Goal: Task Accomplishment & Management: Manage account settings

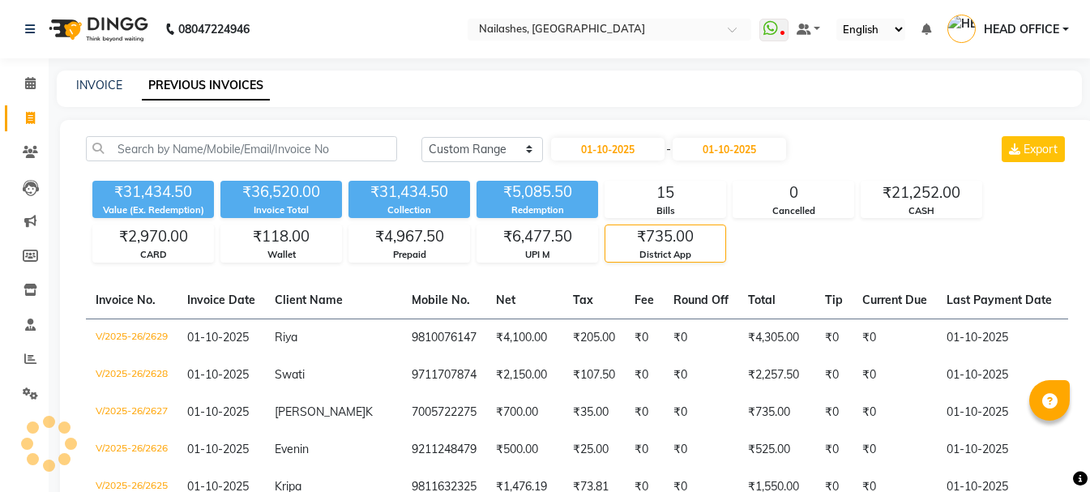
select select "range"
click at [545, 30] on input "text" at bounding box center [593, 31] width 235 height 16
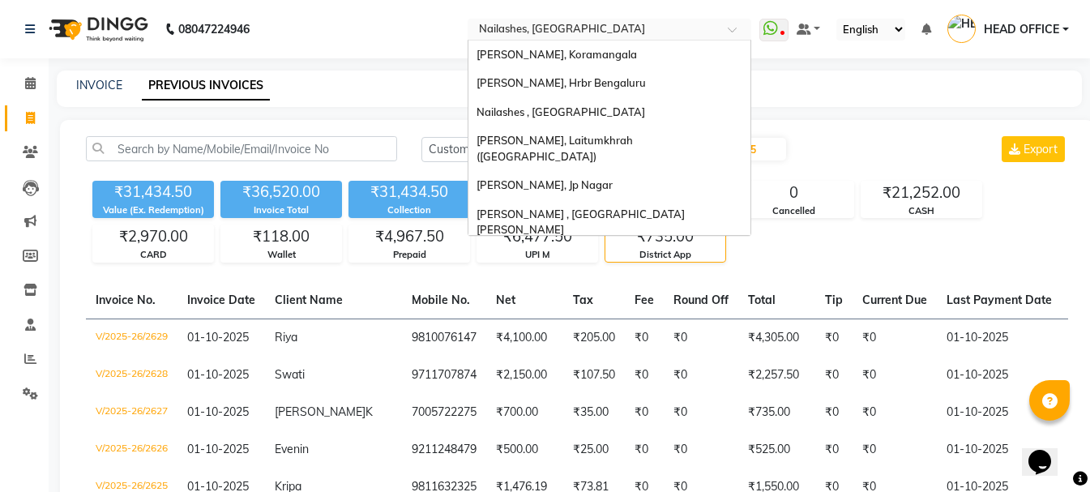
scroll to position [892, 0]
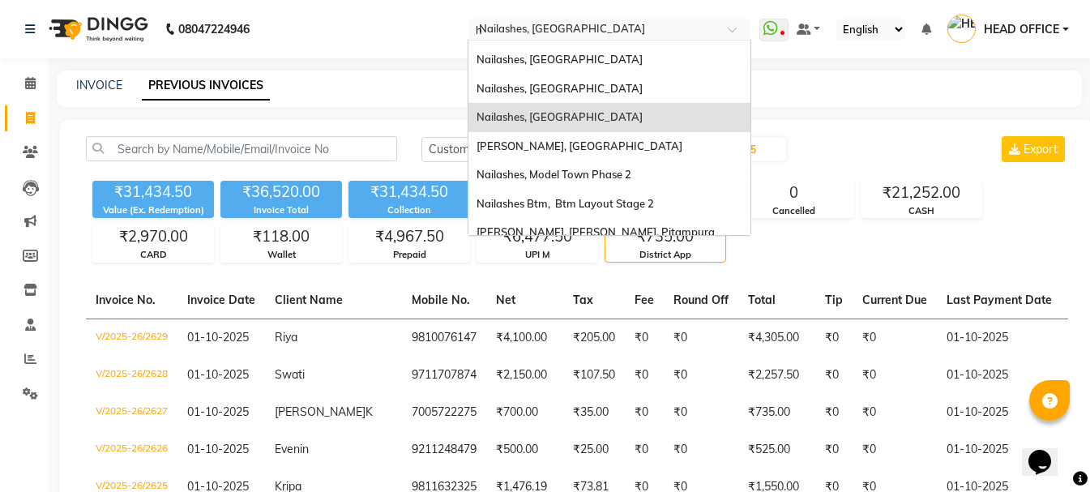
type input "ho"
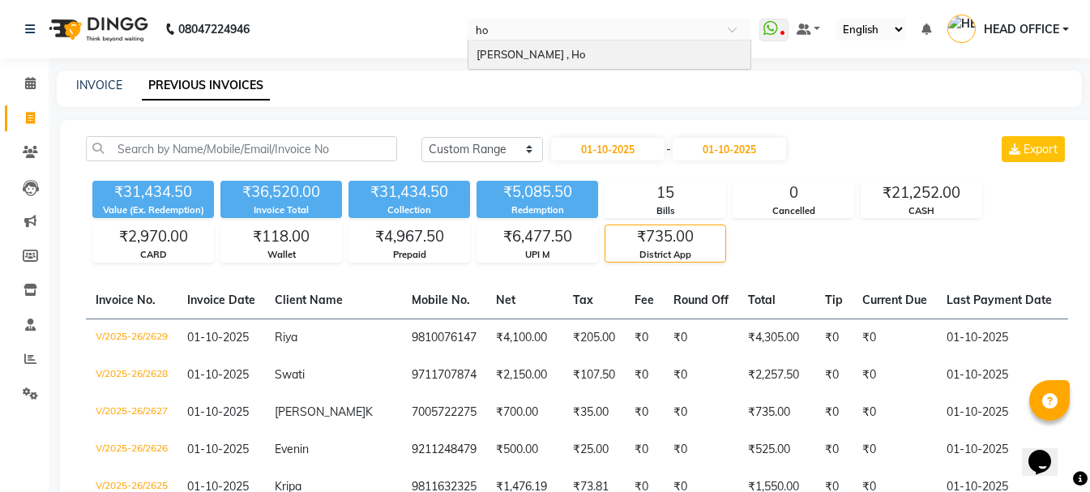
scroll to position [0, 0]
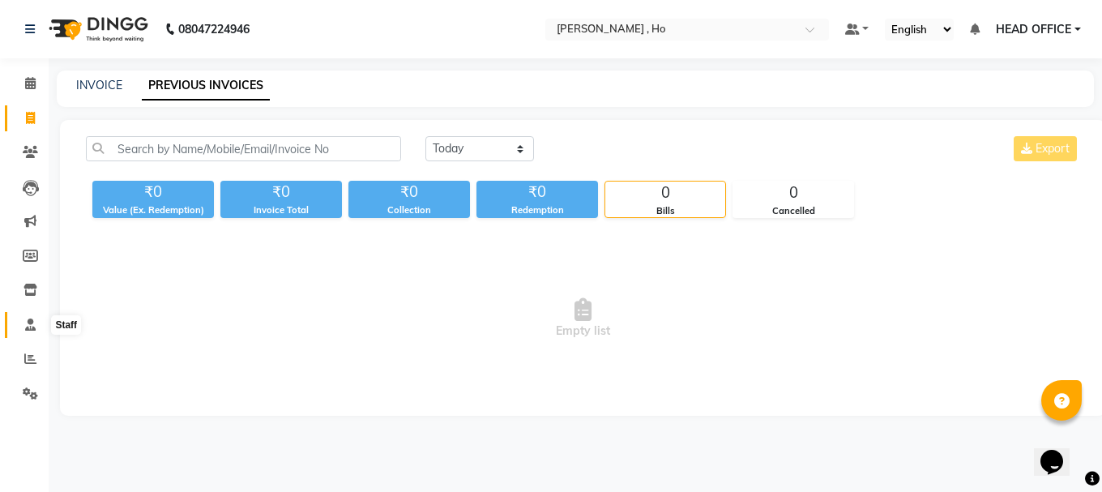
click at [32, 320] on icon at bounding box center [30, 324] width 11 height 12
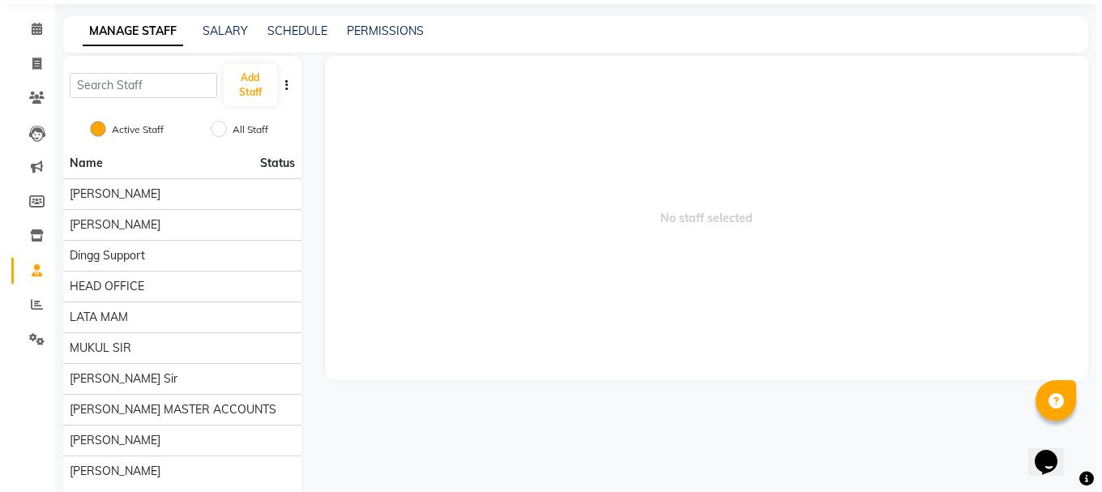
scroll to position [81, 0]
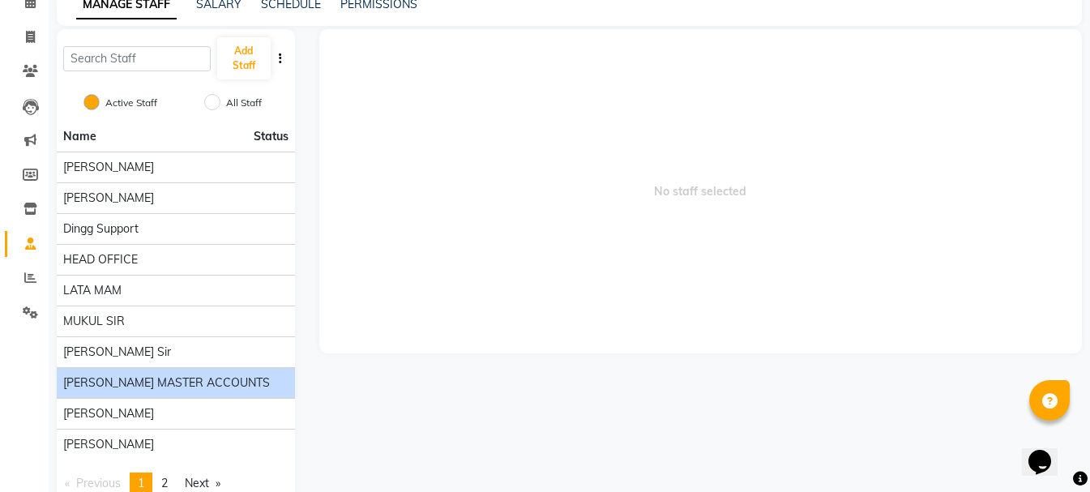
click at [156, 373] on li "PRANSHUL MASTER ACCOUNTS" at bounding box center [176, 382] width 238 height 31
click at [160, 392] on li "PRANSHUL MASTER ACCOUNTS" at bounding box center [176, 382] width 238 height 31
click at [157, 392] on li "PRANSHUL MASTER ACCOUNTS" at bounding box center [176, 382] width 238 height 31
click at [157, 391] on li "PRANSHUL MASTER ACCOUNTS" at bounding box center [176, 382] width 238 height 31
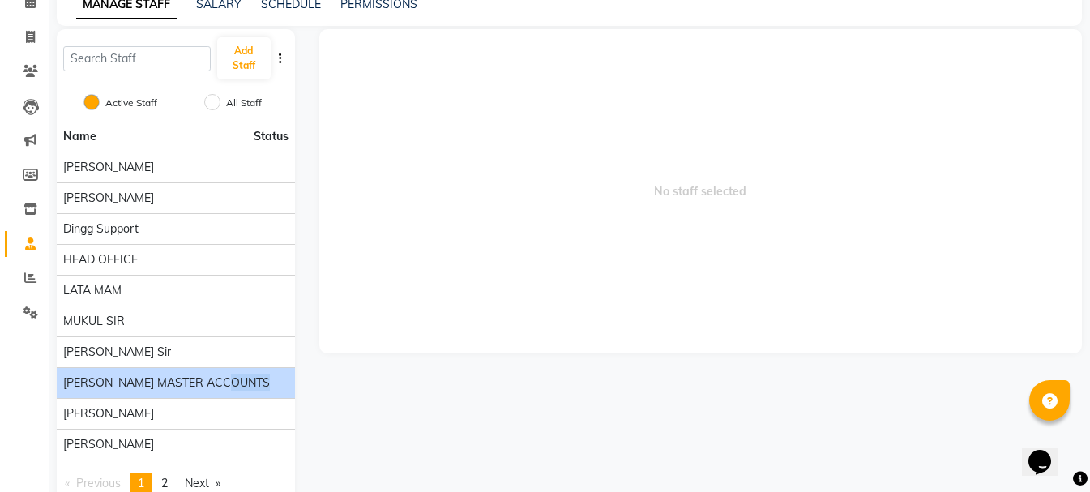
click at [159, 392] on li "PRANSHUL MASTER ACCOUNTS" at bounding box center [176, 382] width 238 height 31
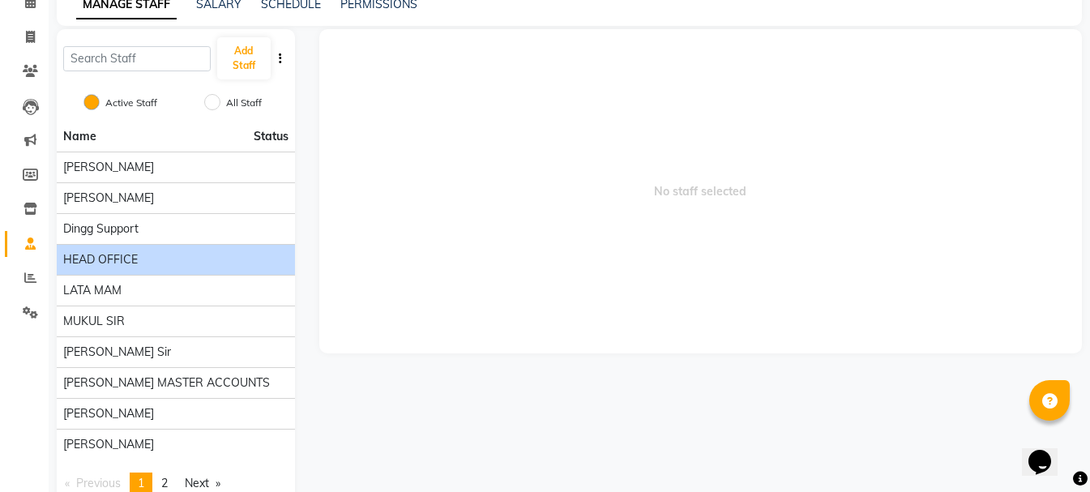
click at [265, 263] on div "HEAD OFFICE" at bounding box center [175, 259] width 225 height 17
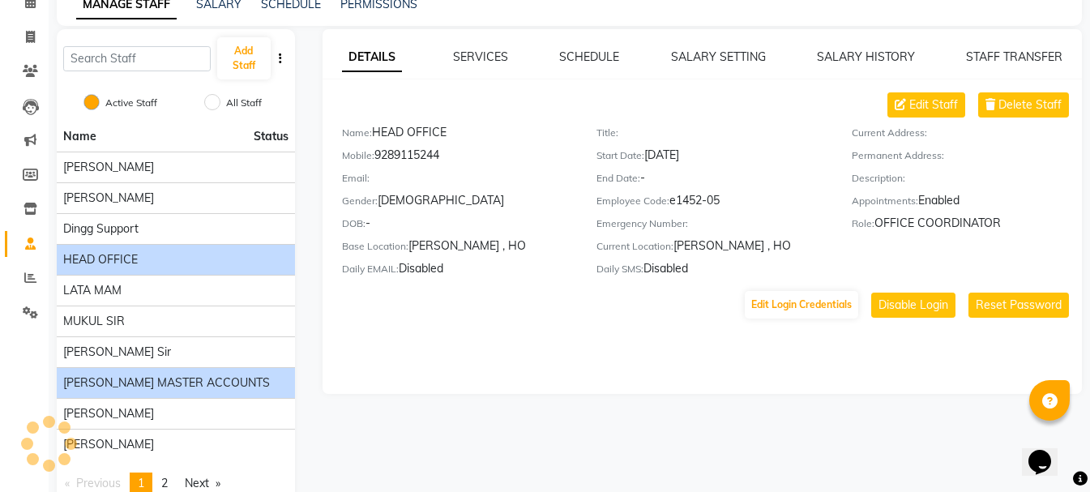
click at [120, 378] on span "PRANSHUL MASTER ACCOUNTS" at bounding box center [166, 382] width 207 height 17
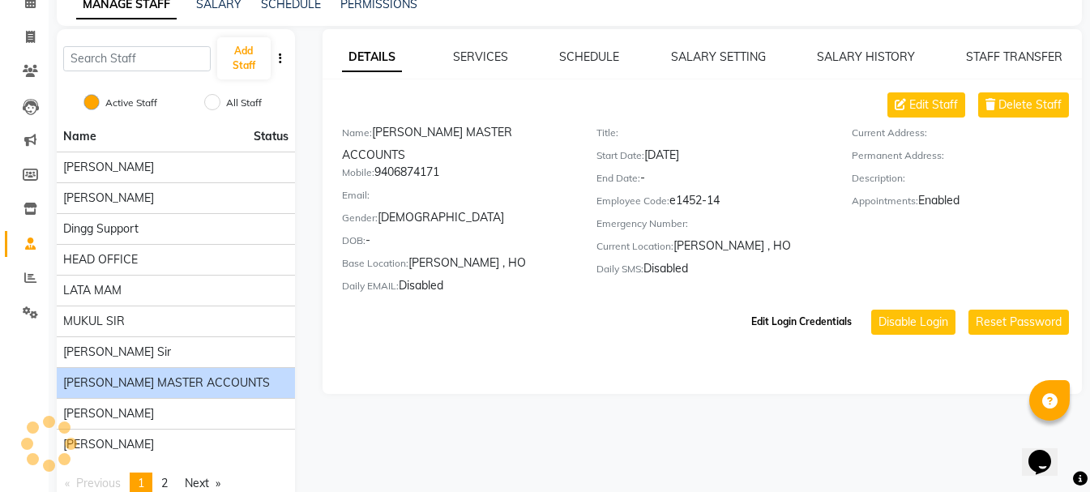
click at [767, 314] on button "Edit Login Credentials" at bounding box center [801, 322] width 113 height 28
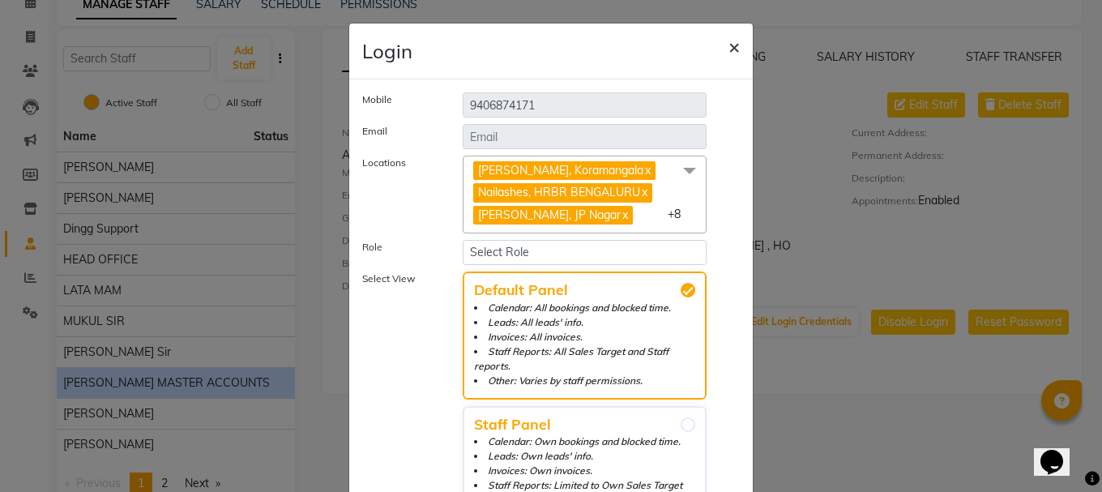
click at [732, 52] on span "×" at bounding box center [733, 46] width 11 height 24
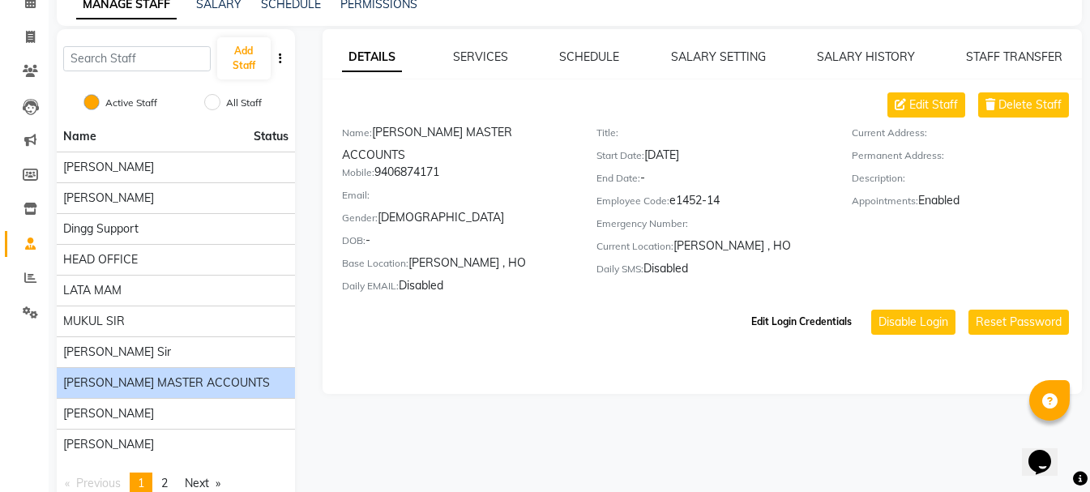
click at [812, 308] on button "Edit Login Credentials" at bounding box center [801, 322] width 113 height 28
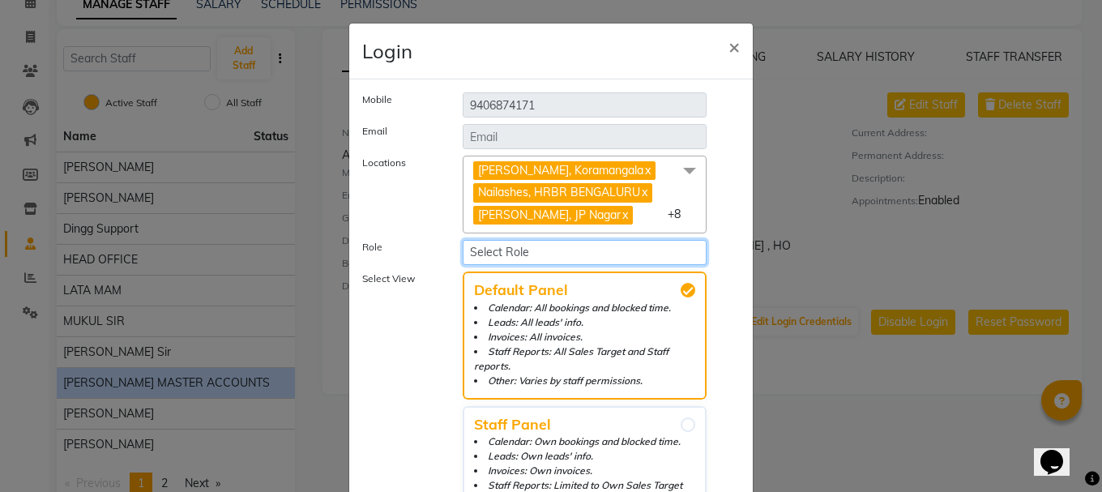
click at [574, 250] on select "Select Role Manager Administrator SUPER ADMIN BRANCH OWNER Area manager STORE M…" at bounding box center [585, 252] width 244 height 25
select select "3313"
click at [463, 240] on select "Select Role Manager Administrator SUPER ADMIN BRANCH OWNER Area manager STORE M…" at bounding box center [585, 252] width 244 height 25
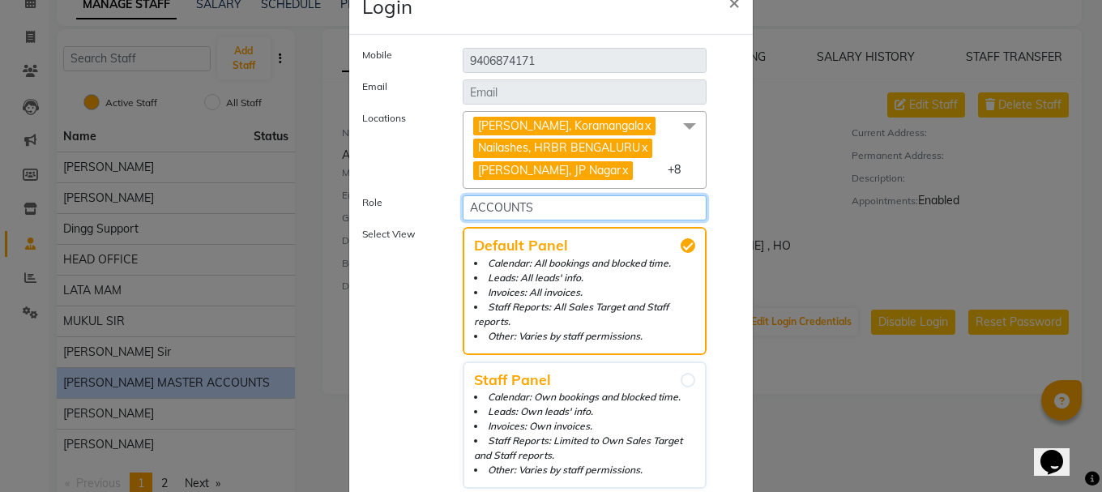
scroll to position [134, 0]
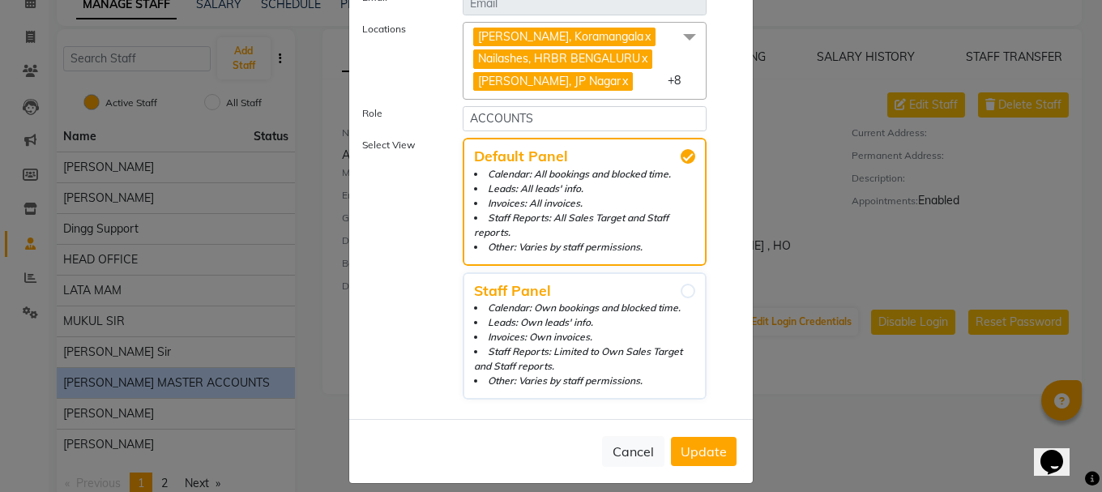
click at [689, 443] on span "Update" at bounding box center [704, 451] width 46 height 16
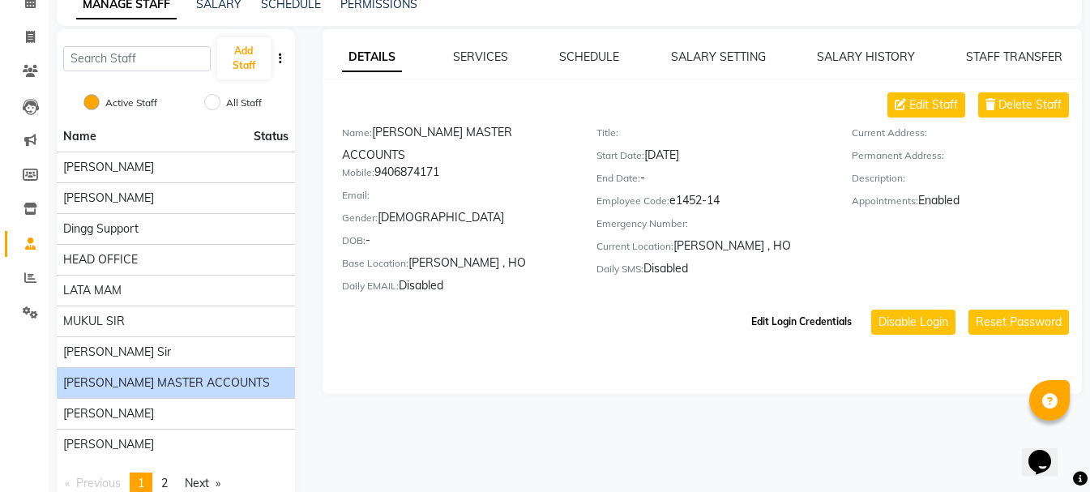
click at [776, 308] on button "Edit Login Credentials" at bounding box center [801, 322] width 113 height 28
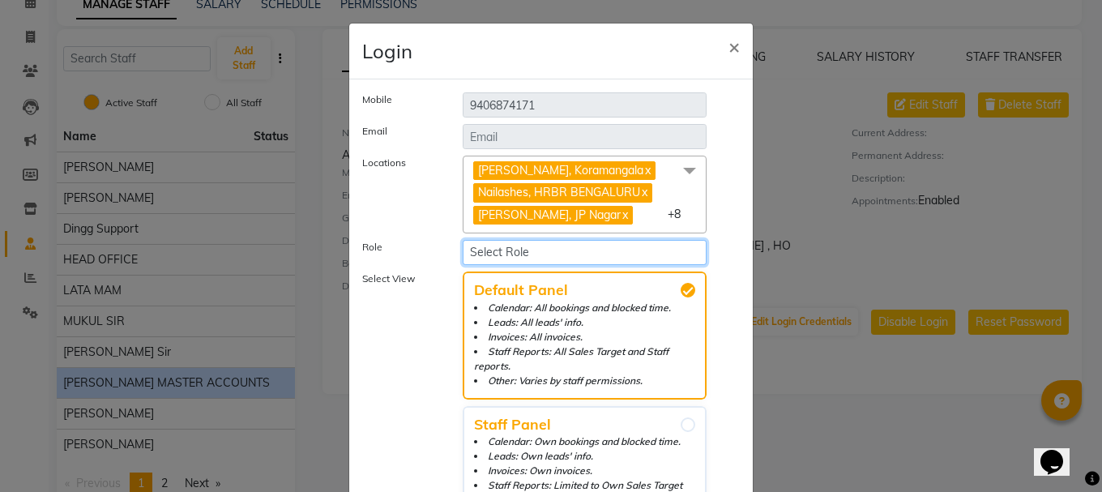
click at [574, 241] on select "Select Role Manager Administrator SUPER ADMIN BRANCH OWNER Area manager STORE M…" at bounding box center [585, 252] width 244 height 25
select select "3313"
click at [463, 240] on select "Select Role Manager Administrator SUPER ADMIN BRANCH OWNER Area manager STORE M…" at bounding box center [585, 252] width 244 height 25
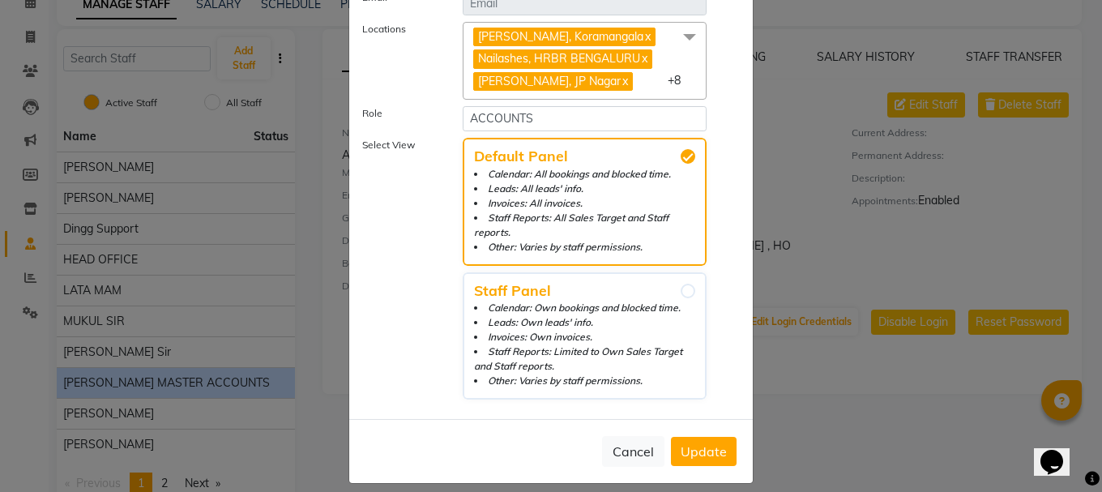
click at [716, 437] on button "Update" at bounding box center [704, 451] width 66 height 29
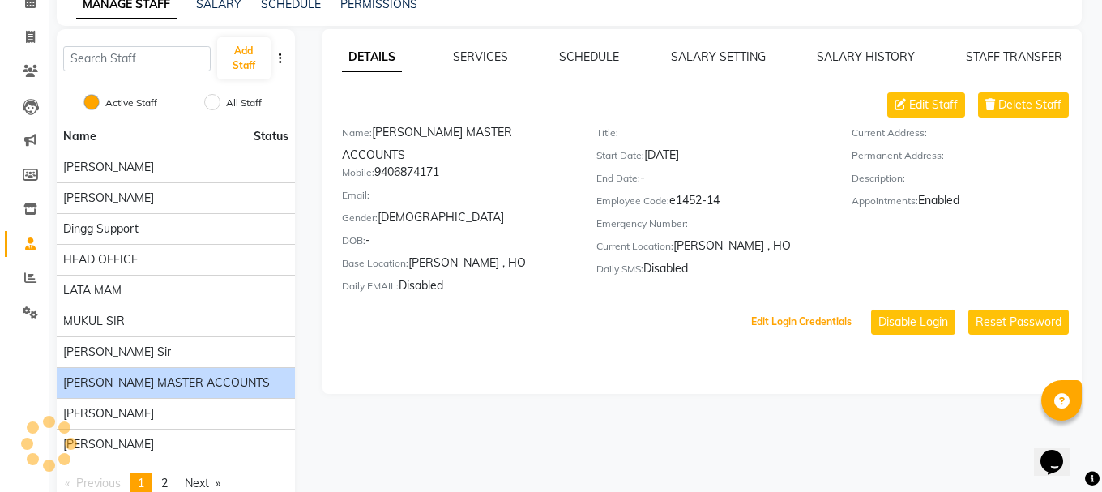
scroll to position [0, 0]
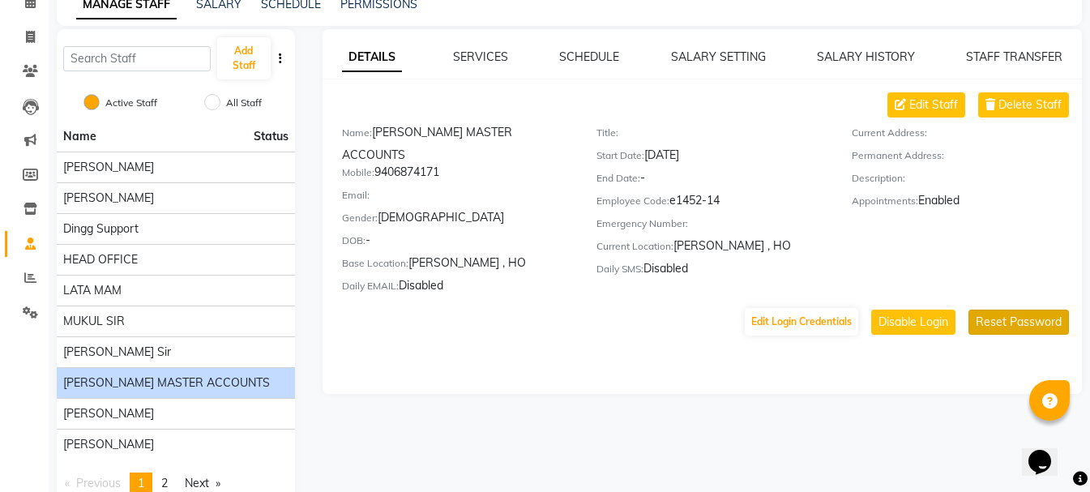
click at [1021, 310] on button "Reset Password" at bounding box center [1018, 322] width 100 height 25
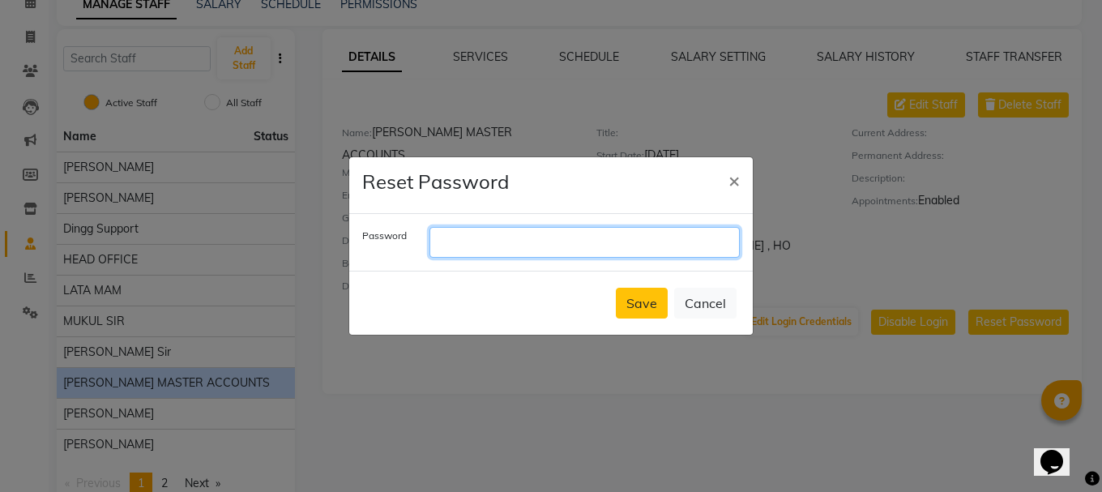
click at [618, 239] on input "text" at bounding box center [584, 242] width 310 height 31
type input "Accounts@123"
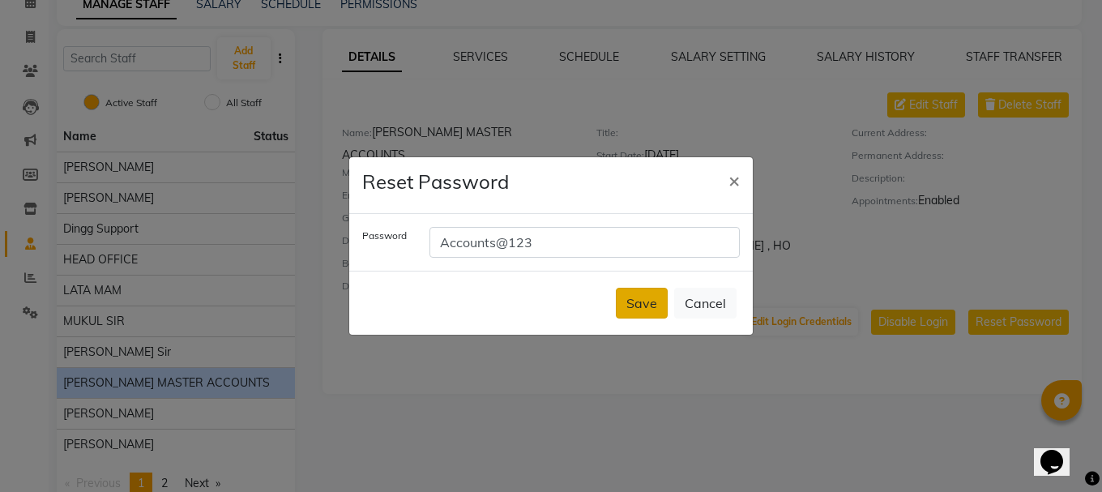
click at [658, 309] on button "Save" at bounding box center [642, 303] width 52 height 31
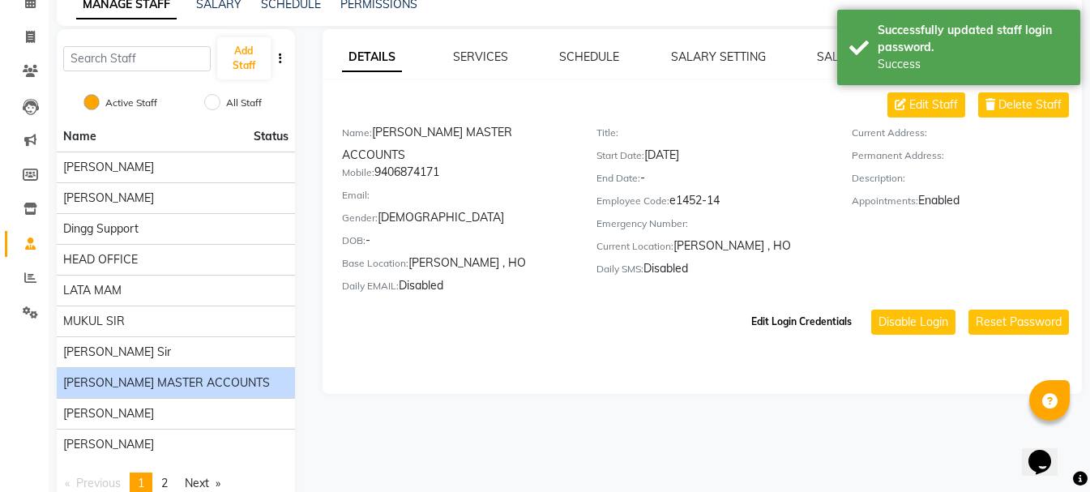
click at [807, 308] on button "Edit Login Credentials" at bounding box center [801, 322] width 113 height 28
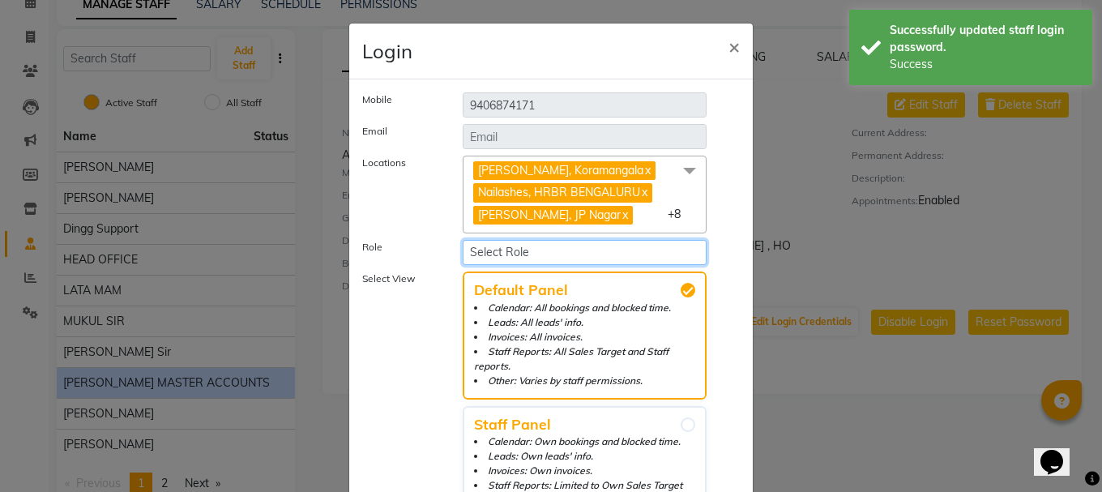
click at [486, 250] on select "Select Role Manager Administrator SUPER ADMIN BRANCH OWNER Area manager STORE M…" at bounding box center [585, 252] width 244 height 25
select select "3313"
click at [463, 240] on select "Select Role Manager Administrator SUPER ADMIN BRANCH OWNER Area manager STORE M…" at bounding box center [585, 252] width 244 height 25
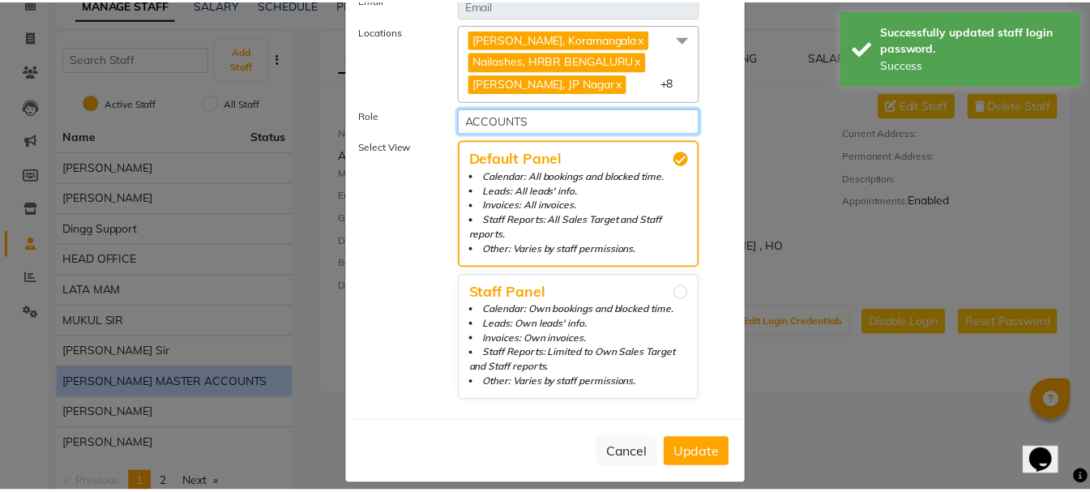
scroll to position [134, 0]
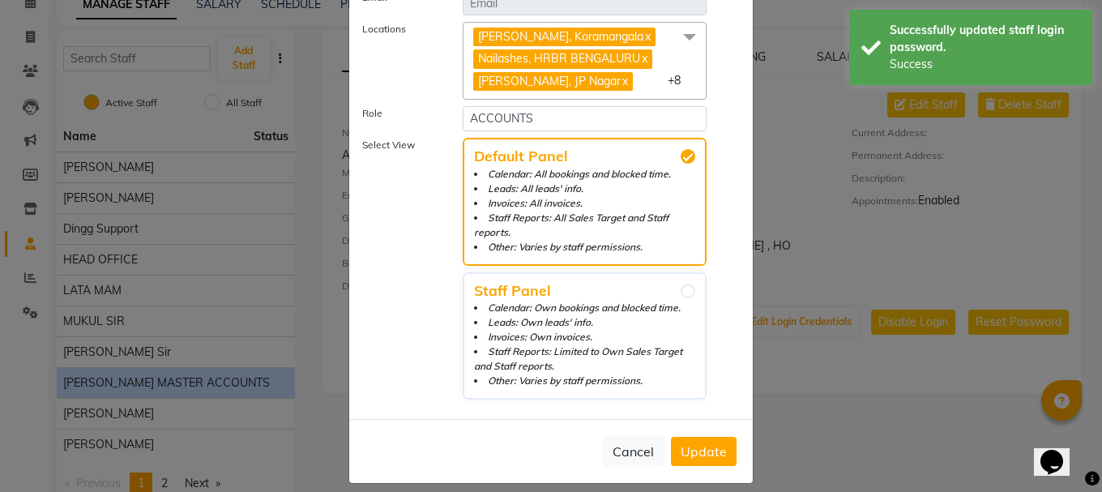
click at [717, 443] on span "Update" at bounding box center [704, 451] width 46 height 16
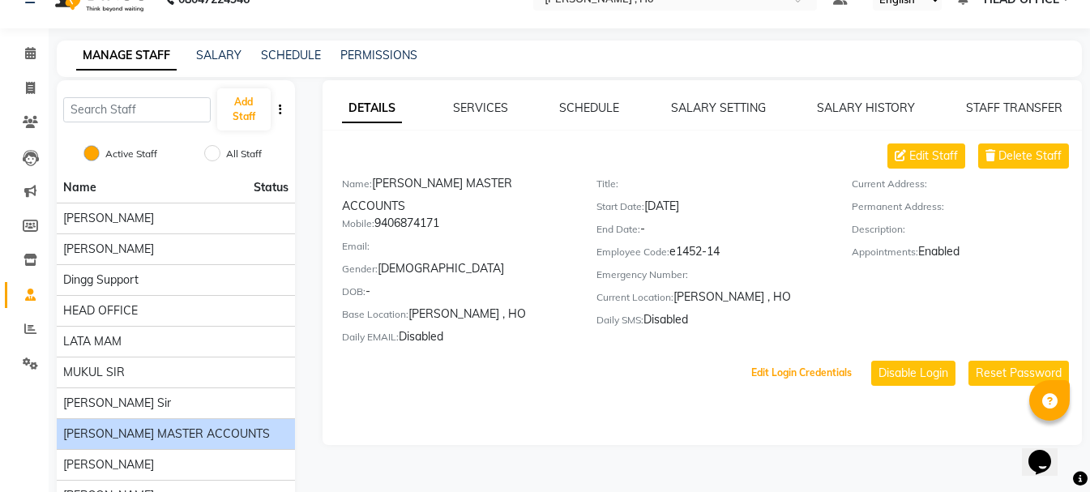
scroll to position [0, 0]
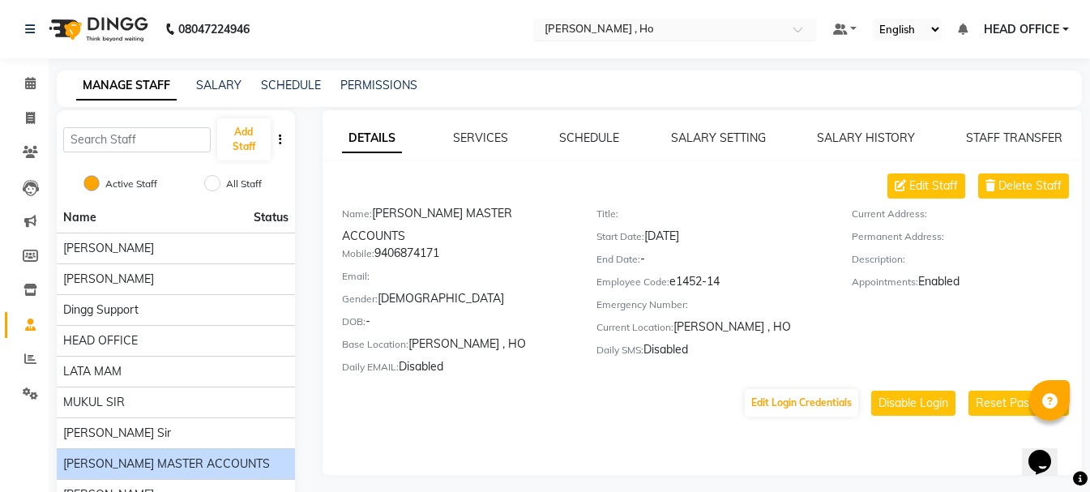
click at [584, 32] on input "text" at bounding box center [658, 31] width 235 height 16
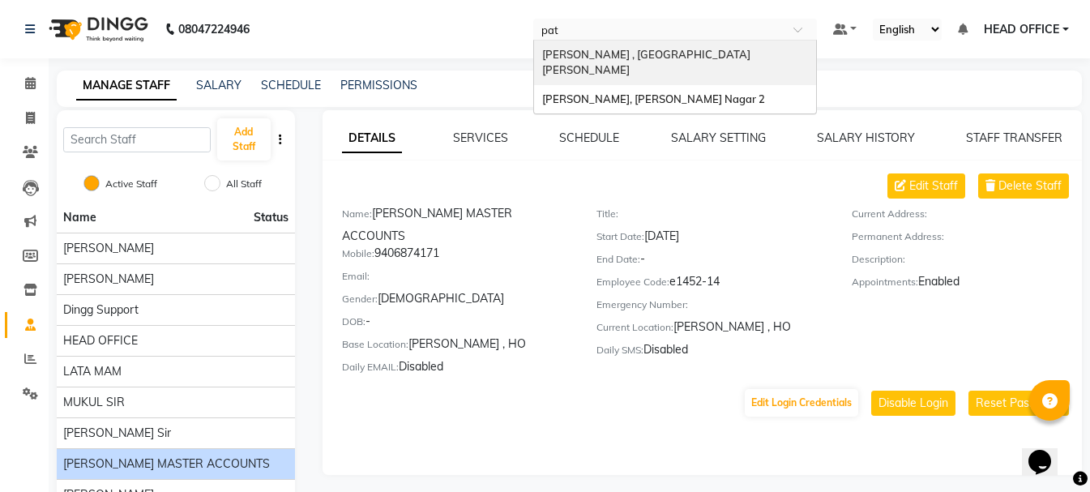
type input "pate"
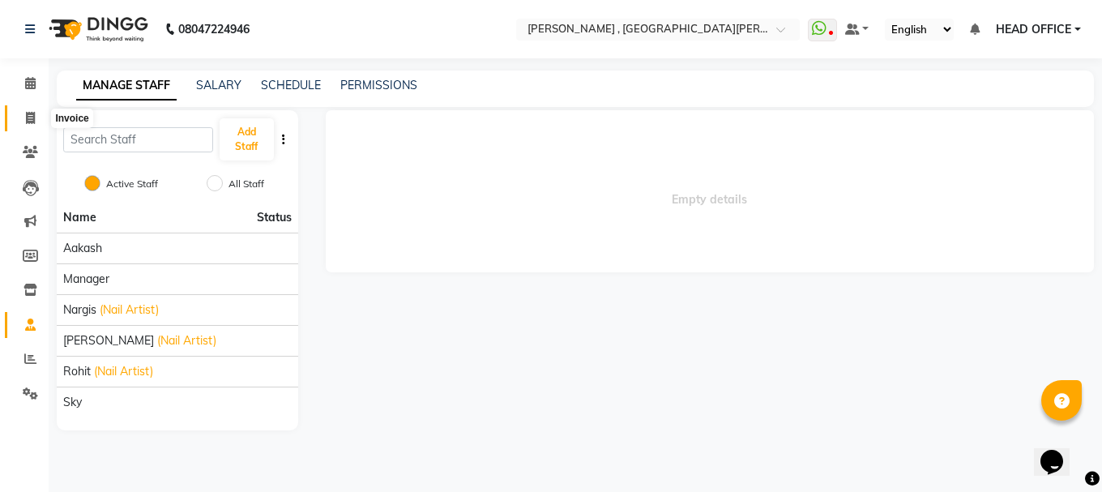
click at [37, 123] on span at bounding box center [30, 118] width 28 height 19
select select "service"
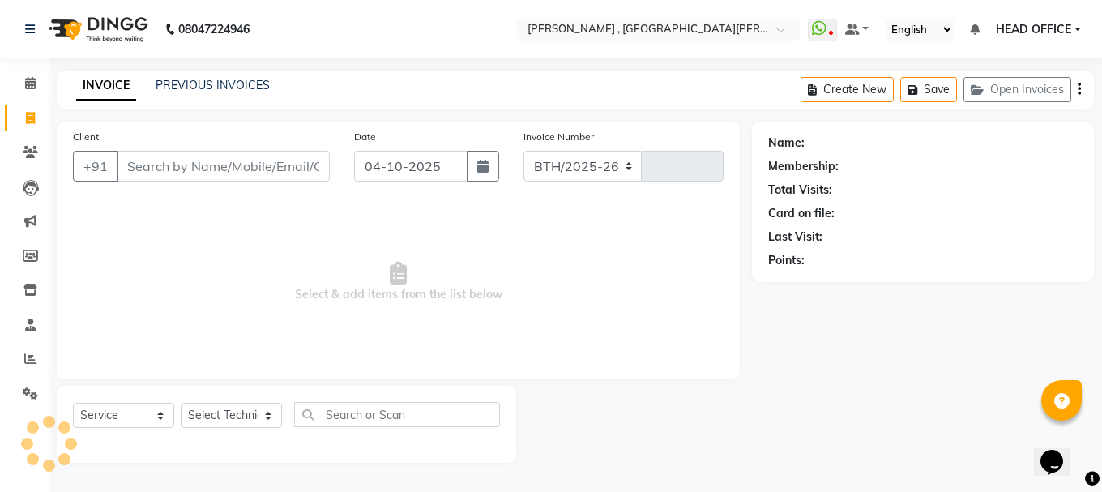
select select "3836"
type input "0963"
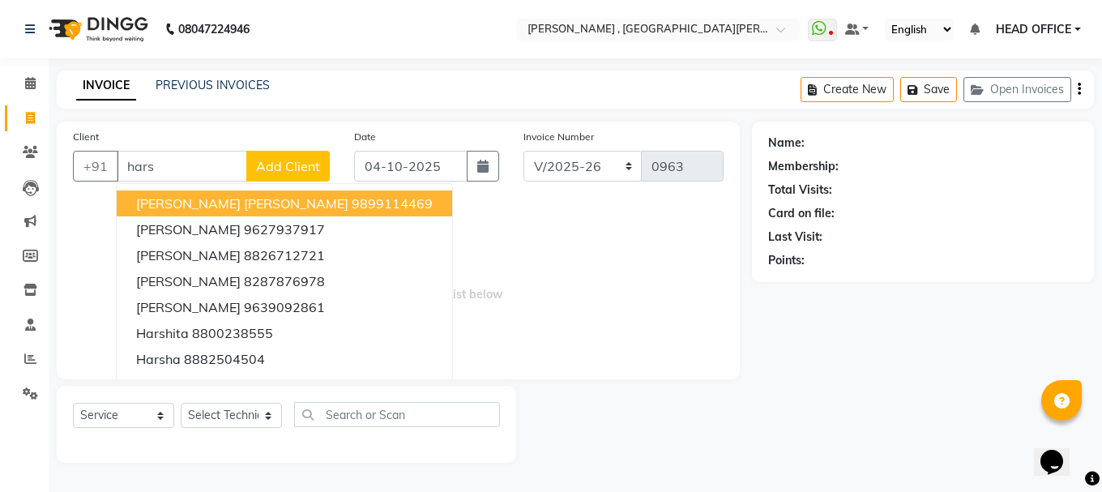
click at [352, 208] on ngb-highlight "9899114469" at bounding box center [392, 203] width 81 height 16
type input "9899114469"
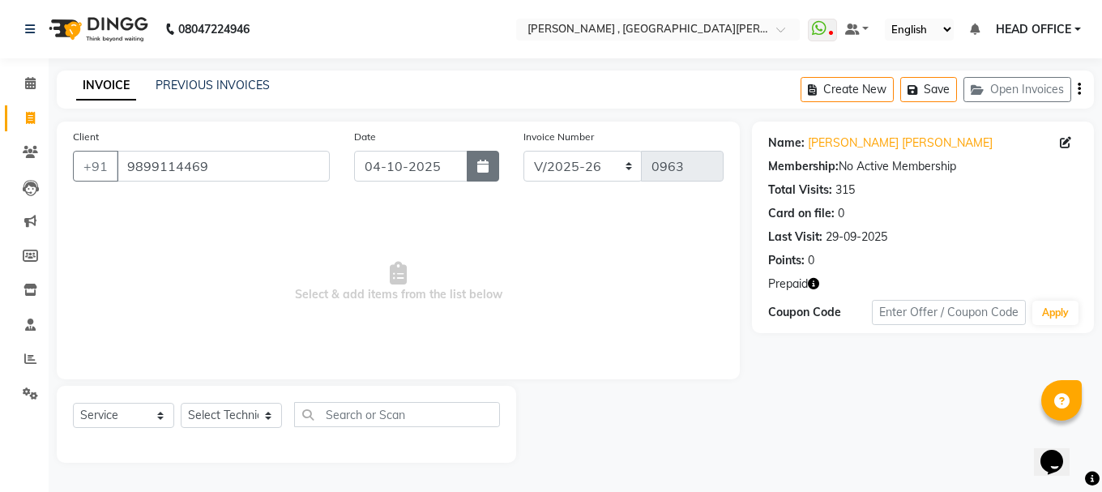
click at [483, 173] on button "button" at bounding box center [483, 166] width 32 height 31
select select "10"
select select "2025"
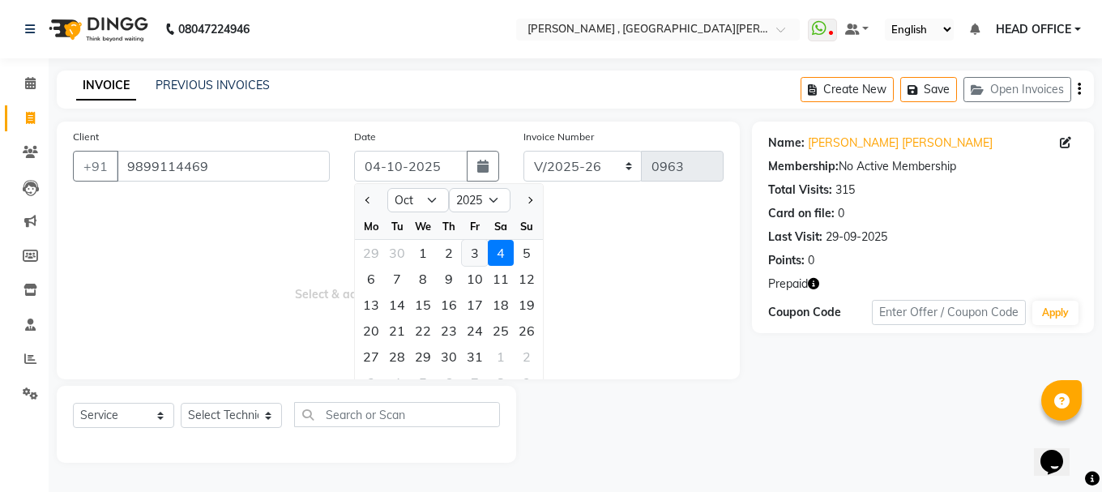
click at [479, 257] on div "3" at bounding box center [475, 253] width 26 height 26
type input "03-10-2025"
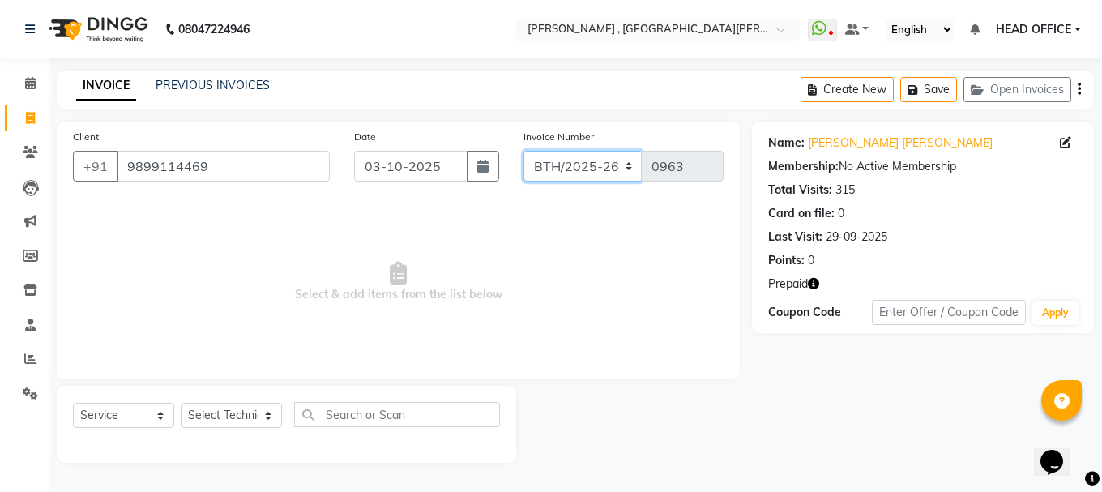
click at [616, 172] on select "BTH/2025-26 RED/2025-26 V/2025 V/2025-26" at bounding box center [582, 166] width 119 height 31
select select "3836"
click at [523, 151] on select "BTH/2025-26 RED/2025-26 V/2025 V/2025-26" at bounding box center [582, 166] width 119 height 31
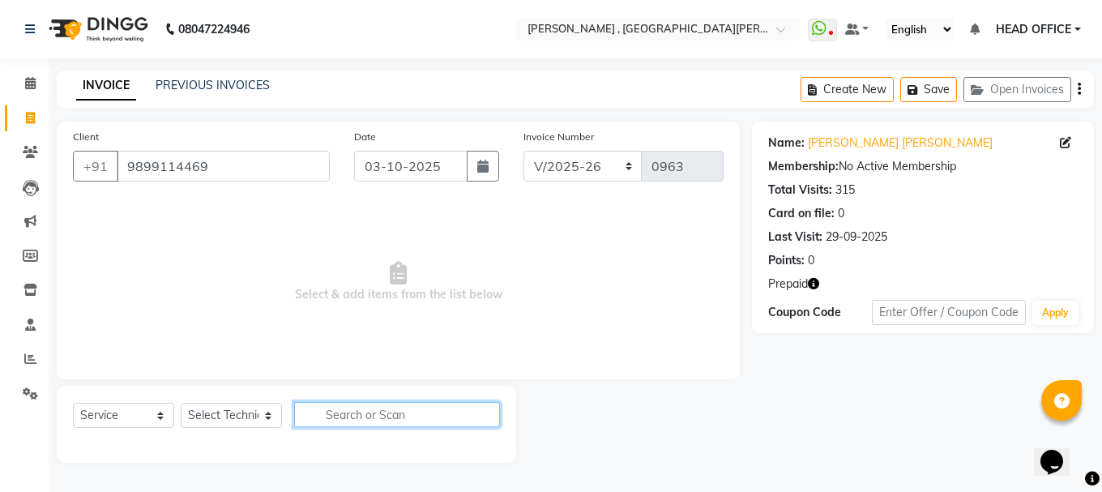
click at [335, 413] on input "text" at bounding box center [397, 414] width 206 height 25
type input "remo"
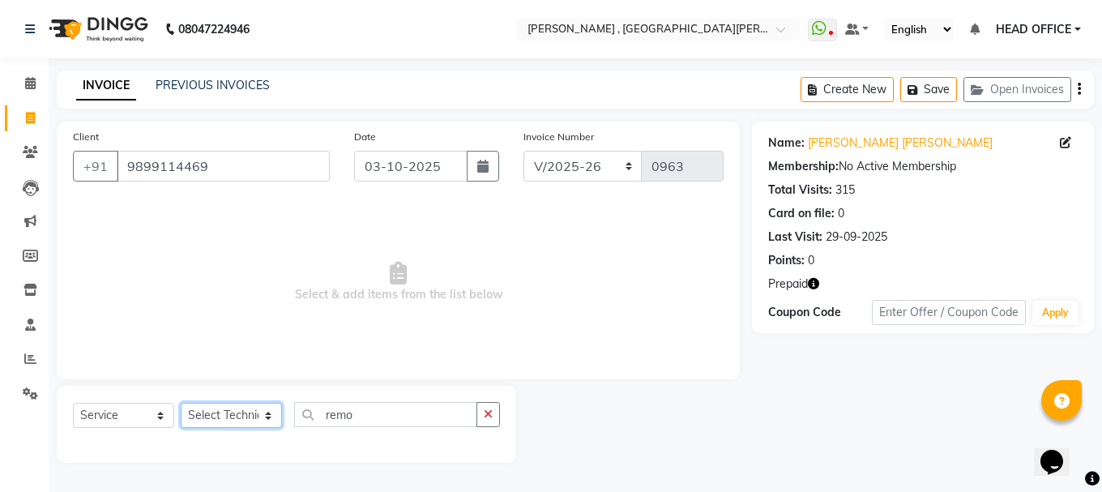
click at [208, 414] on select "Select Technician aakash Manager Nargis Neha Nagarwal rohit Sky" at bounding box center [231, 415] width 101 height 25
select select "40727"
click at [181, 403] on select "Select Technician aakash Manager Nargis Neha Nagarwal rohit Sky" at bounding box center [231, 415] width 101 height 25
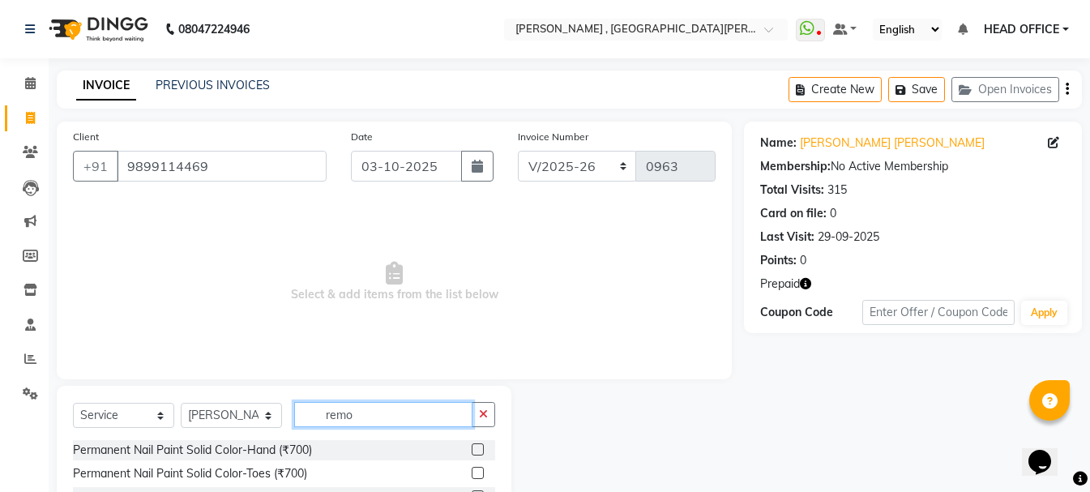
click at [384, 412] on input "remo" at bounding box center [383, 414] width 178 height 25
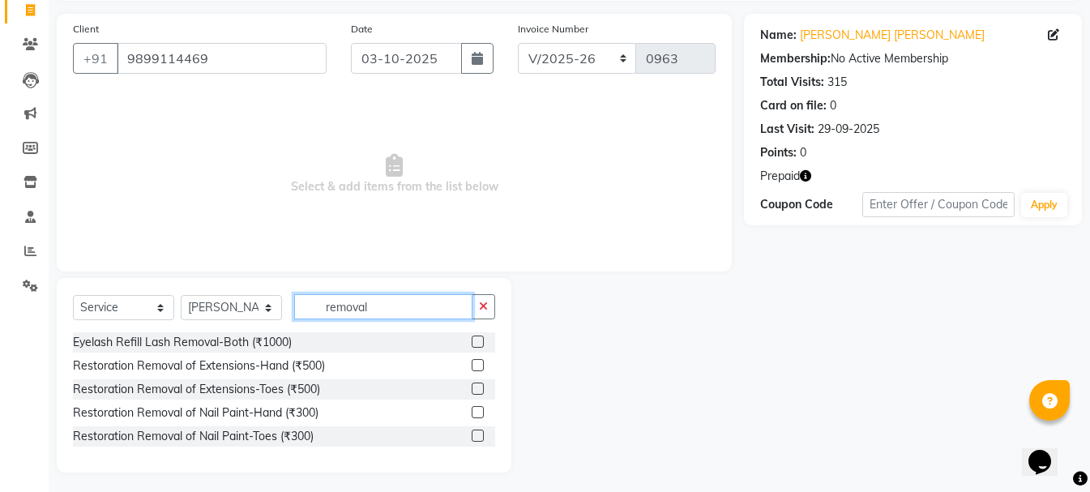
scroll to position [113, 0]
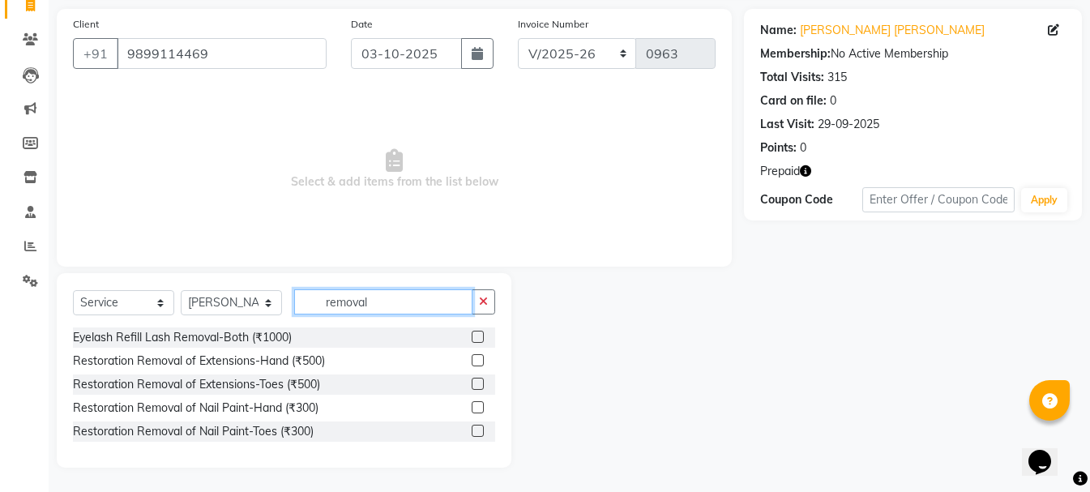
type input "removal"
click at [476, 404] on label at bounding box center [478, 407] width 12 height 12
click at [476, 404] on input "checkbox" at bounding box center [477, 408] width 11 height 11
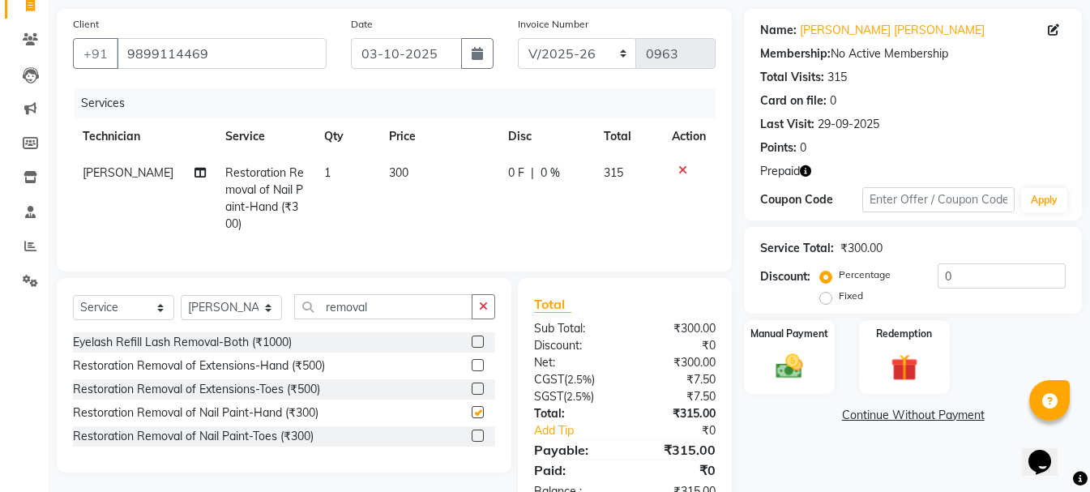
checkbox input "false"
click at [394, 164] on td "300" at bounding box center [438, 199] width 119 height 88
select select "40727"
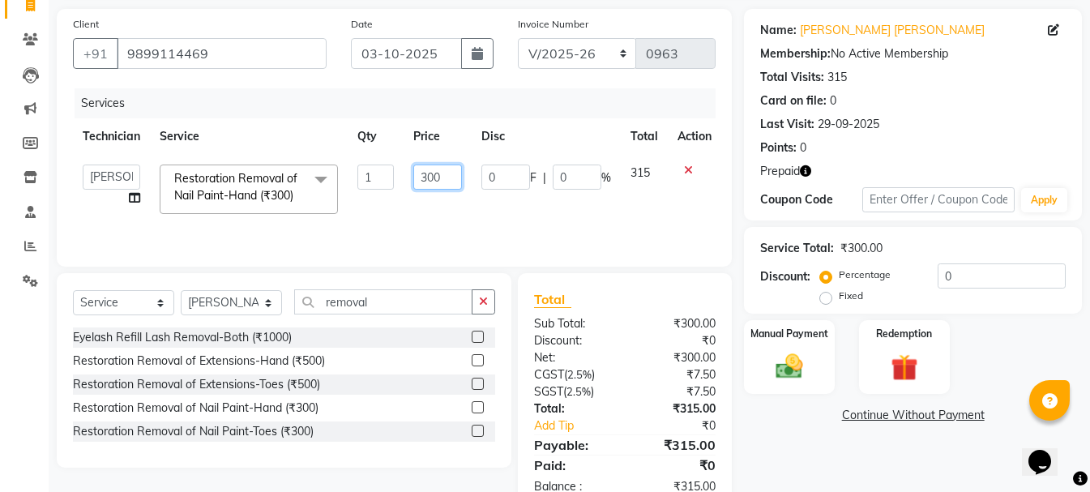
click at [430, 183] on input "300" at bounding box center [437, 176] width 49 height 25
type input "200"
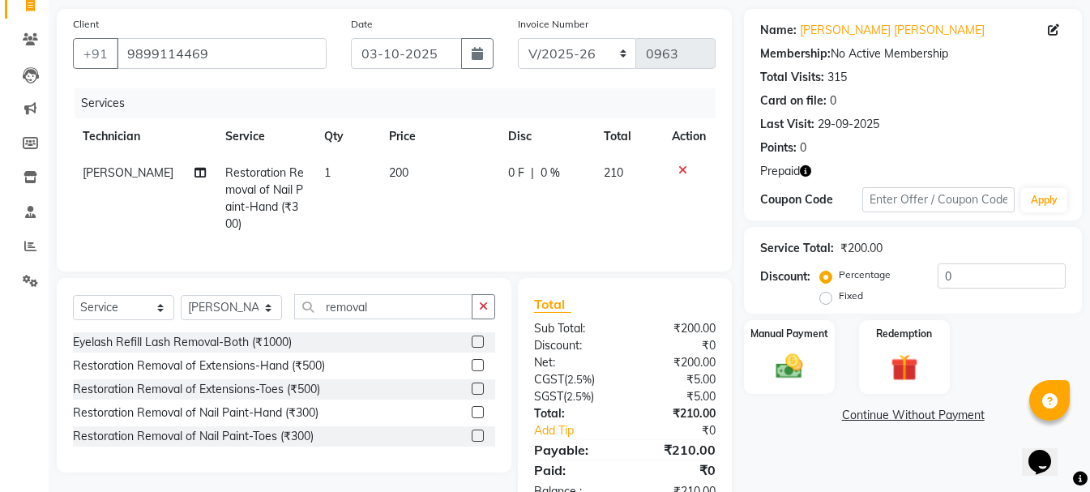
click at [450, 209] on td "200" at bounding box center [438, 199] width 119 height 88
select select "40727"
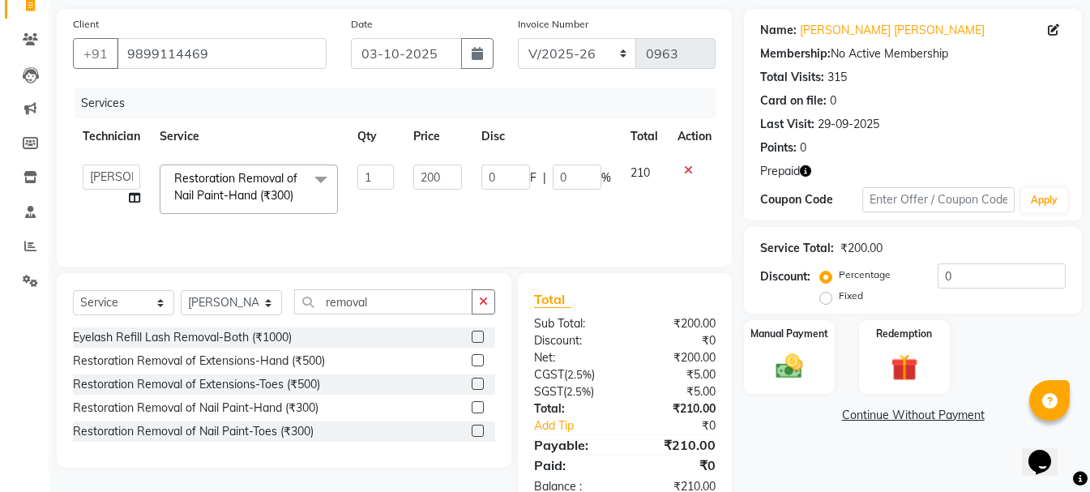
click at [831, 297] on div "Fixed" at bounding box center [843, 295] width 40 height 19
click at [839, 301] on label "Fixed" at bounding box center [851, 295] width 24 height 15
click at [827, 301] on input "Fixed" at bounding box center [828, 295] width 11 height 11
radio input "true"
drag, startPoint x: 954, startPoint y: 274, endPoint x: 932, endPoint y: 279, distance: 22.4
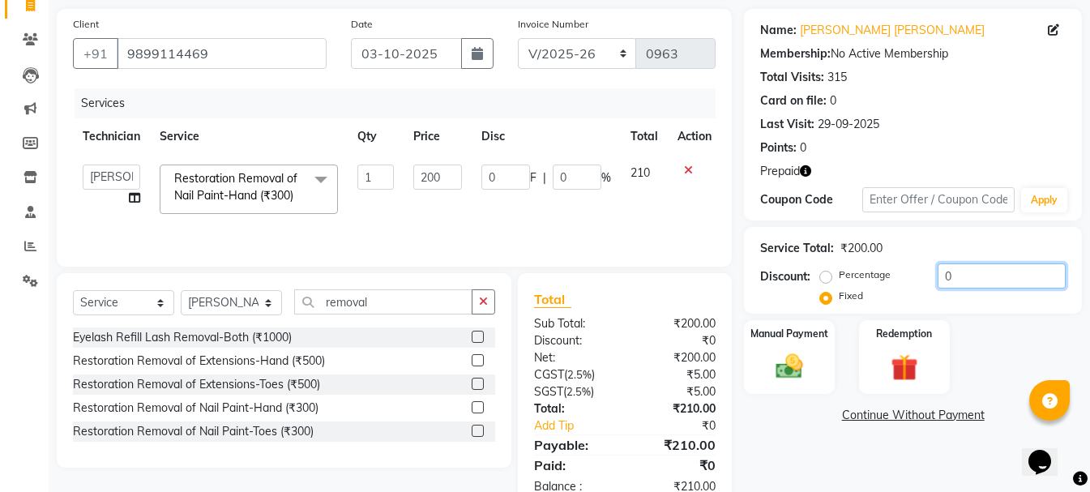
click at [932, 279] on div "Percentage Fixed 0" at bounding box center [944, 285] width 242 height 44
type input "1"
type input "0.5"
type input "10"
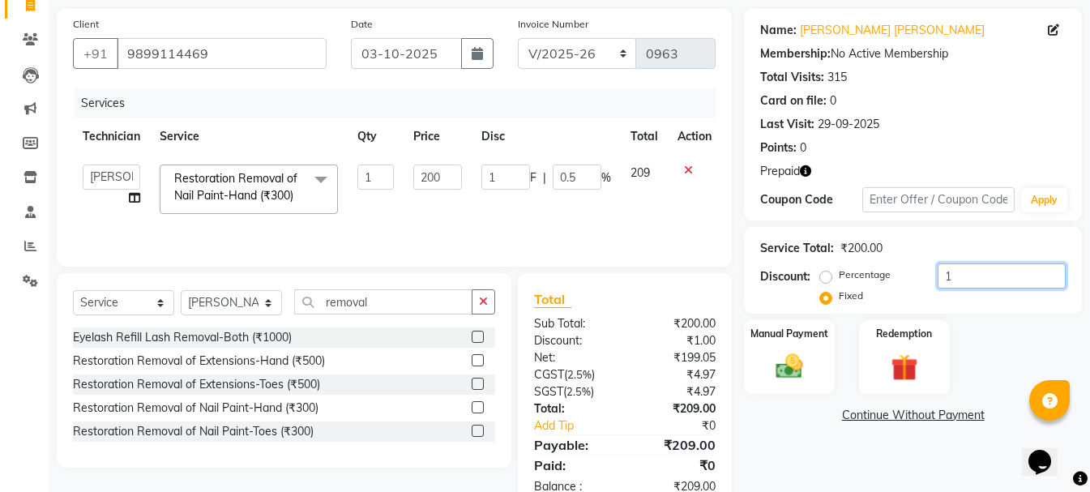
type input "10"
type input "5"
type input "100"
type input "50"
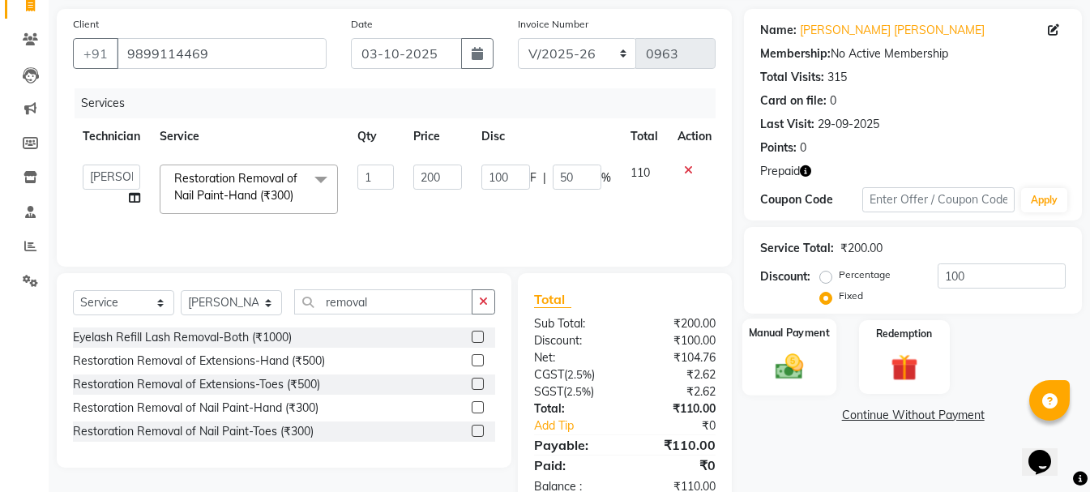
click at [805, 371] on img at bounding box center [789, 366] width 45 height 32
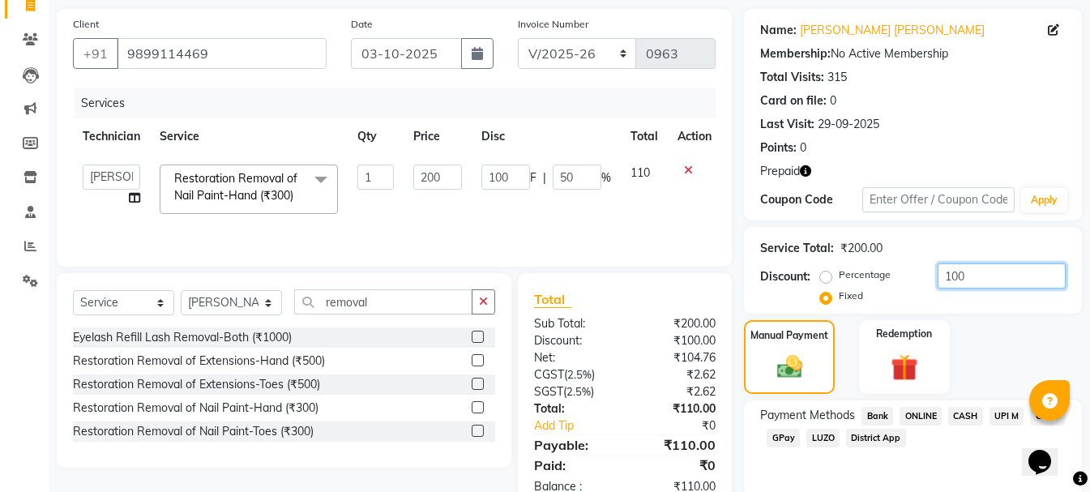
click at [978, 266] on input "100" at bounding box center [1001, 275] width 128 height 25
type input "10"
type input "5"
type input "10"
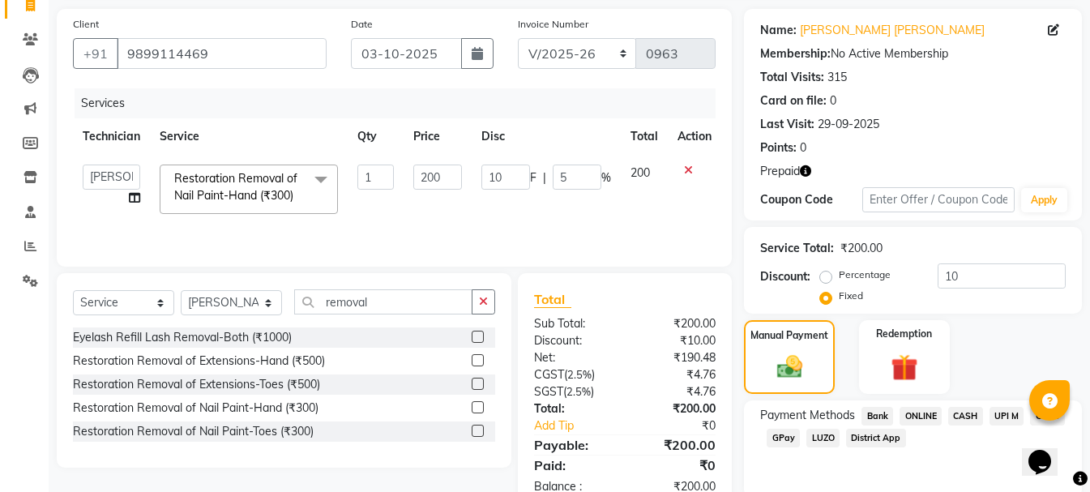
click at [962, 419] on span "CASH" at bounding box center [965, 416] width 35 height 19
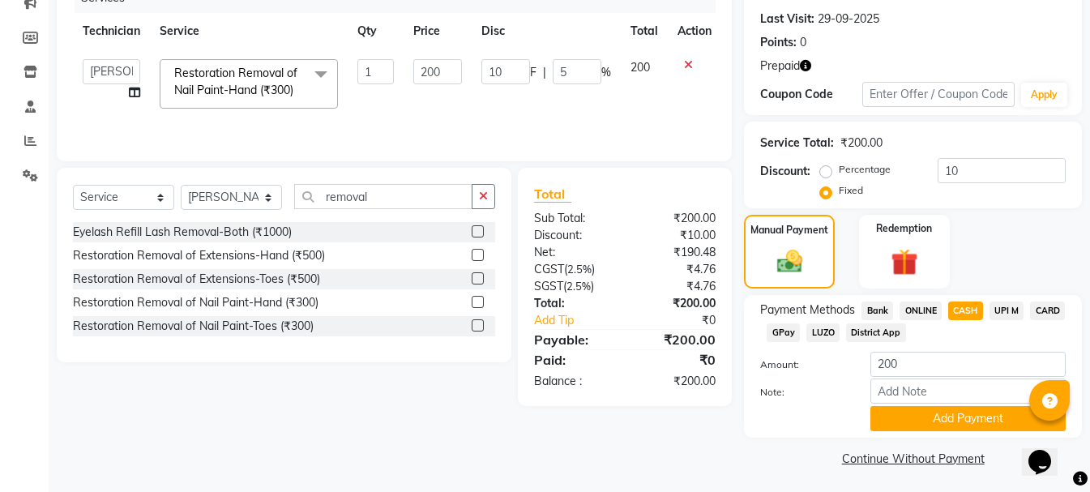
scroll to position [221, 0]
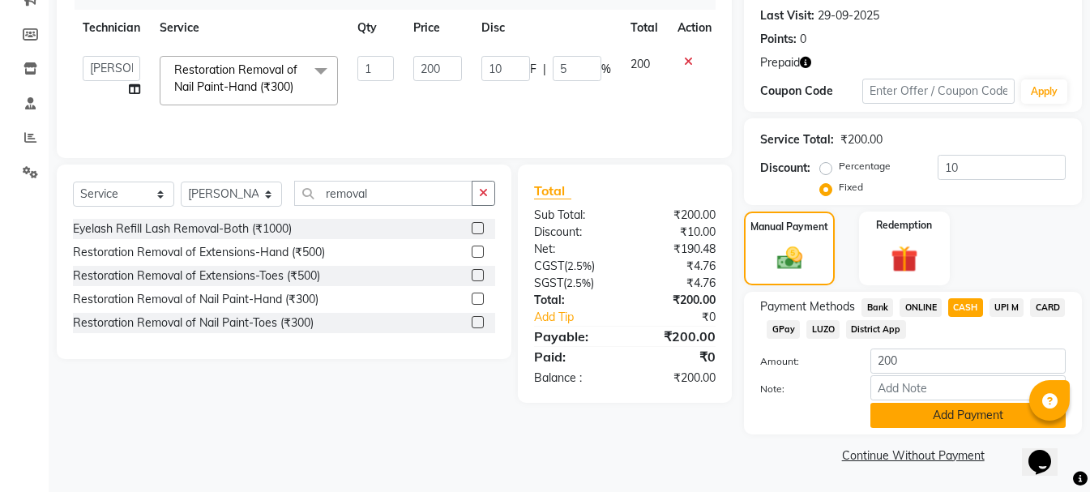
click at [927, 413] on button "Add Payment" at bounding box center [967, 415] width 195 height 25
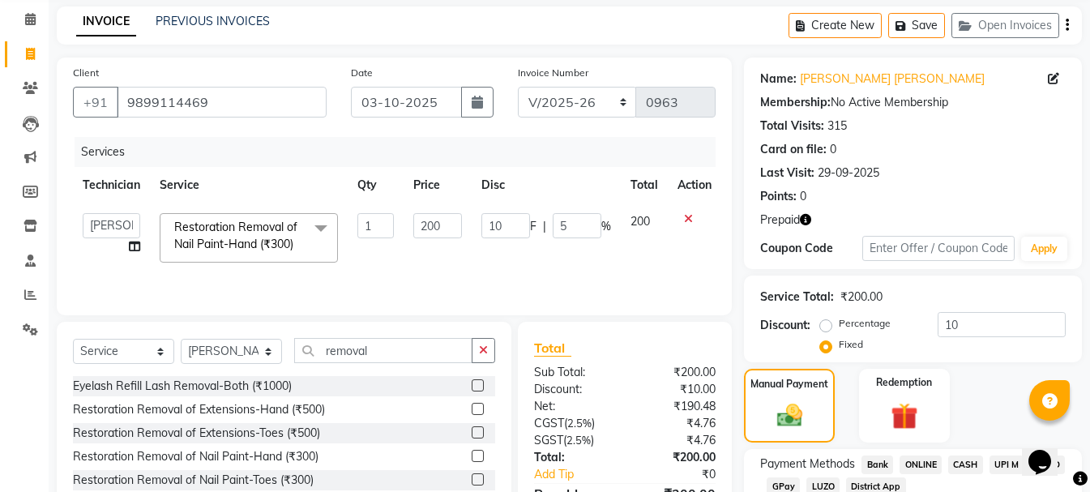
scroll to position [59, 0]
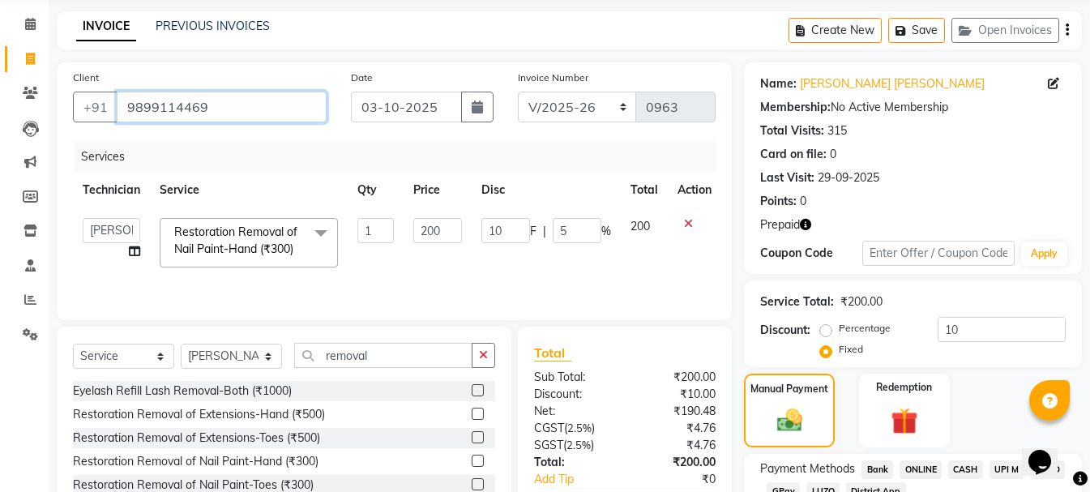
drag, startPoint x: 253, startPoint y: 113, endPoint x: 120, endPoint y: 103, distance: 133.2
click at [120, 103] on input "9899114469" at bounding box center [222, 107] width 210 height 31
type input "9"
radio input "true"
type input "0"
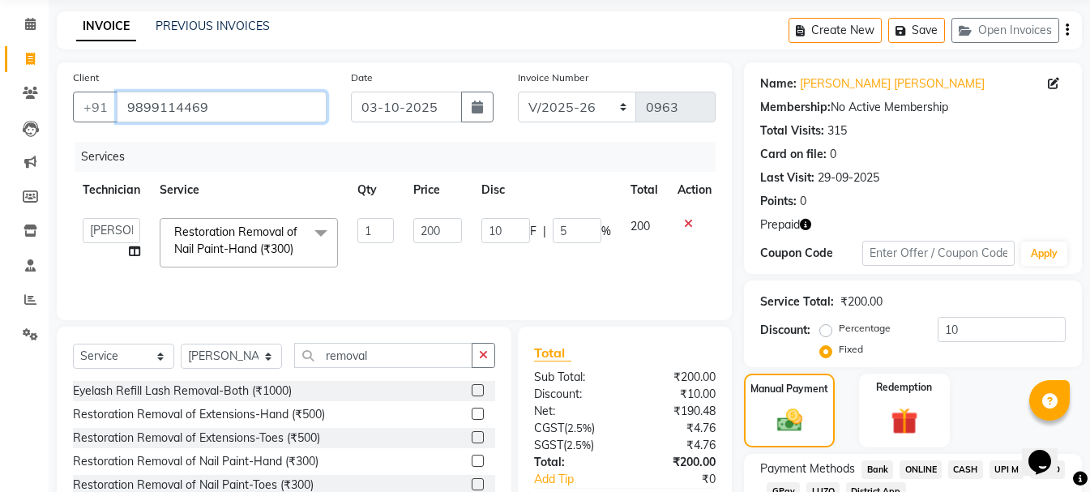
type input "0"
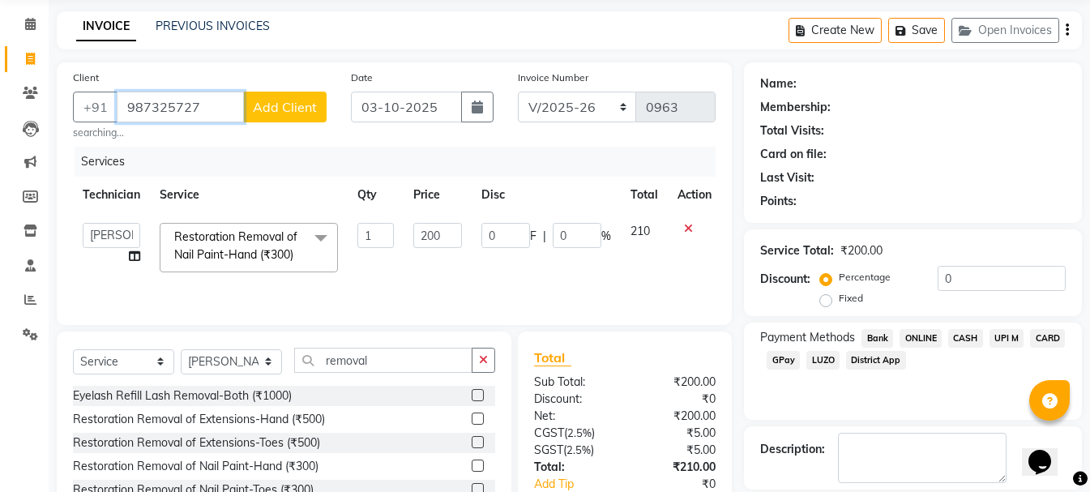
type input "9873257278"
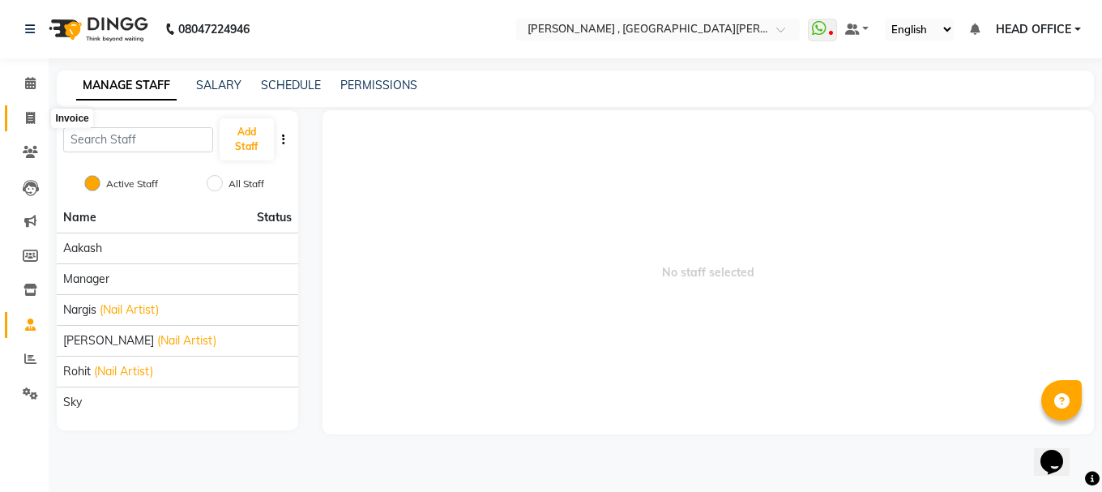
click at [22, 121] on span at bounding box center [30, 118] width 28 height 19
select select "service"
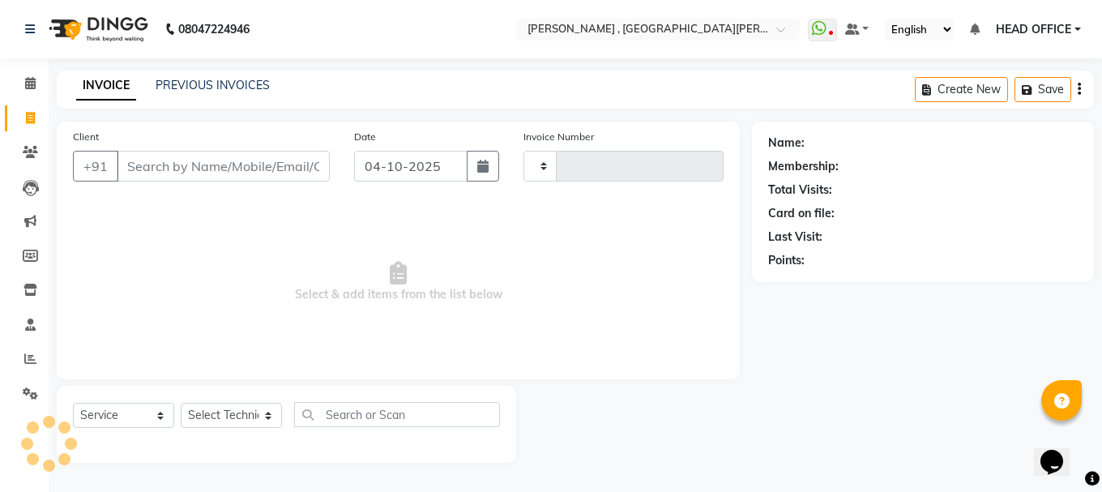
type input "0963"
select select "3836"
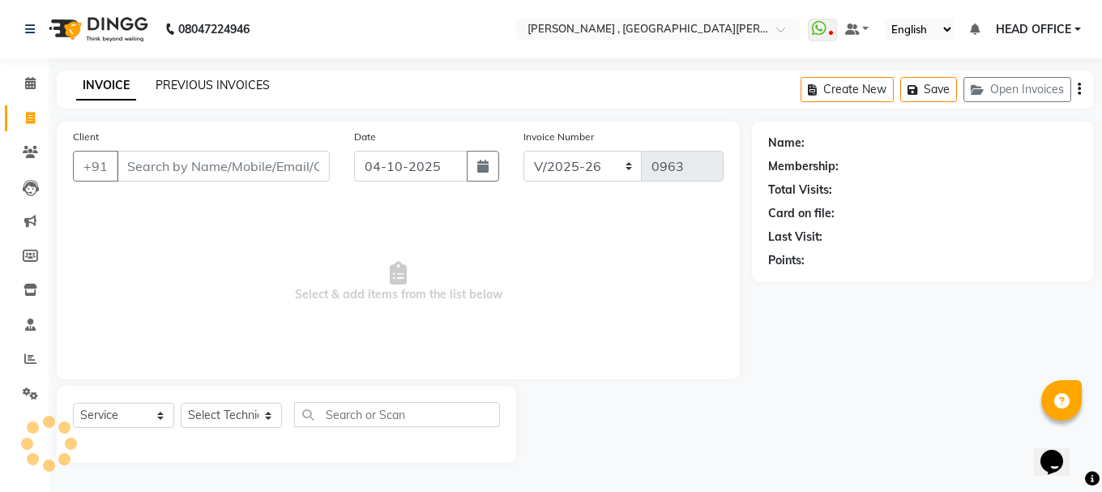
click at [171, 85] on link "PREVIOUS INVOICES" at bounding box center [213, 85] width 114 height 15
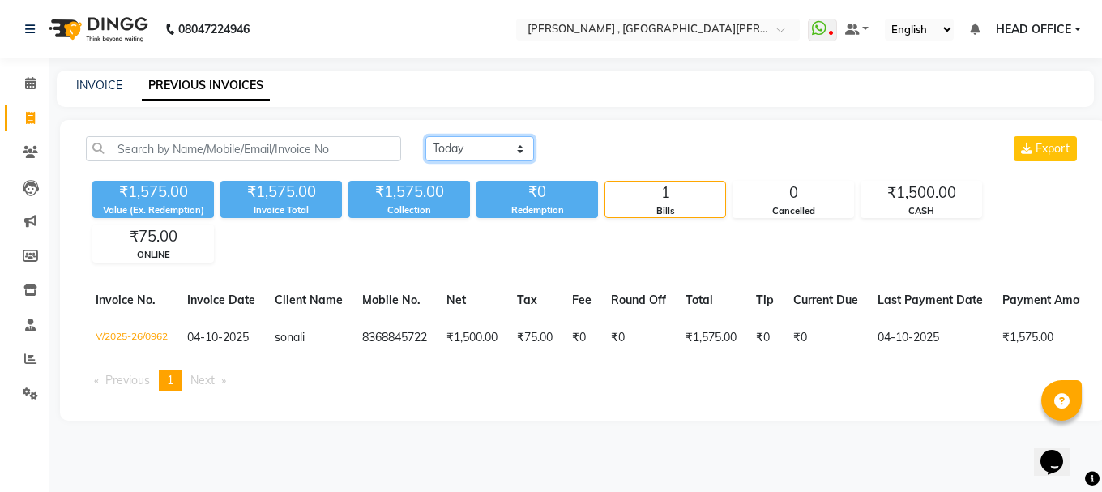
drag, startPoint x: 481, startPoint y: 141, endPoint x: 485, endPoint y: 160, distance: 19.1
click at [481, 141] on select "Today Yesterday Custom Range" at bounding box center [479, 148] width 109 height 25
click at [425, 136] on select "Today Yesterday Custom Range" at bounding box center [479, 148] width 109 height 25
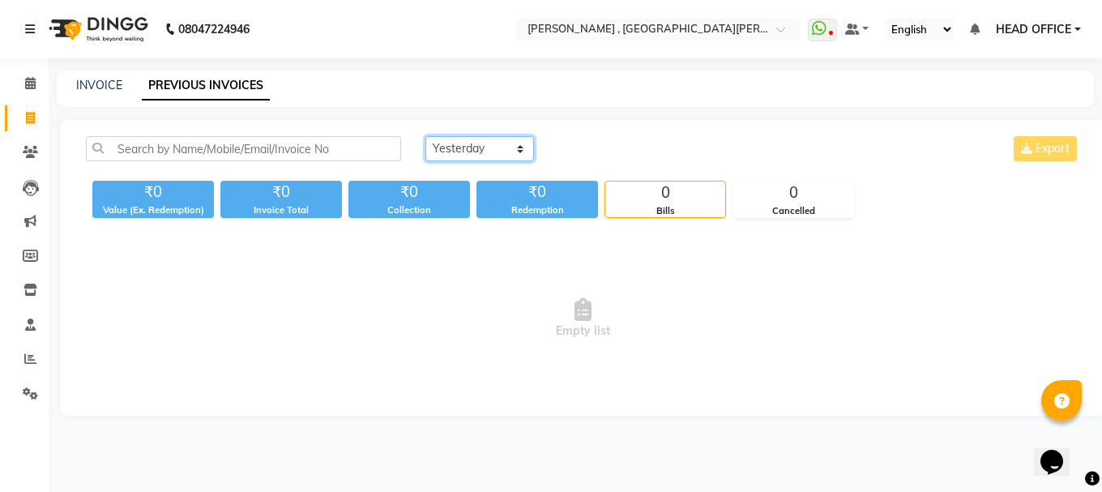
click at [469, 143] on select "Today Yesterday Custom Range" at bounding box center [479, 148] width 109 height 25
select select "today"
click at [425, 136] on select "Today Yesterday Custom Range" at bounding box center [479, 148] width 109 height 25
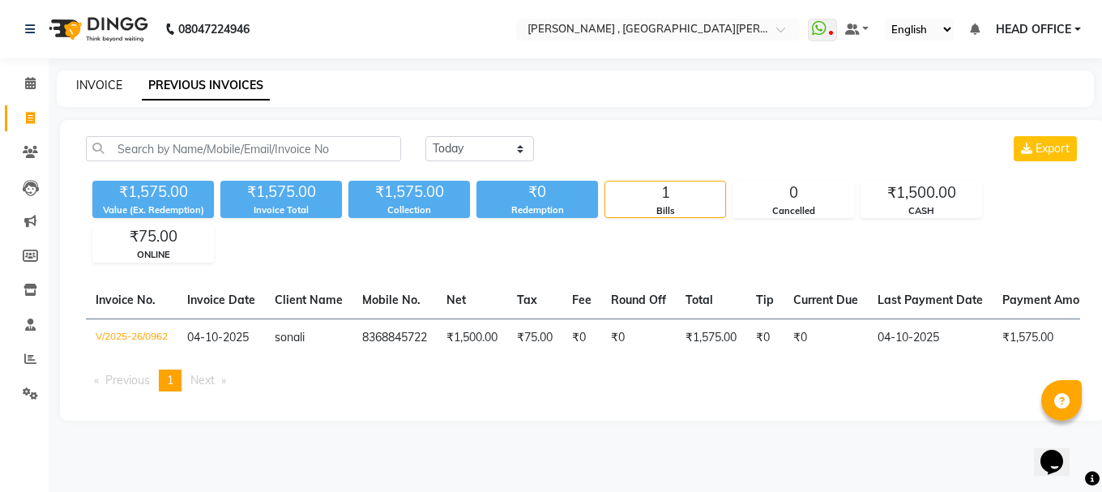
click at [92, 87] on link "INVOICE" at bounding box center [99, 85] width 46 height 15
select select "3836"
select select "service"
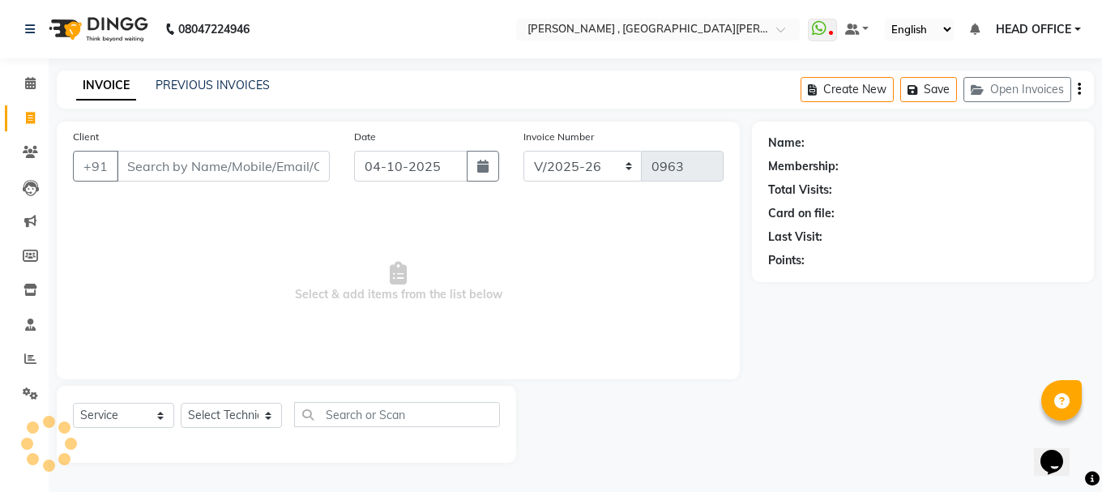
click at [248, 161] on input "Client" at bounding box center [223, 166] width 213 height 31
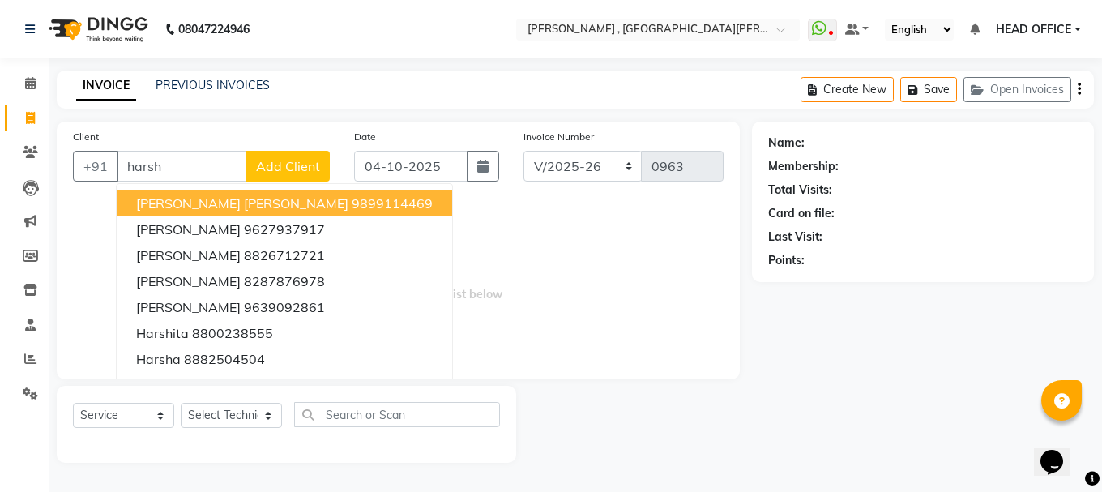
click at [259, 194] on button "Harshad Sir LUZO 9899114469" at bounding box center [284, 203] width 335 height 26
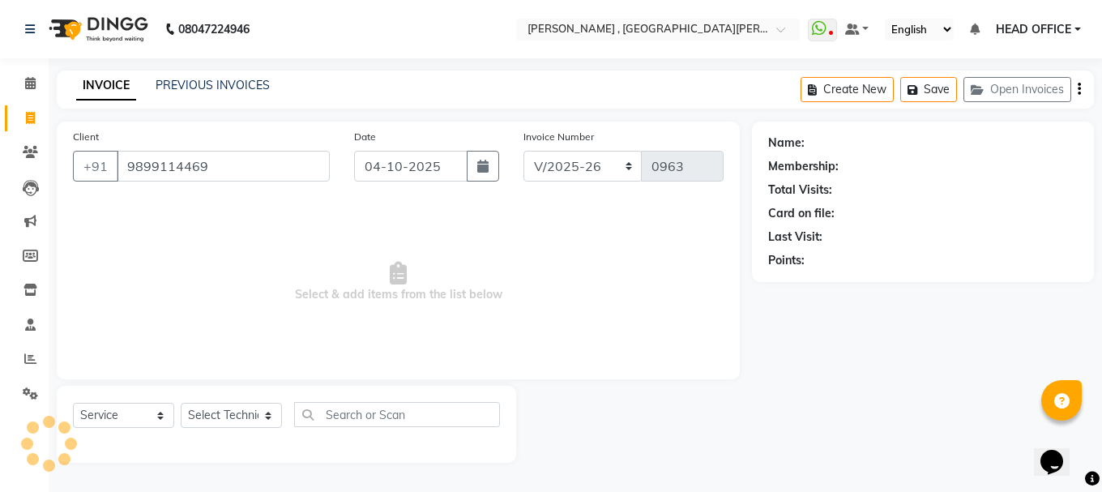
type input "9899114469"
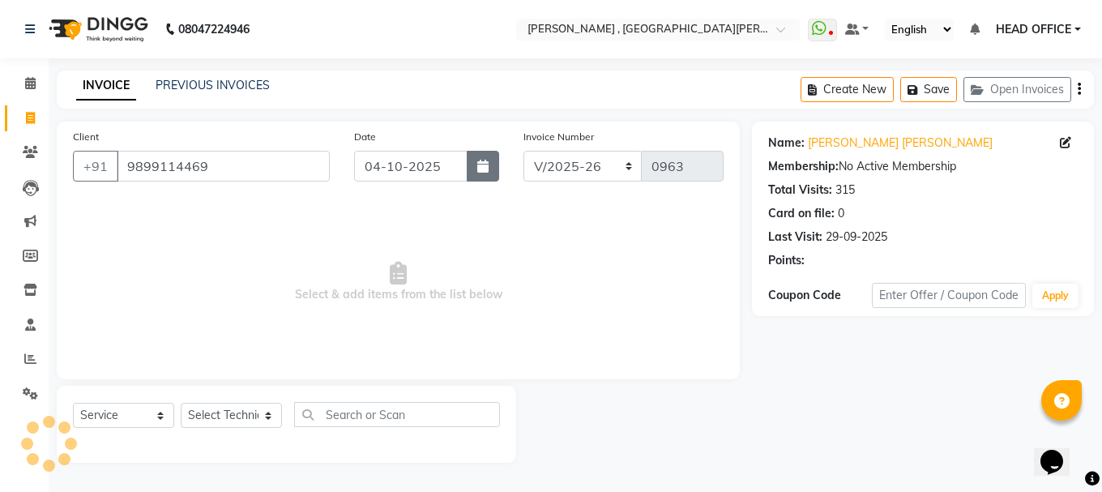
click at [475, 171] on button "button" at bounding box center [483, 166] width 32 height 31
select select "10"
select select "2025"
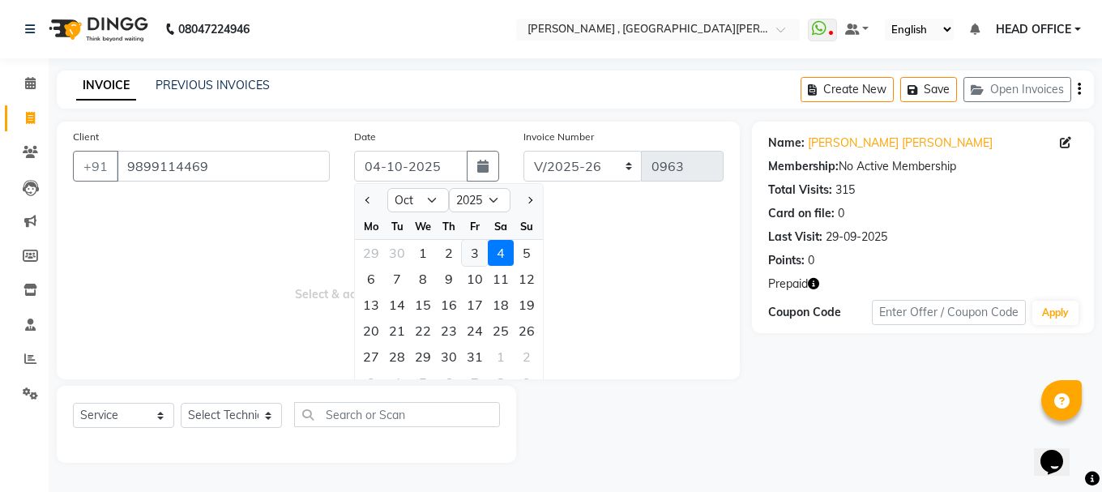
click at [477, 248] on div "3" at bounding box center [475, 253] width 26 height 26
type input "03-10-2025"
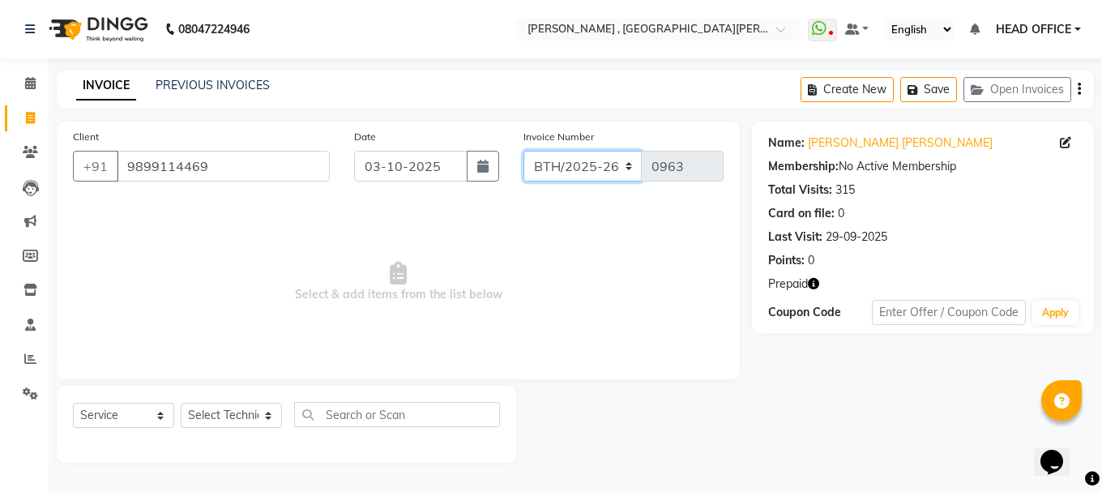
drag, startPoint x: 596, startPoint y: 169, endPoint x: 596, endPoint y: 178, distance: 9.8
click at [597, 169] on select "BTH/2025-26 RED/2025-26 V/2025 V/2025-26" at bounding box center [582, 166] width 119 height 31
select select "3836"
click at [523, 151] on select "BTH/2025-26 RED/2025-26 V/2025 V/2025-26" at bounding box center [582, 166] width 119 height 31
click at [254, 421] on select "Select Technician aakash Manager Nargis Neha Nagarwal rohit Sky" at bounding box center [231, 415] width 101 height 25
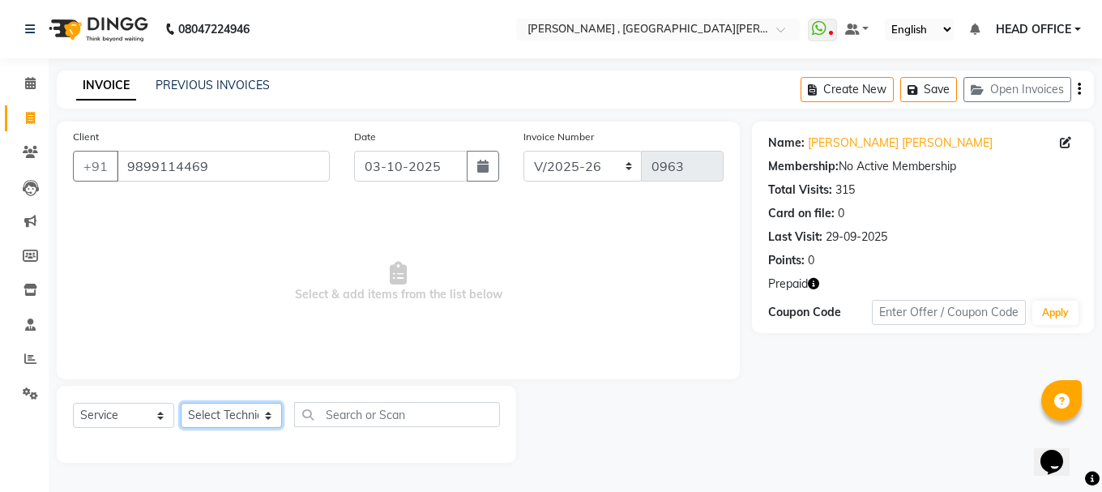
select select "40727"
click at [181, 403] on select "Select Technician aakash Manager Nargis Neha Nagarwal rohit Sky" at bounding box center [231, 415] width 101 height 25
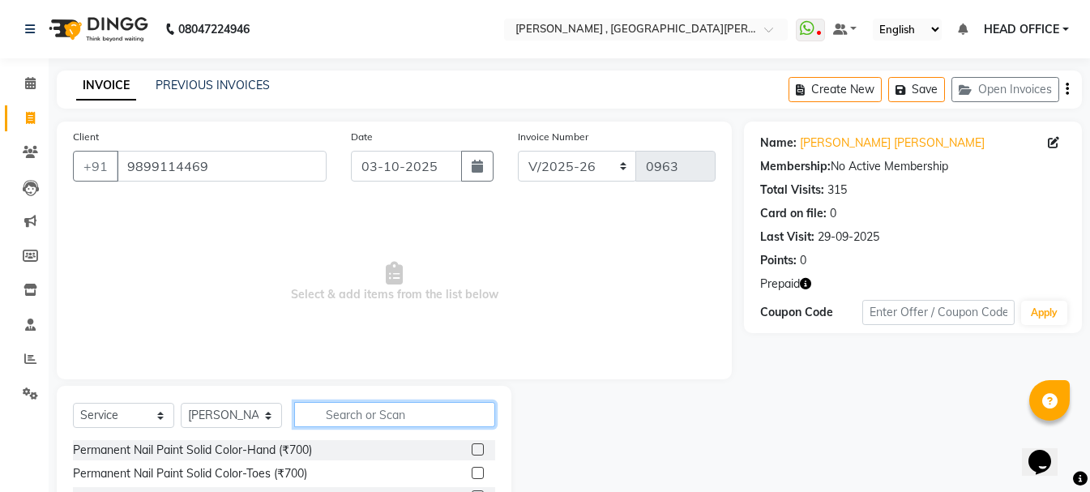
click at [383, 407] on input "text" at bounding box center [394, 414] width 201 height 25
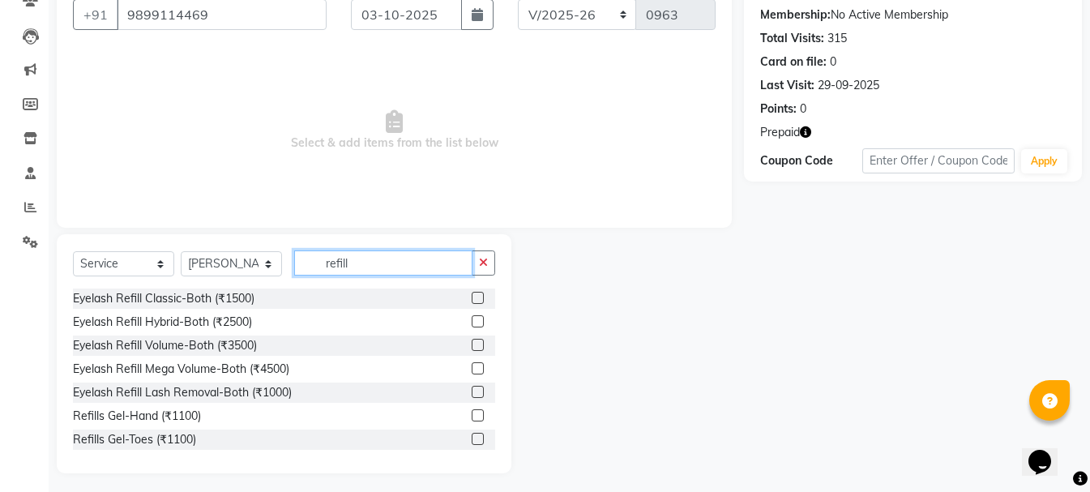
scroll to position [157, 0]
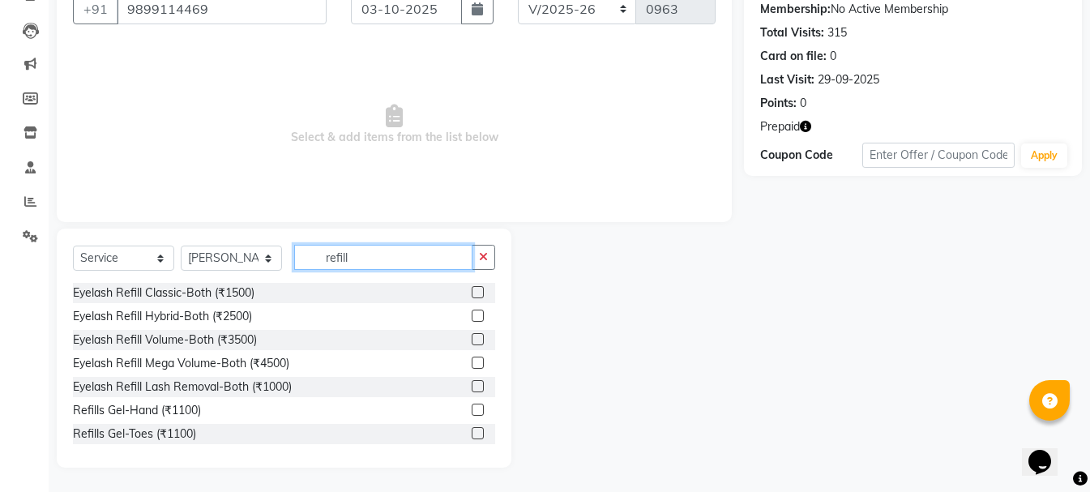
click at [415, 251] on input "refill" at bounding box center [383, 257] width 178 height 25
type input "r"
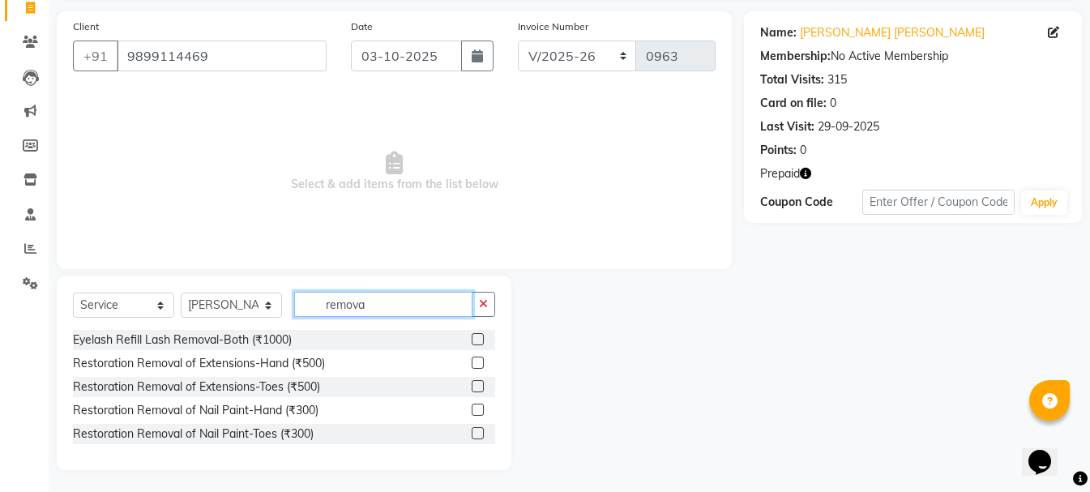
scroll to position [113, 0]
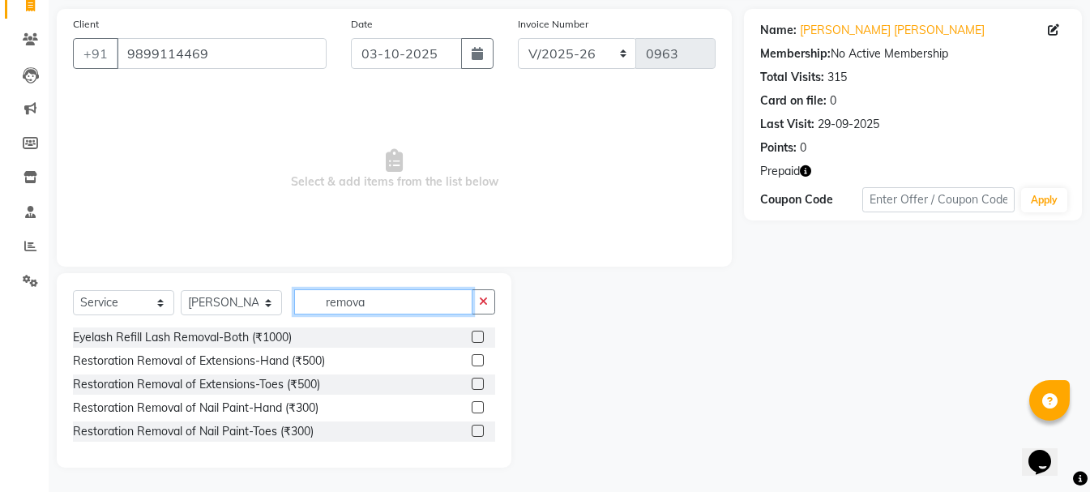
type input "remova"
click at [477, 402] on label at bounding box center [478, 407] width 12 height 12
click at [477, 403] on input "checkbox" at bounding box center [477, 408] width 11 height 11
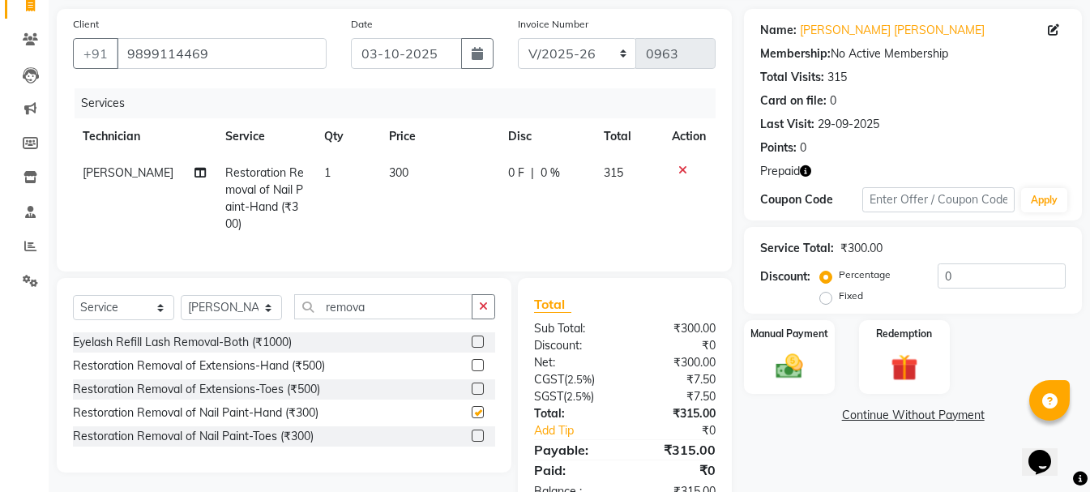
checkbox input "false"
click at [399, 173] on span "300" at bounding box center [398, 172] width 19 height 15
select select "40727"
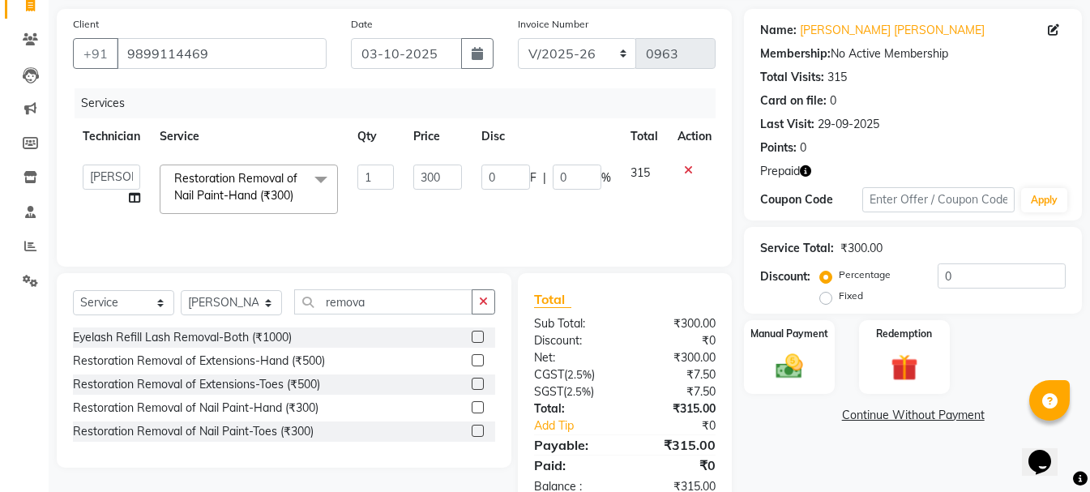
click at [399, 173] on td "1" at bounding box center [376, 189] width 56 height 69
click at [431, 175] on input "300" at bounding box center [437, 176] width 49 height 25
type input "200"
click at [517, 214] on td "0 F | 0 %" at bounding box center [546, 189] width 149 height 69
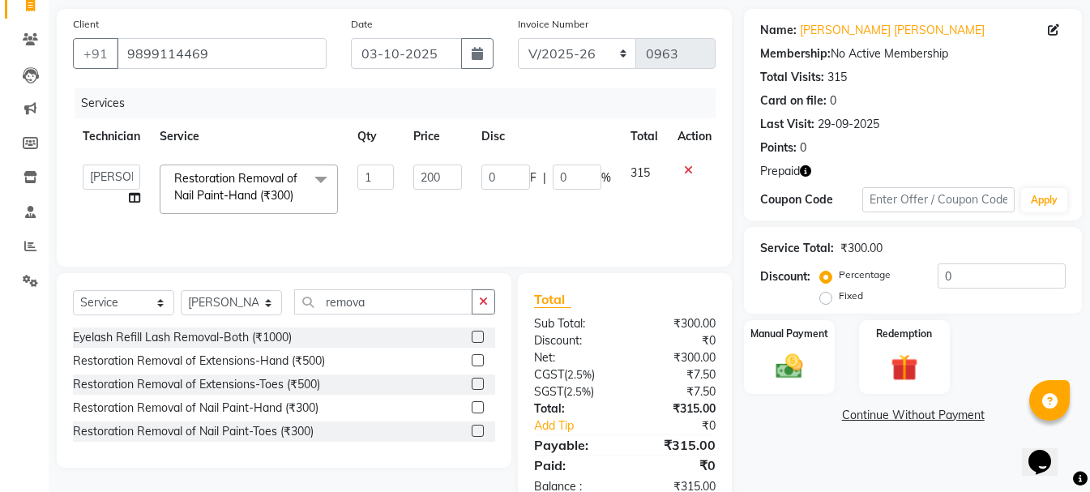
select select "40727"
click at [839, 296] on label "Fixed" at bounding box center [851, 295] width 24 height 15
click at [824, 296] on input "Fixed" at bounding box center [828, 295] width 11 height 11
radio input "true"
drag, startPoint x: 948, startPoint y: 272, endPoint x: 931, endPoint y: 271, distance: 17.1
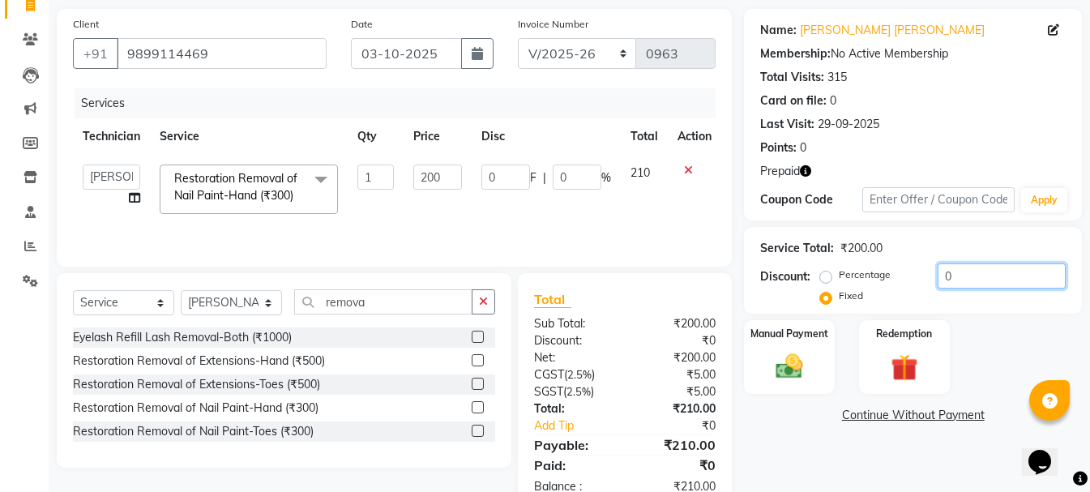
click at [931, 271] on div "Percentage Fixed 0" at bounding box center [944, 285] width 242 height 44
type input "1"
type input "0.5"
type input "10"
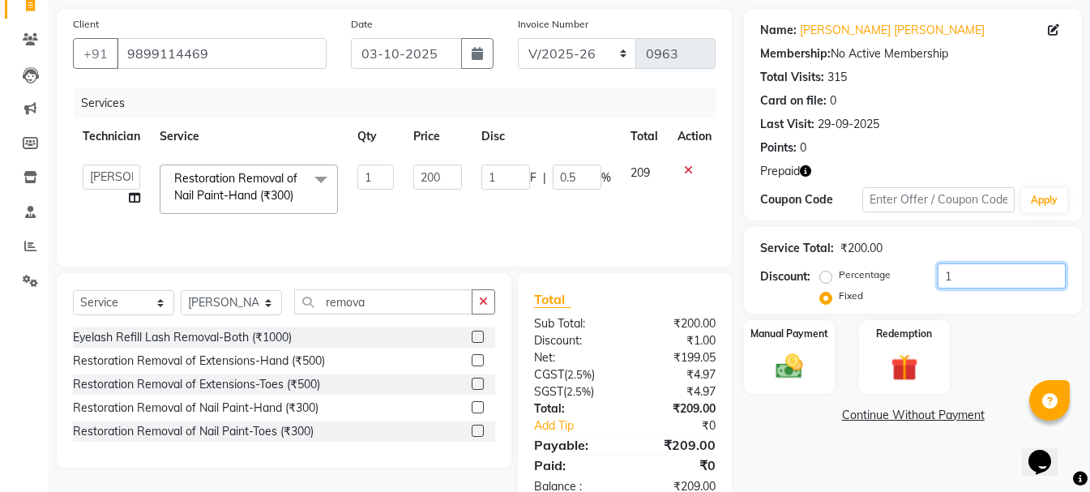
type input "10"
type input "5"
type input "10"
click at [802, 374] on img at bounding box center [789, 366] width 45 height 32
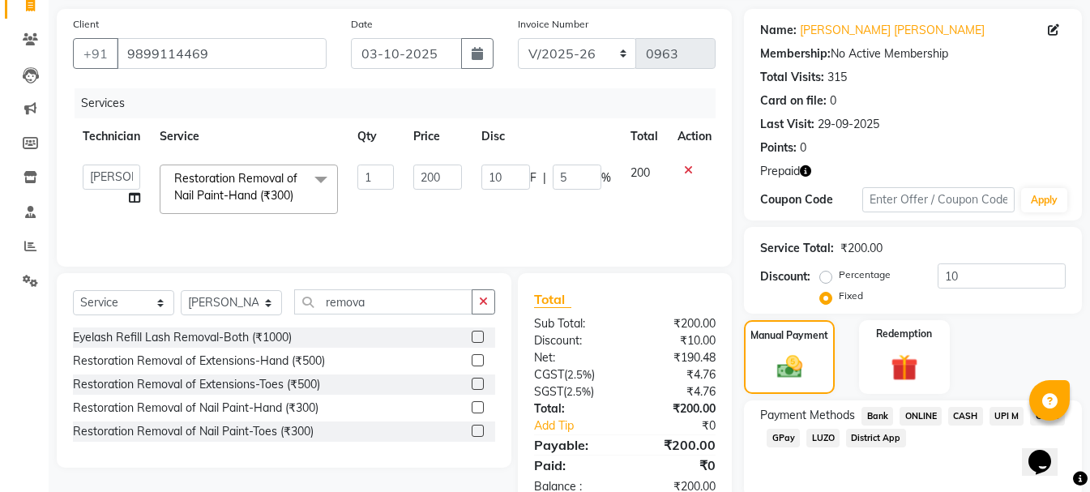
click at [964, 421] on span "CASH" at bounding box center [965, 416] width 35 height 19
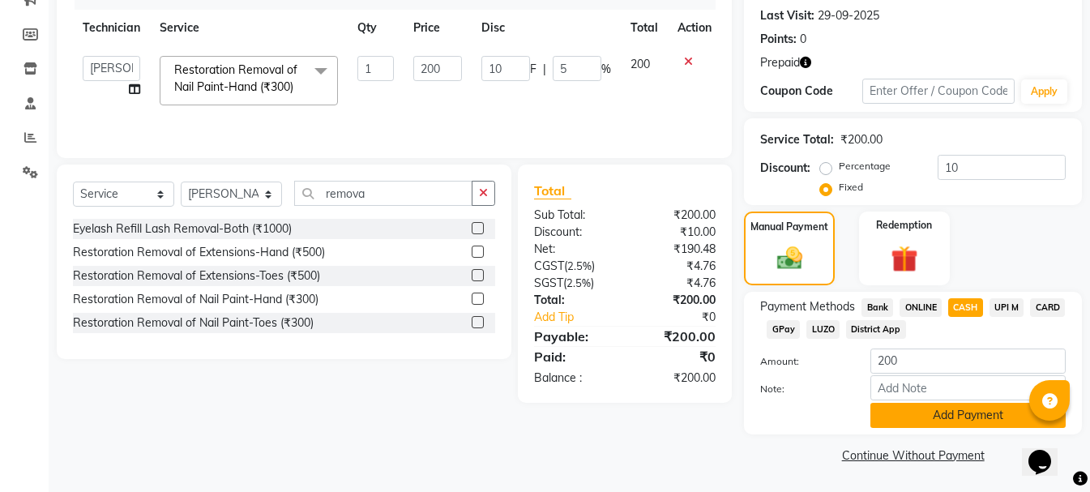
click at [954, 410] on button "Add Payment" at bounding box center [967, 415] width 195 height 25
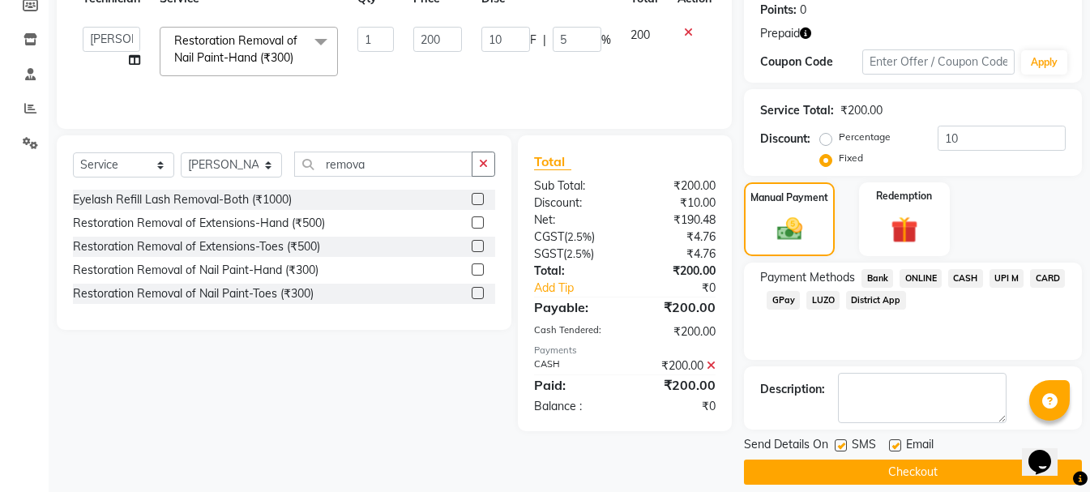
scroll to position [267, 0]
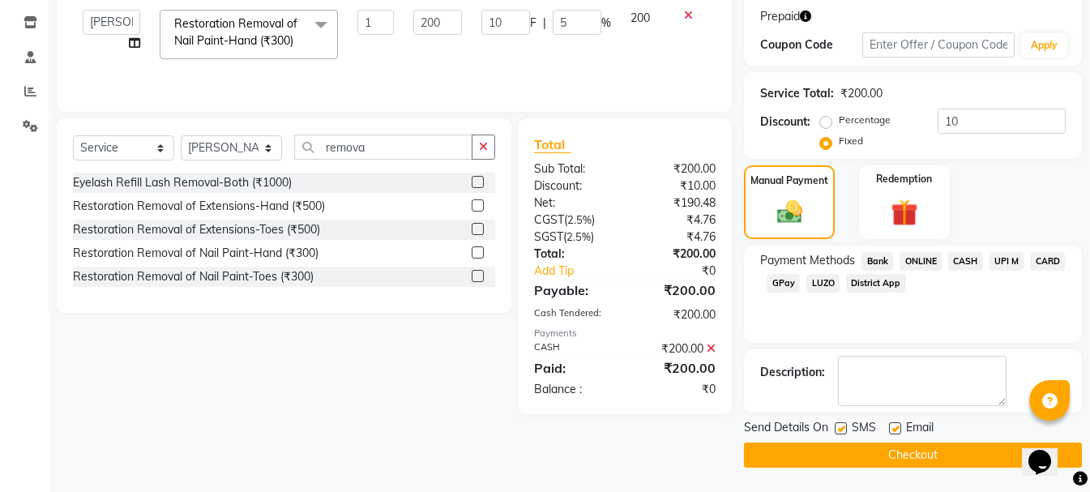
click at [942, 452] on button "Checkout" at bounding box center [913, 454] width 338 height 25
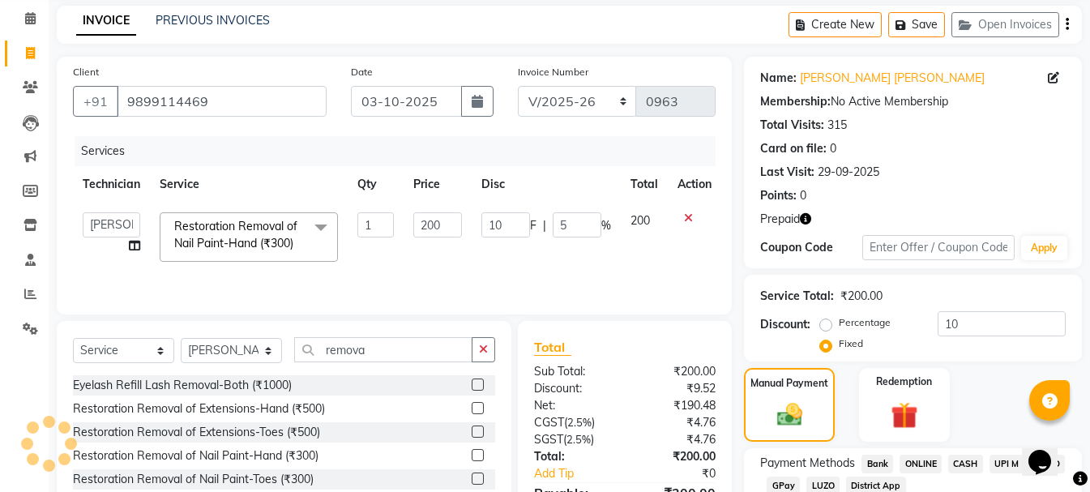
scroll to position [24, 0]
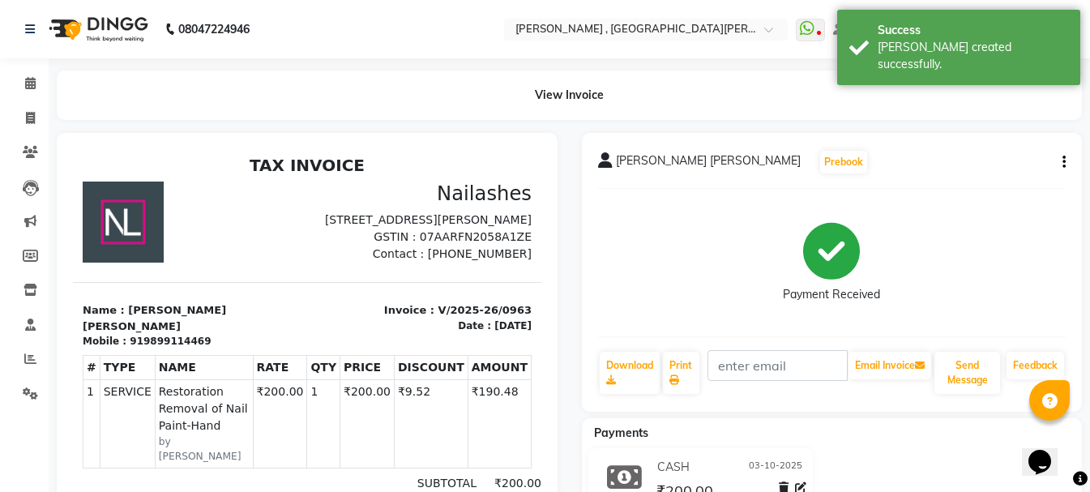
select select "service"
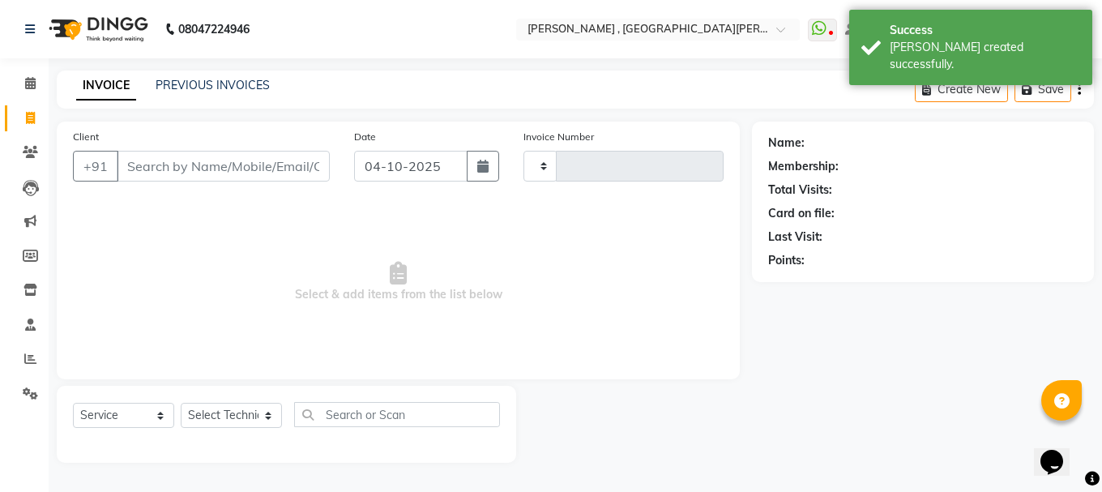
type input "0964"
select select "3836"
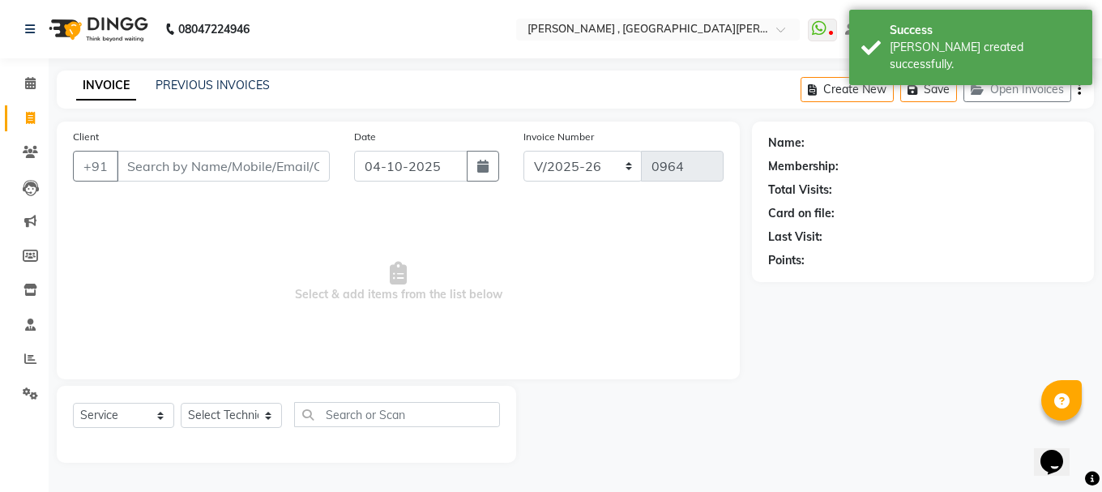
click at [250, 172] on input "Client" at bounding box center [223, 166] width 213 height 31
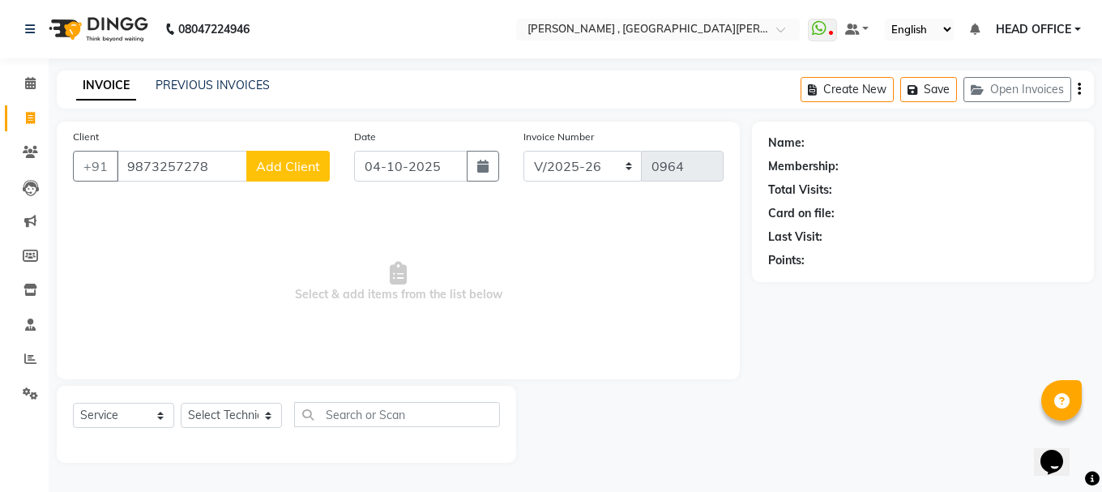
type input "9873257278"
click at [276, 160] on span "Add Client" at bounding box center [288, 166] width 64 height 16
select select "21"
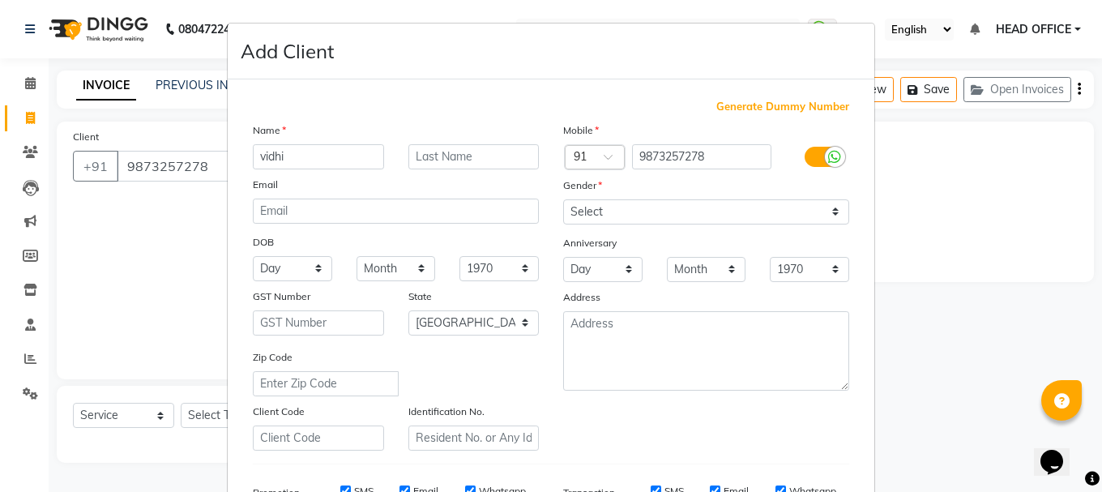
type input "vidhi"
click at [641, 216] on select "Select [DEMOGRAPHIC_DATA] [DEMOGRAPHIC_DATA] Other Prefer Not To Say" at bounding box center [706, 211] width 286 height 25
select select "[DEMOGRAPHIC_DATA]"
click at [563, 199] on select "Select [DEMOGRAPHIC_DATA] [DEMOGRAPHIC_DATA] Other Prefer Not To Say" at bounding box center [706, 211] width 286 height 25
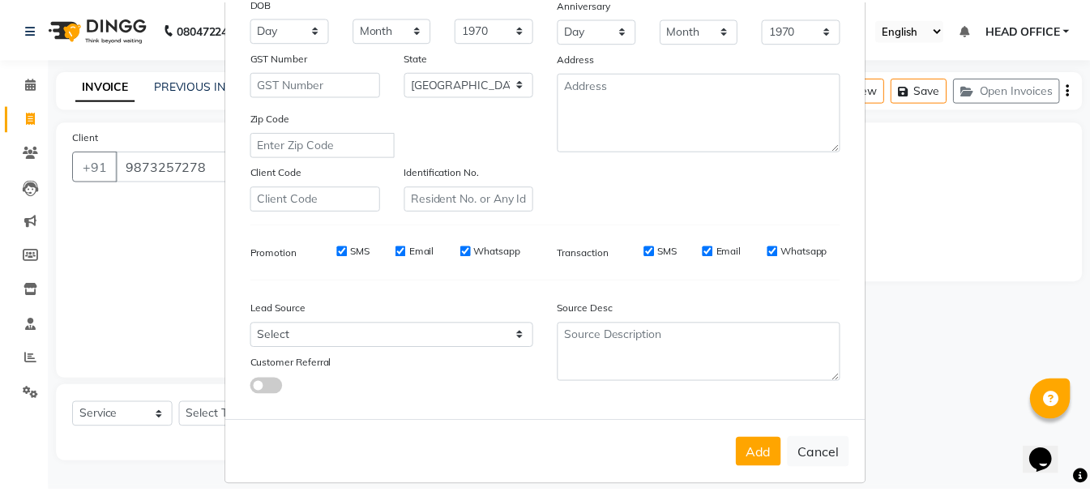
scroll to position [243, 0]
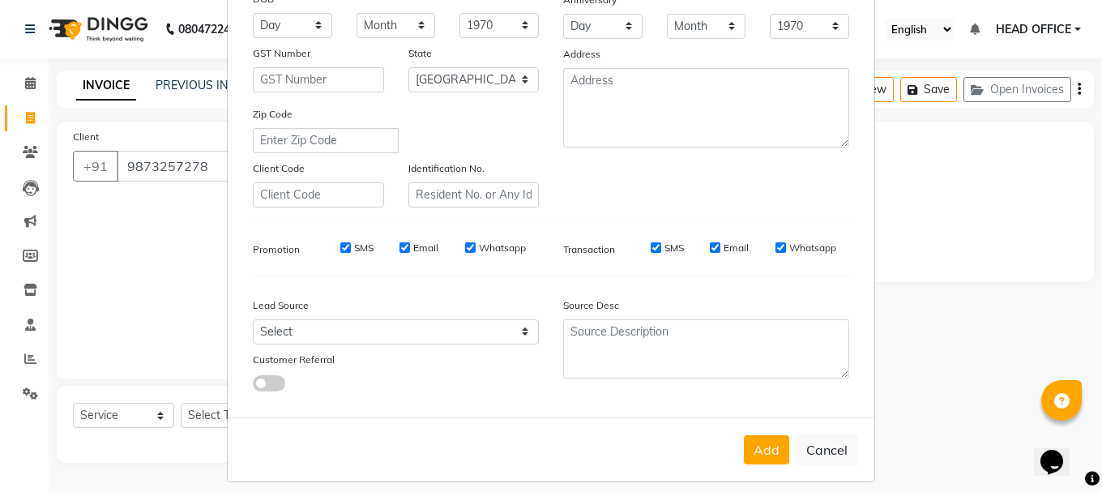
click at [775, 458] on button "Add" at bounding box center [766, 449] width 45 height 29
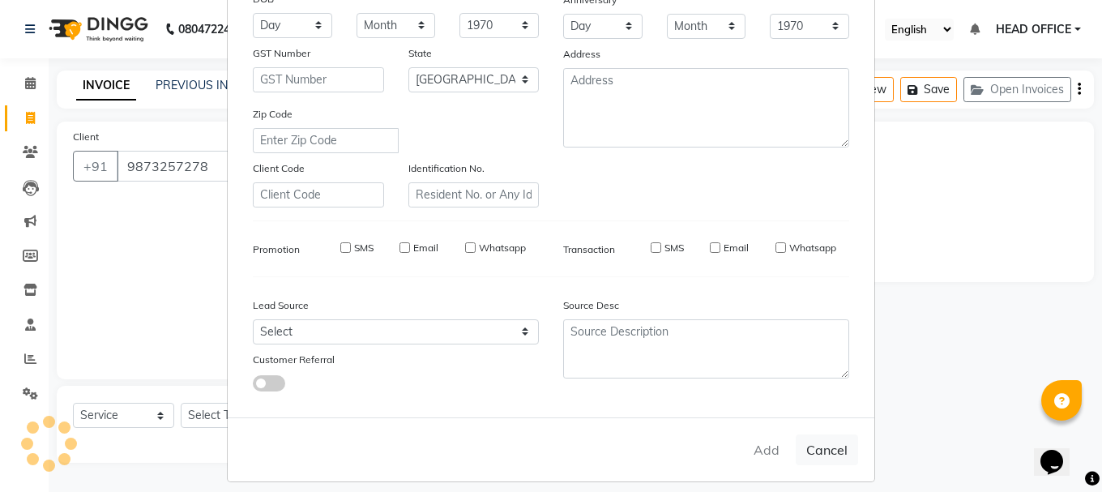
select select
select select "null"
select select
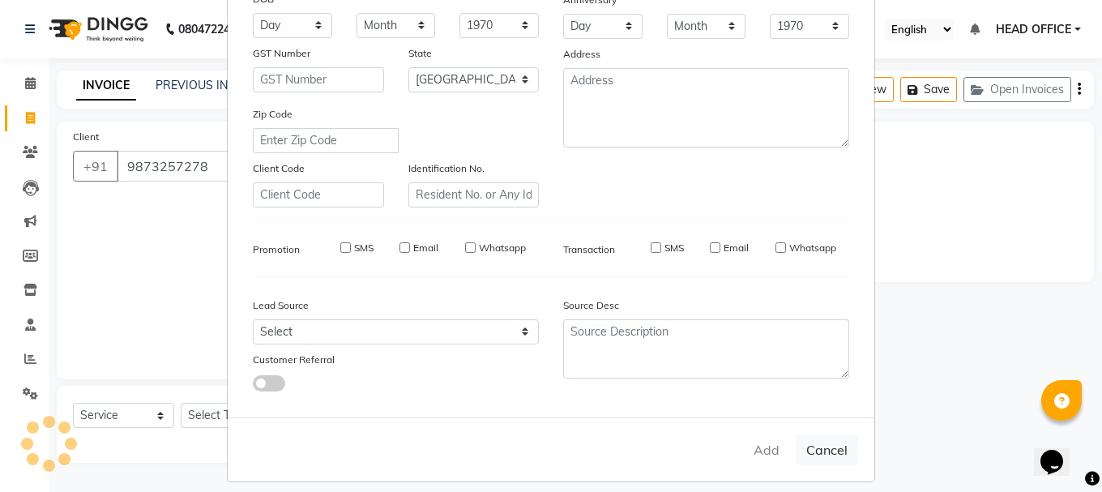
select select
checkbox input "false"
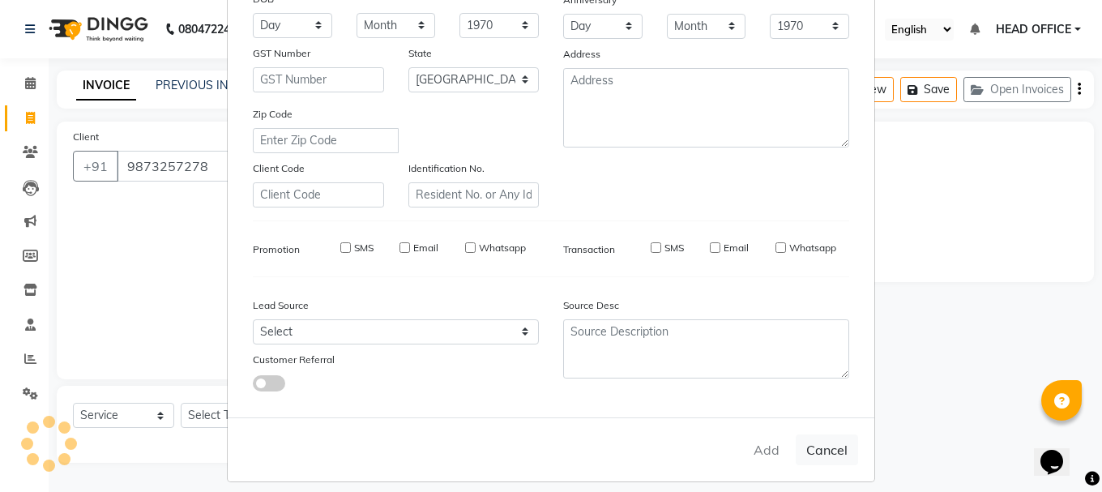
checkbox input "false"
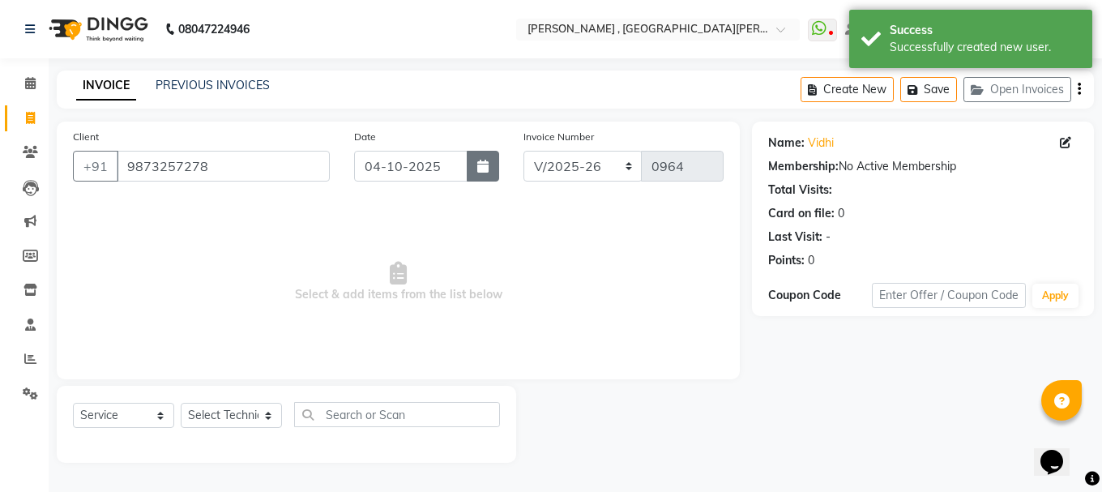
click at [475, 169] on button "button" at bounding box center [483, 166] width 32 height 31
select select "10"
select select "2025"
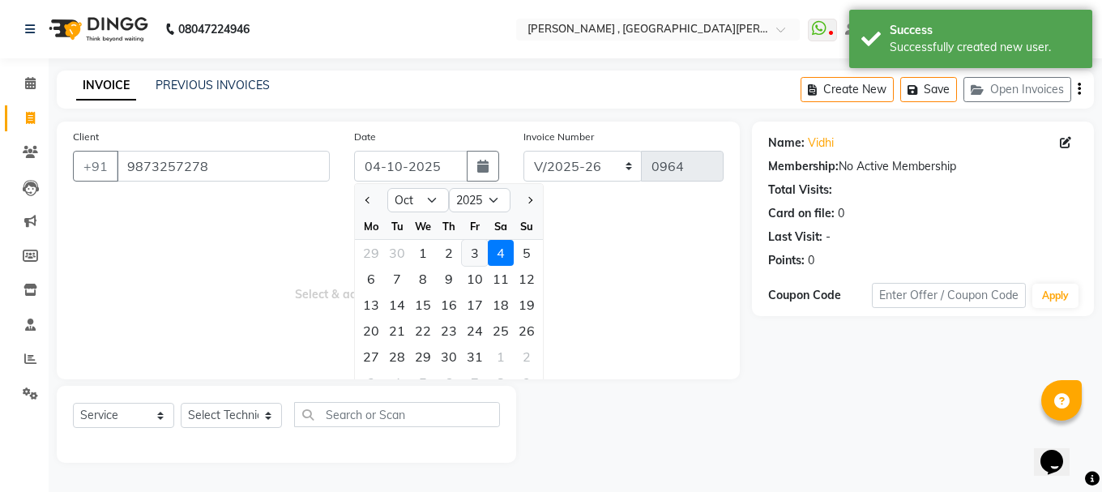
click at [479, 253] on div "3" at bounding box center [475, 253] width 26 height 26
type input "03-10-2025"
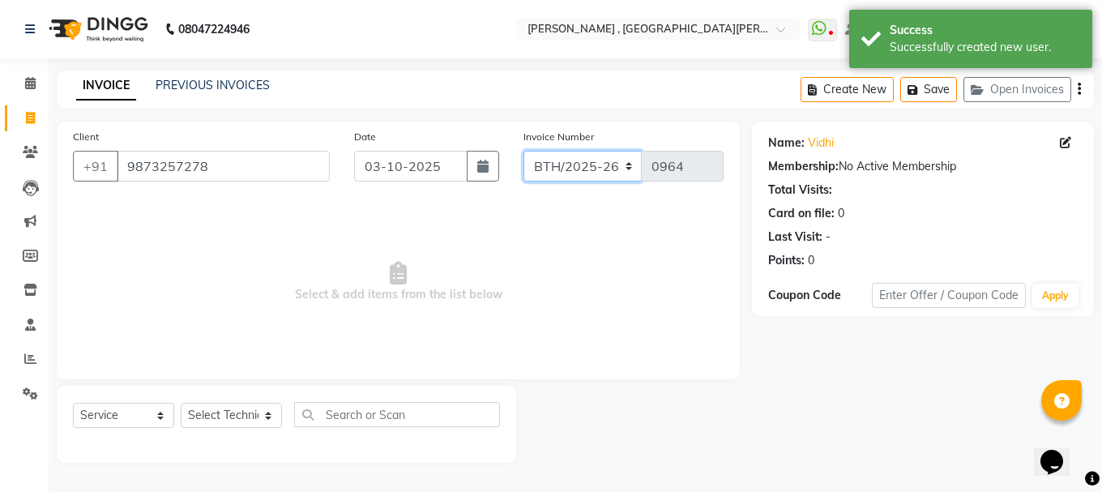
click at [554, 173] on select "BTH/2025-26 RED/2025-26 V/2025 V/2025-26" at bounding box center [582, 166] width 119 height 31
select select "3836"
click at [523, 151] on select "BTH/2025-26 RED/2025-26 V/2025 V/2025-26" at bounding box center [582, 166] width 119 height 31
click at [272, 413] on select "Select Technician aakash Manager Nargis Neha Nagarwal rohit Sky" at bounding box center [231, 415] width 101 height 25
select select "79955"
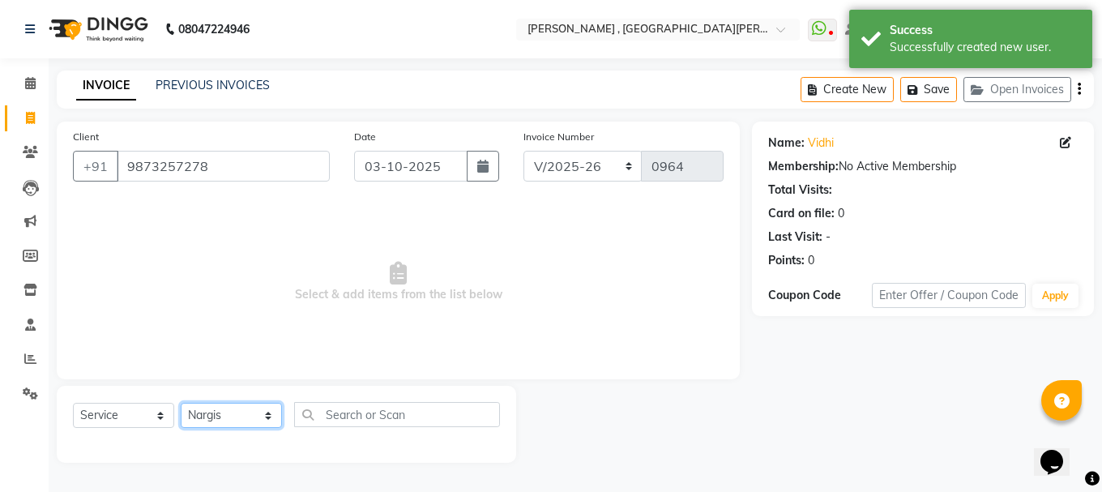
click at [181, 403] on select "Select Technician aakash Manager Nargis Neha Nagarwal rohit Sky" at bounding box center [231, 415] width 101 height 25
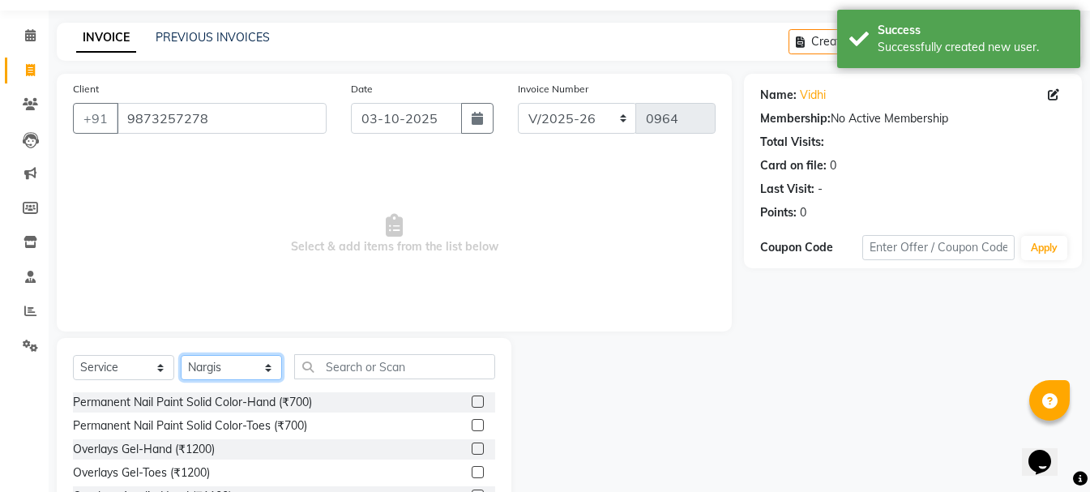
scroll to position [81, 0]
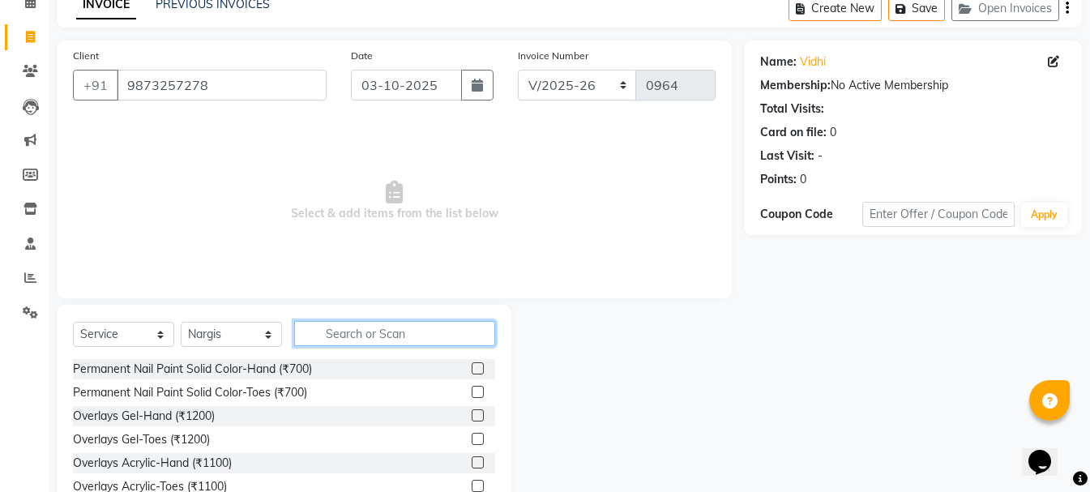
click at [419, 334] on input "text" at bounding box center [394, 333] width 201 height 25
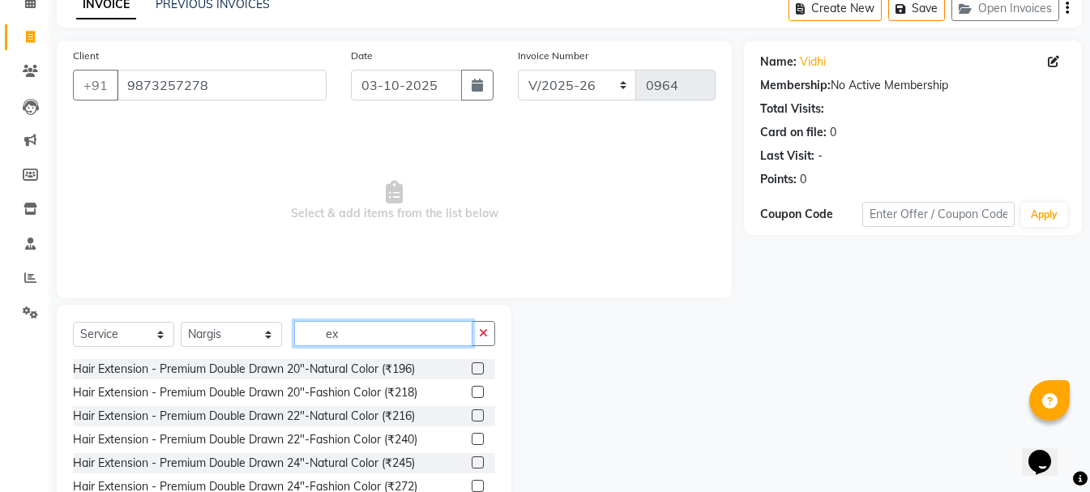
type input "e"
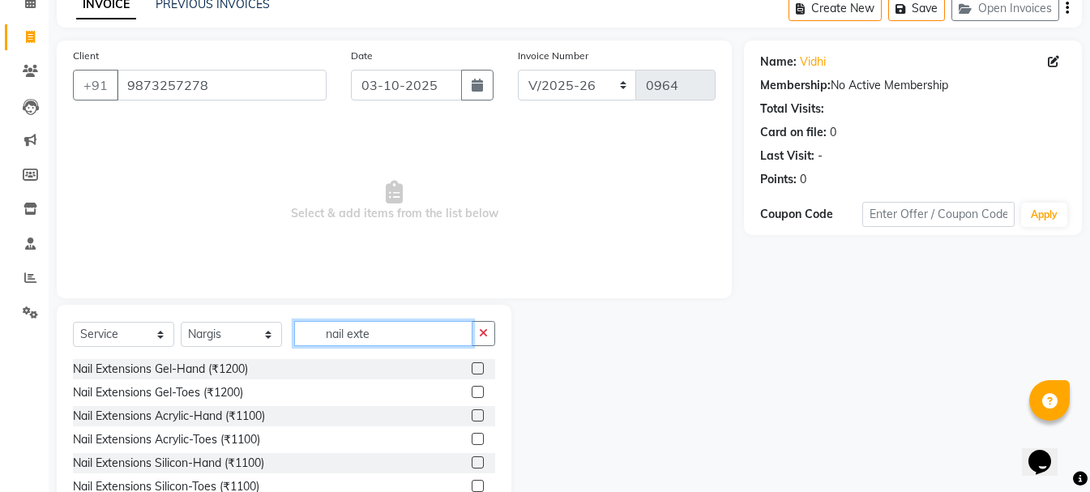
type input "nail exte"
click at [472, 369] on label at bounding box center [478, 368] width 12 height 12
click at [472, 369] on input "checkbox" at bounding box center [477, 369] width 11 height 11
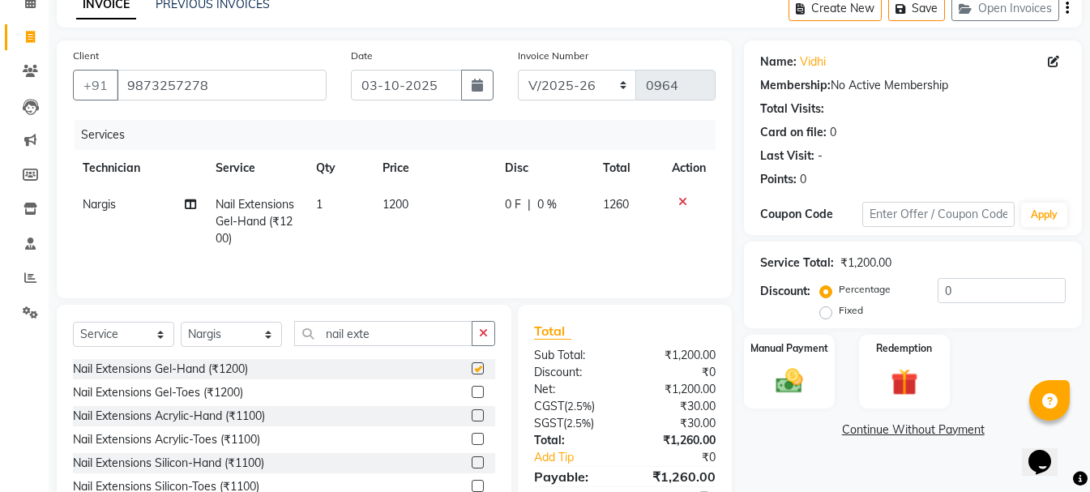
checkbox input "false"
click at [478, 327] on button "button" at bounding box center [483, 333] width 23 height 25
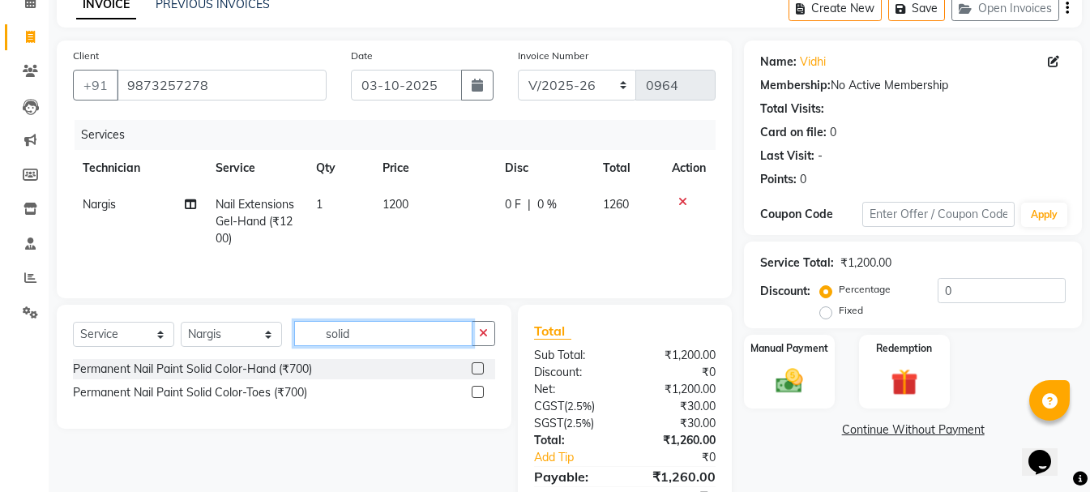
type input "solid"
click at [475, 369] on label at bounding box center [478, 368] width 12 height 12
click at [475, 369] on input "checkbox" at bounding box center [477, 369] width 11 height 11
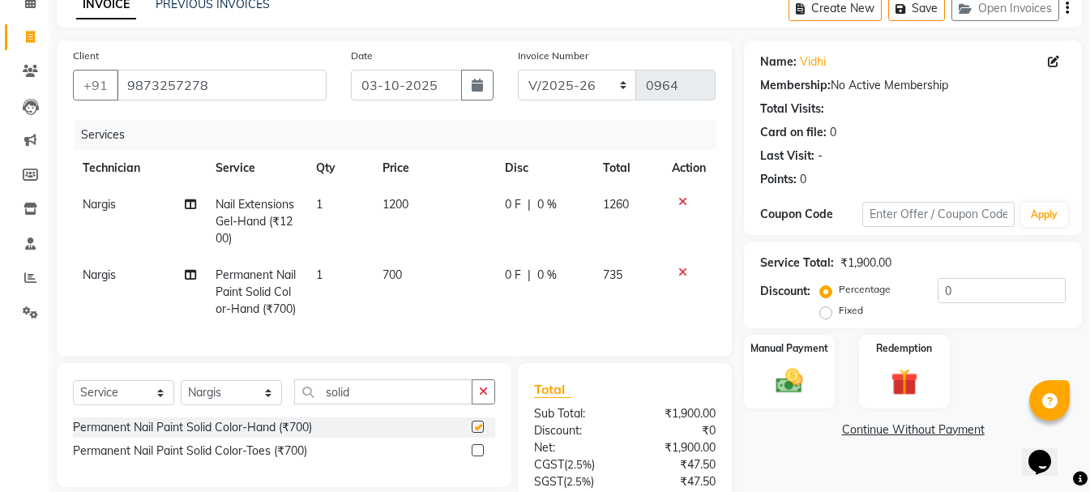
checkbox input "false"
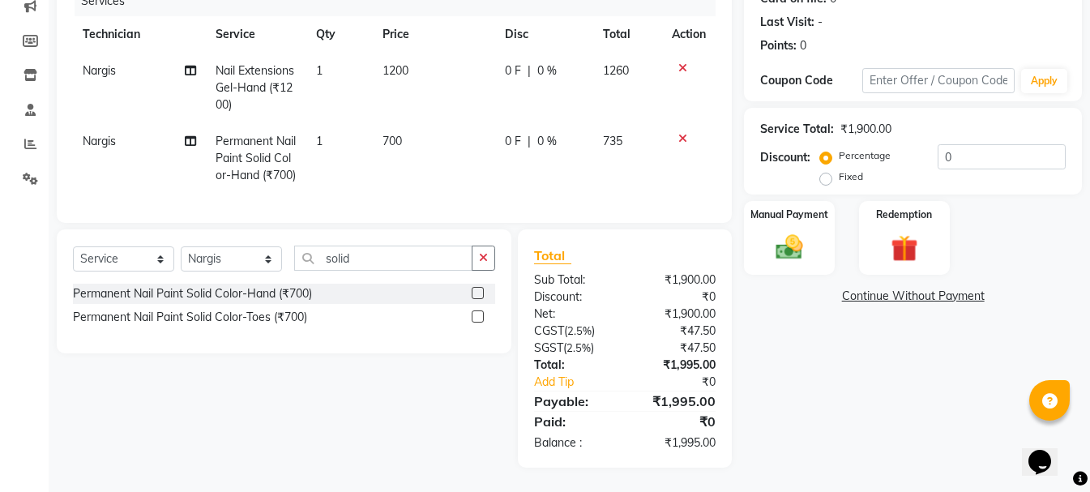
scroll to position [243, 0]
click at [479, 265] on button "button" at bounding box center [483, 258] width 23 height 25
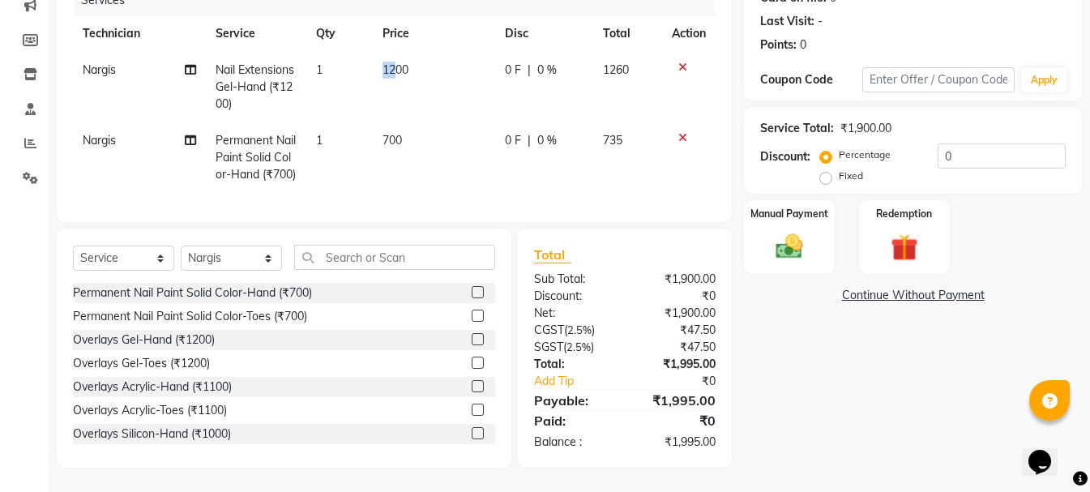
drag, startPoint x: 394, startPoint y: 41, endPoint x: 372, endPoint y: 36, distance: 22.6
click at [373, 52] on td "1200" at bounding box center [434, 87] width 122 height 70
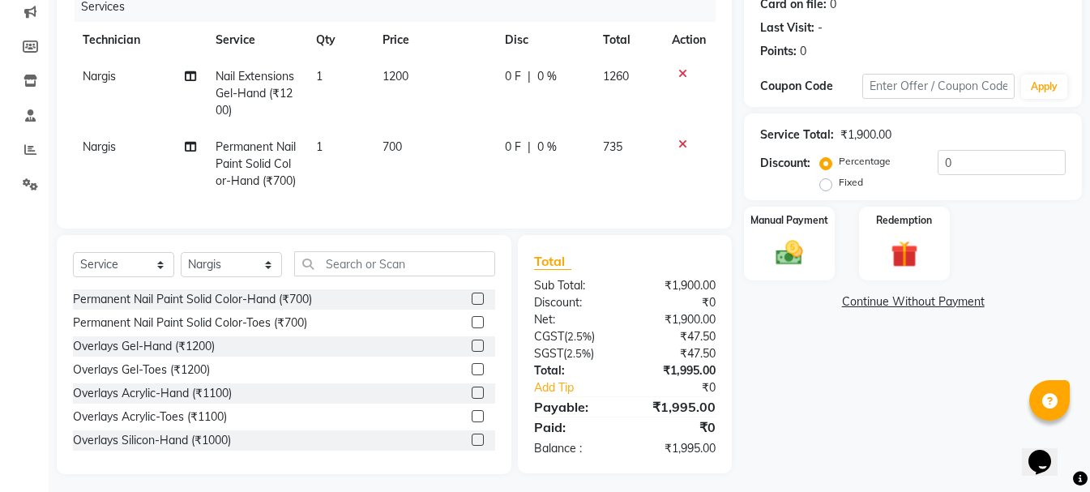
select select "79955"
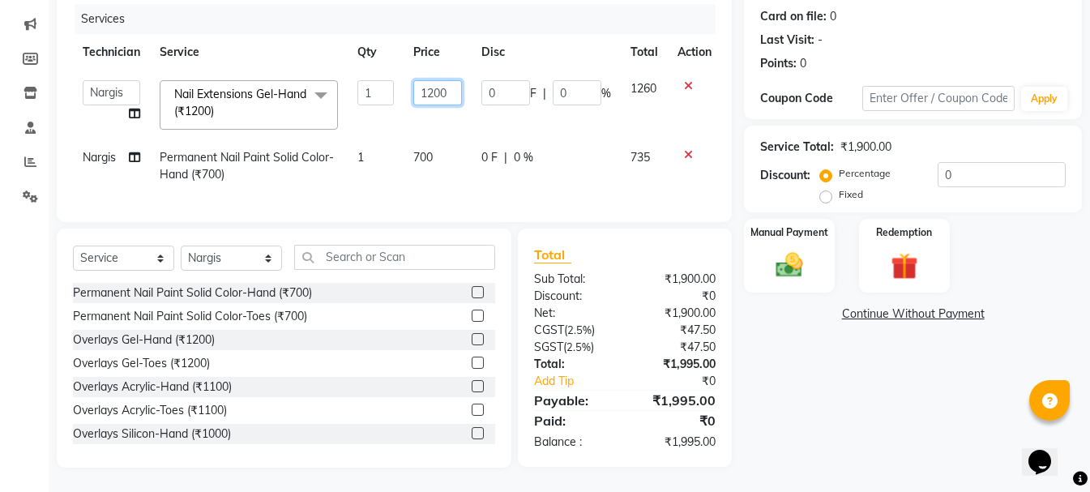
click at [427, 86] on input "1200" at bounding box center [437, 92] width 49 height 25
click at [432, 81] on input "1200" at bounding box center [437, 92] width 49 height 25
type input "1000"
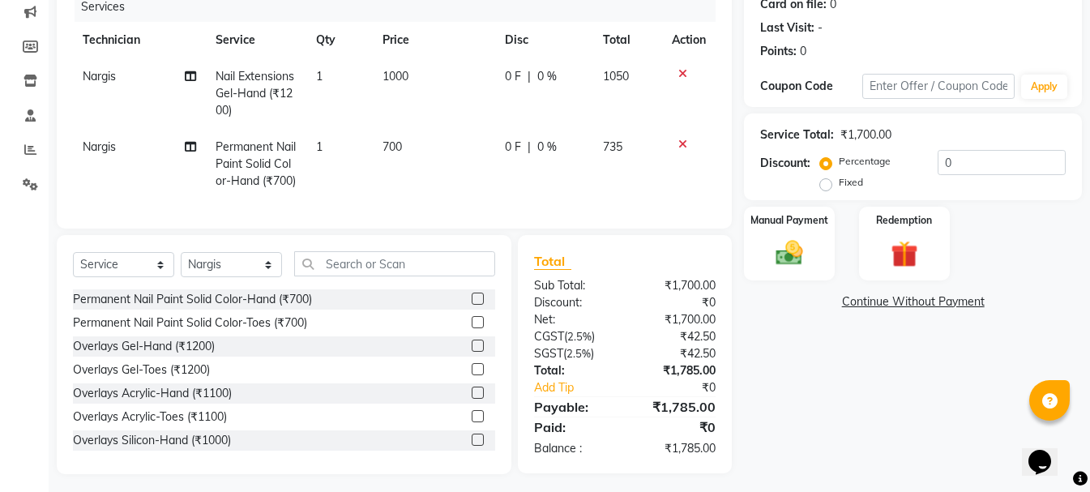
click at [419, 145] on td "700" at bounding box center [434, 164] width 122 height 70
select select "79955"
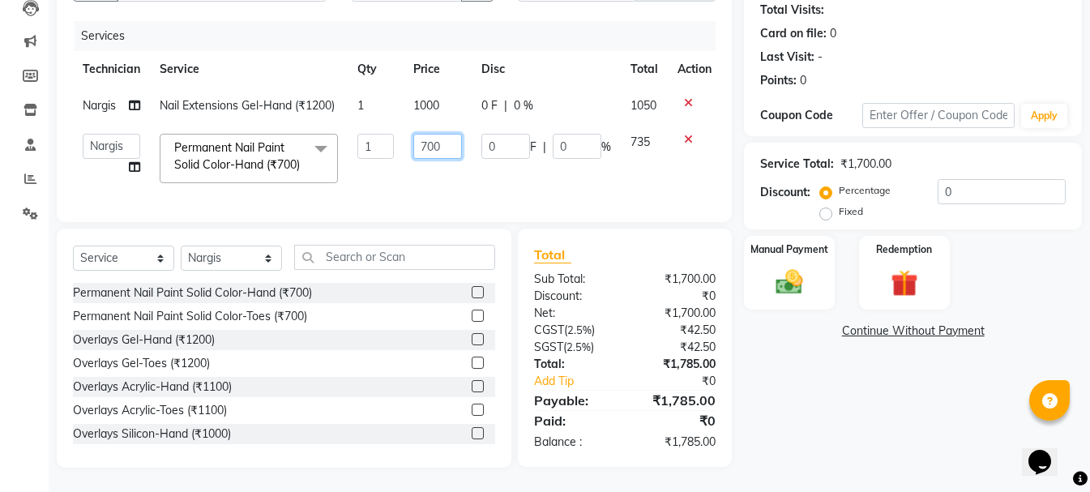
click at [426, 134] on input "700" at bounding box center [437, 146] width 49 height 25
type input "500"
click at [452, 177] on td "500" at bounding box center [438, 158] width 68 height 69
select select "79955"
click at [425, 135] on input "500" at bounding box center [437, 146] width 49 height 25
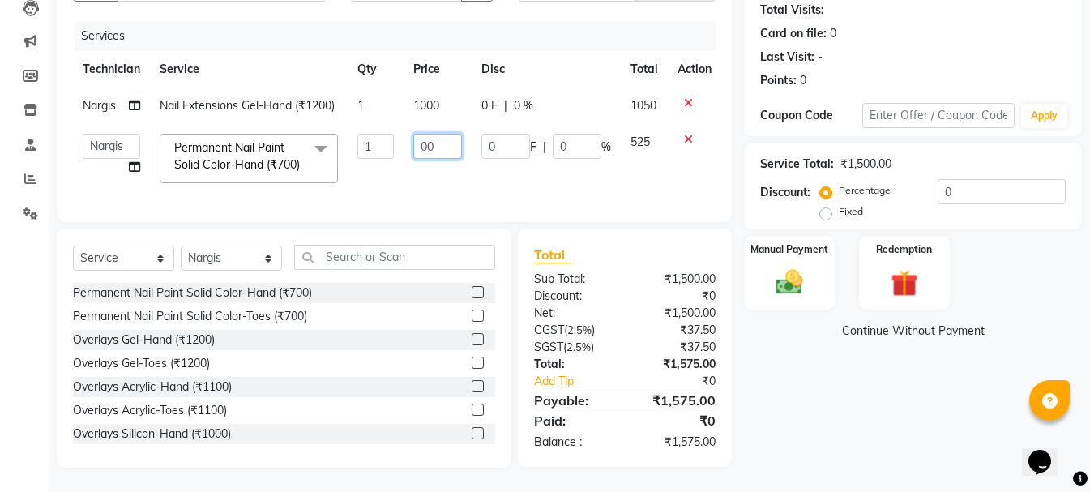
type input "700"
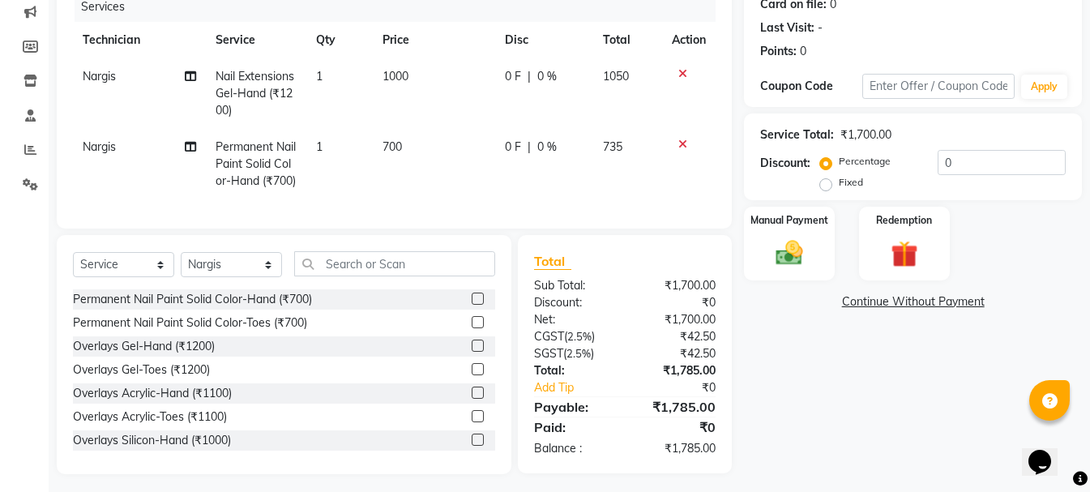
click at [456, 204] on div "Services Technician Service Qty Price Disc Total Action Nargis Nail Extensions …" at bounding box center [394, 102] width 643 height 220
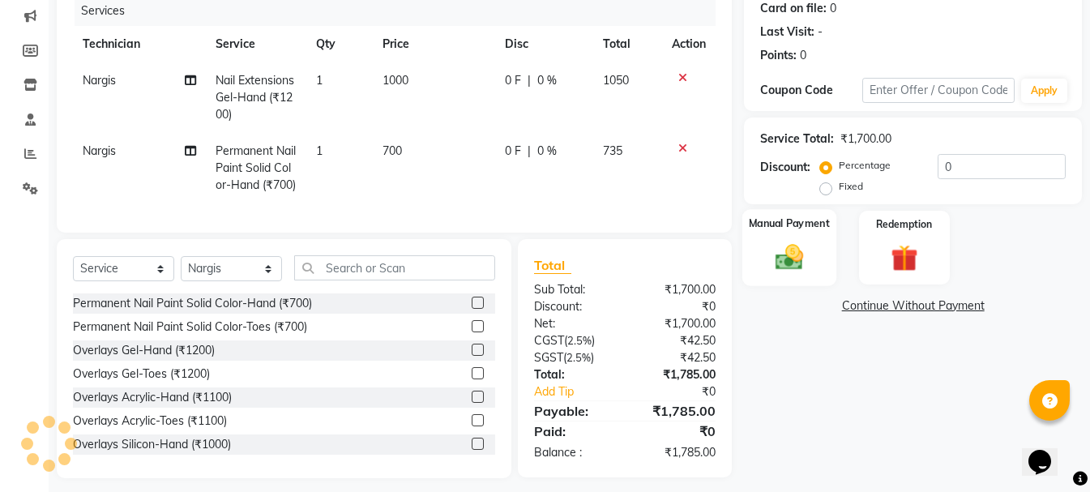
scroll to position [245, 0]
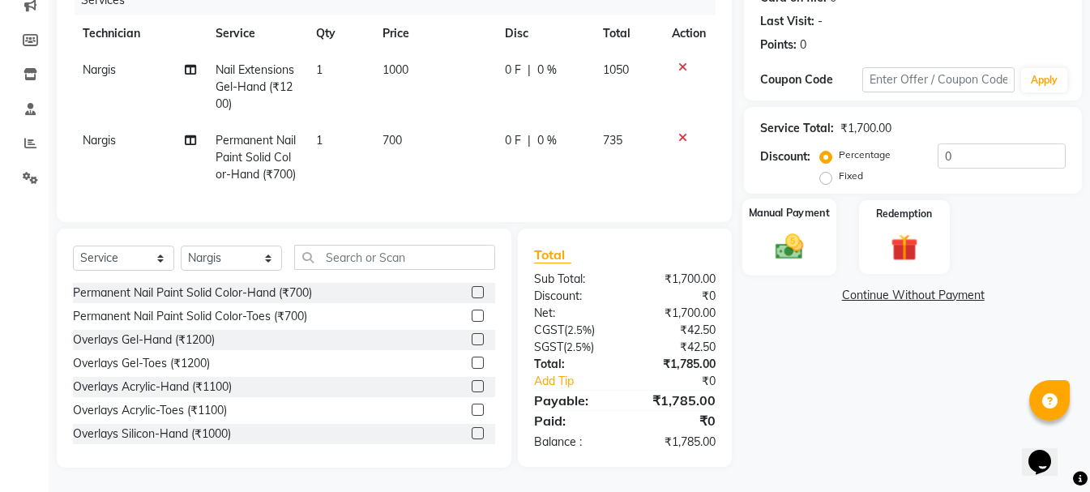
click at [788, 232] on img at bounding box center [789, 246] width 45 height 32
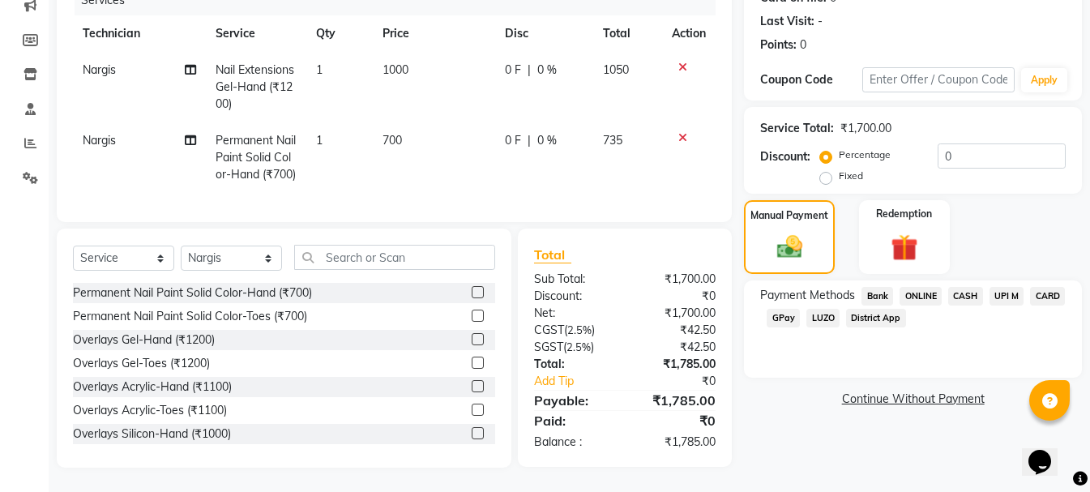
click at [930, 287] on span "ONLINE" at bounding box center [920, 296] width 42 height 19
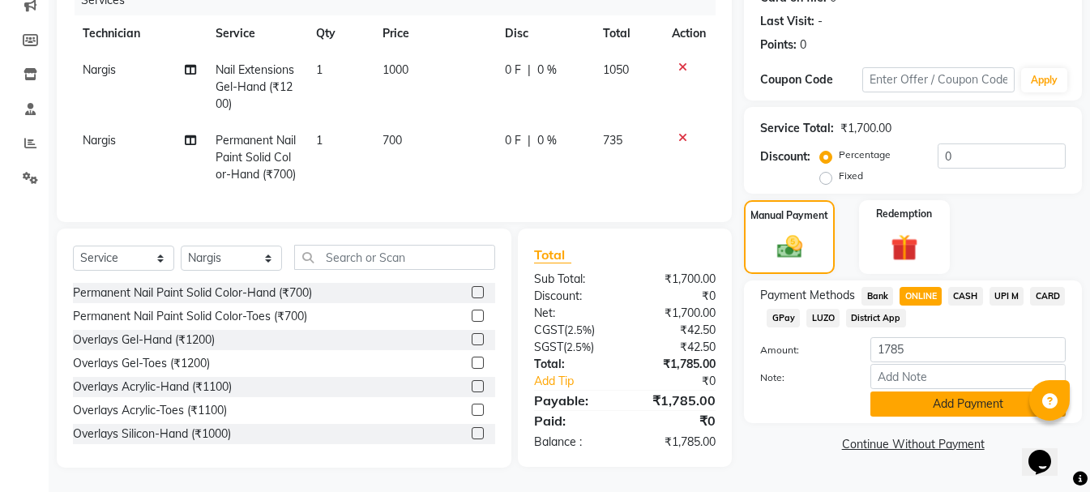
click at [958, 391] on button "Add Payment" at bounding box center [967, 403] width 195 height 25
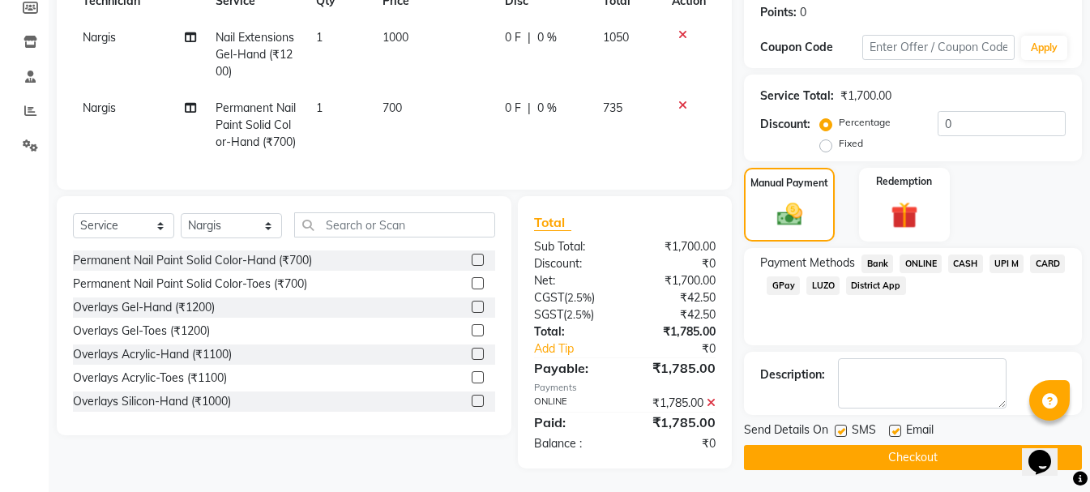
scroll to position [278, 0]
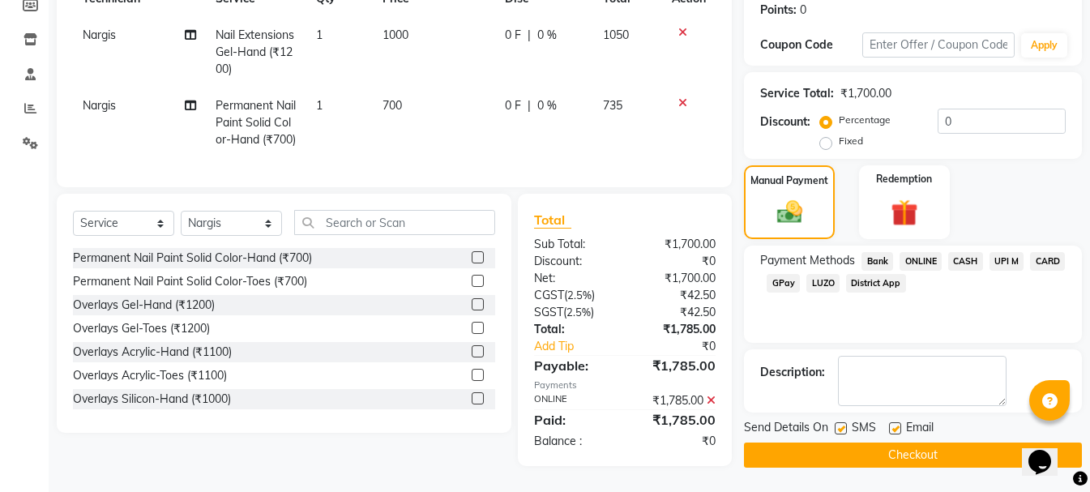
click at [882, 442] on button "Checkout" at bounding box center [913, 454] width 338 height 25
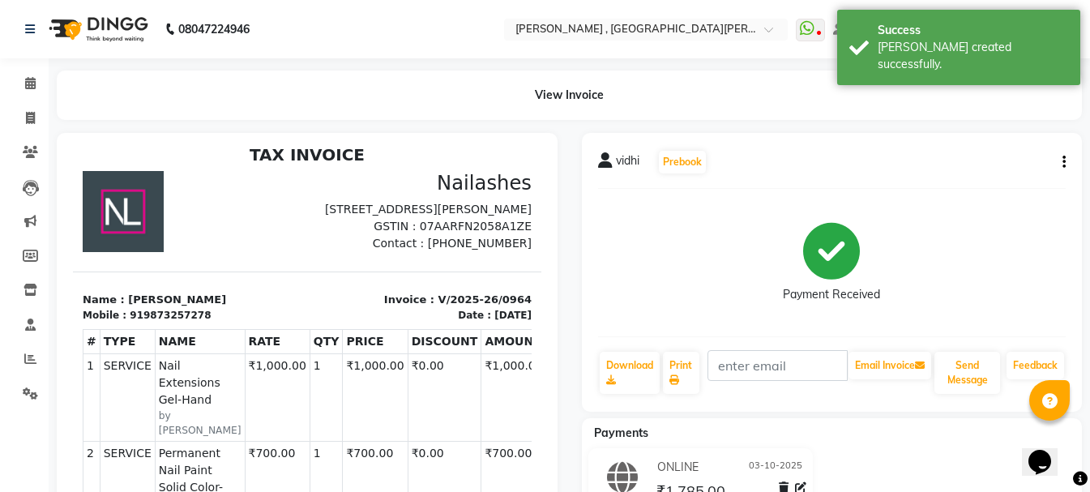
scroll to position [13, 0]
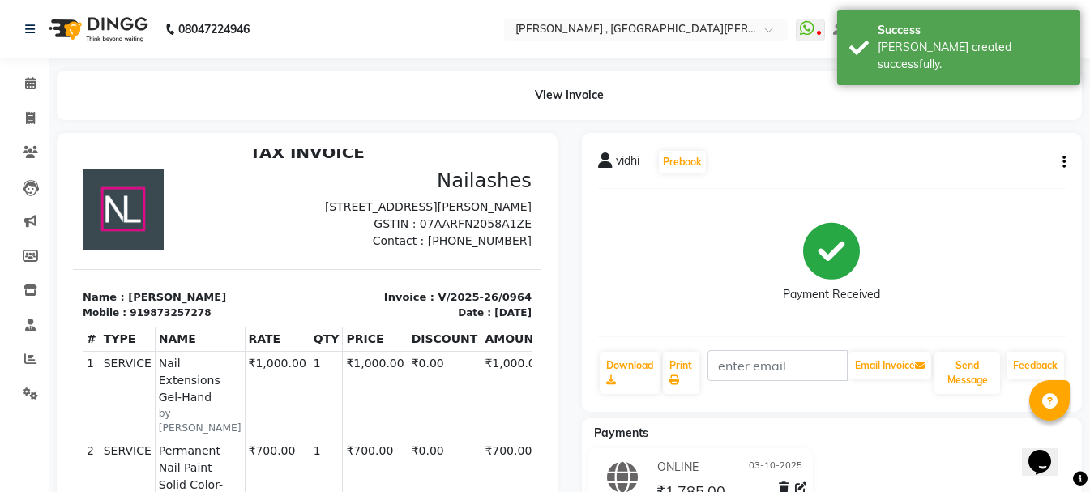
click at [1062, 163] on icon "button" at bounding box center [1063, 162] width 3 height 1
click at [967, 185] on div "Edit Invoice" at bounding box center [983, 183] width 111 height 20
select select "service"
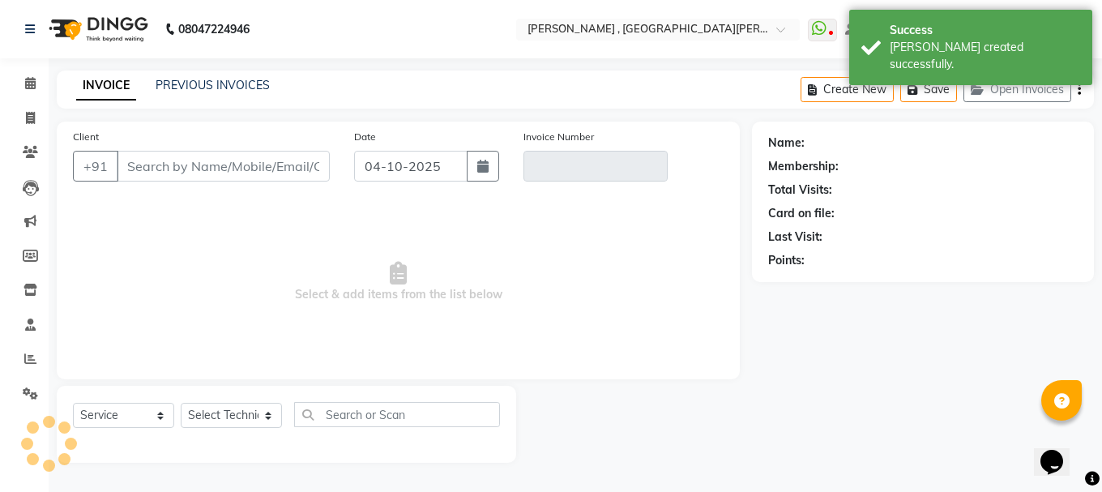
type input "9873257278"
type input "V/2025-26/0964"
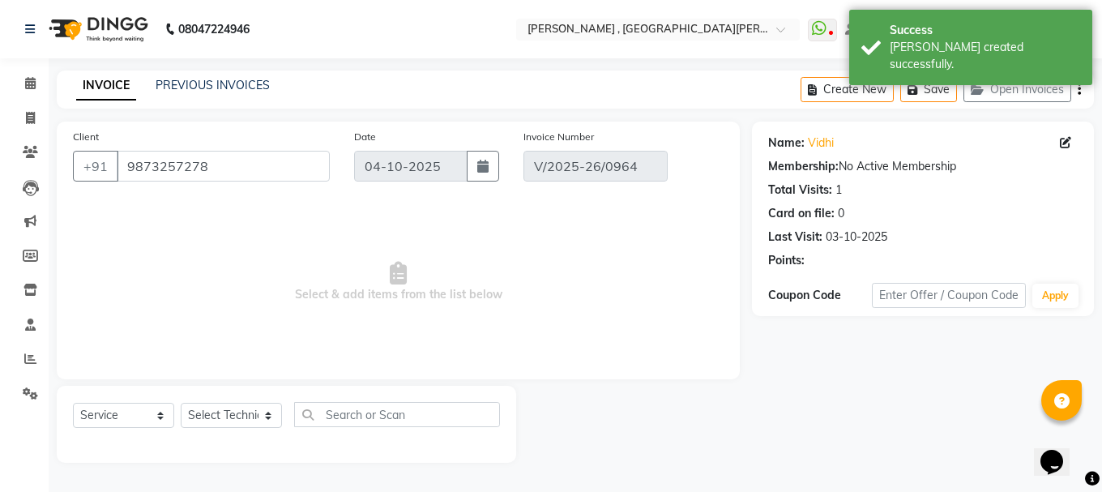
type input "03-10-2025"
select select "select"
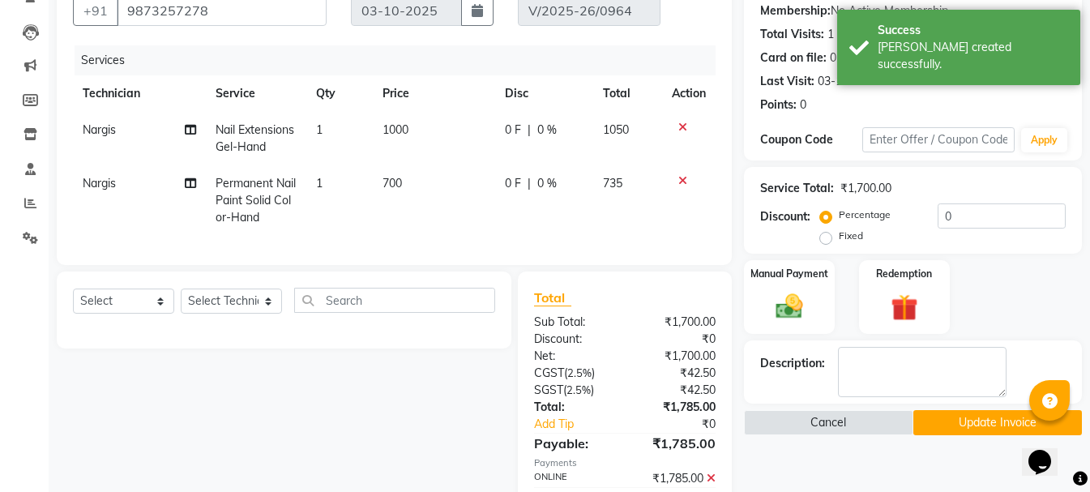
scroll to position [162, 0]
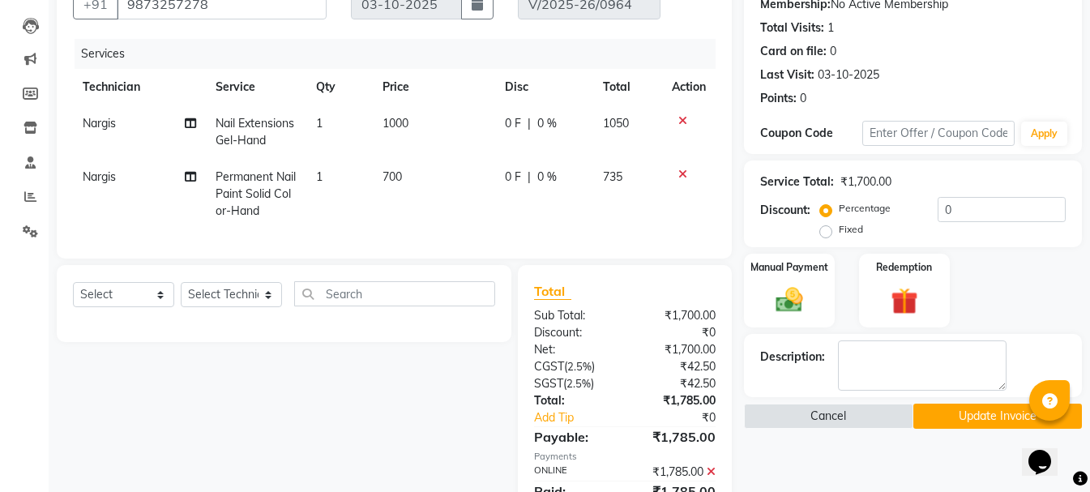
click at [133, 178] on td "Nargis" at bounding box center [139, 194] width 133 height 70
select select "79955"
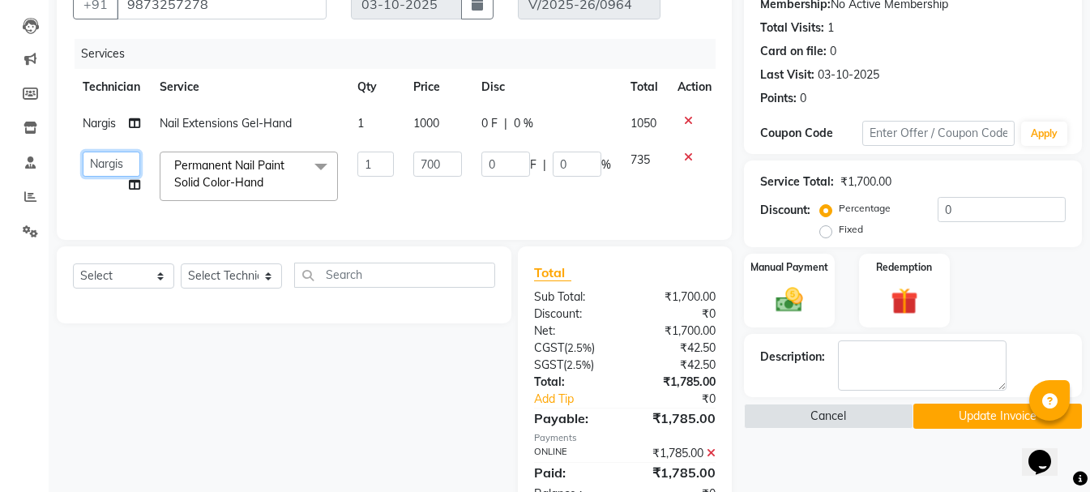
click at [121, 173] on select "aakash Manager Nargis Neha Nagarwal rohit Sky" at bounding box center [112, 164] width 58 height 25
click at [986, 410] on button "Update Invoice" at bounding box center [997, 416] width 169 height 25
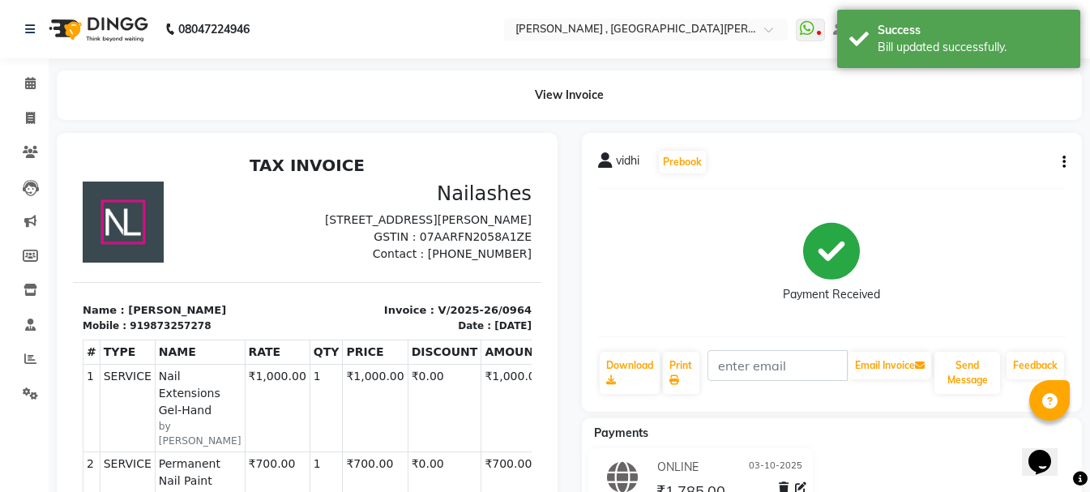
select select "service"
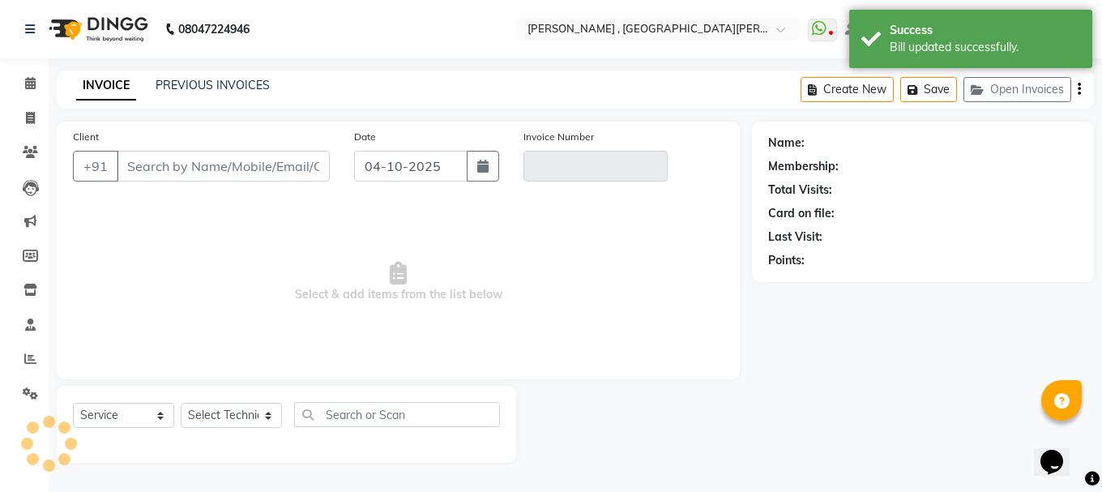
type input "9873257278"
type input "V/2025-26/0964"
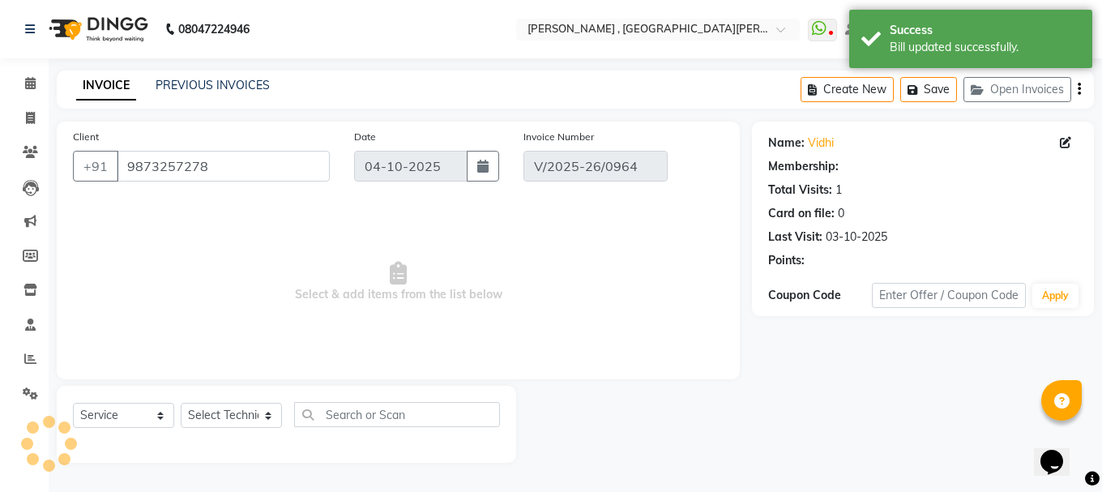
type input "03-10-2025"
select select "select"
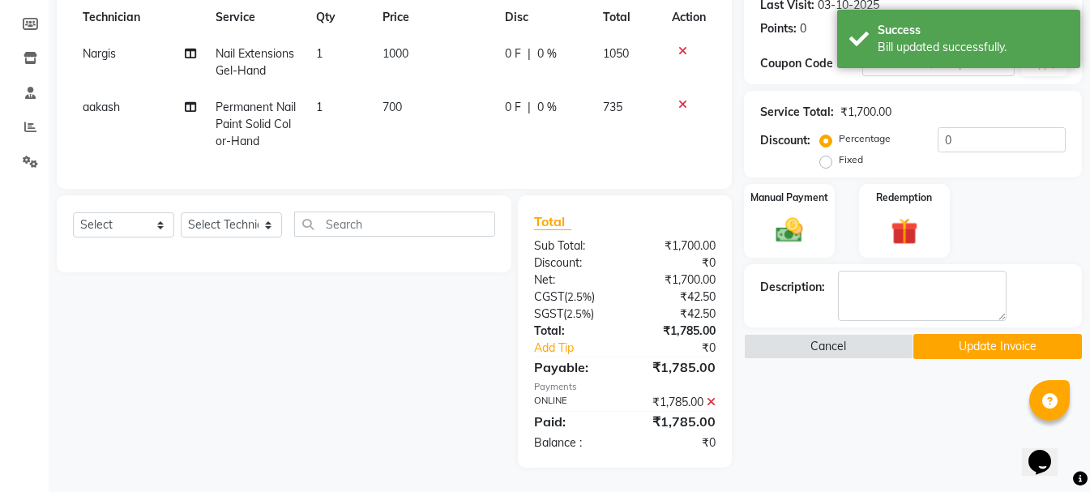
scroll to position [244, 0]
click at [960, 342] on button "Update Invoice" at bounding box center [997, 346] width 169 height 25
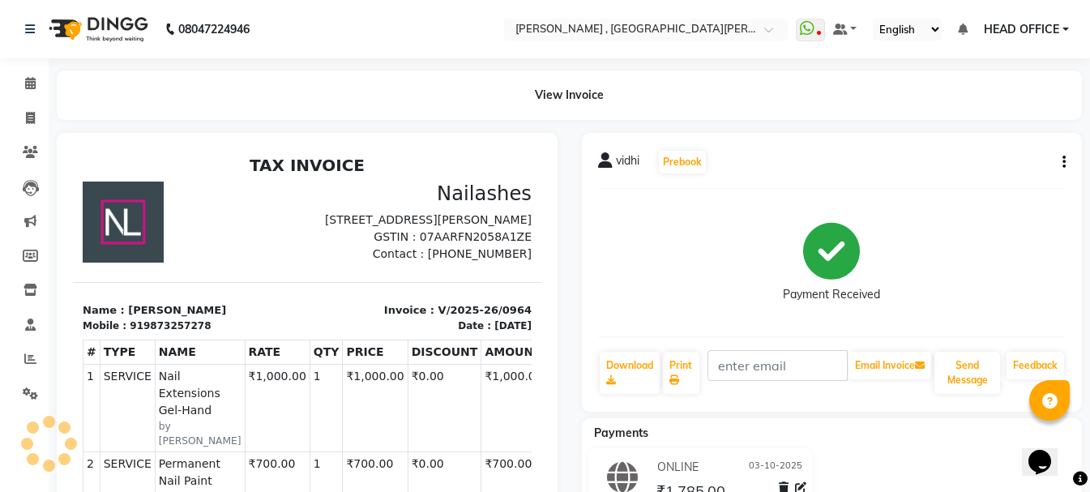
select select "3836"
select select "service"
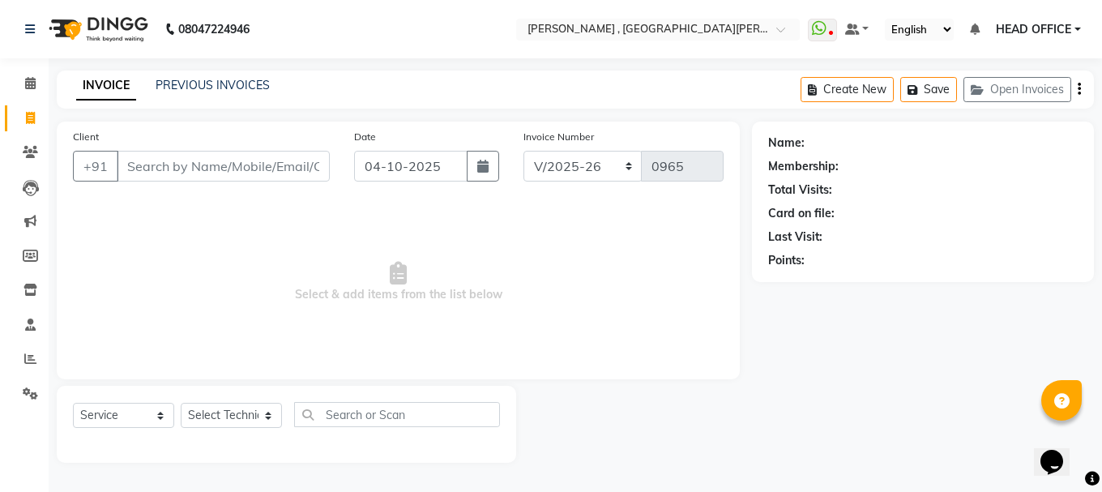
click at [301, 168] on input "Client" at bounding box center [223, 166] width 213 height 31
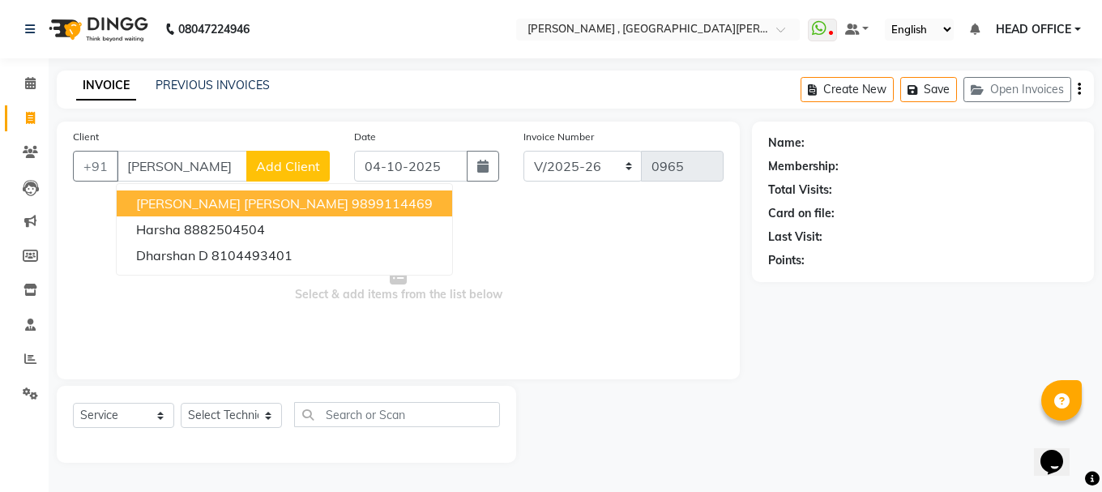
click at [352, 203] on ngb-highlight "9899114469" at bounding box center [392, 203] width 81 height 16
type input "9899114469"
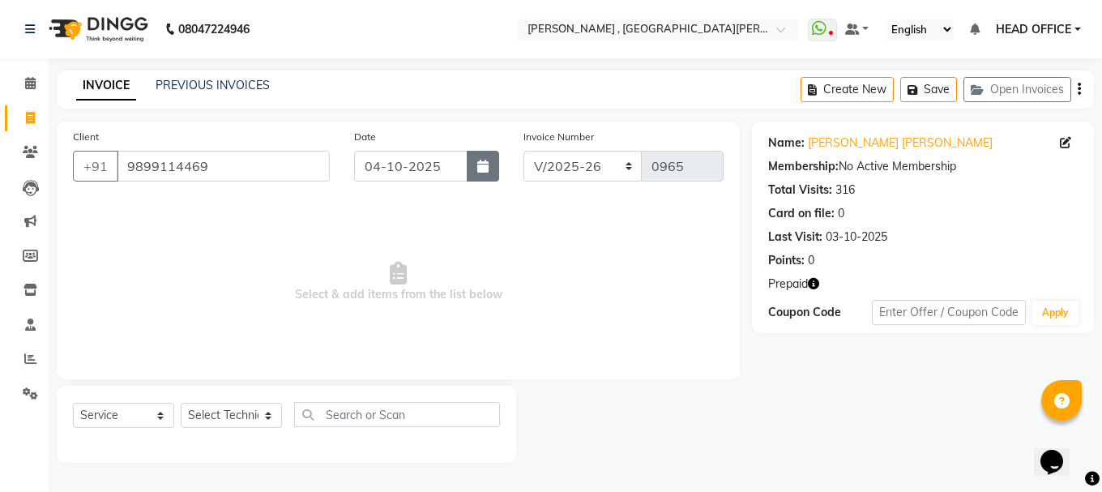
click at [480, 180] on button "button" at bounding box center [483, 166] width 32 height 31
select select "10"
select select "2025"
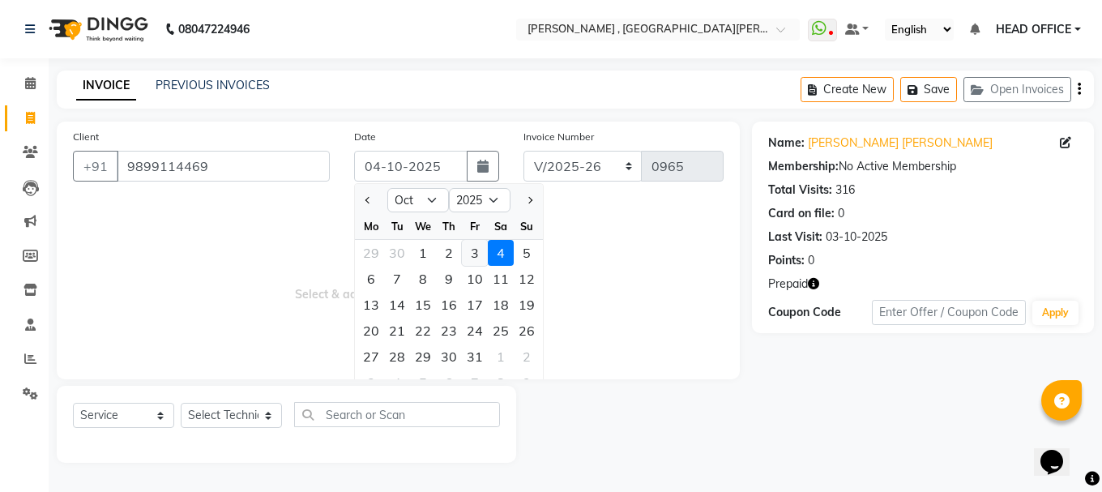
click at [480, 255] on div "3" at bounding box center [475, 253] width 26 height 26
type input "03-10-2025"
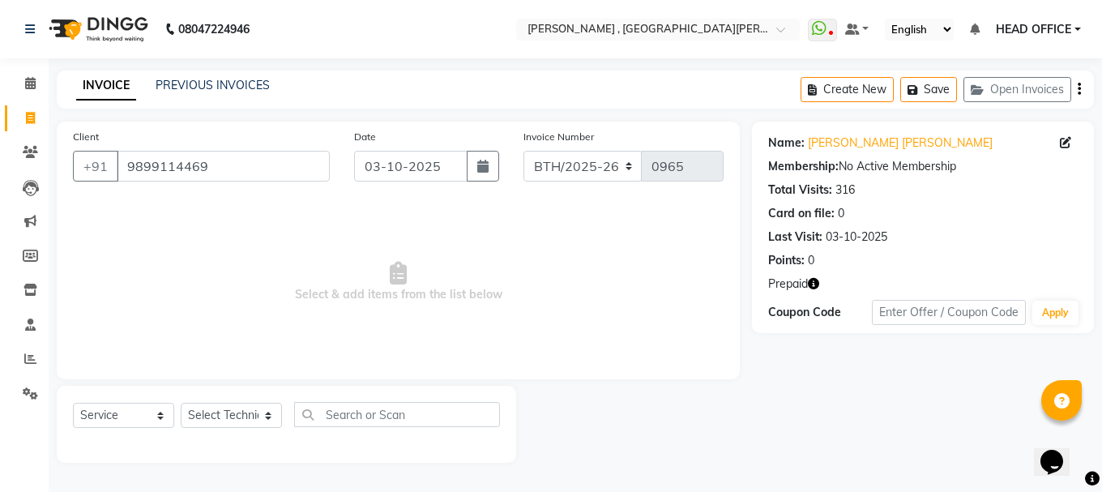
click at [587, 182] on div "Invoice Number BTH/2025-26 RED/2025-26 V/2025 V/2025-26 0965" at bounding box center [623, 161] width 225 height 66
click at [584, 165] on select "BTH/2025-26 RED/2025-26 V/2025 V/2025-26" at bounding box center [582, 166] width 119 height 31
select select "3836"
click at [523, 151] on select "BTH/2025-26 RED/2025-26 V/2025 V/2025-26" at bounding box center [582, 166] width 119 height 31
click at [235, 414] on select "Select Technician aakash Manager Nargis Neha Nagarwal rohit Sky" at bounding box center [231, 415] width 101 height 25
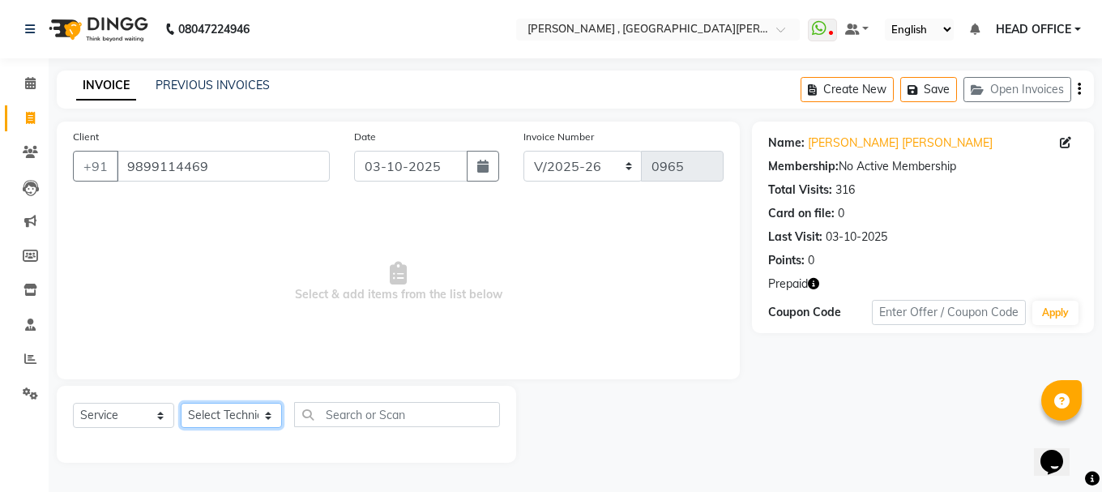
select select "40727"
click at [181, 403] on select "Select Technician aakash Manager Nargis Neha Nagarwal rohit Sky" at bounding box center [231, 415] width 101 height 25
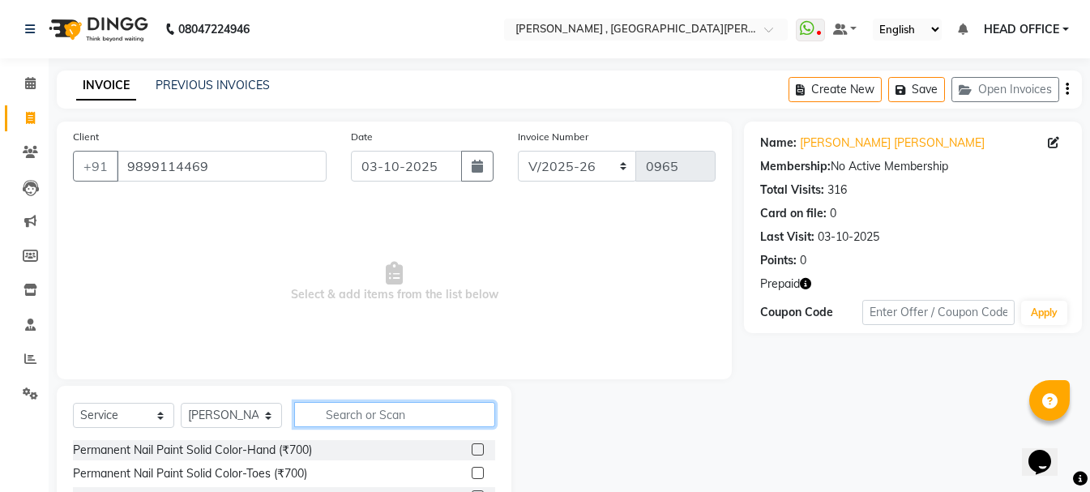
click at [362, 408] on input "text" at bounding box center [394, 414] width 201 height 25
type input "e"
type input "nail exte"
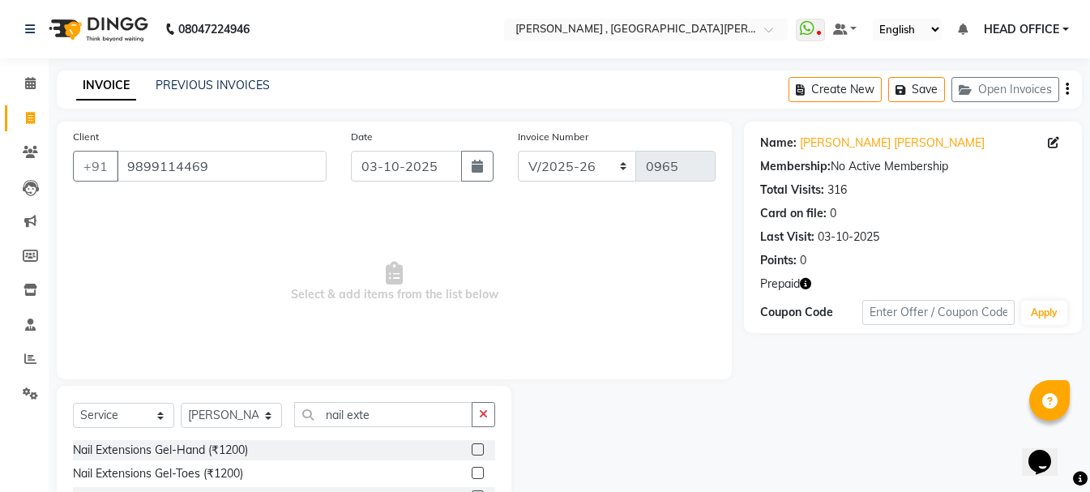
drag, startPoint x: 460, startPoint y: 442, endPoint x: 444, endPoint y: 435, distance: 17.8
click at [455, 441] on div "Nail Extensions Gel-Hand (₹1200)" at bounding box center [284, 450] width 422 height 20
click at [472, 445] on label at bounding box center [478, 449] width 12 height 12
click at [472, 445] on input "checkbox" at bounding box center [477, 450] width 11 height 11
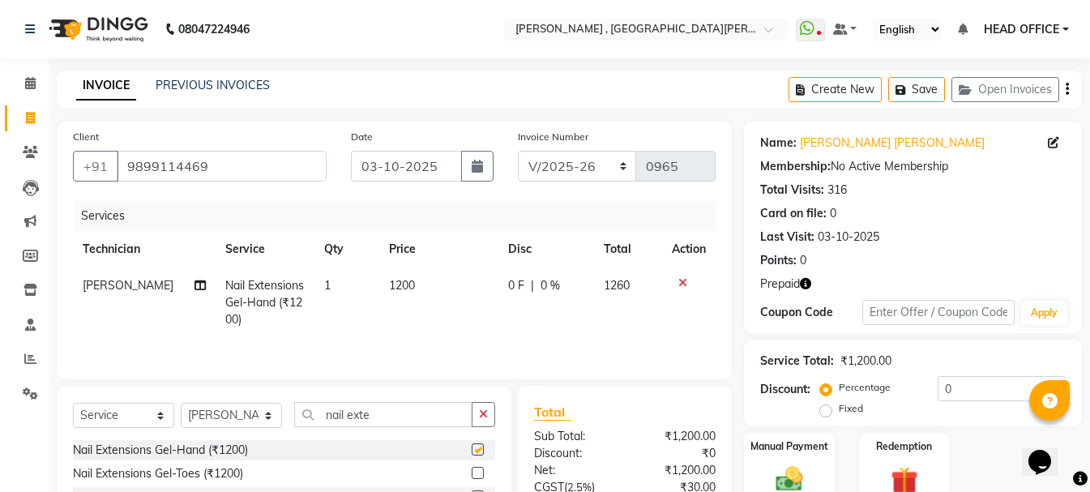
checkbox input "false"
click at [390, 286] on span "1200" at bounding box center [402, 285] width 26 height 15
select select "40727"
click at [448, 291] on td "1200" at bounding box center [438, 302] width 119 height 70
select select "40727"
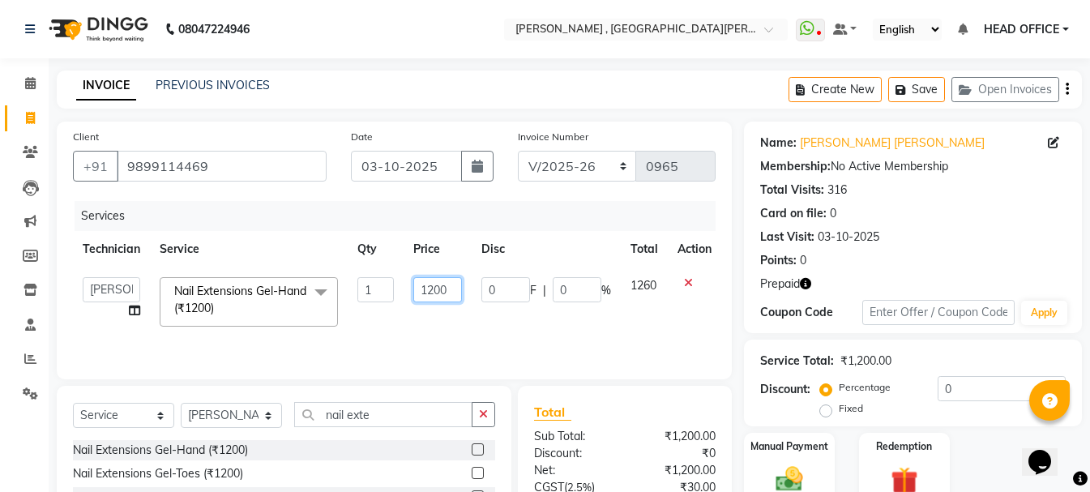
click at [438, 298] on input "1200" at bounding box center [437, 289] width 49 height 25
click at [436, 285] on input "1200" at bounding box center [437, 289] width 49 height 25
type input "2000"
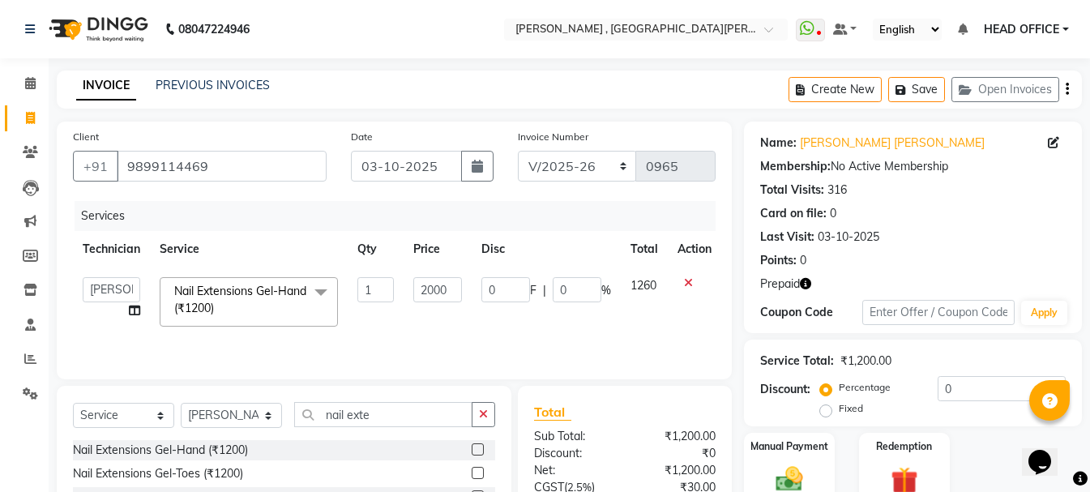
click at [470, 327] on td "2000" at bounding box center [438, 301] width 68 height 69
select select "40727"
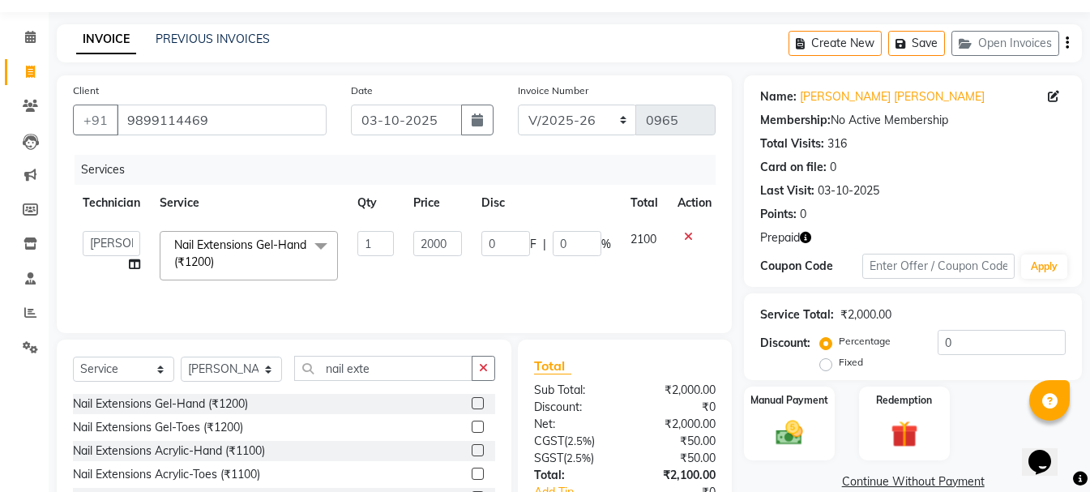
scroll to position [157, 0]
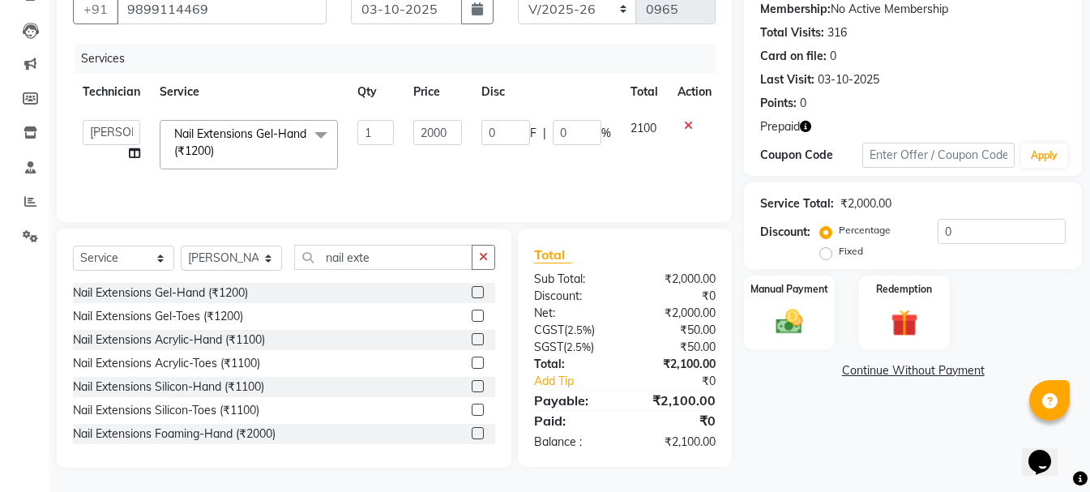
click at [839, 254] on label "Fixed" at bounding box center [851, 251] width 24 height 15
click at [830, 254] on input "Fixed" at bounding box center [828, 251] width 11 height 11
radio input "true"
drag, startPoint x: 963, startPoint y: 233, endPoint x: 936, endPoint y: 224, distance: 27.9
click at [937, 224] on input "0" at bounding box center [1001, 231] width 128 height 25
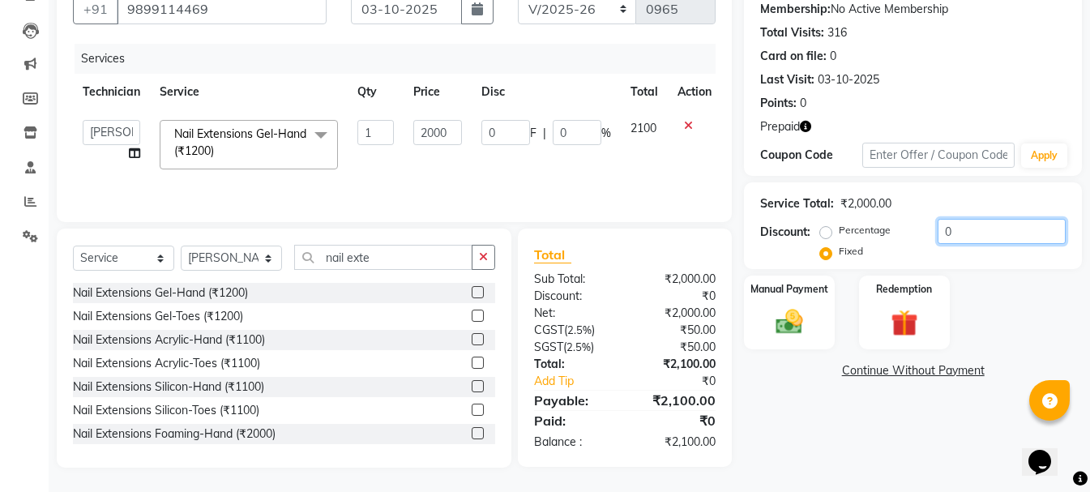
type input "1"
type input "0.05"
type input "10"
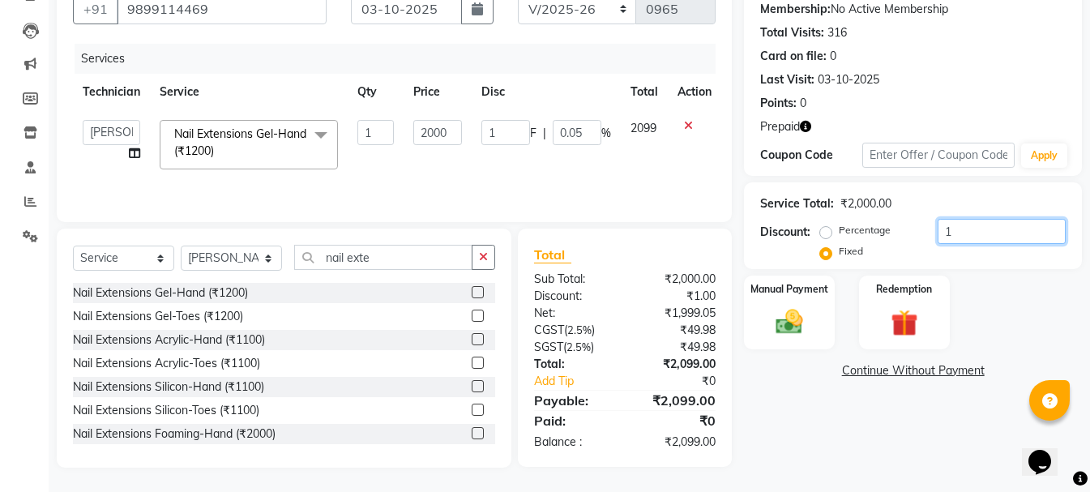
type input "0.5"
type input "100"
type input "5"
type input "1000"
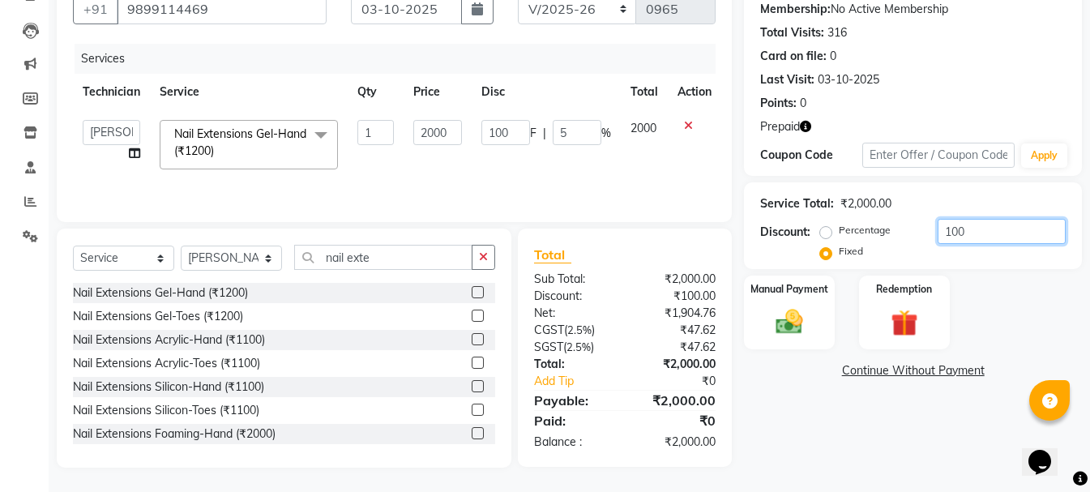
type input "1000"
type input "50"
click at [973, 258] on div "Percentage Fixed 1000" at bounding box center [944, 241] width 242 height 44
click at [974, 229] on input "1000" at bounding box center [1001, 231] width 128 height 25
type input "100"
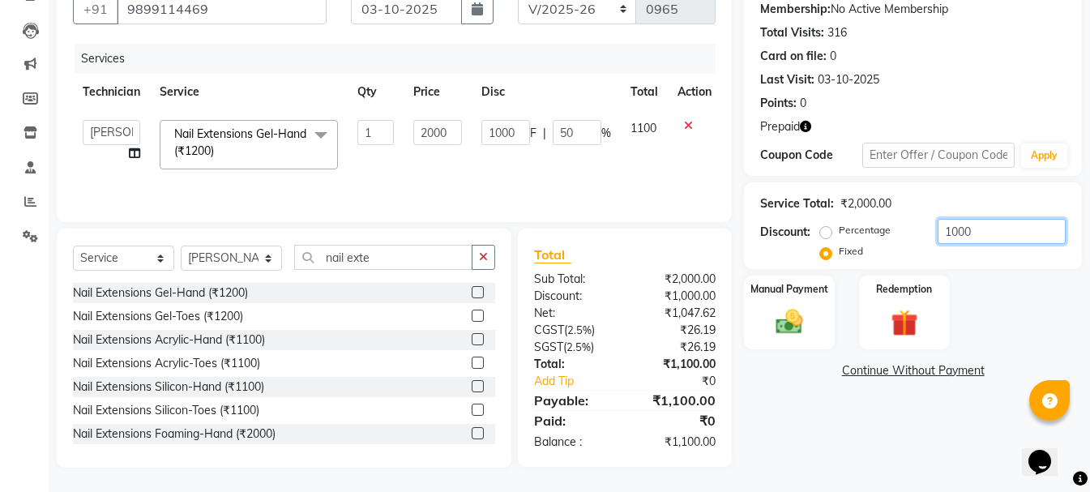
type input "100"
type input "5"
type input "1000"
type input "50"
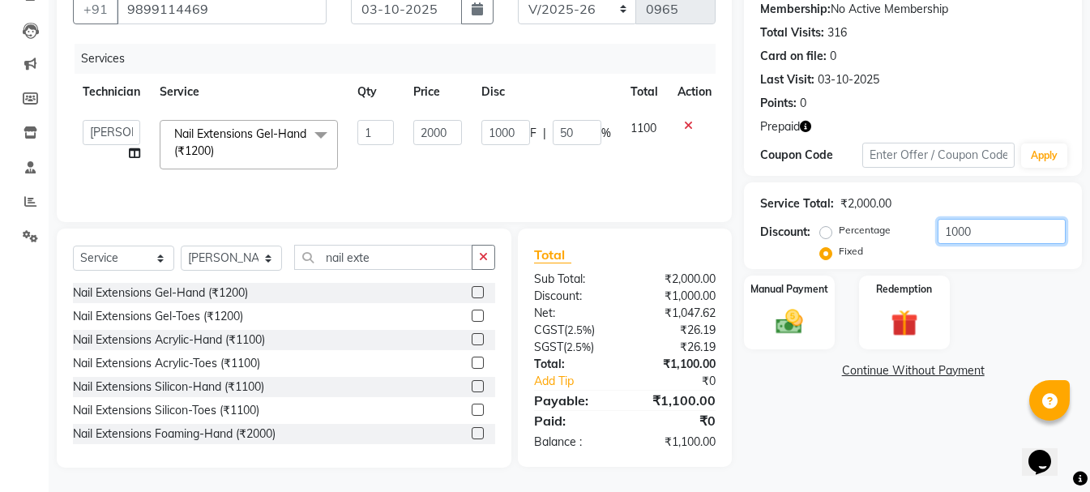
type input "100"
type input "5"
type input "100"
click at [776, 391] on div "Name: Harshad Sir Luzo Membership: No Active Membership Total Visits: 316 Card …" at bounding box center [919, 215] width 350 height 503
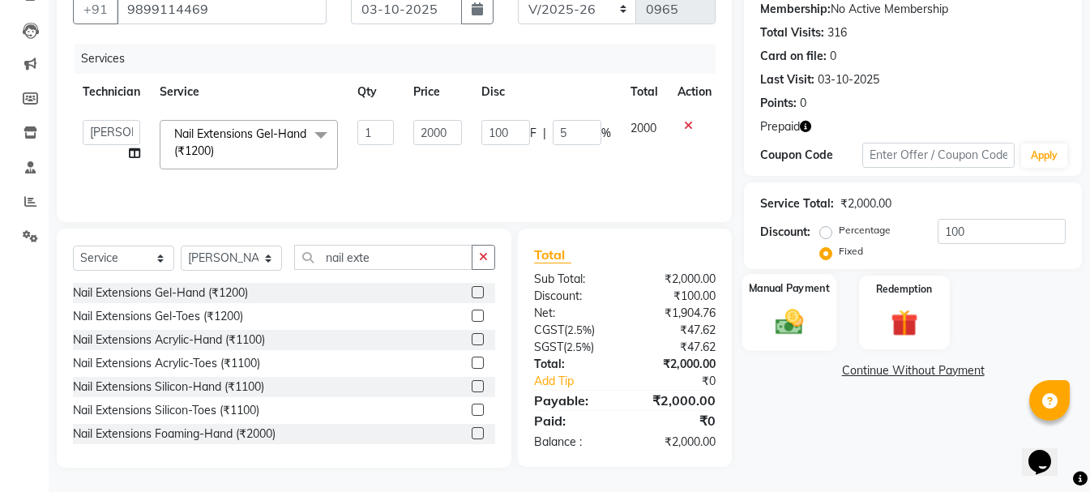
click at [793, 334] on img at bounding box center [789, 321] width 45 height 32
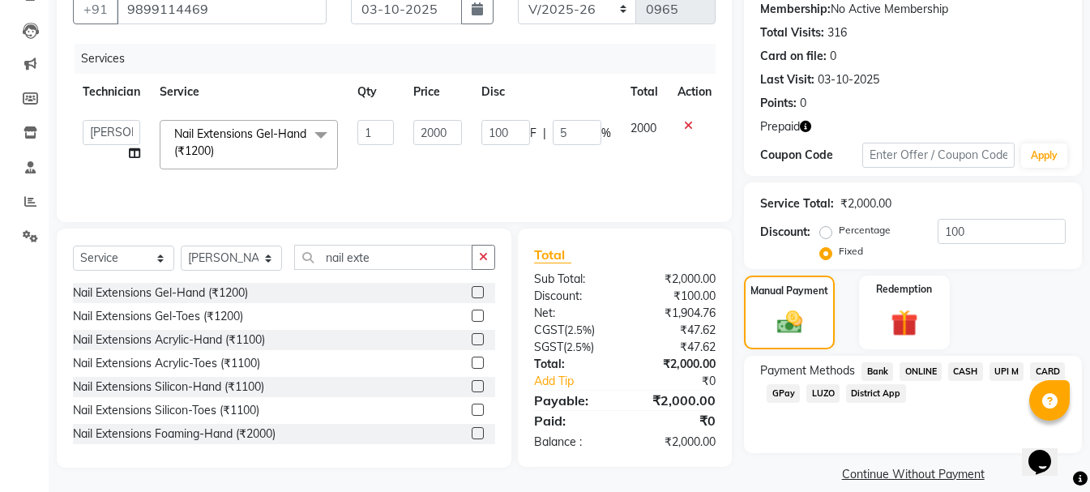
click at [960, 375] on span "CASH" at bounding box center [965, 371] width 35 height 19
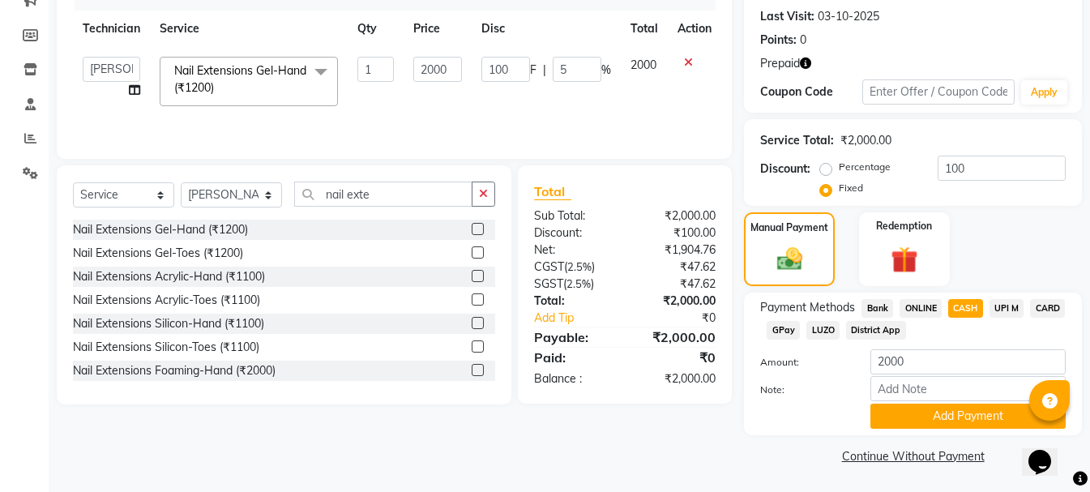
scroll to position [221, 0]
click at [931, 414] on button "Add Payment" at bounding box center [967, 415] width 195 height 25
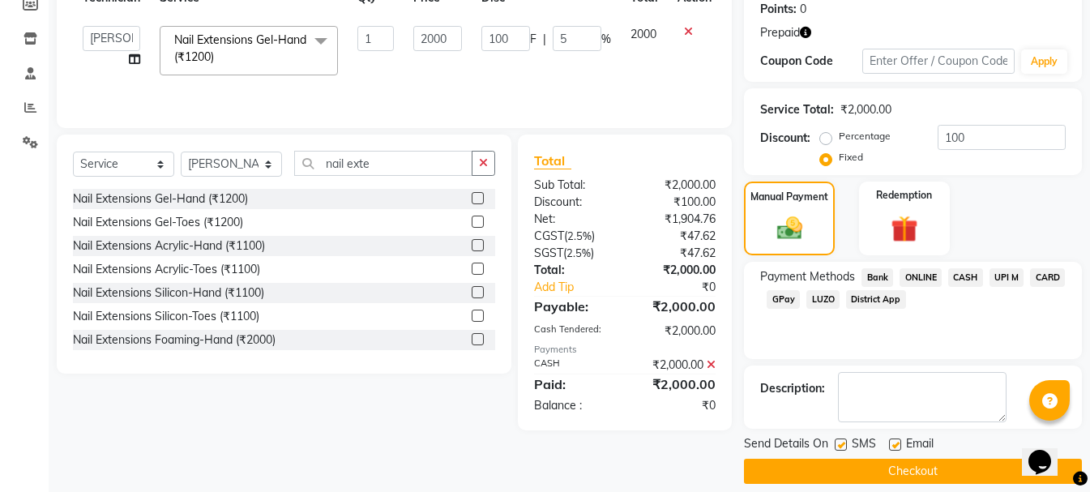
scroll to position [267, 0]
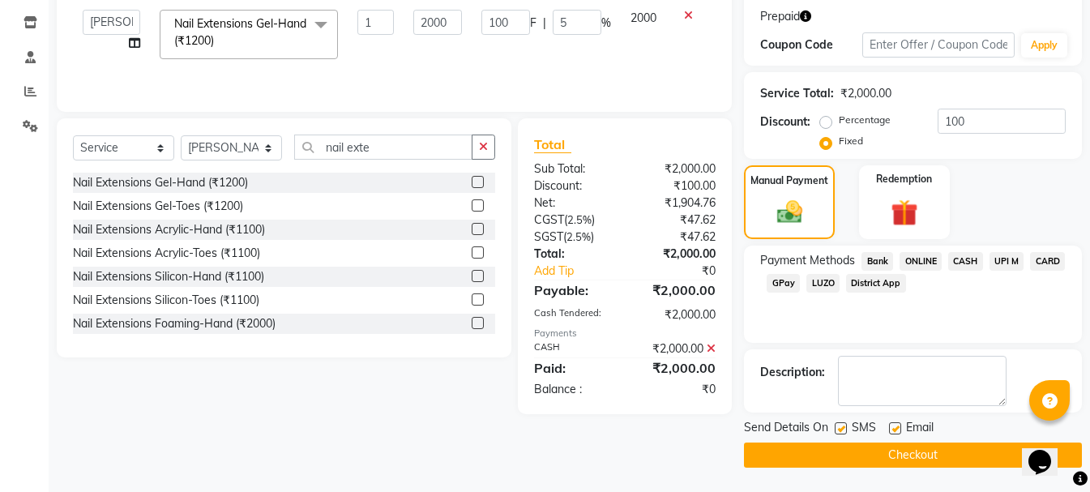
click at [924, 459] on button "Checkout" at bounding box center [913, 454] width 338 height 25
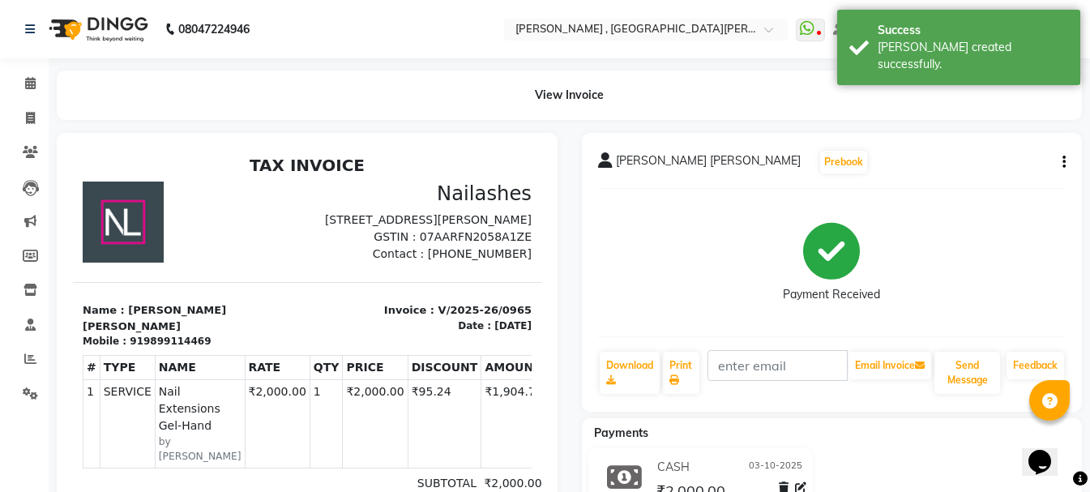
select select "service"
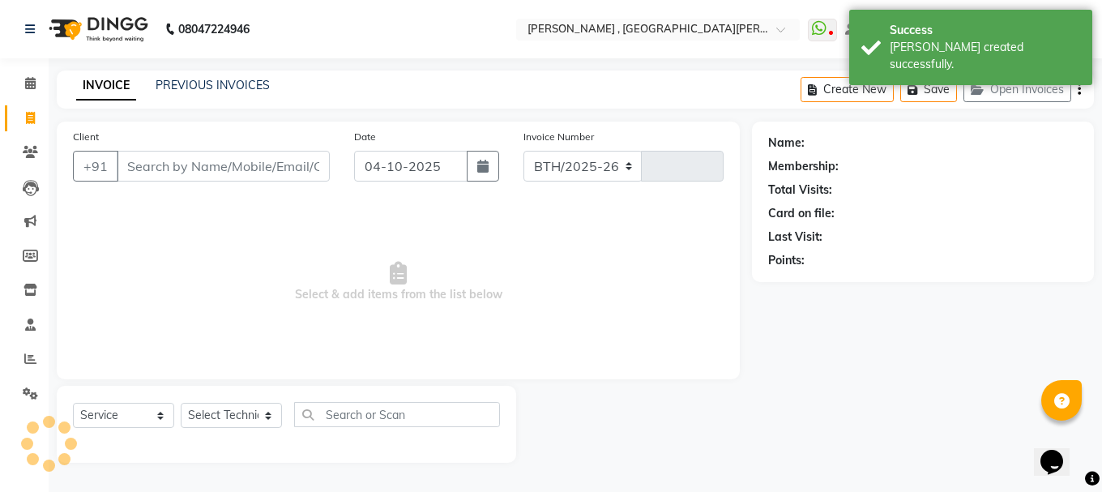
select select "3836"
type input "0966"
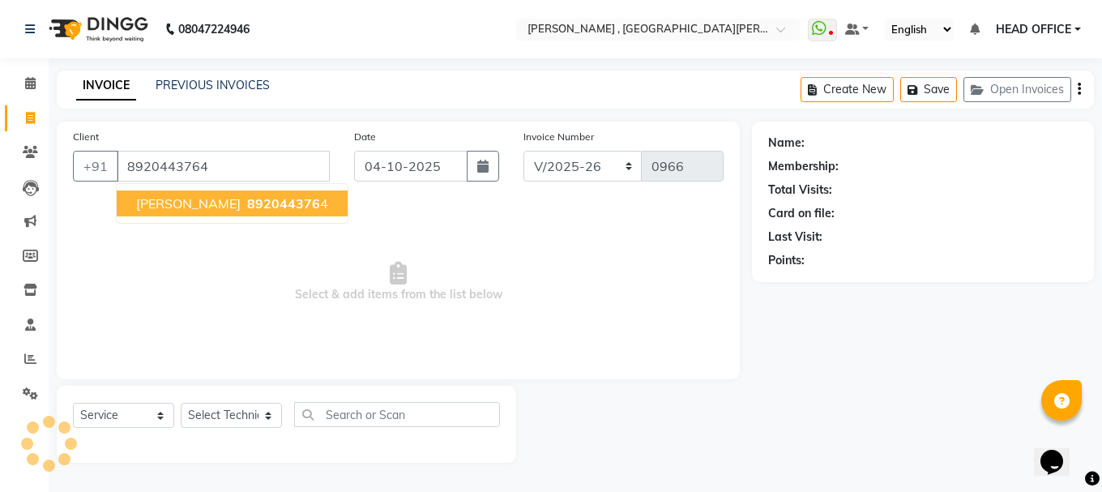
type input "8920443764"
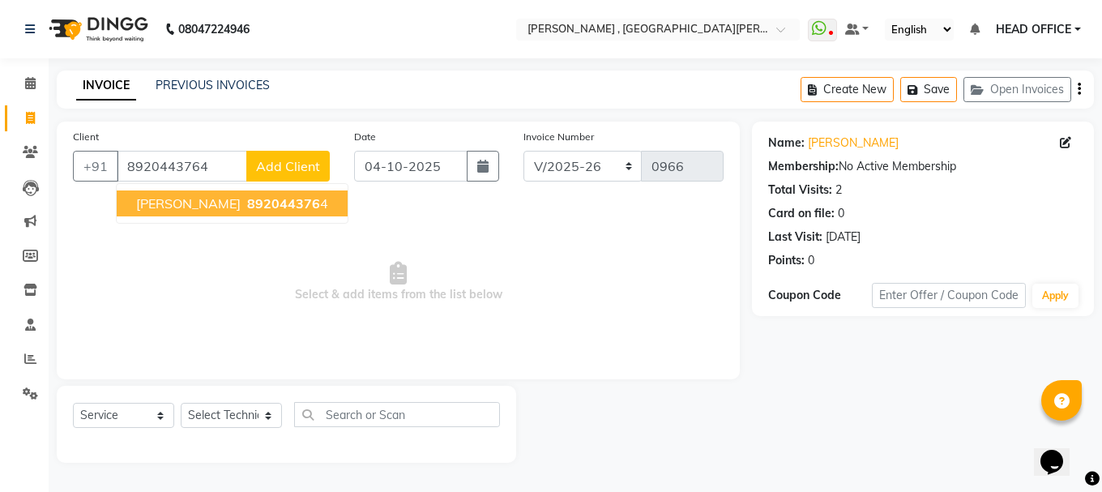
click at [249, 208] on span "892044376" at bounding box center [283, 203] width 73 height 16
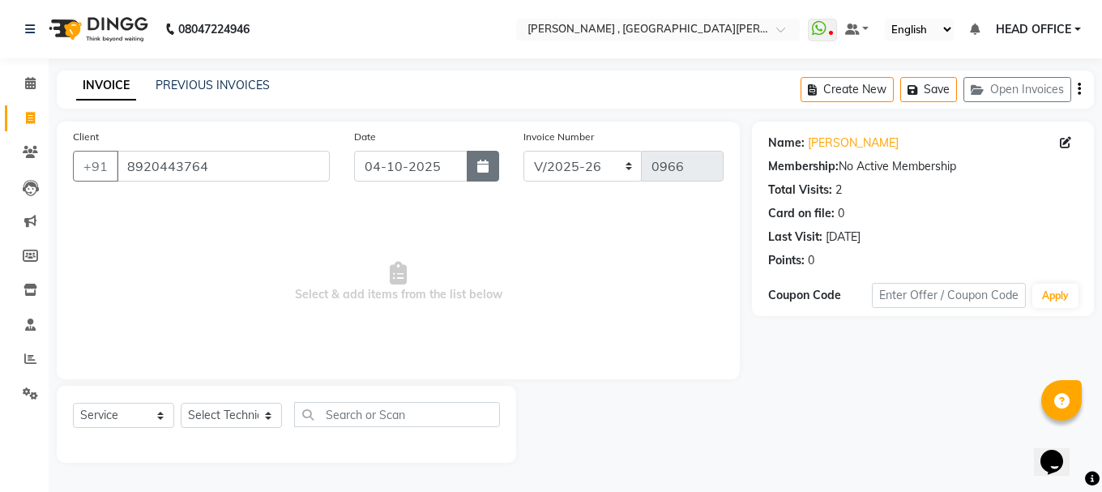
click at [473, 169] on button "button" at bounding box center [483, 166] width 32 height 31
select select "10"
select select "2025"
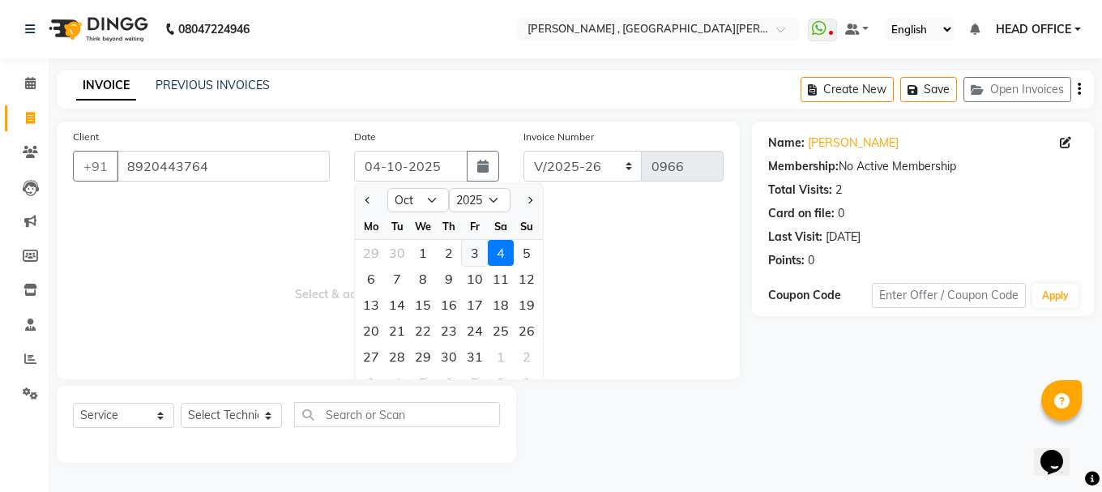
click at [473, 249] on div "3" at bounding box center [475, 253] width 26 height 26
type input "03-10-2025"
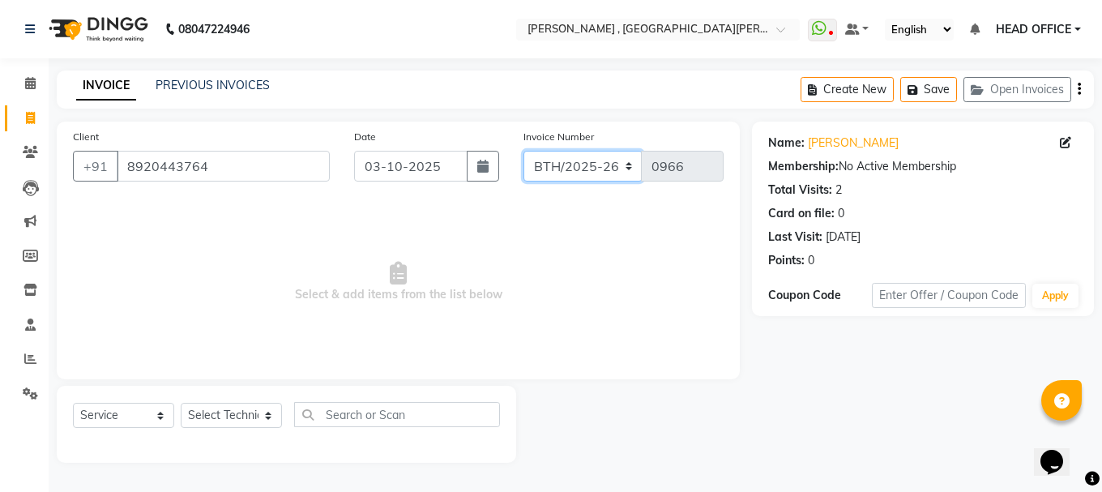
click at [584, 173] on select "BTH/2025-26 RED/2025-26 V/2025 V/2025-26" at bounding box center [582, 166] width 119 height 31
select select "3836"
click at [523, 151] on select "BTH/2025-26 RED/2025-26 V/2025 V/2025-26" at bounding box center [582, 166] width 119 height 31
click at [244, 422] on select "Select Technician aakash Manager Nargis Neha Nagarwal rohit Sky" at bounding box center [231, 415] width 101 height 25
select select "79955"
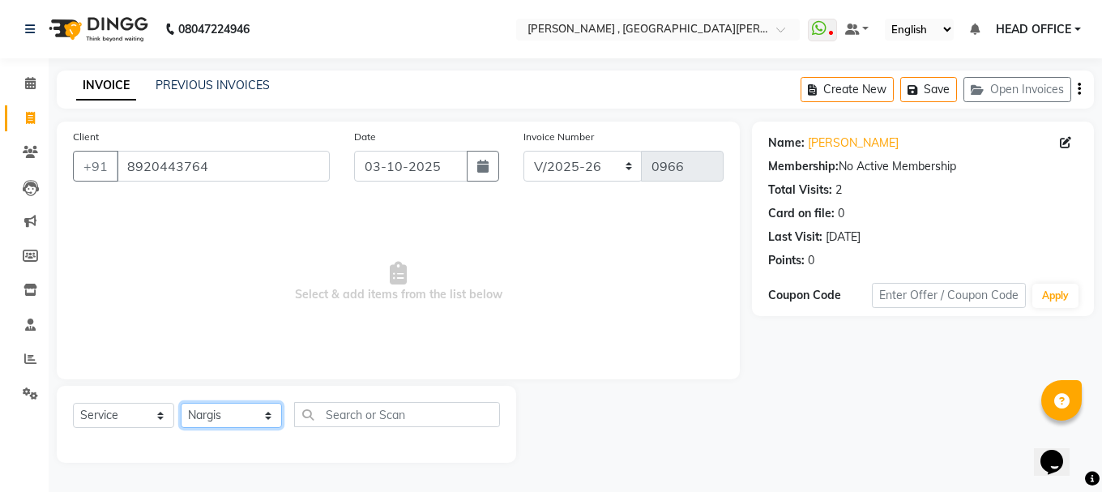
click at [181, 403] on select "Select Technician aakash Manager Nargis Neha Nagarwal rohit Sky" at bounding box center [231, 415] width 101 height 25
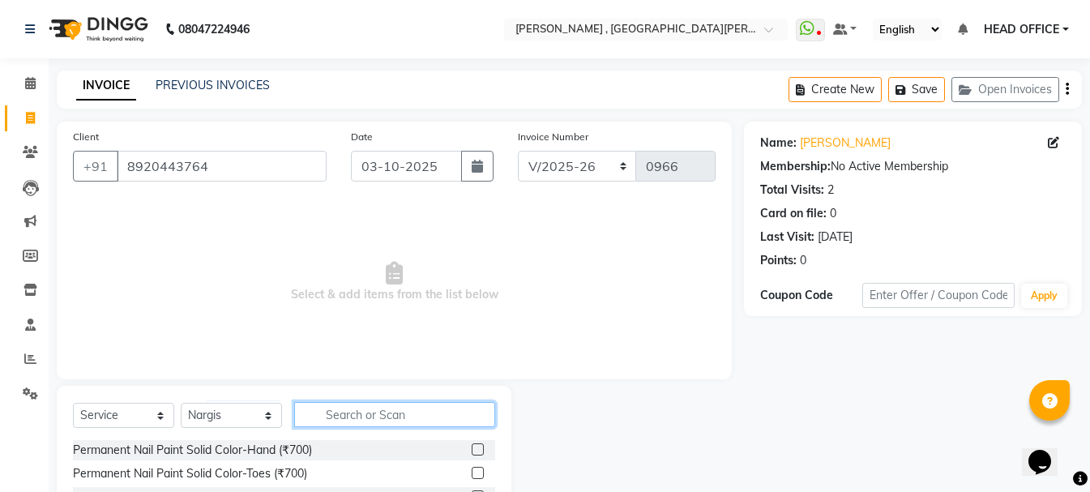
click at [349, 404] on input "text" at bounding box center [394, 414] width 201 height 25
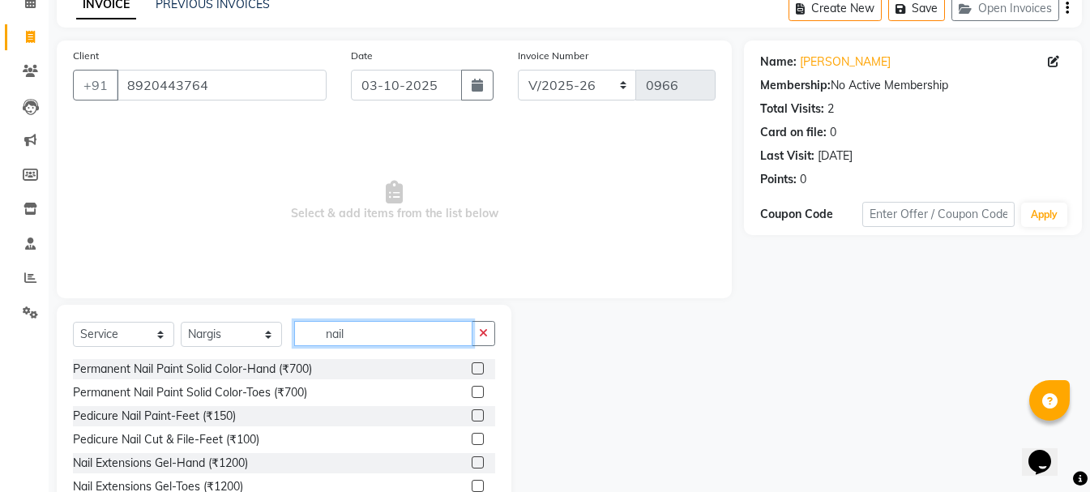
type input "nail"
click at [472, 462] on label at bounding box center [478, 462] width 12 height 12
click at [472, 462] on input "checkbox" at bounding box center [477, 463] width 11 height 11
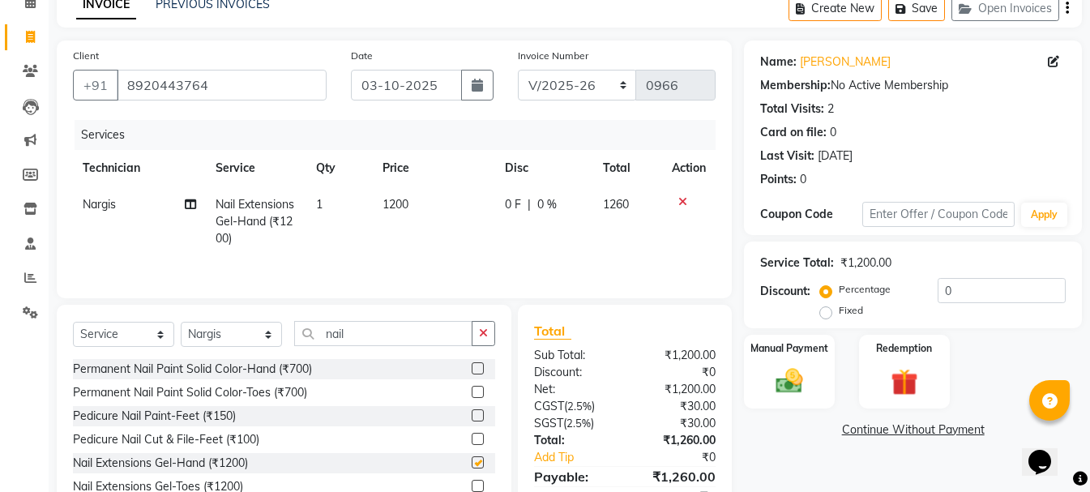
checkbox input "false"
click at [472, 365] on label at bounding box center [478, 368] width 12 height 12
click at [472, 365] on input "checkbox" at bounding box center [477, 369] width 11 height 11
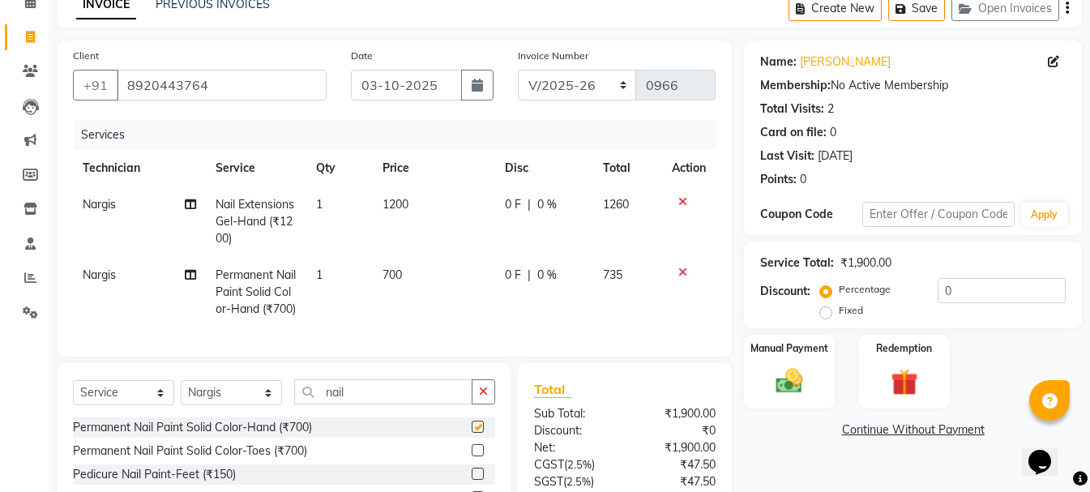
checkbox input "false"
click at [487, 397] on icon "button" at bounding box center [483, 391] width 9 height 11
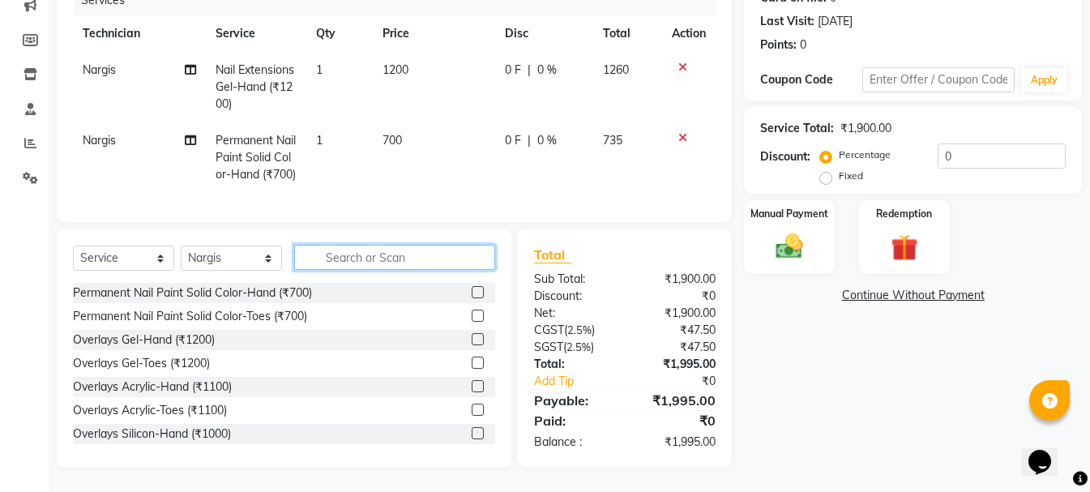
scroll to position [245, 0]
click at [388, 133] on span "700" at bounding box center [391, 140] width 19 height 15
select select "79955"
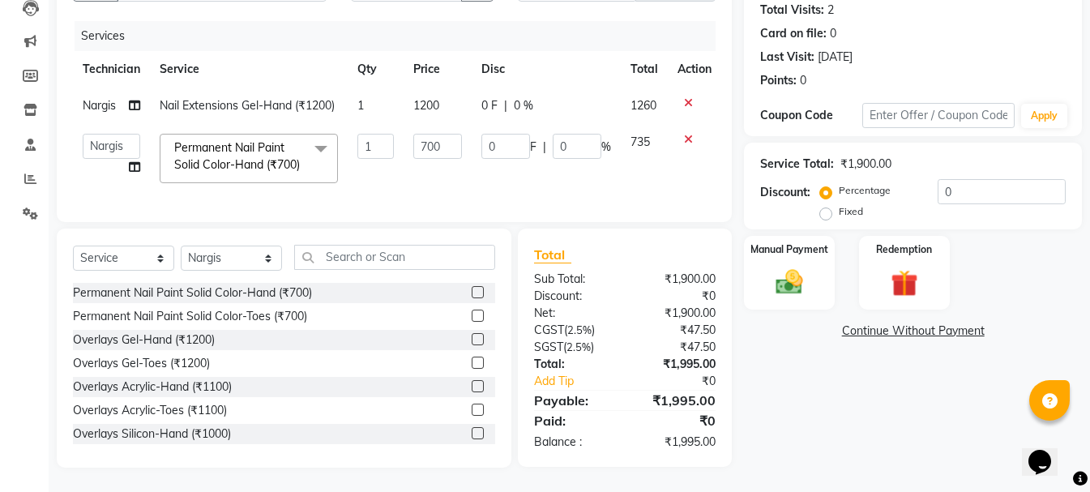
scroll to position [226, 0]
click at [427, 134] on input "700" at bounding box center [437, 146] width 49 height 25
type input "800"
click at [448, 164] on td "800" at bounding box center [438, 158] width 68 height 69
select select "79955"
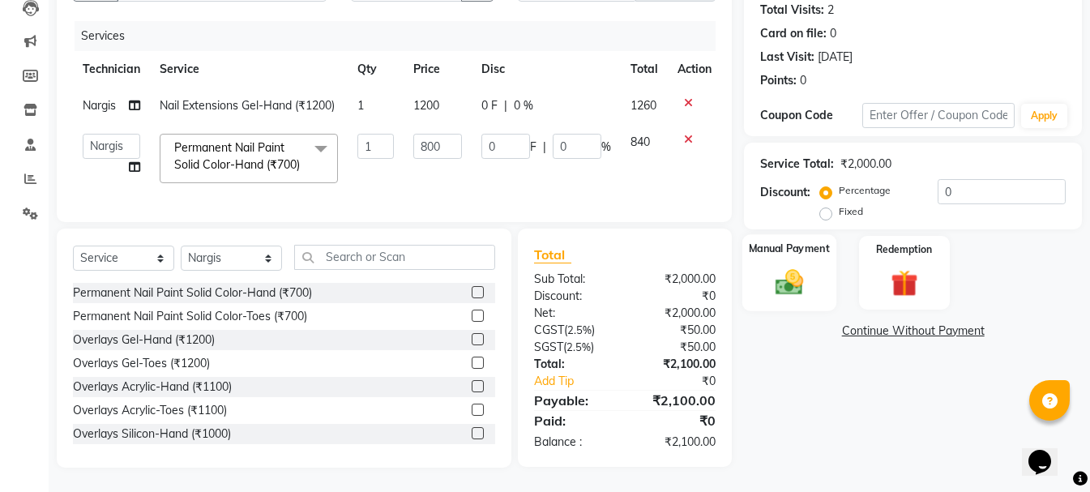
click at [795, 266] on img at bounding box center [789, 282] width 45 height 32
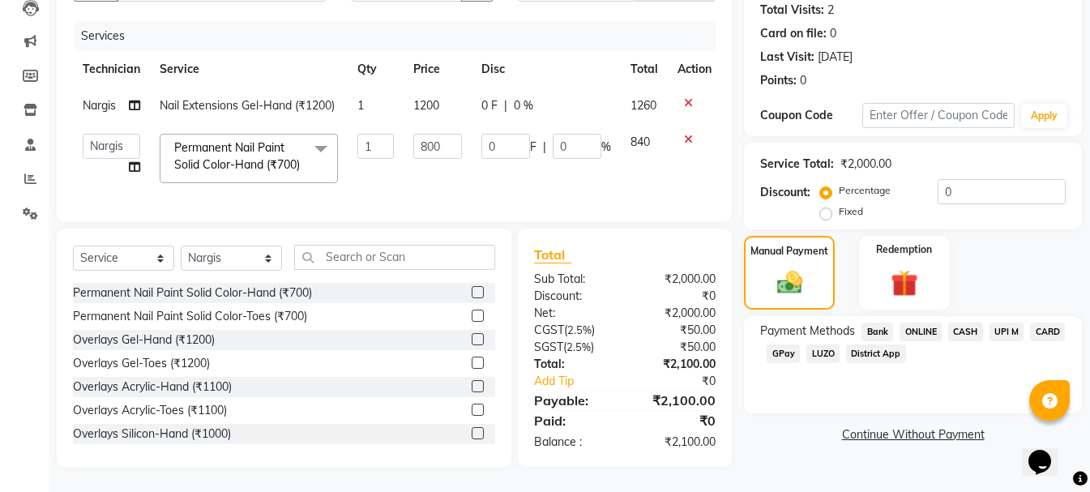
click at [968, 322] on span "CASH" at bounding box center [965, 331] width 35 height 19
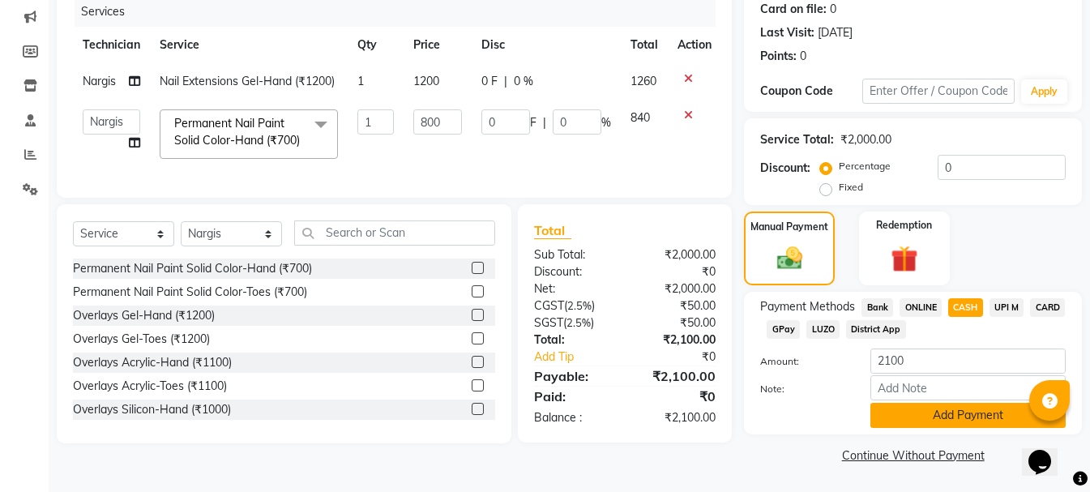
click at [935, 403] on button "Add Payment" at bounding box center [967, 415] width 195 height 25
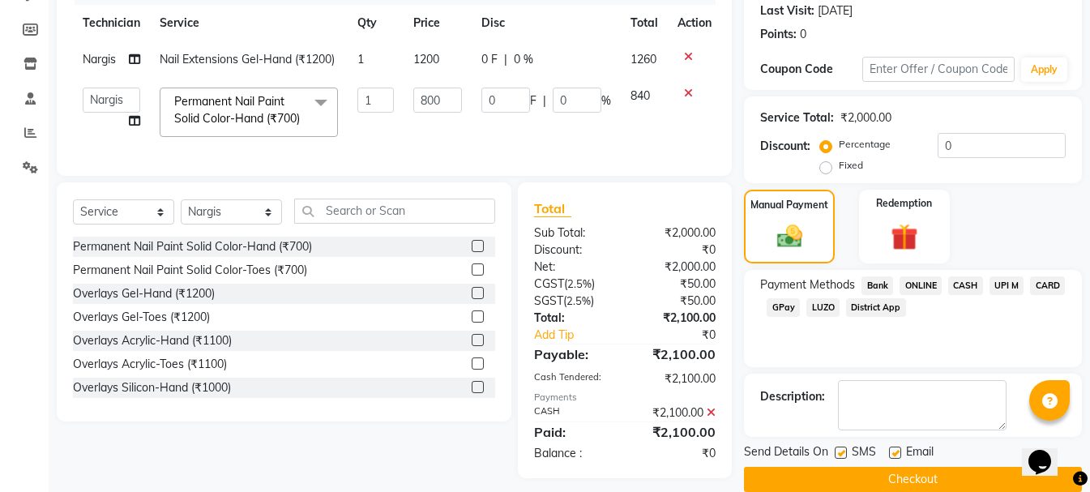
click at [925, 472] on button "Checkout" at bounding box center [913, 479] width 338 height 25
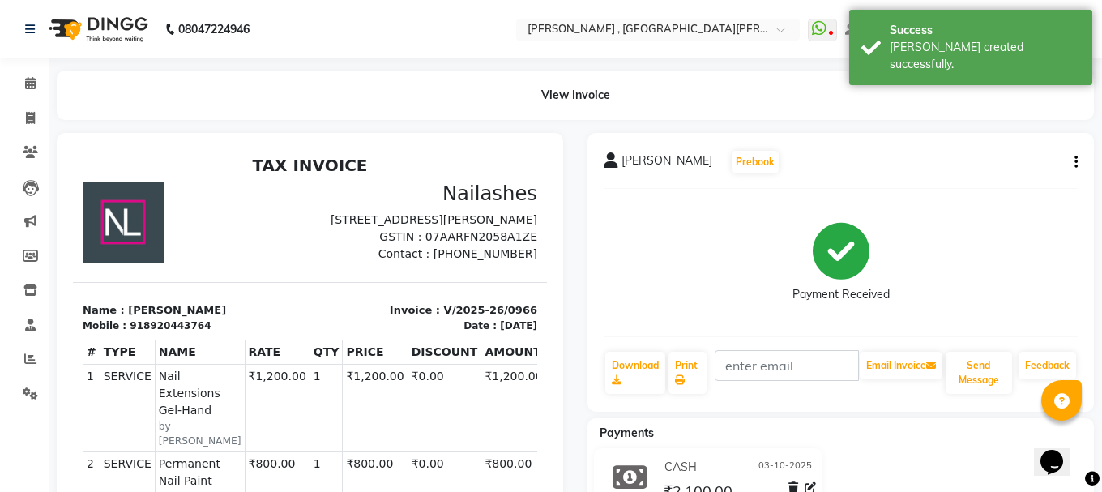
select select "3836"
select select "service"
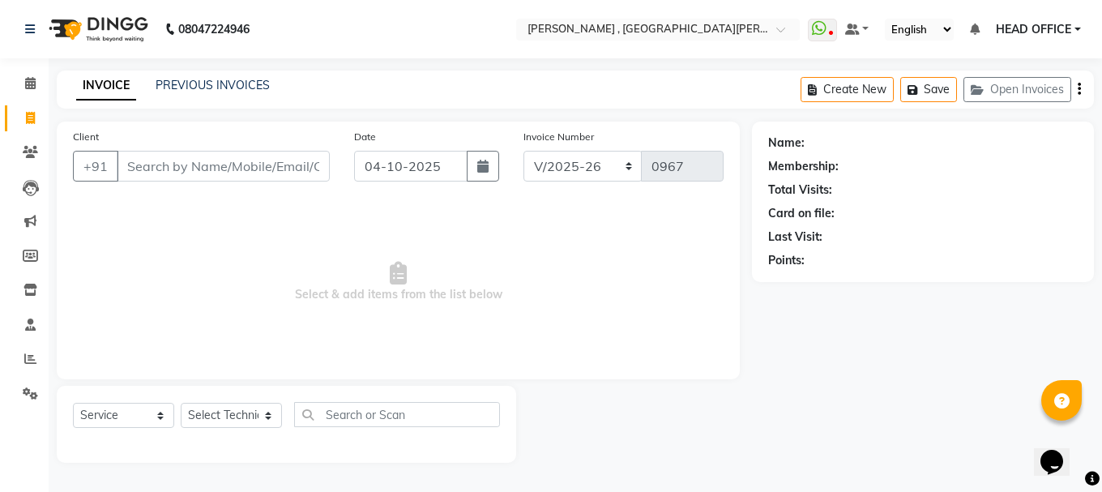
click at [204, 173] on input "Client" at bounding box center [223, 166] width 213 height 31
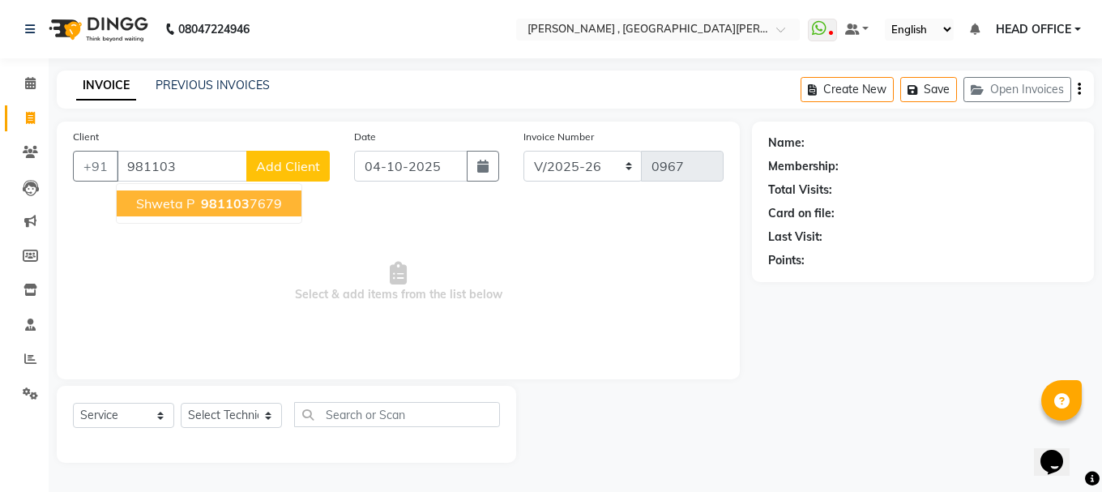
click at [248, 204] on ngb-highlight "981103 7679" at bounding box center [240, 203] width 84 height 16
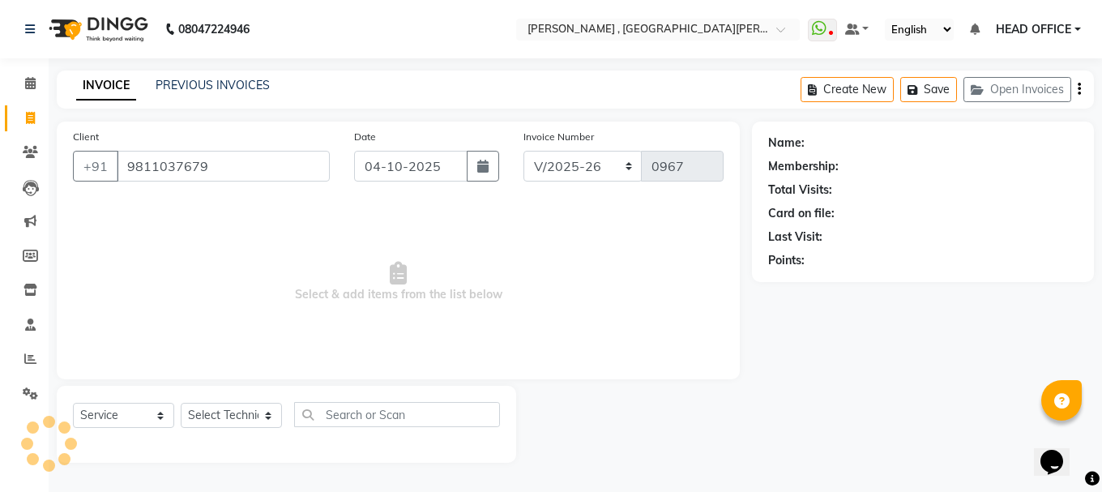
type input "9811037679"
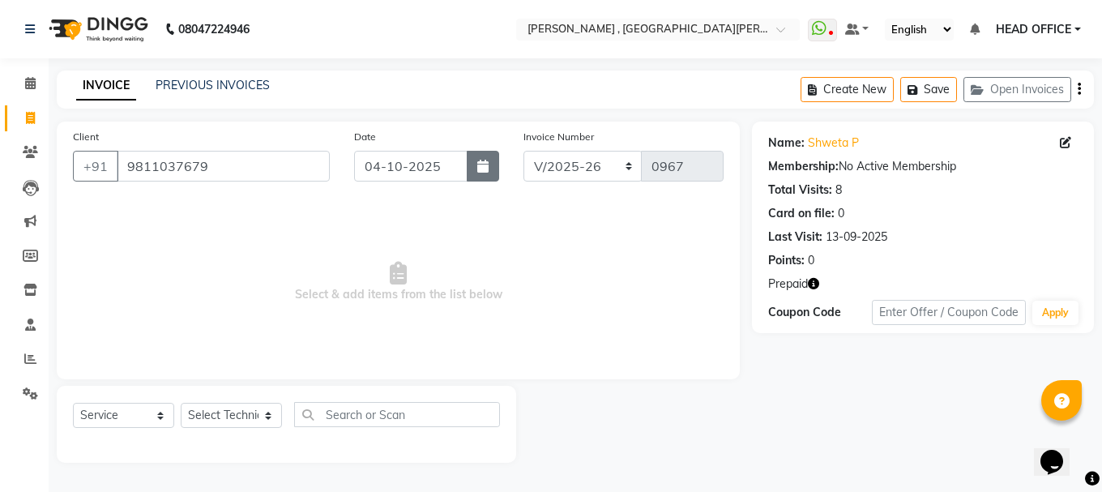
click at [489, 168] on button "button" at bounding box center [483, 166] width 32 height 31
select select "10"
select select "2025"
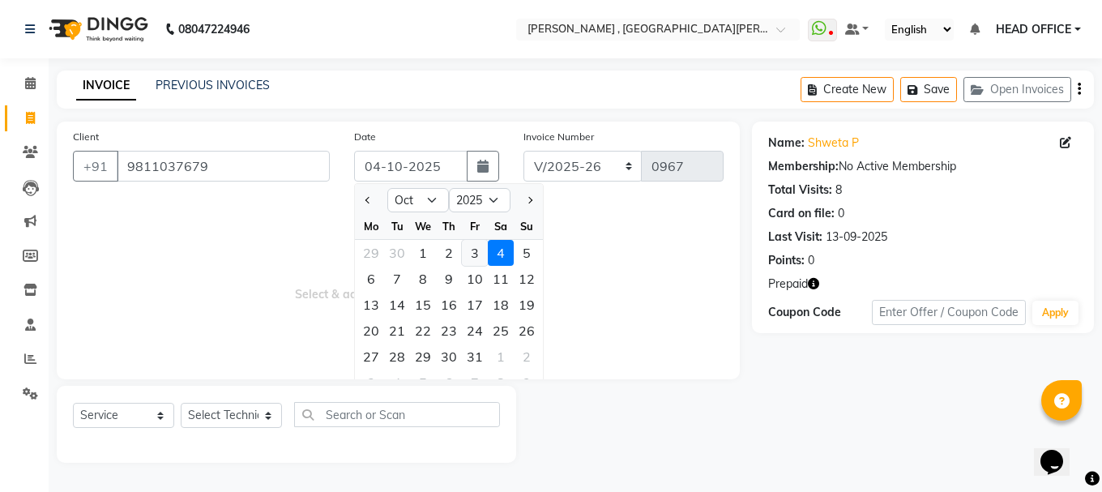
click at [473, 252] on div "3" at bounding box center [475, 253] width 26 height 26
type input "03-10-2025"
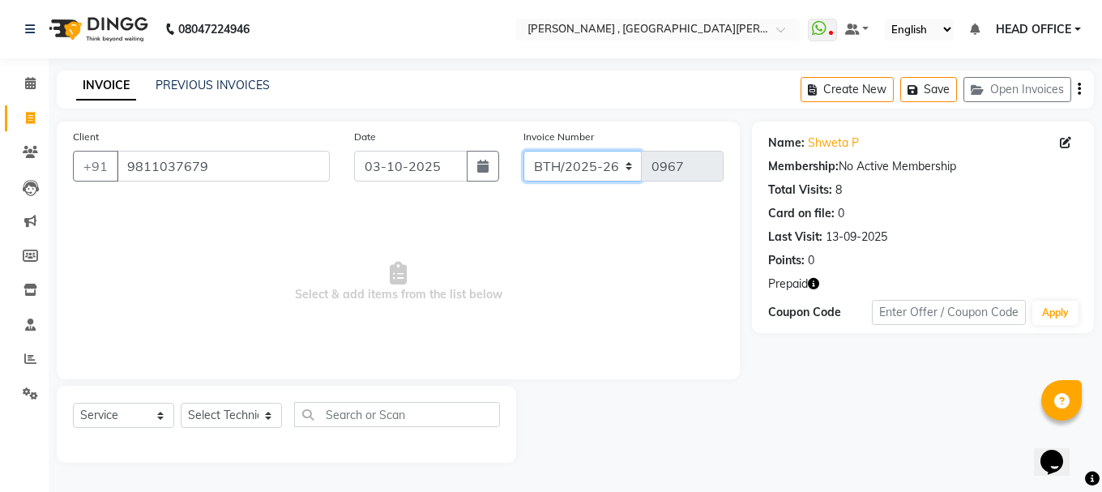
click at [607, 173] on select "BTH/2025-26 RED/2025-26 V/2025 V/2025-26" at bounding box center [582, 166] width 119 height 31
select select "3836"
click at [523, 151] on select "BTH/2025-26 RED/2025-26 V/2025 V/2025-26" at bounding box center [582, 166] width 119 height 31
click at [227, 412] on select "Select Technician aakash Manager Nargis Neha Nagarwal rohit Sky" at bounding box center [231, 415] width 101 height 25
select select "79955"
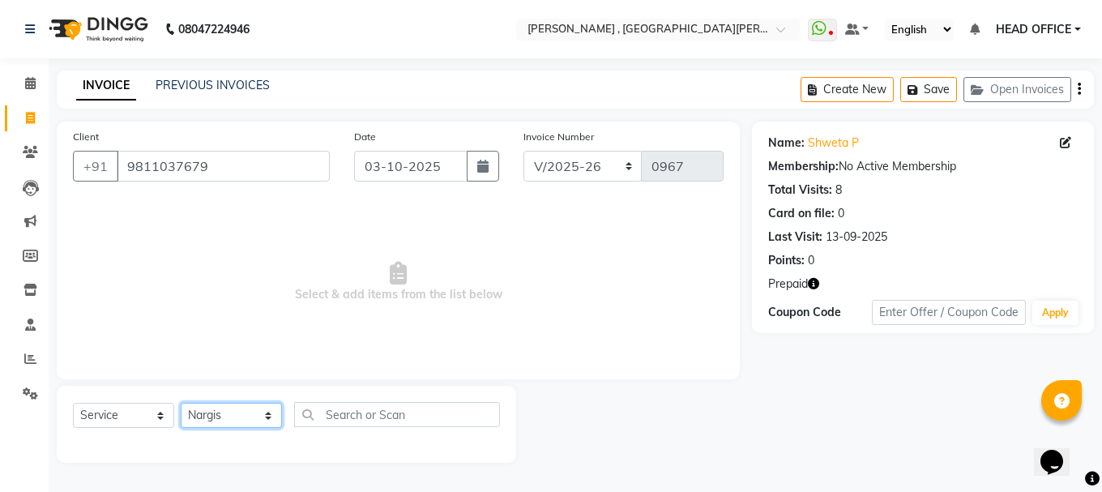
click at [181, 403] on select "Select Technician aakash Manager Nargis Neha Nagarwal rohit Sky" at bounding box center [231, 415] width 101 height 25
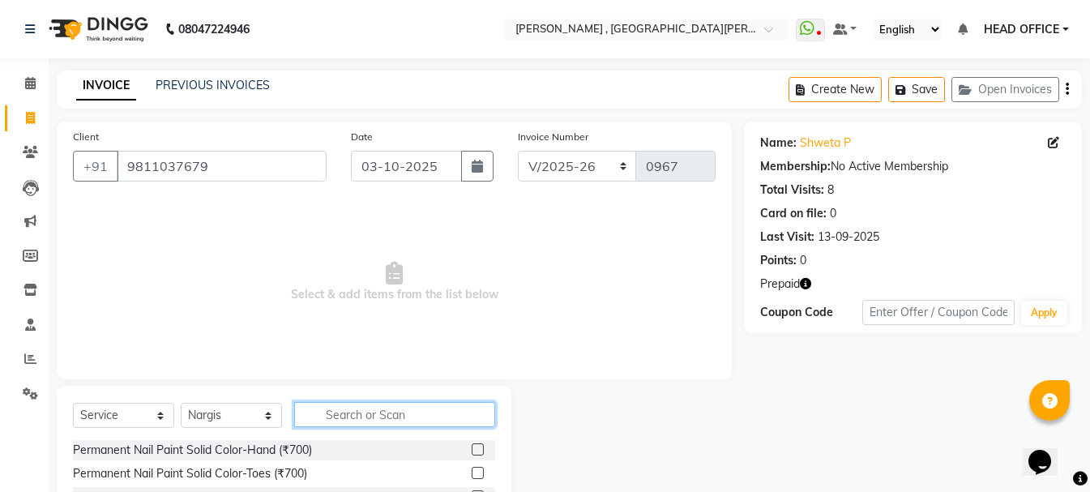
click at [340, 405] on input "text" at bounding box center [394, 414] width 201 height 25
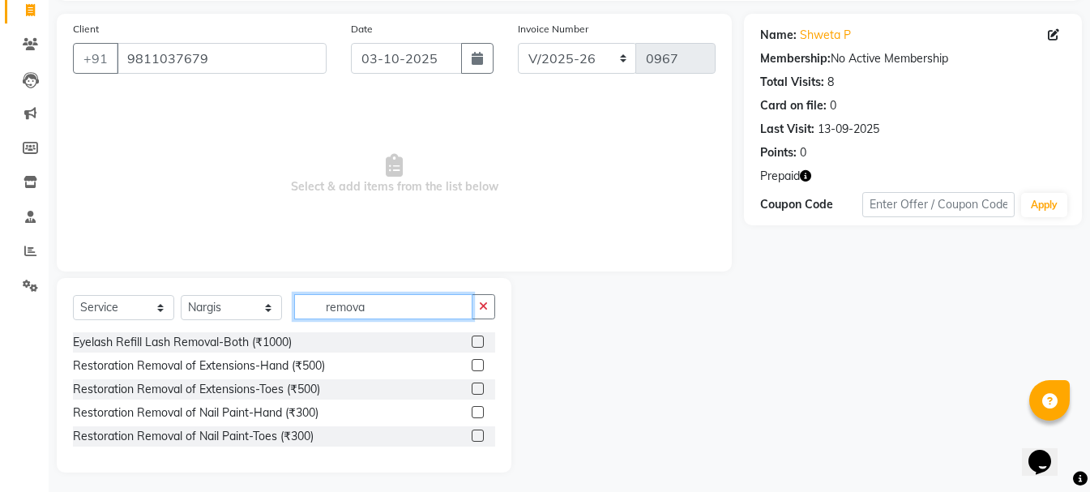
scroll to position [113, 0]
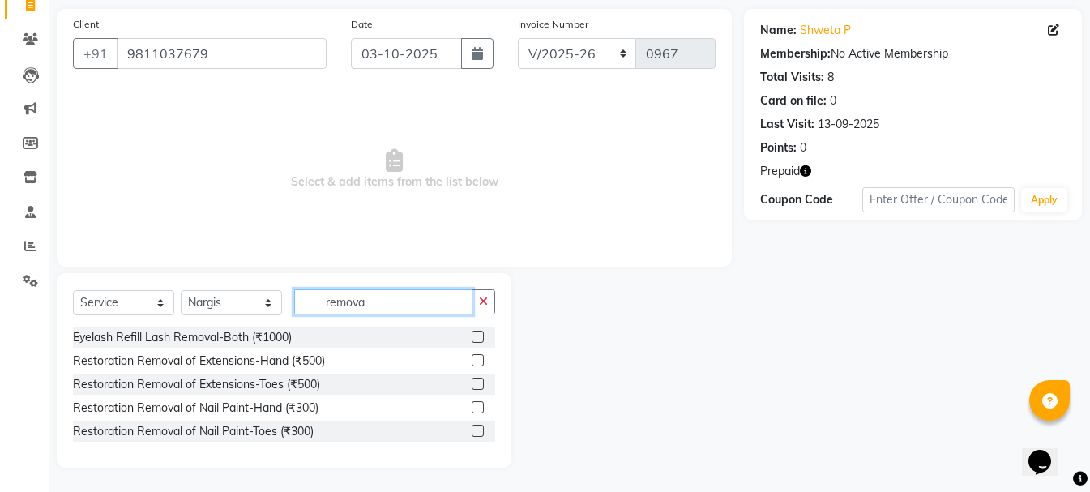
type input "remova"
click at [478, 408] on label at bounding box center [478, 407] width 12 height 12
click at [478, 408] on input "checkbox" at bounding box center [477, 408] width 11 height 11
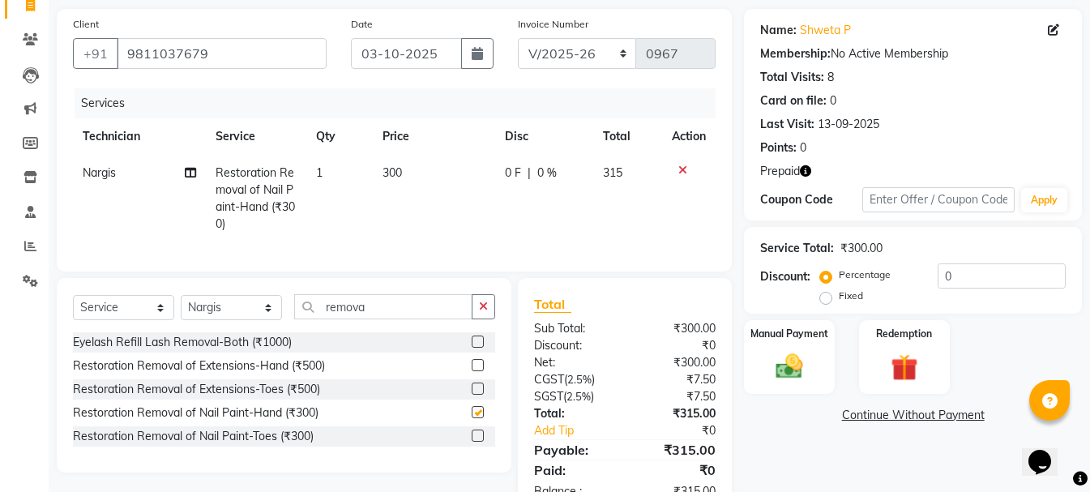
checkbox input "false"
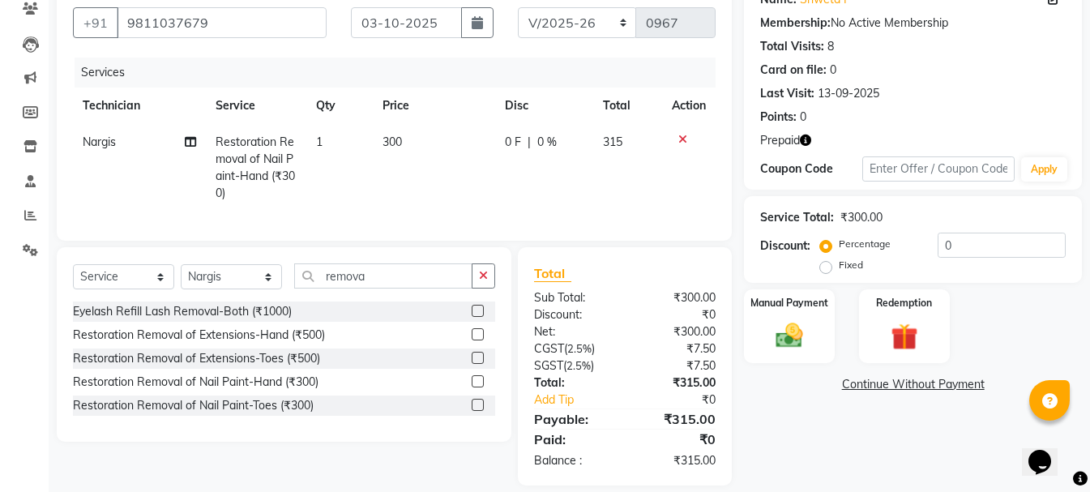
scroll to position [173, 0]
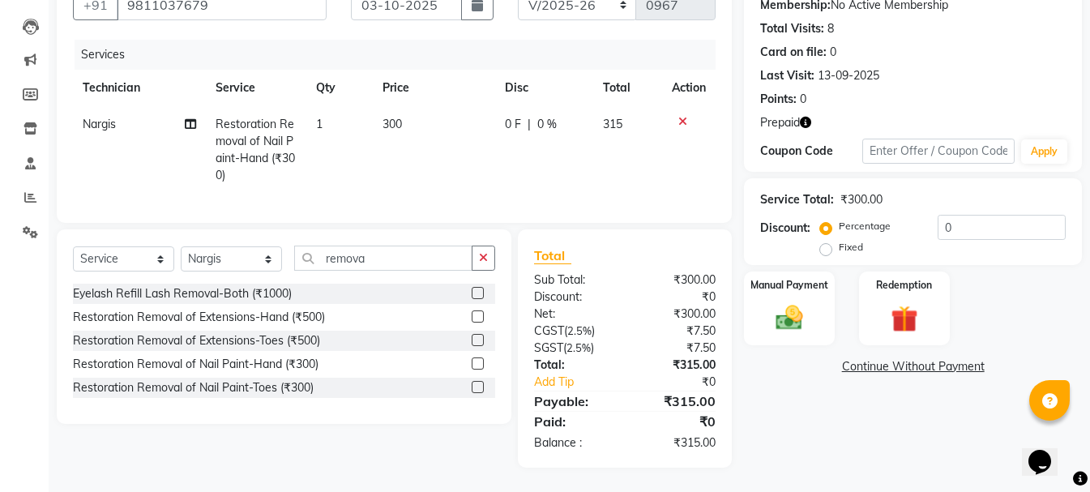
click at [839, 240] on label "Fixed" at bounding box center [851, 247] width 24 height 15
click at [825, 241] on input "Fixed" at bounding box center [828, 246] width 11 height 11
radio input "true"
click at [944, 218] on input "0" at bounding box center [1001, 227] width 128 height 25
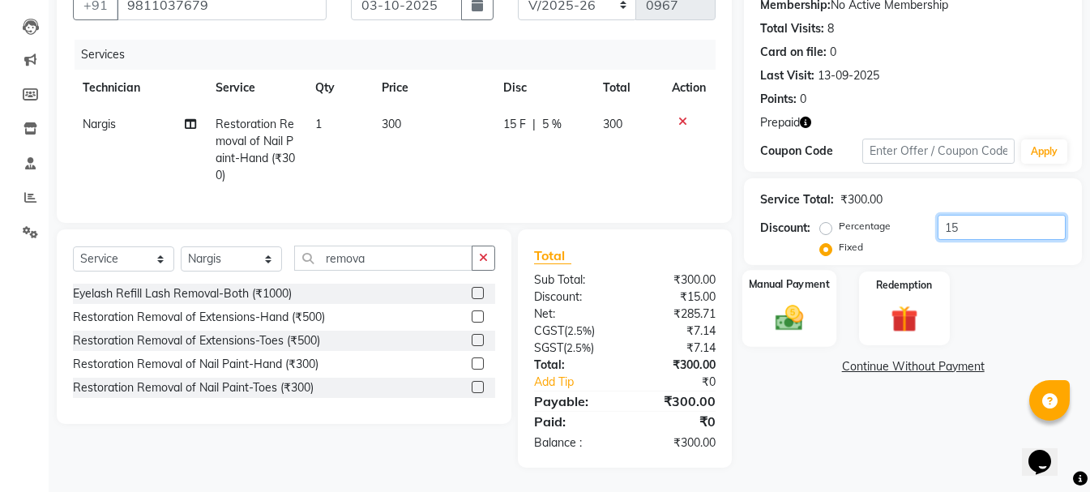
type input "15"
click at [795, 308] on img at bounding box center [789, 317] width 45 height 32
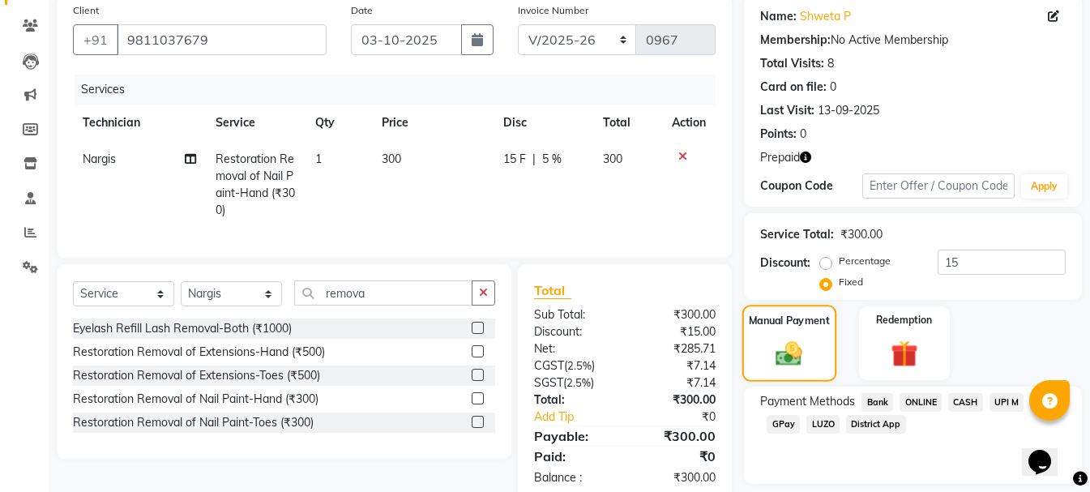
scroll to position [92, 0]
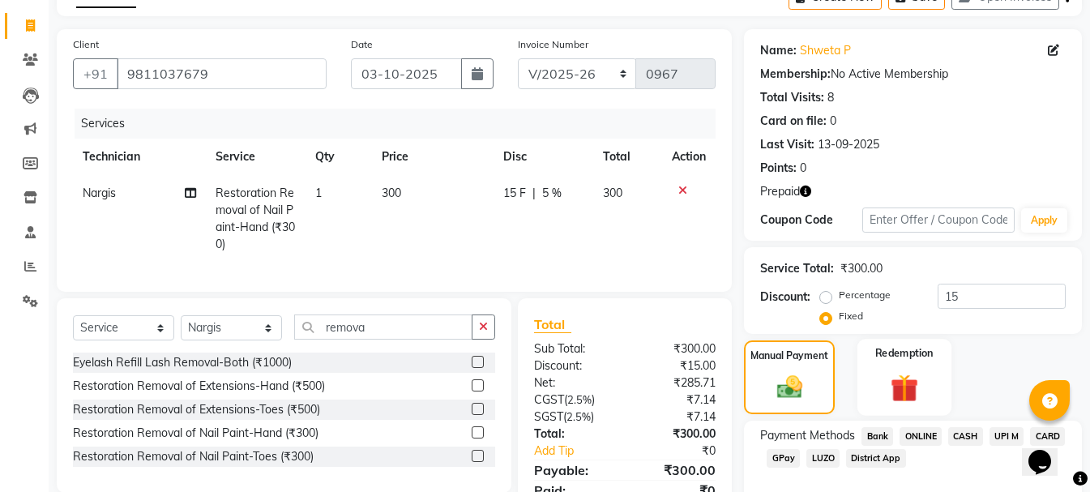
click at [886, 367] on div "Redemption" at bounding box center [904, 377] width 94 height 77
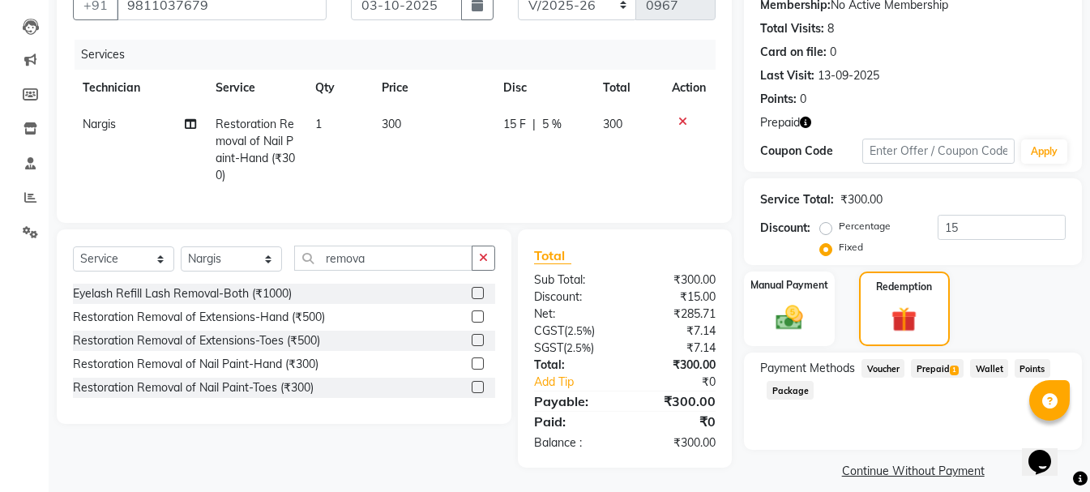
scroll to position [177, 0]
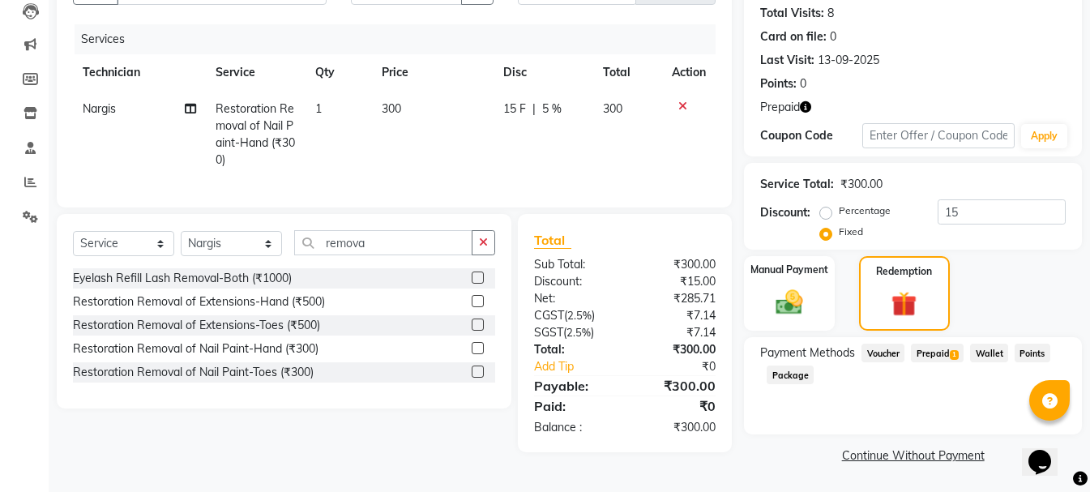
click at [934, 352] on span "Prepaid 1" at bounding box center [937, 353] width 53 height 19
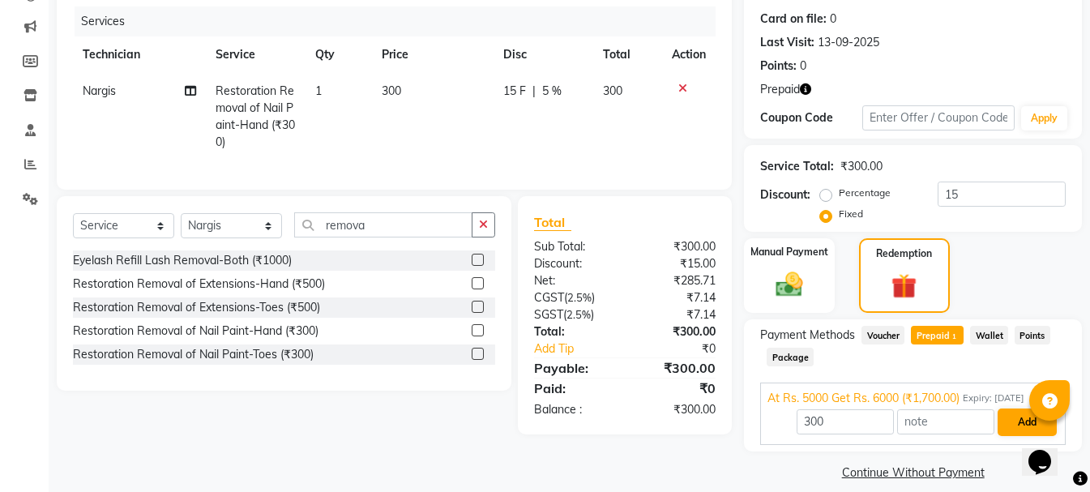
scroll to position [211, 0]
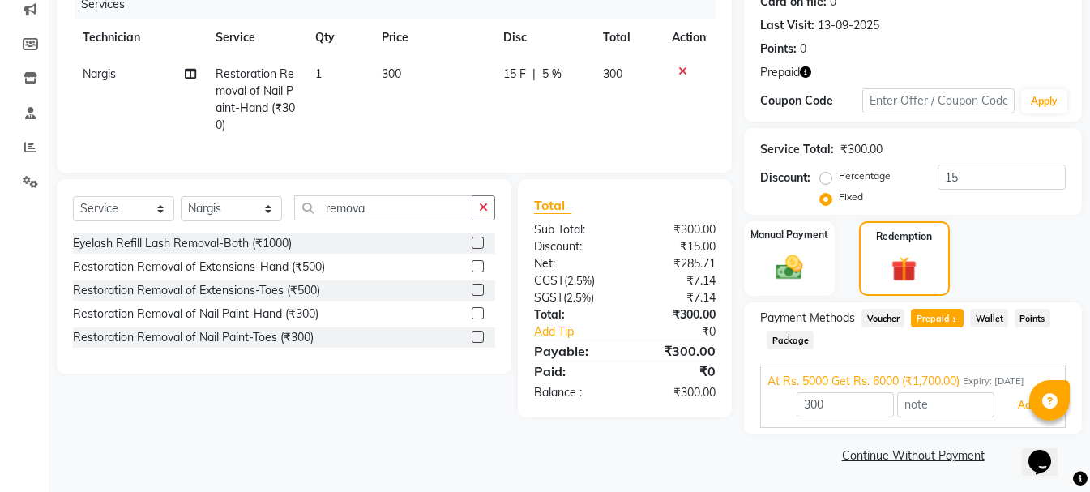
click at [1015, 396] on button "Add" at bounding box center [1026, 405] width 59 height 28
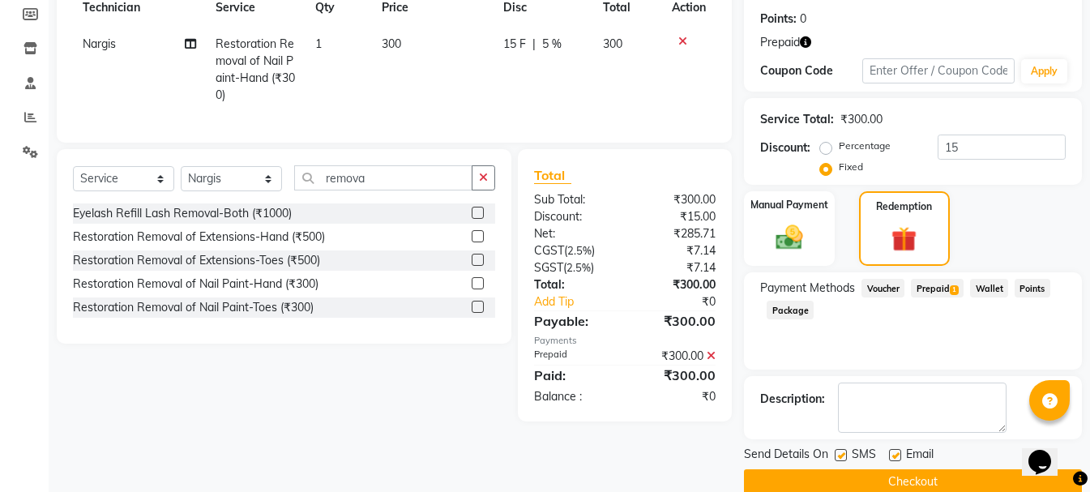
scroll to position [268, 0]
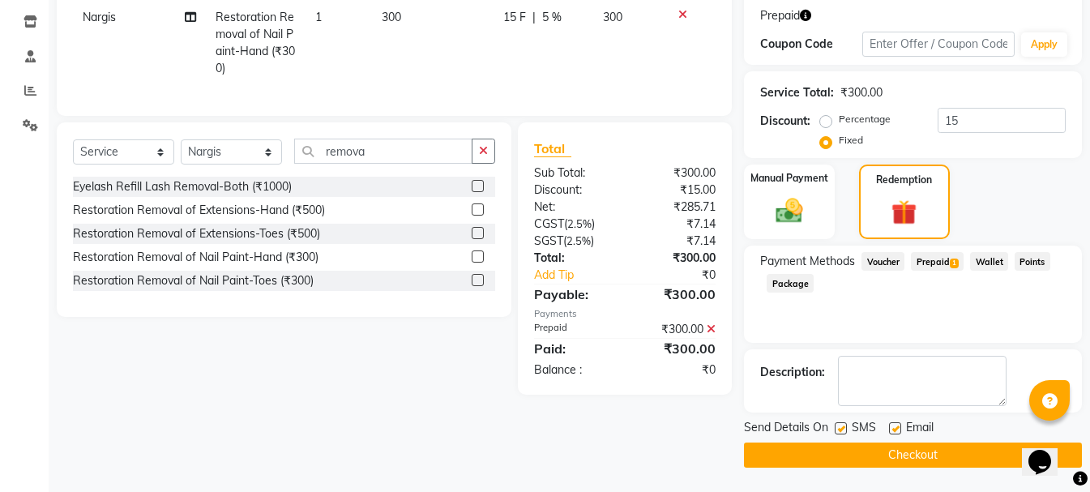
click at [924, 459] on button "Checkout" at bounding box center [913, 454] width 338 height 25
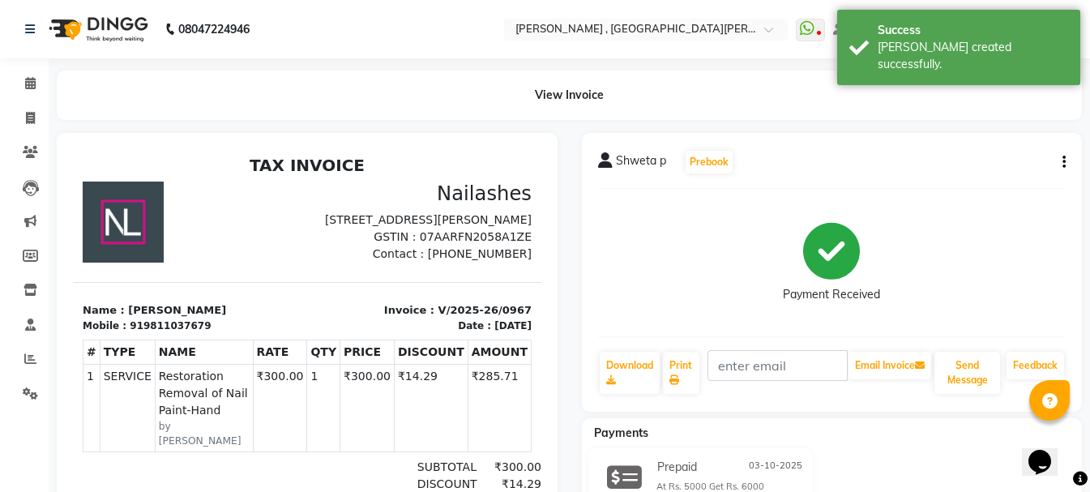
select select "3836"
select select "service"
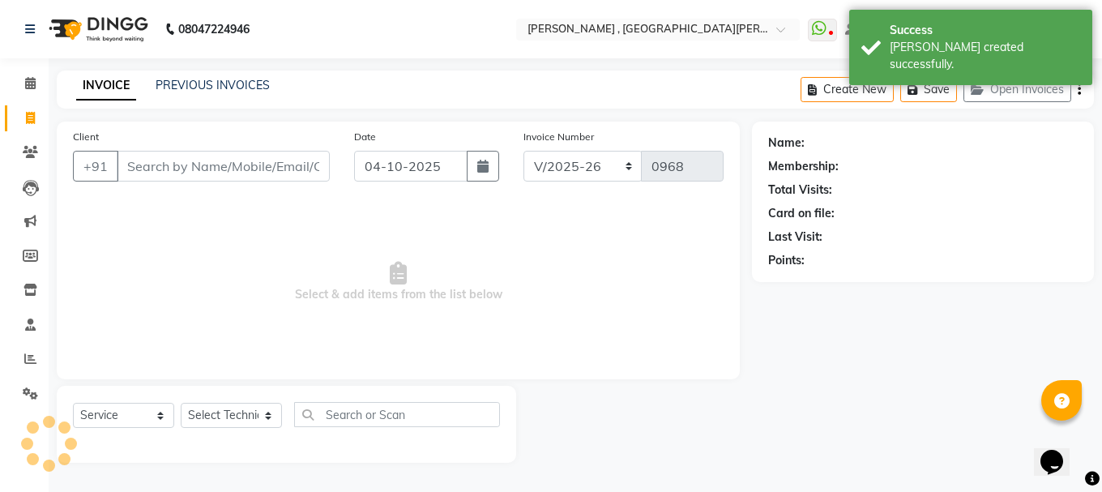
click at [157, 161] on input "Client" at bounding box center [223, 166] width 213 height 31
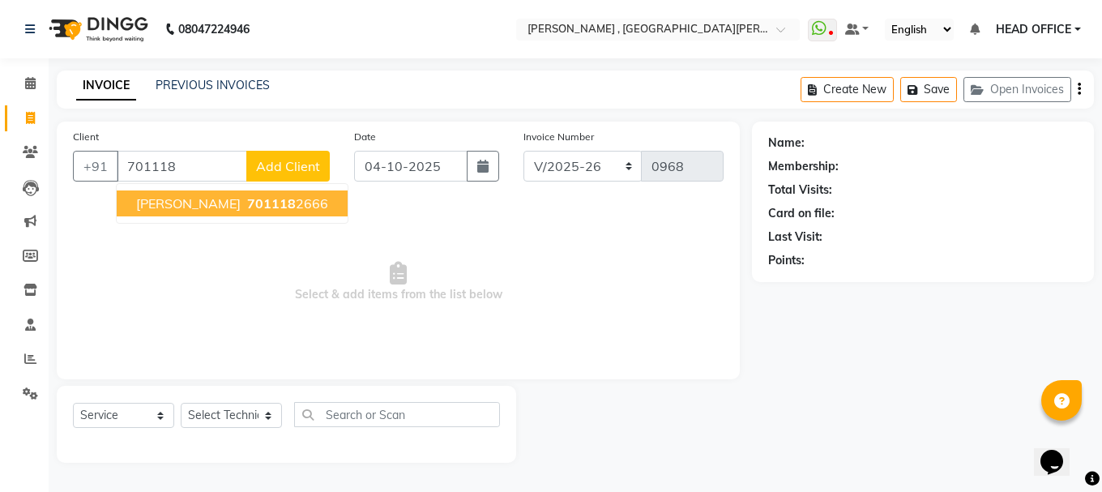
click at [247, 207] on span "701118" at bounding box center [271, 203] width 49 height 16
type input "7011182666"
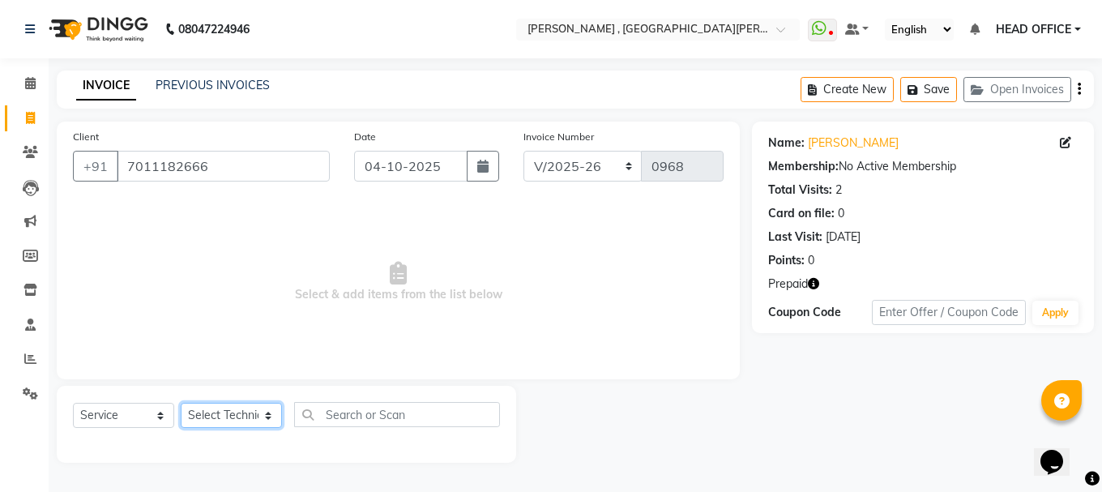
click at [242, 416] on select "Select Technician aakash Manager Nargis Neha Nagarwal rohit Sky" at bounding box center [231, 415] width 101 height 25
select select "40727"
click at [181, 403] on select "Select Technician aakash Manager Nargis Neha Nagarwal rohit Sky" at bounding box center [231, 415] width 101 height 25
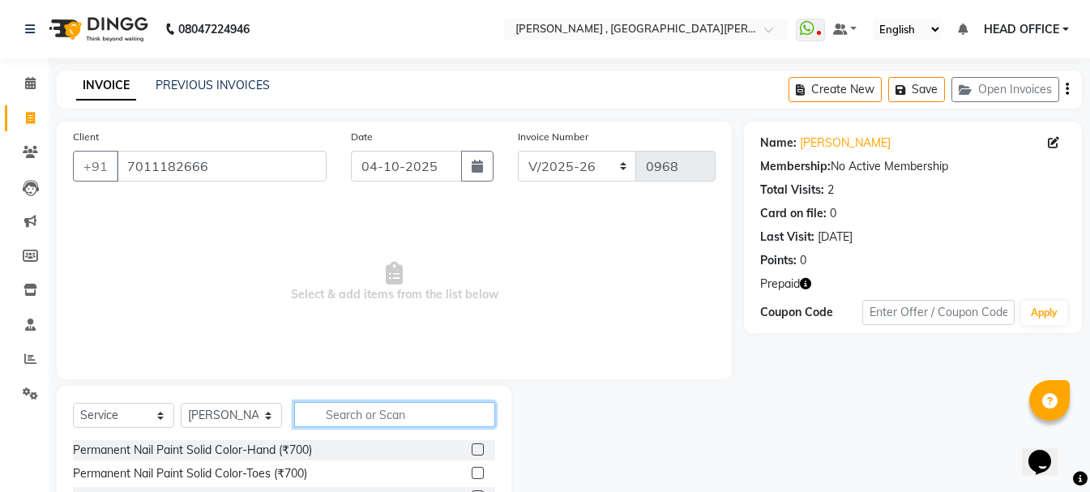
click at [378, 414] on input "text" at bounding box center [394, 414] width 201 height 25
type input "nail exte"
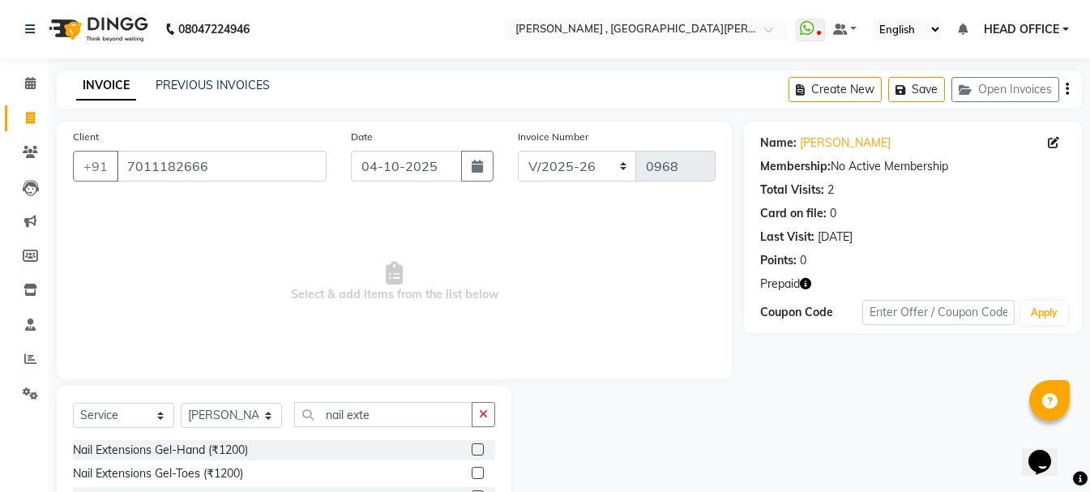
click at [472, 453] on label at bounding box center [478, 449] width 12 height 12
click at [472, 453] on input "checkbox" at bounding box center [477, 450] width 11 height 11
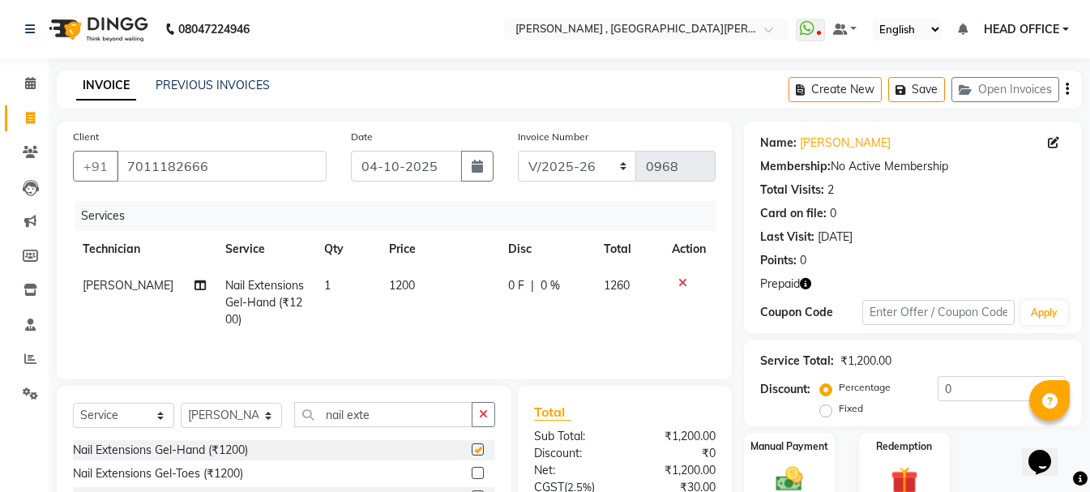
checkbox input "false"
click at [414, 415] on input "nail exte" at bounding box center [383, 414] width 178 height 25
type input "n"
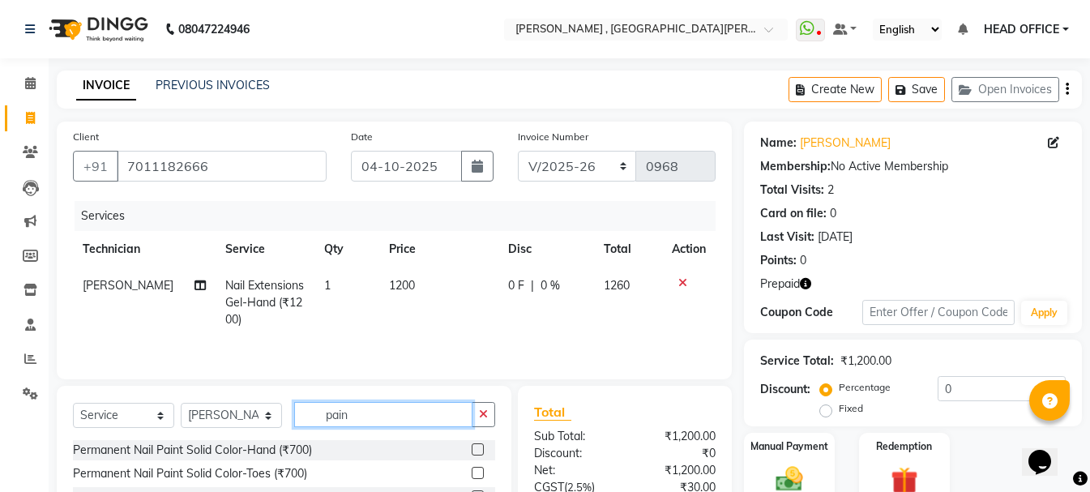
type input "pain"
click at [482, 447] on label at bounding box center [478, 449] width 12 height 12
click at [482, 447] on input "checkbox" at bounding box center [477, 450] width 11 height 11
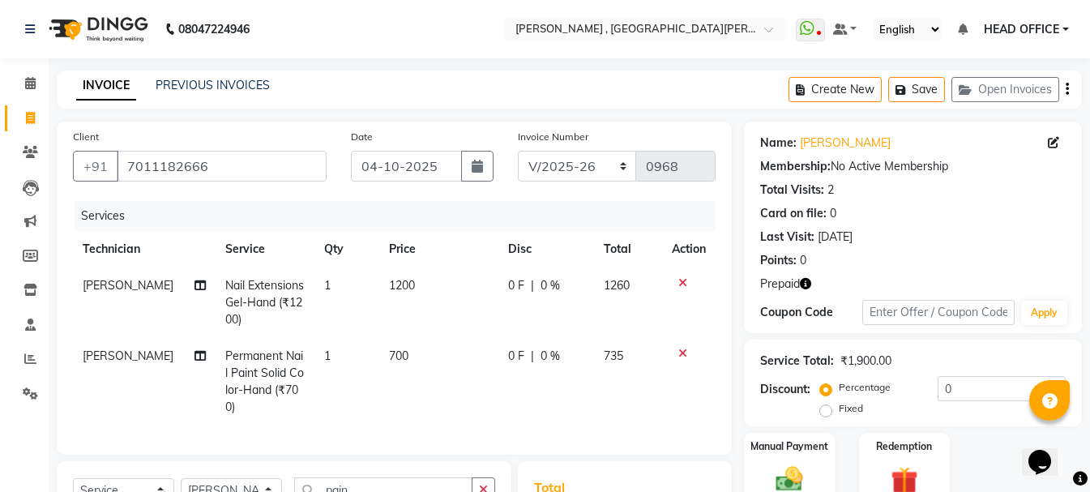
checkbox input "false"
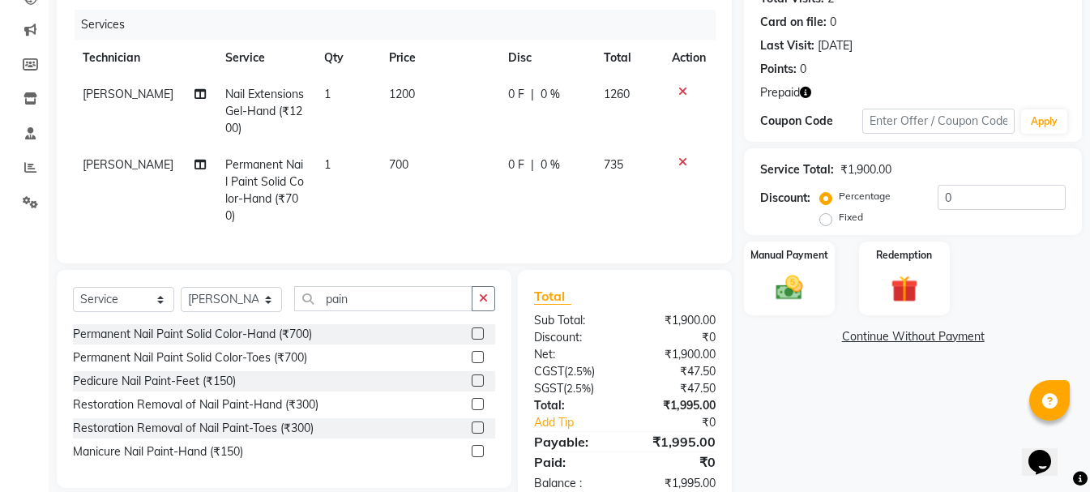
scroll to position [162, 0]
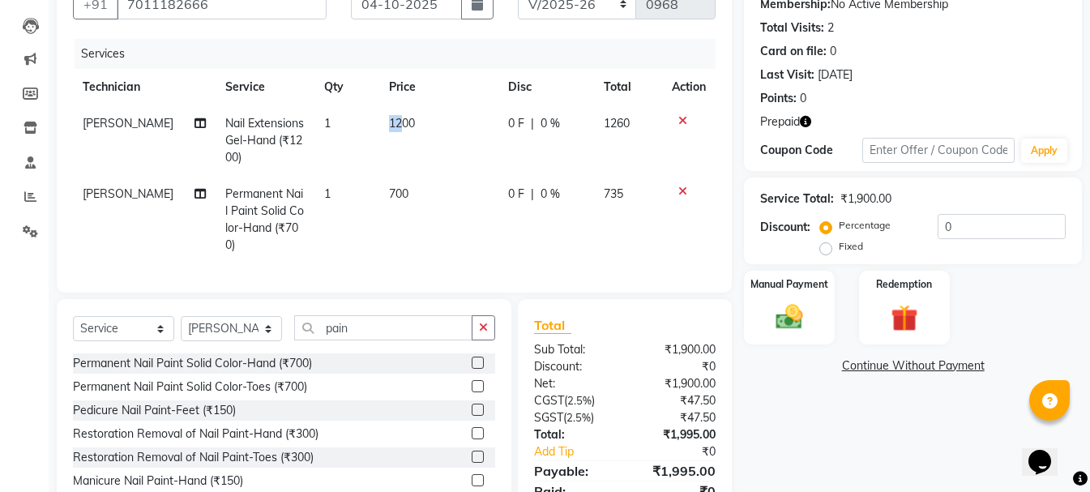
drag, startPoint x: 395, startPoint y: 121, endPoint x: 382, endPoint y: 120, distance: 13.0
click at [389, 120] on span "1200" at bounding box center [402, 123] width 26 height 15
select select "40727"
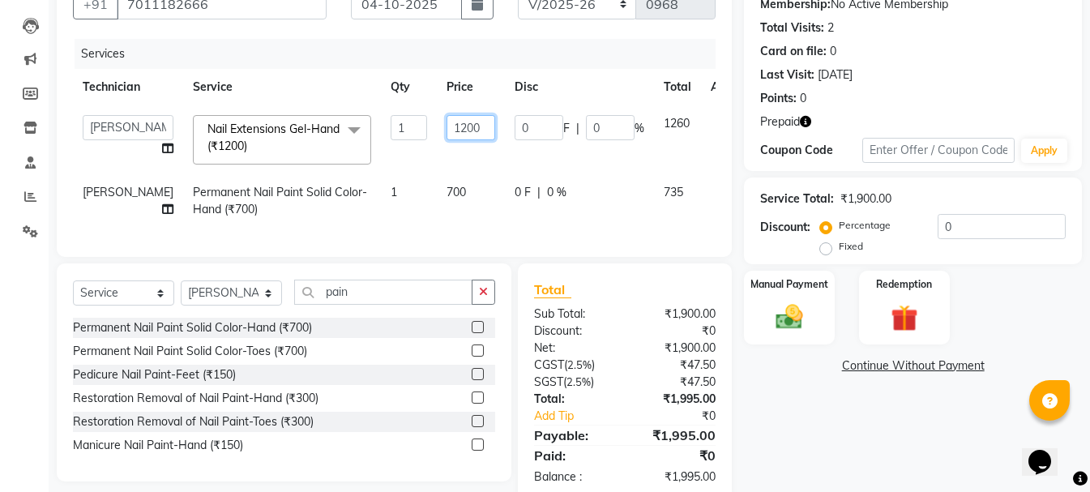
click at [446, 124] on input "1200" at bounding box center [470, 127] width 49 height 25
type input "1000"
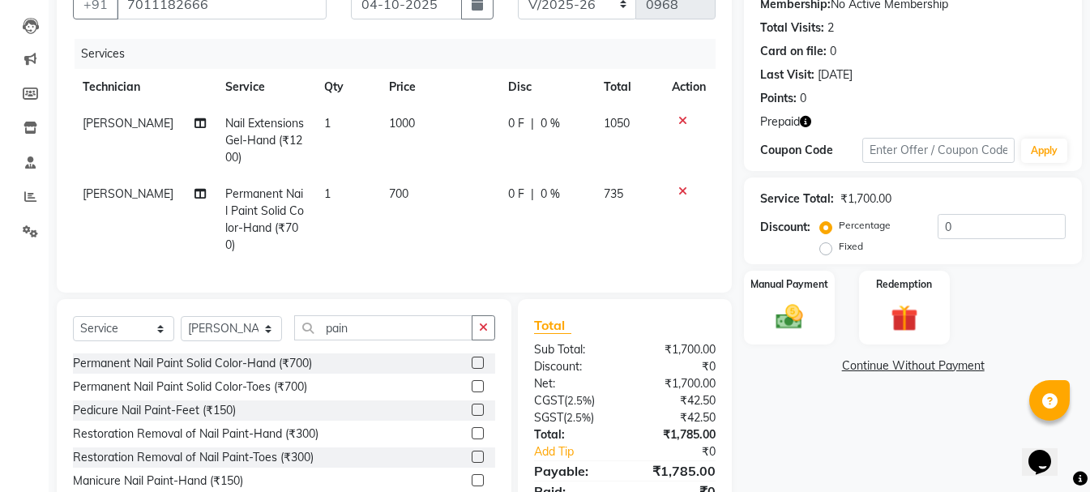
click at [458, 216] on td "700" at bounding box center [438, 220] width 119 height 88
select select "40727"
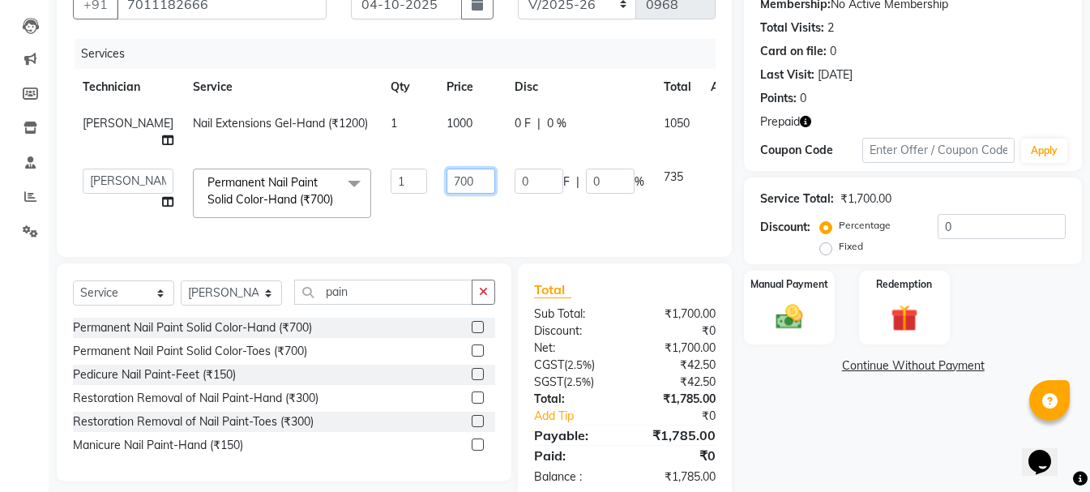
click at [446, 193] on input "700" at bounding box center [470, 181] width 49 height 25
type input "800"
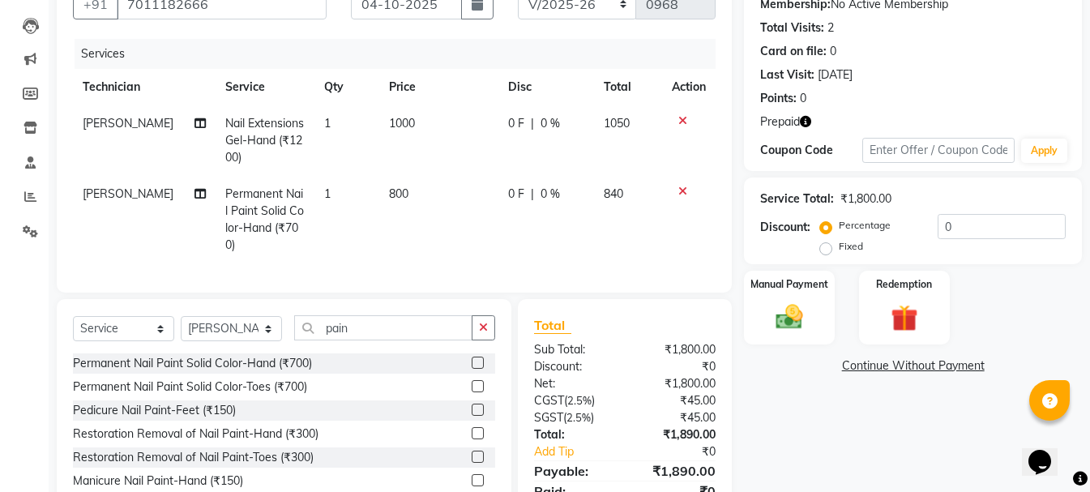
click at [436, 237] on td "800" at bounding box center [438, 220] width 119 height 88
select select "40727"
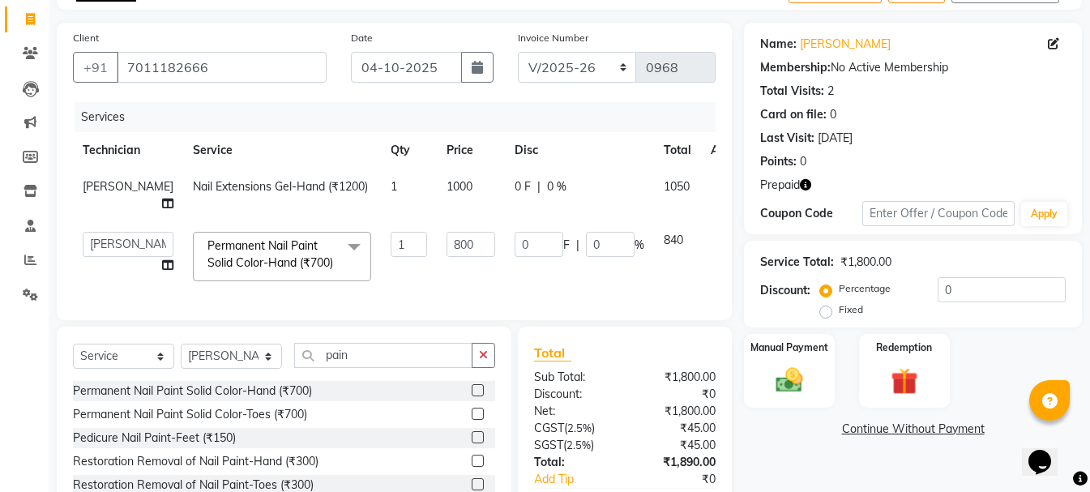
scroll to position [80, 0]
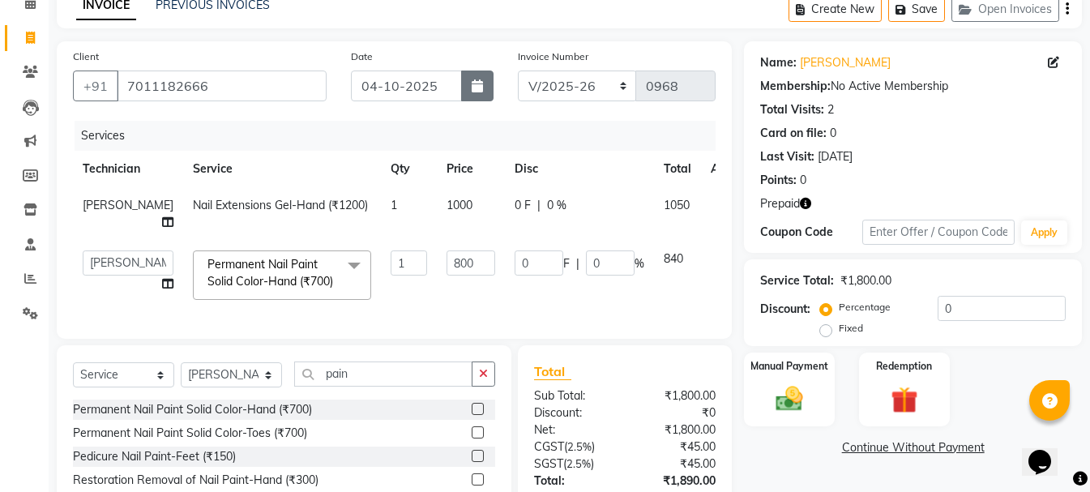
click at [487, 82] on button "button" at bounding box center [477, 85] width 32 height 31
select select "10"
select select "2025"
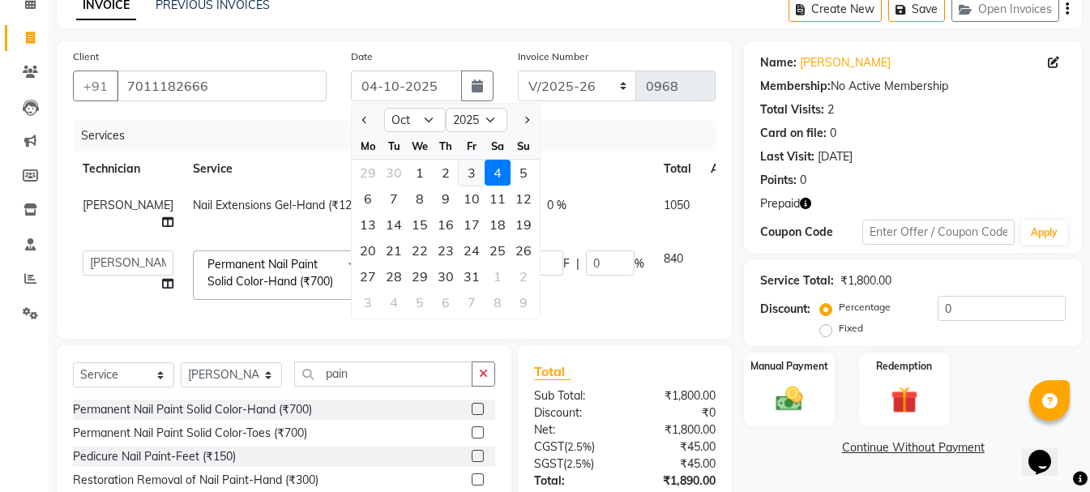
click at [473, 165] on div "3" at bounding box center [472, 173] width 26 height 26
type input "03-10-2025"
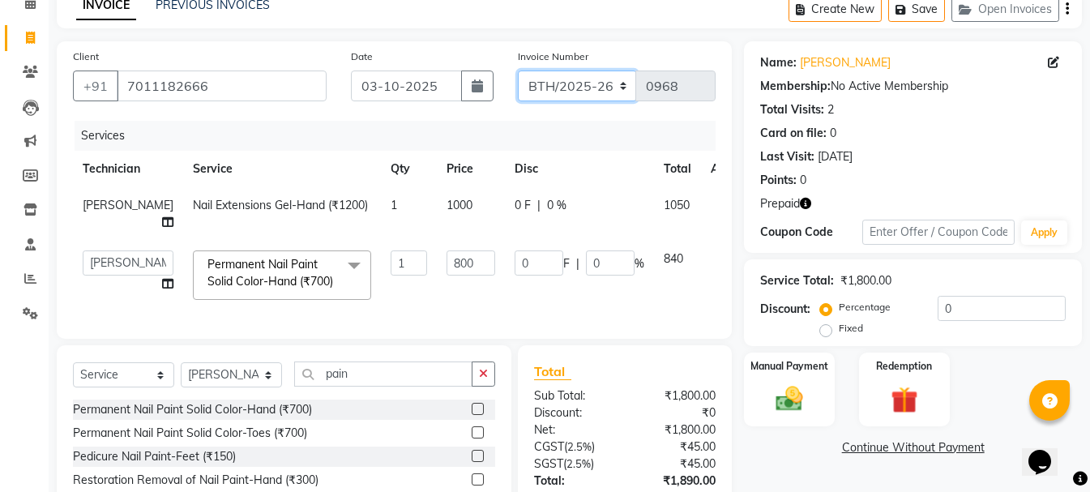
click at [562, 91] on select "BTH/2025-26 RED/2025-26 V/2025 V/2025-26" at bounding box center [577, 85] width 119 height 31
select select "3836"
click at [518, 70] on select "BTH/2025-26 RED/2025-26 V/2025 V/2025-26" at bounding box center [577, 85] width 119 height 31
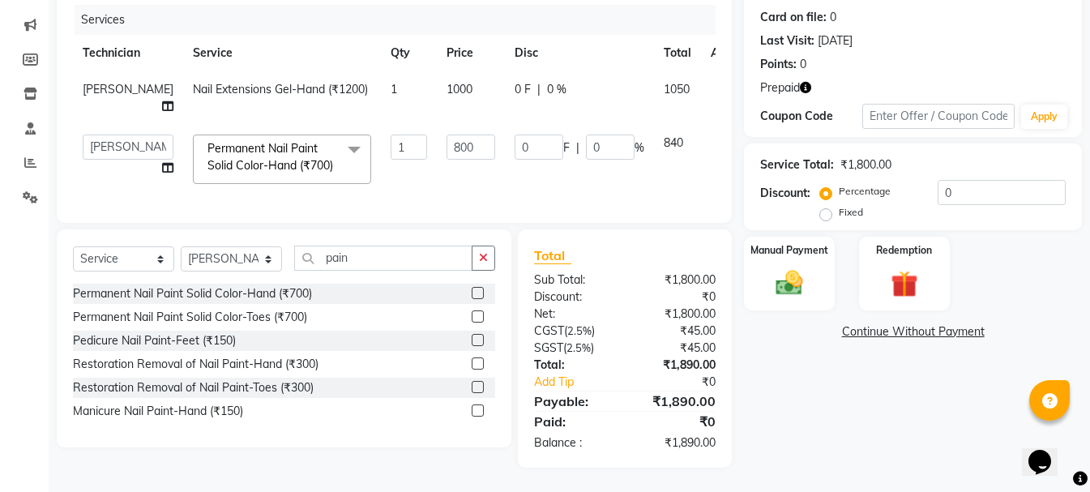
scroll to position [242, 0]
click at [906, 267] on img at bounding box center [904, 284] width 45 height 35
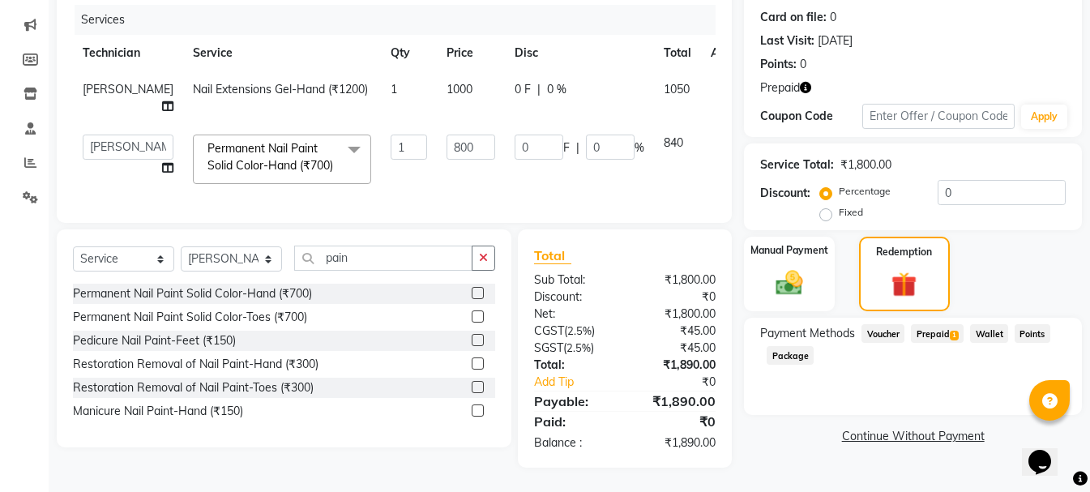
click at [928, 324] on span "Prepaid 1" at bounding box center [937, 333] width 53 height 19
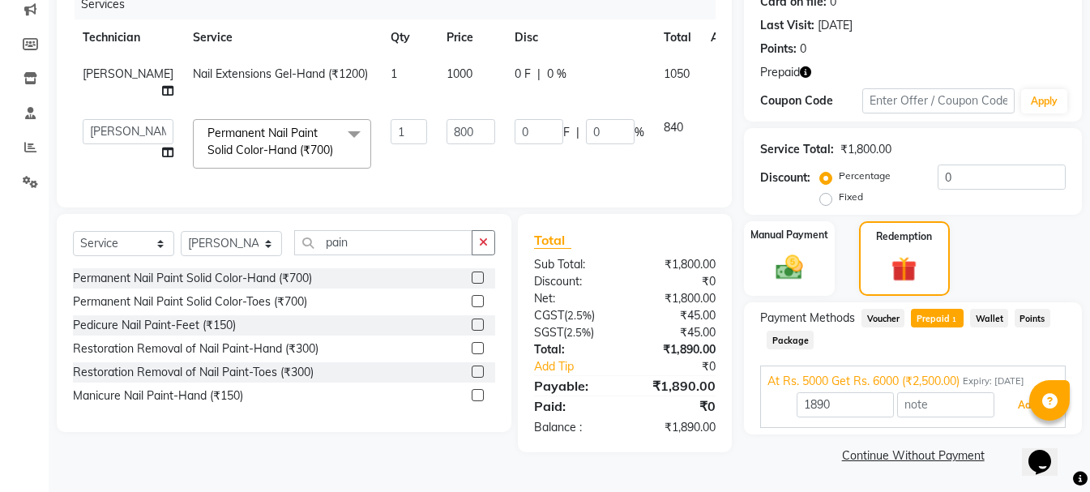
click at [1019, 391] on button "Add" at bounding box center [1026, 405] width 59 height 28
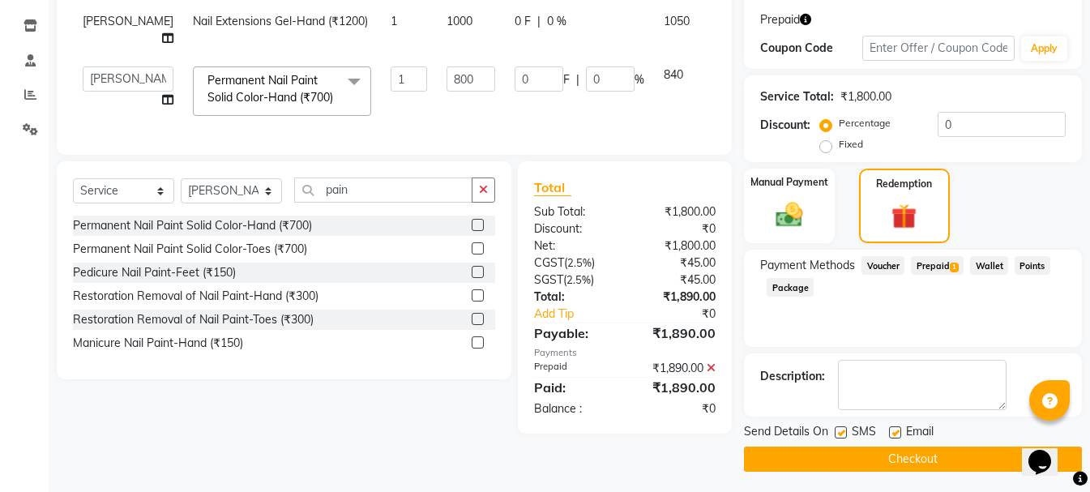
scroll to position [276, 0]
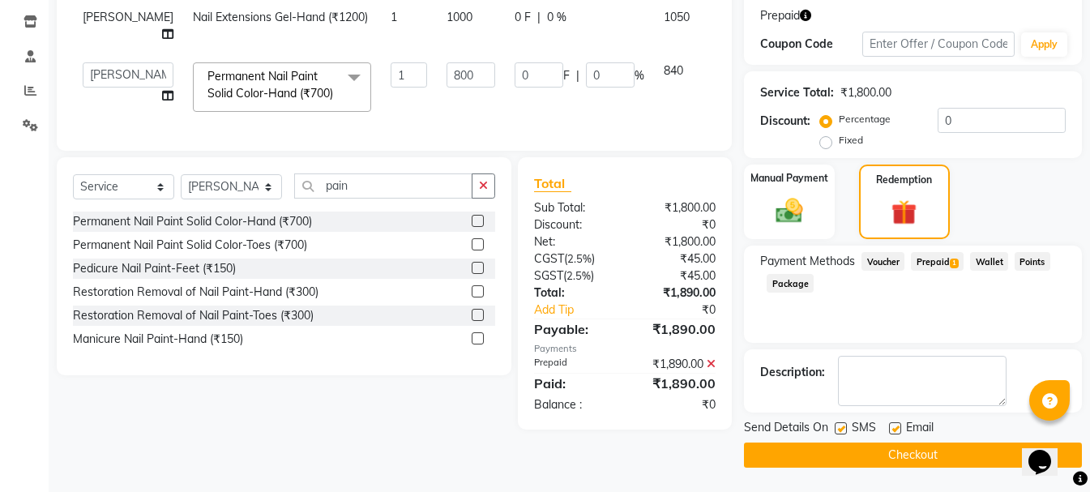
drag, startPoint x: 839, startPoint y: 447, endPoint x: 839, endPoint y: 435, distance: 12.2
click at [839, 446] on button "Checkout" at bounding box center [913, 454] width 338 height 25
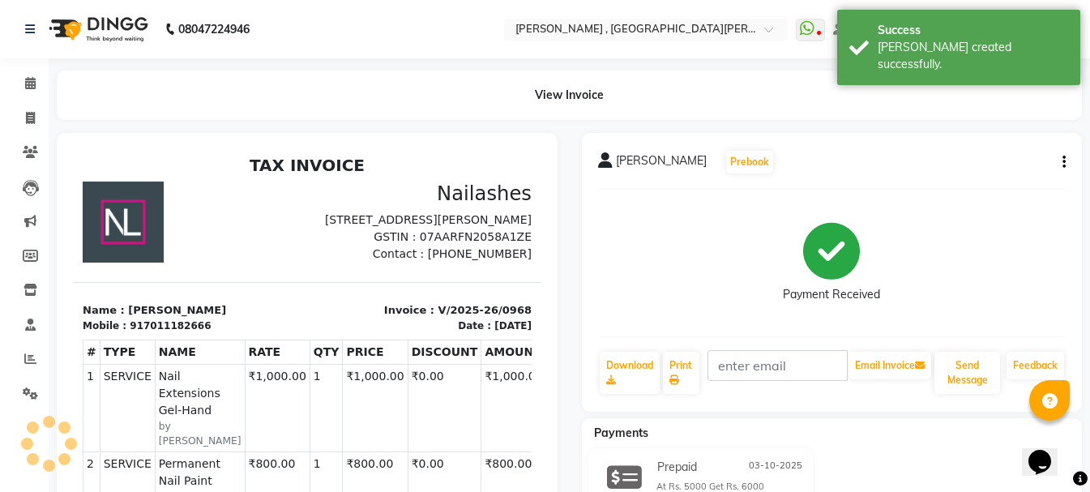
select select "service"
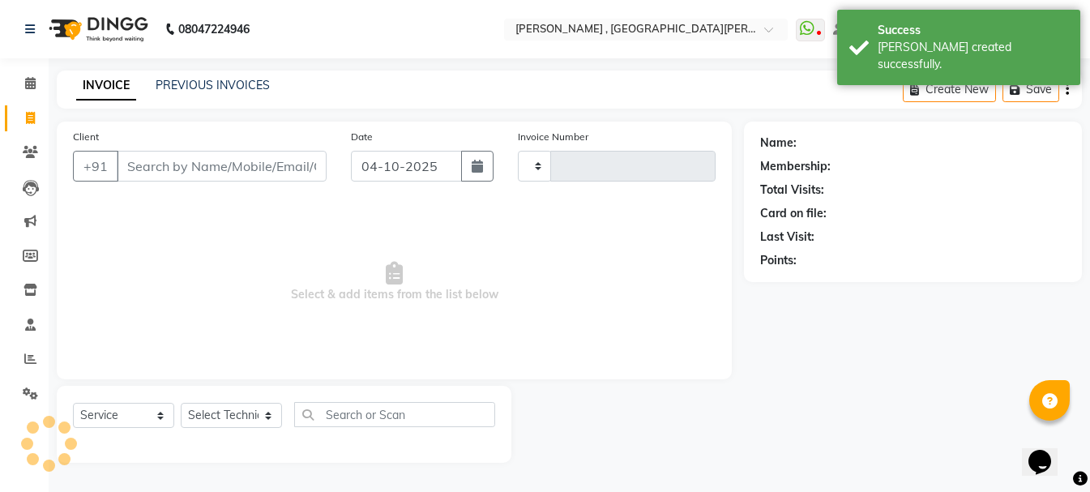
type input "0969"
select select "3836"
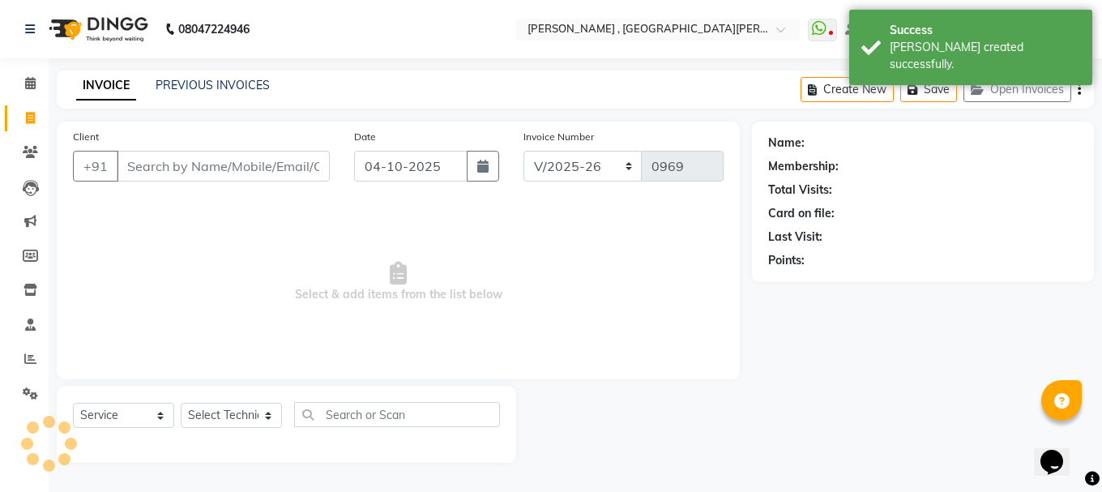
click at [200, 163] on input "Client" at bounding box center [223, 166] width 213 height 31
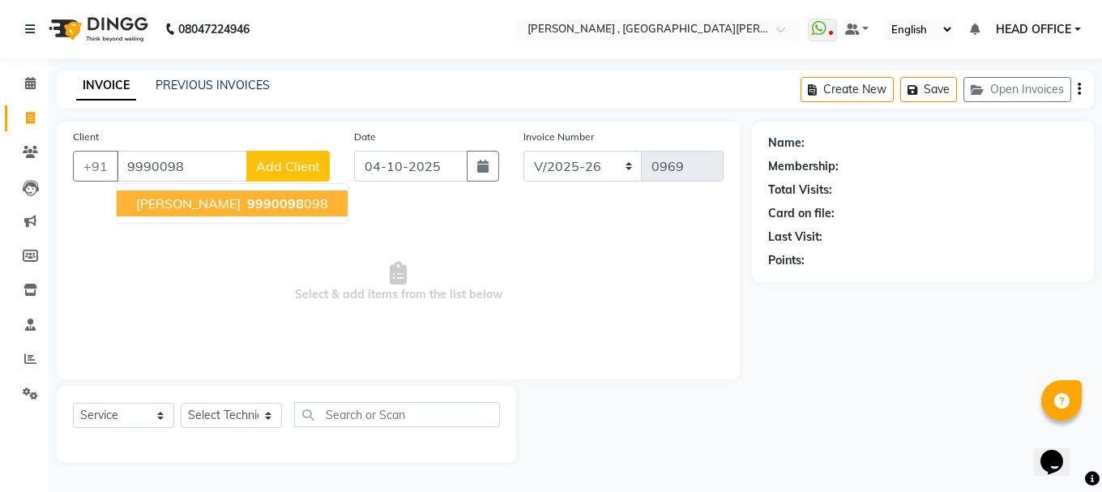
click at [247, 201] on span "9990098" at bounding box center [275, 203] width 57 height 16
type input "9990098098"
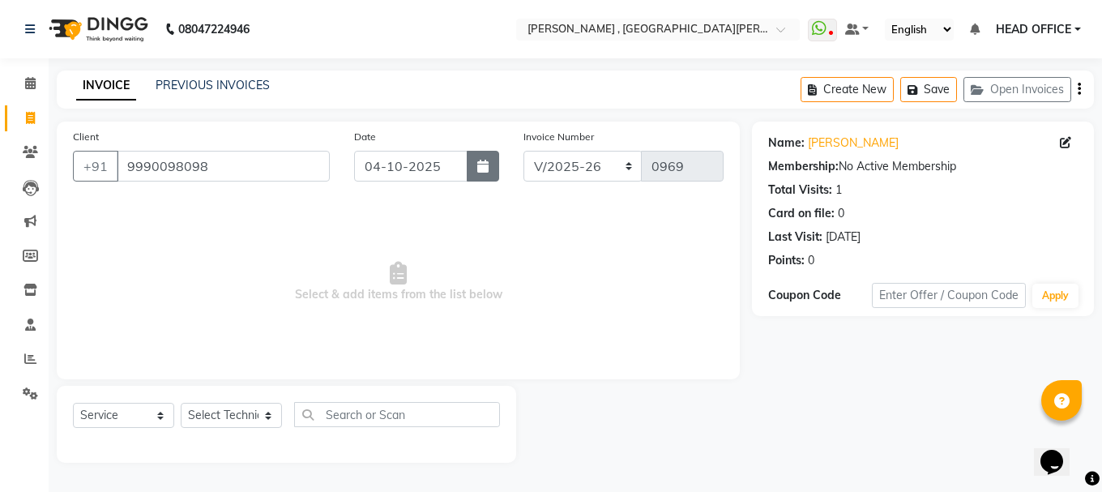
click at [480, 173] on button "button" at bounding box center [483, 166] width 32 height 31
select select "10"
select select "2025"
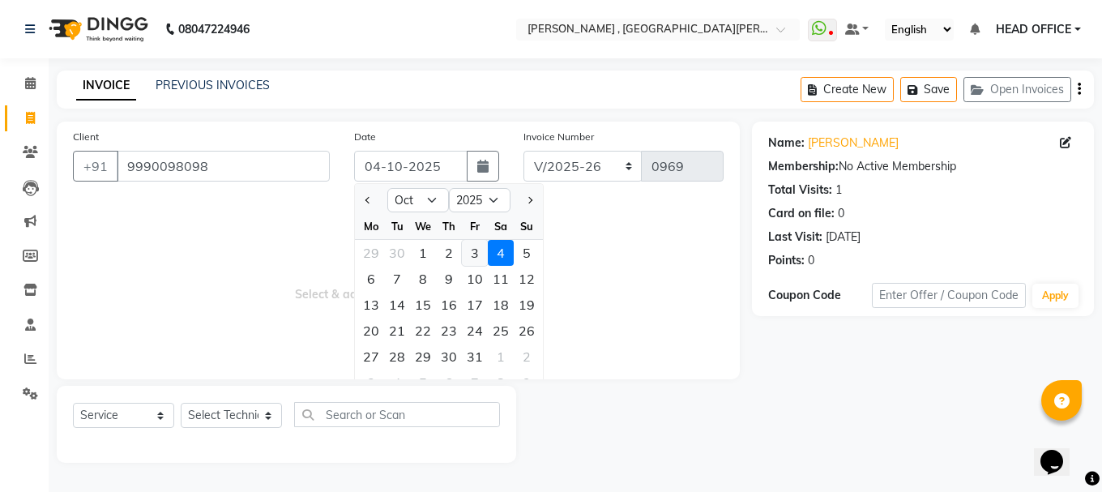
click at [468, 254] on div "3" at bounding box center [475, 253] width 26 height 26
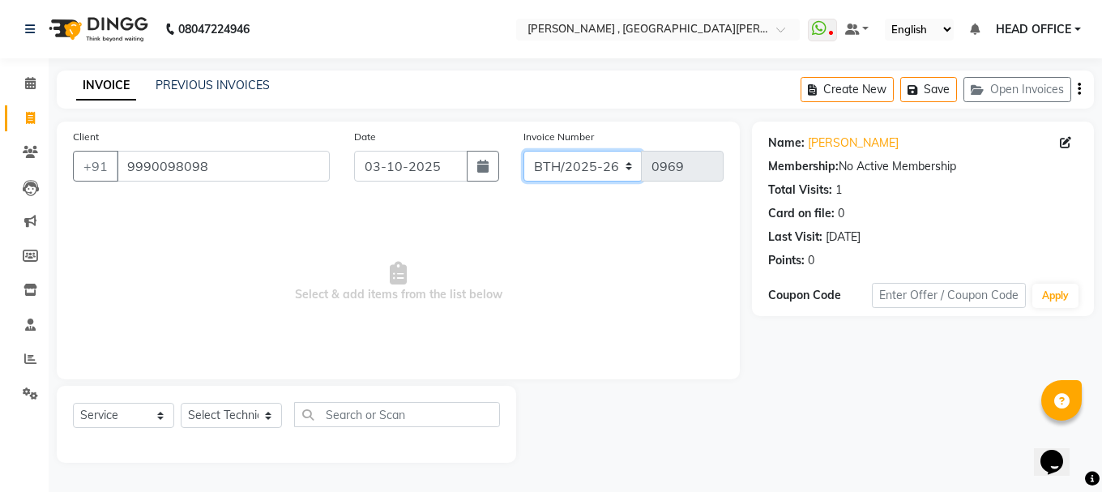
click at [574, 174] on select "BTH/2025-26 RED/2025-26 V/2025 V/2025-26" at bounding box center [582, 166] width 119 height 31
click at [523, 151] on select "BTH/2025-26 RED/2025-26 V/2025 V/2025-26" at bounding box center [582, 166] width 119 height 31
click at [233, 421] on select "Select Technician aakash Manager Nargis Neha Nagarwal rohit Sky" at bounding box center [231, 415] width 101 height 25
click at [181, 403] on select "Select Technician aakash Manager Nargis Neha Nagarwal rohit Sky" at bounding box center [231, 415] width 101 height 25
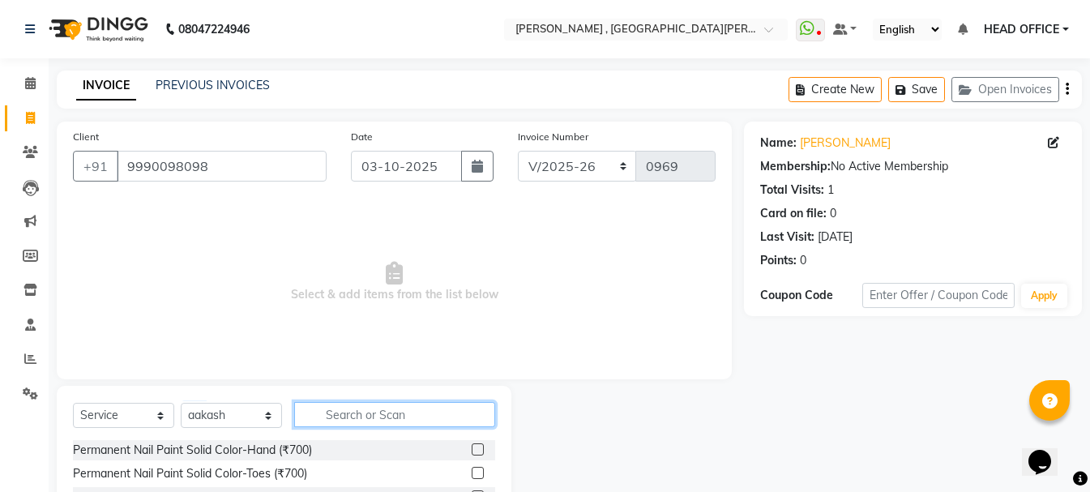
click at [365, 417] on input "text" at bounding box center [394, 414] width 201 height 25
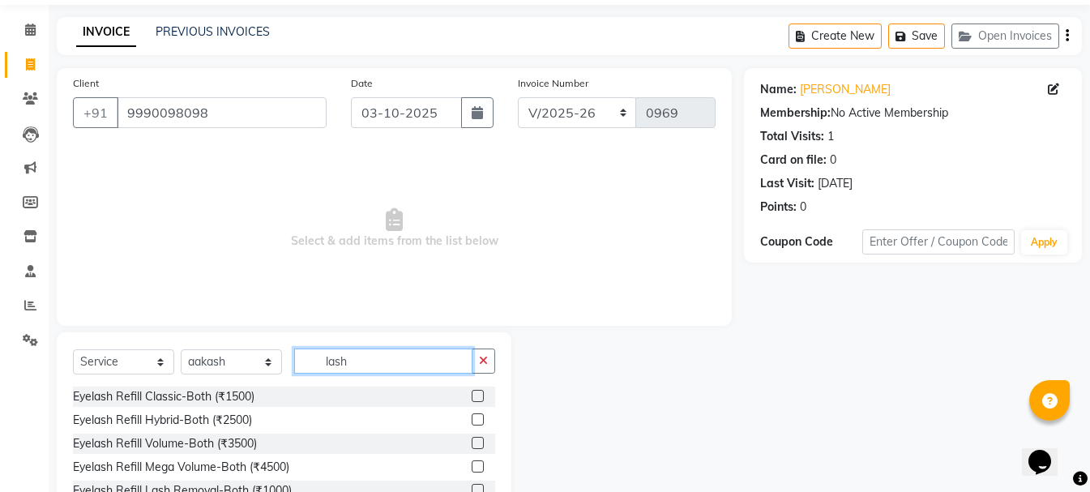
scroll to position [157, 0]
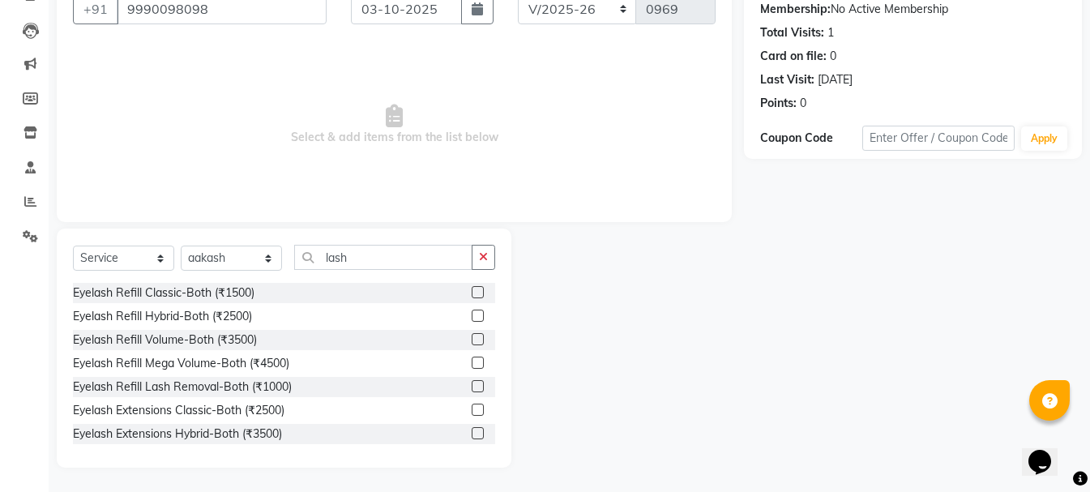
click at [472, 293] on label at bounding box center [478, 292] width 12 height 12
click at [472, 293] on input "checkbox" at bounding box center [477, 293] width 11 height 11
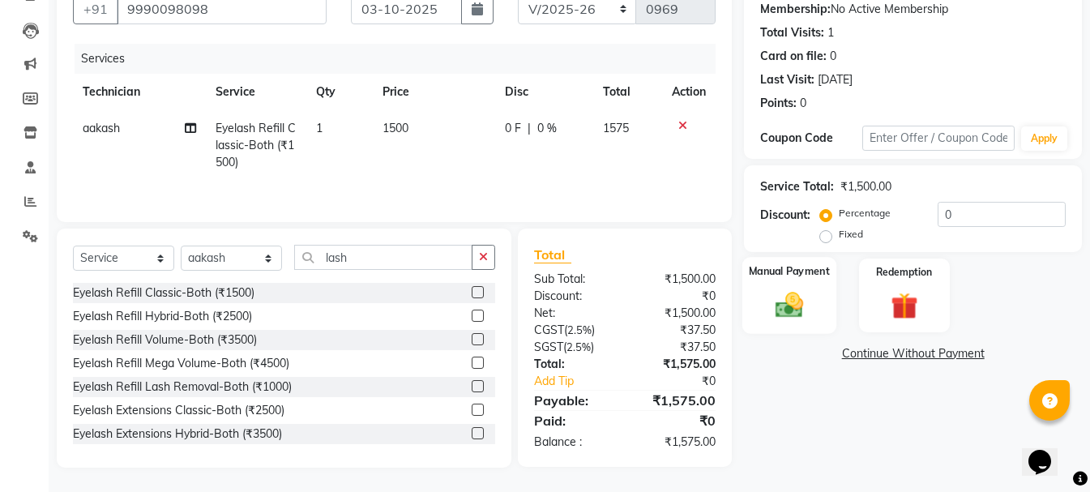
click at [808, 296] on img at bounding box center [789, 304] width 45 height 32
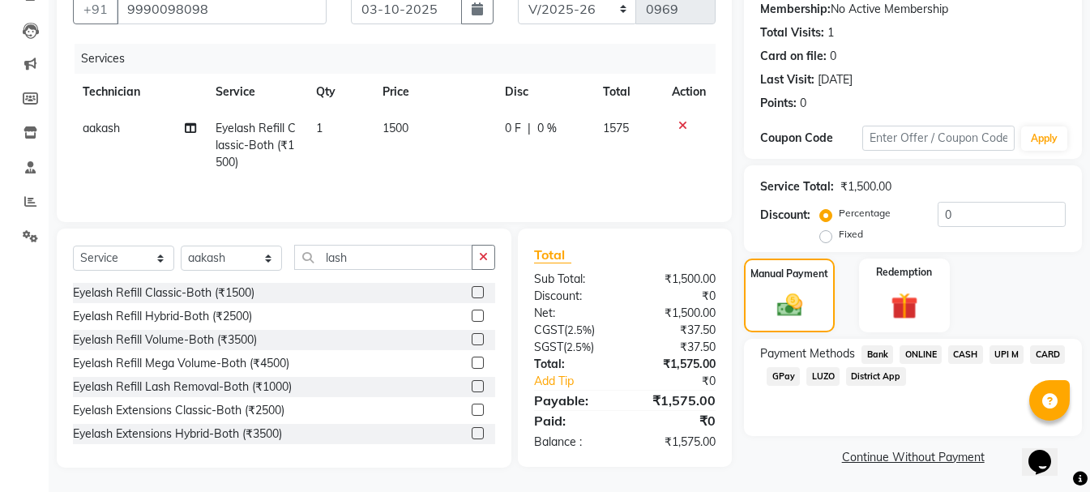
click at [964, 353] on span "CASH" at bounding box center [965, 354] width 35 height 19
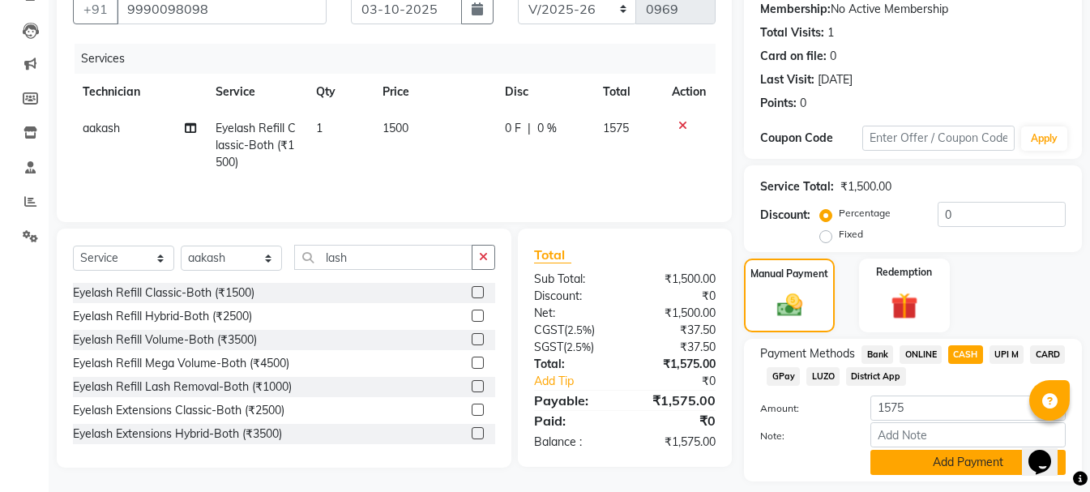
click at [941, 459] on button "Add Payment" at bounding box center [967, 462] width 195 height 25
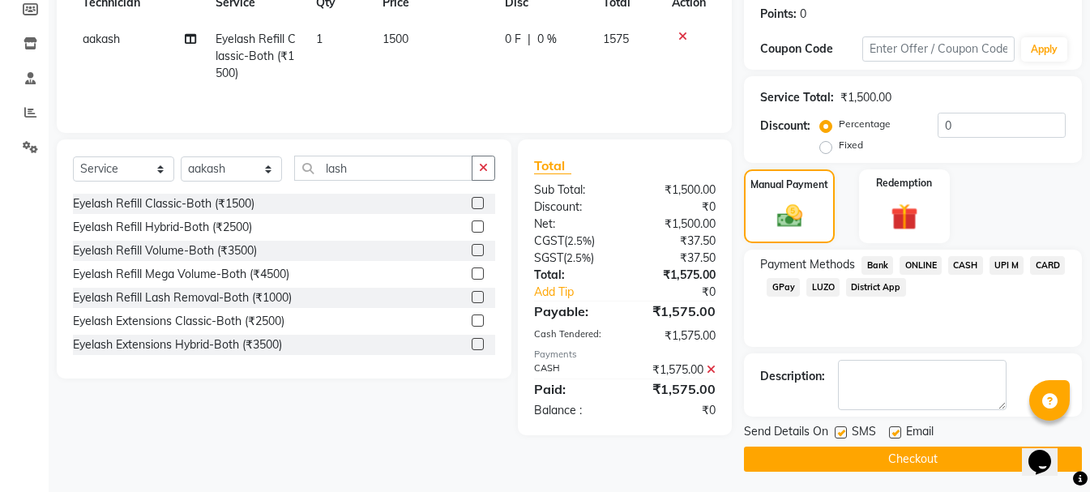
scroll to position [250, 0]
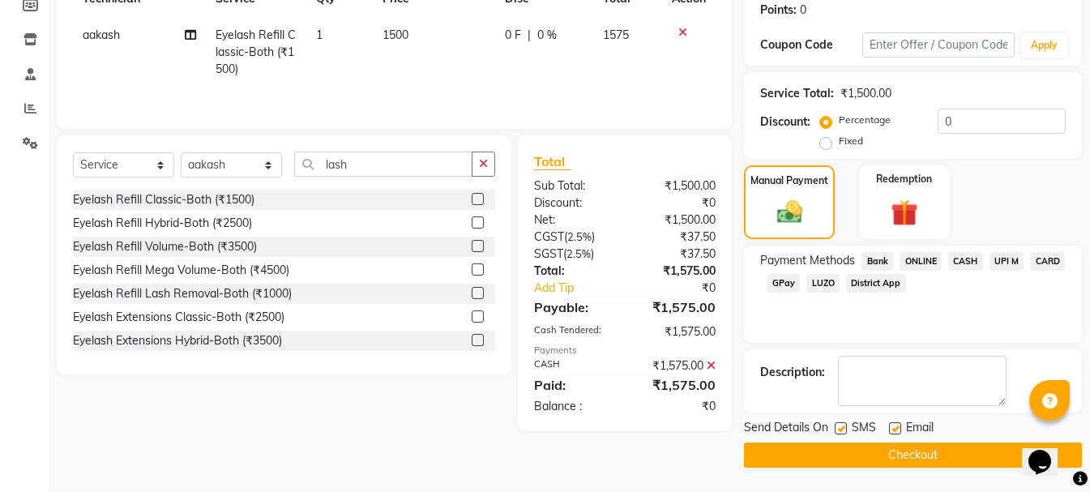
click at [942, 451] on button "Checkout" at bounding box center [913, 454] width 338 height 25
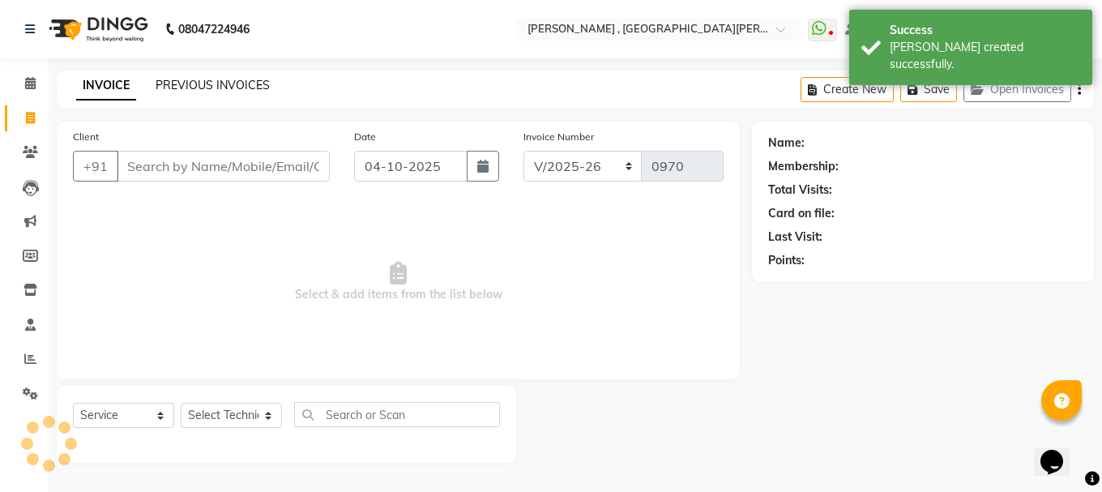
click at [170, 85] on link "PREVIOUS INVOICES" at bounding box center [213, 85] width 114 height 15
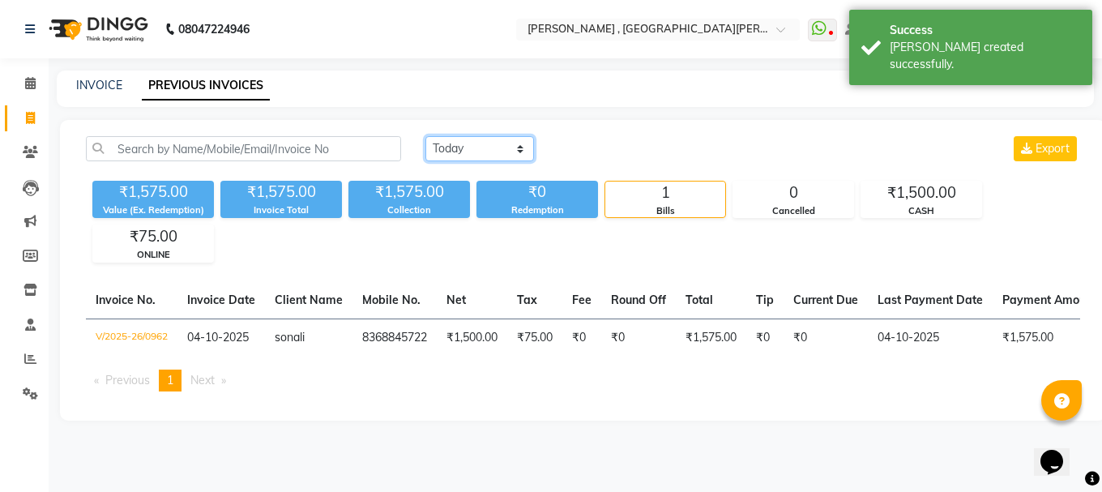
drag, startPoint x: 496, startPoint y: 147, endPoint x: 496, endPoint y: 160, distance: 13.0
click at [496, 147] on select "Today Yesterday Custom Range" at bounding box center [479, 148] width 109 height 25
click at [425, 136] on select "Today Yesterday Custom Range" at bounding box center [479, 148] width 109 height 25
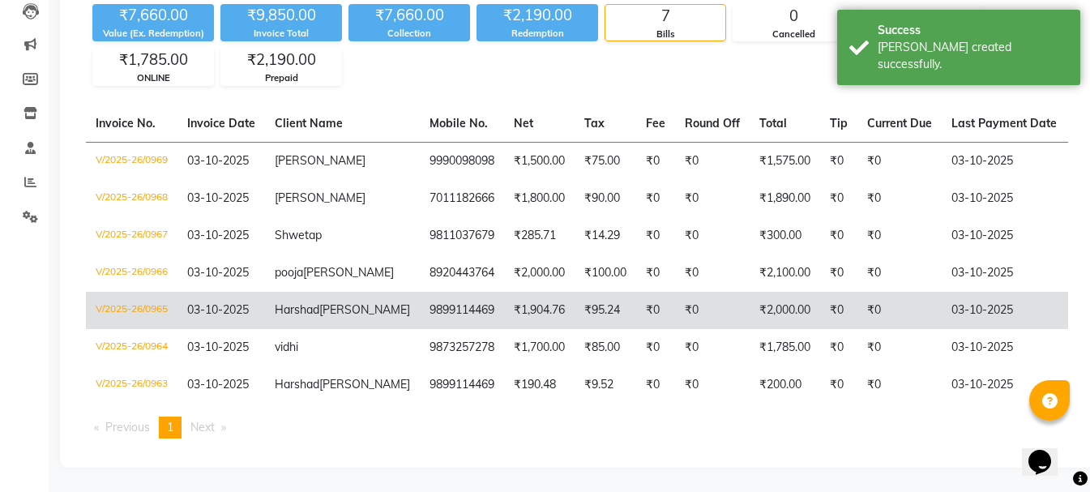
scroll to position [237, 0]
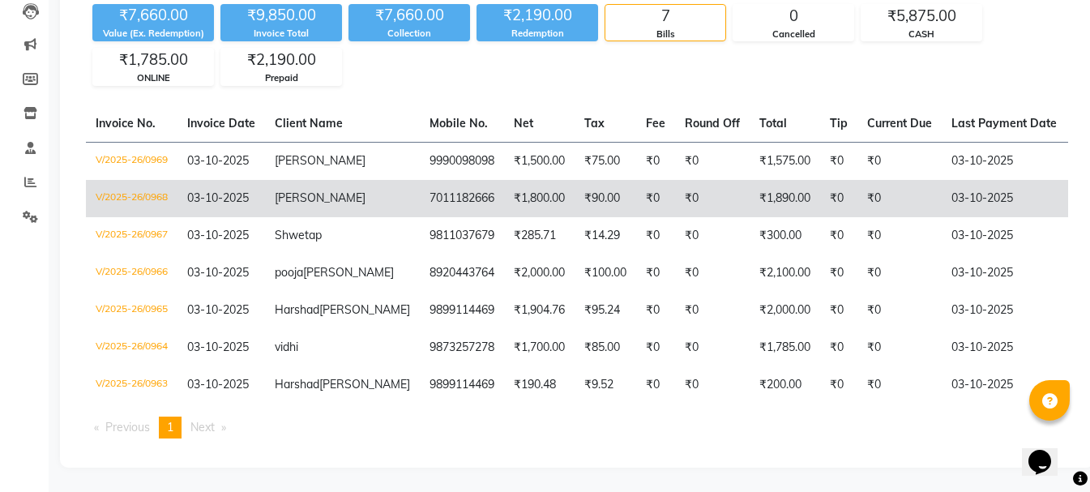
click at [420, 180] on td "7011182666" at bounding box center [462, 198] width 84 height 37
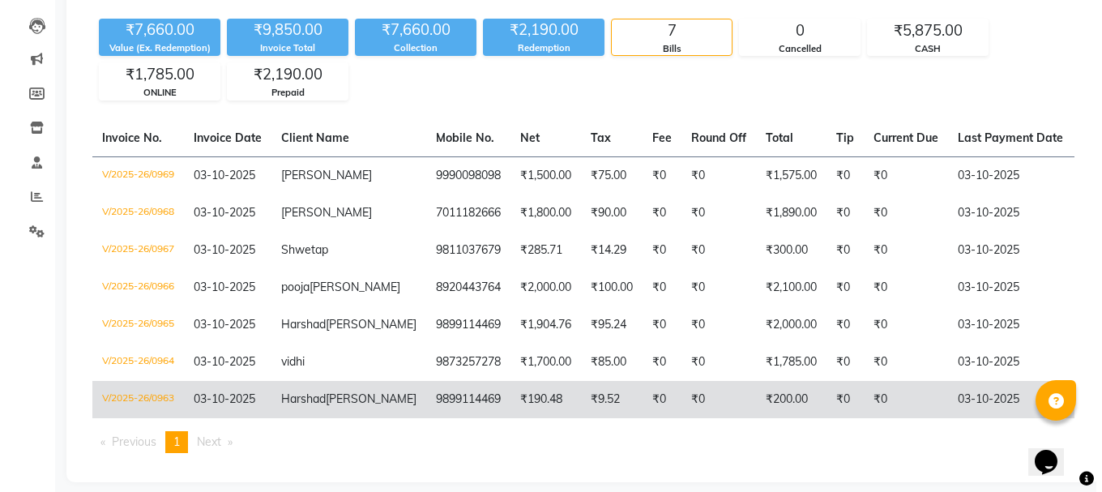
scroll to position [0, 0]
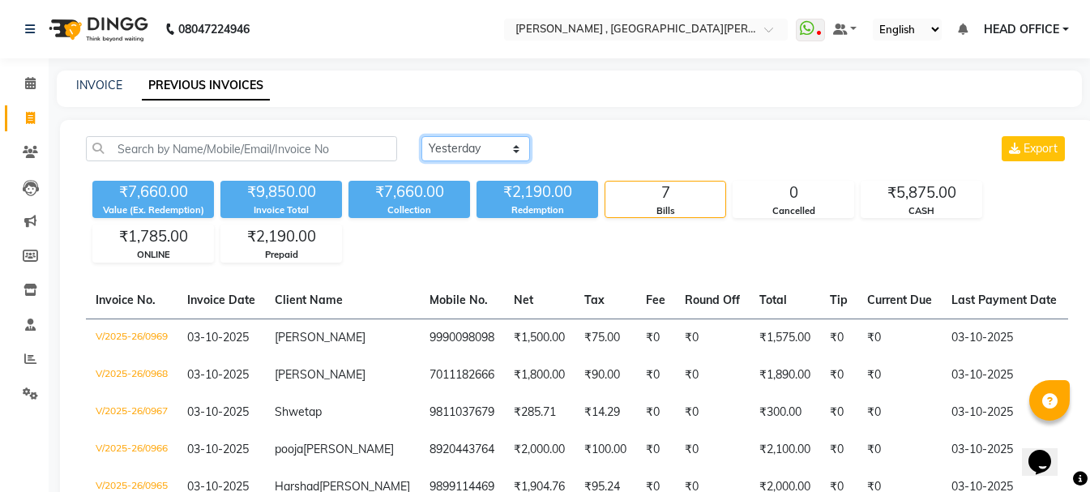
click at [453, 147] on select "Today Yesterday Custom Range" at bounding box center [475, 148] width 109 height 25
click at [421, 136] on select "Today Yesterday Custom Range" at bounding box center [475, 148] width 109 height 25
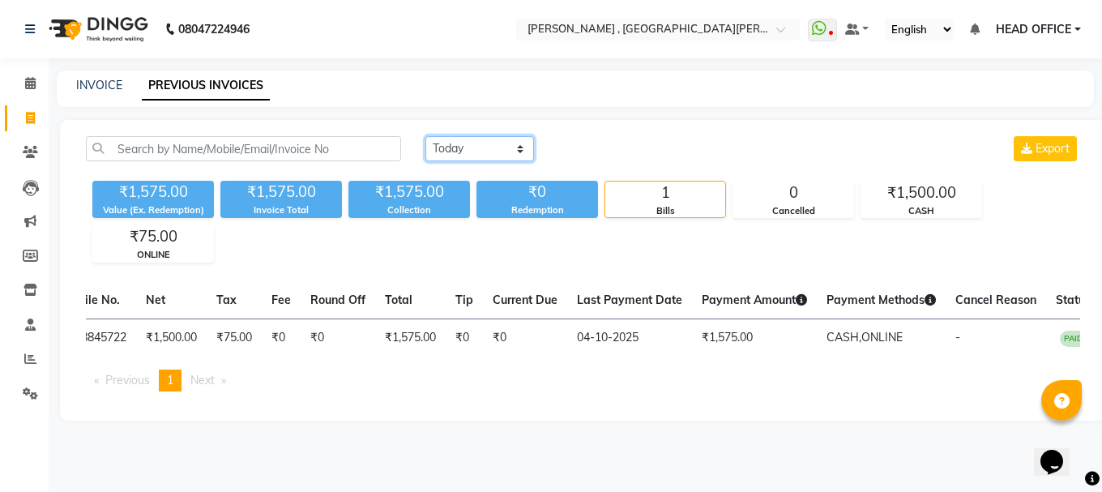
scroll to position [0, 331]
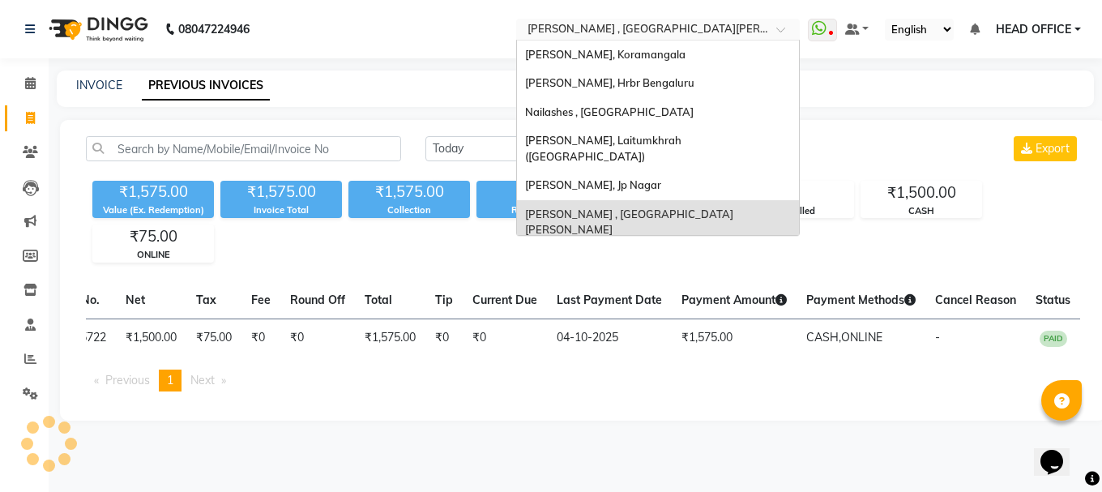
drag, startPoint x: 562, startPoint y: 30, endPoint x: 562, endPoint y: 14, distance: 16.2
click at [562, 15] on nav "08047224946 Select Location × Nailashes , East Patel Nagar Nailashes, Koramanga…" at bounding box center [551, 29] width 1102 height 58
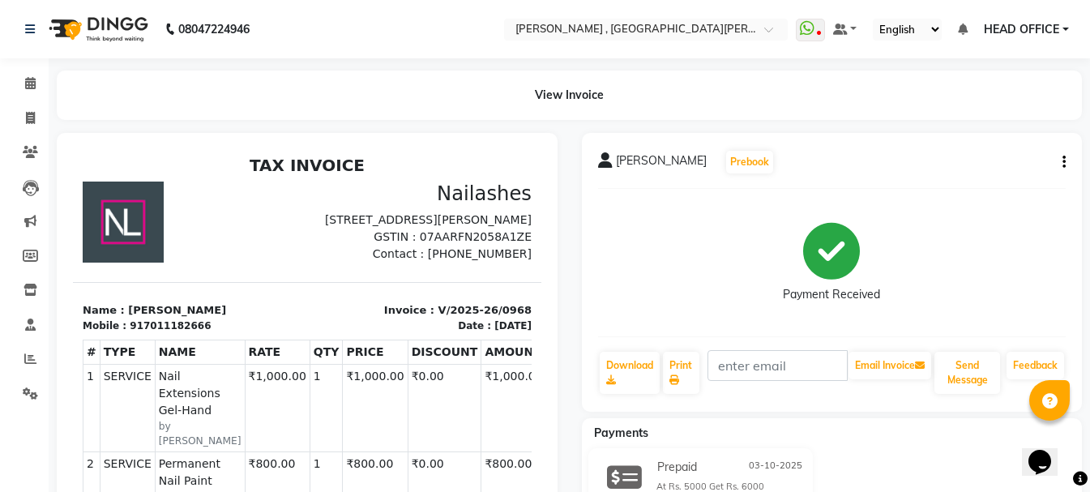
click at [1065, 162] on icon "button" at bounding box center [1063, 162] width 3 height 1
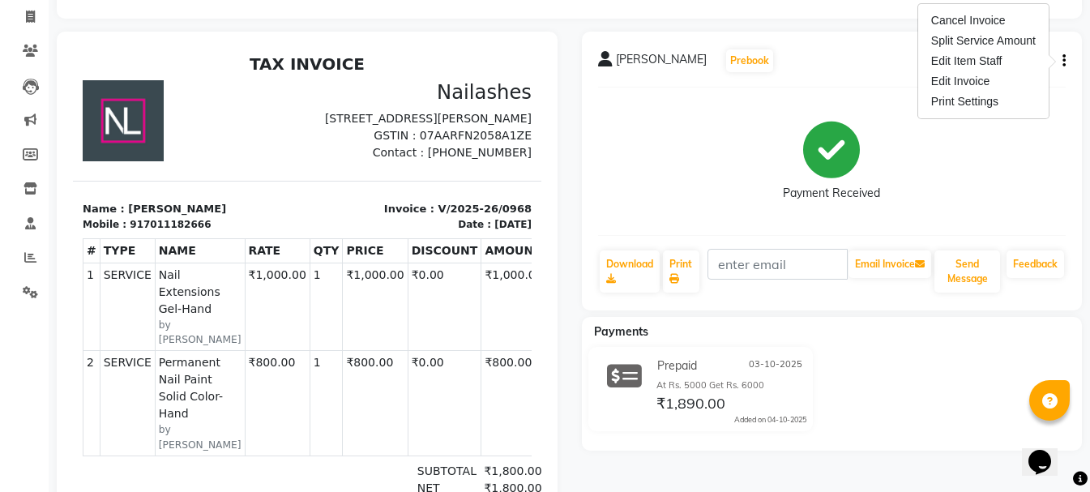
scroll to position [162, 0]
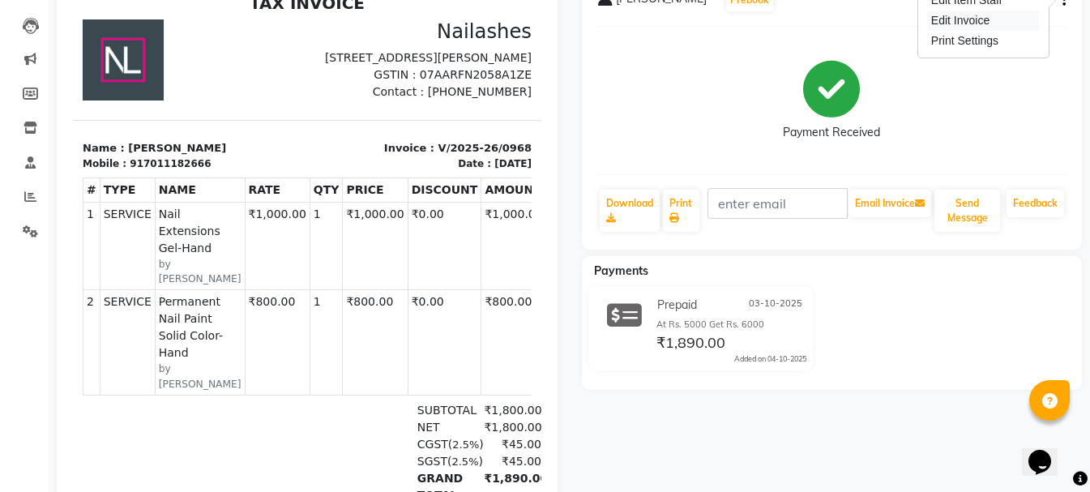
click at [1000, 25] on div "Edit Invoice" at bounding box center [983, 21] width 111 height 20
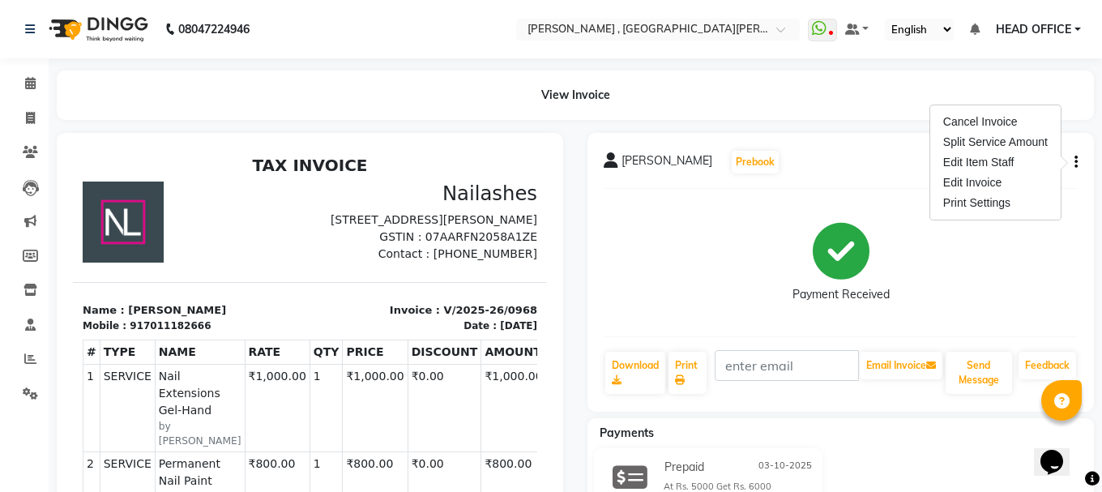
select select "service"
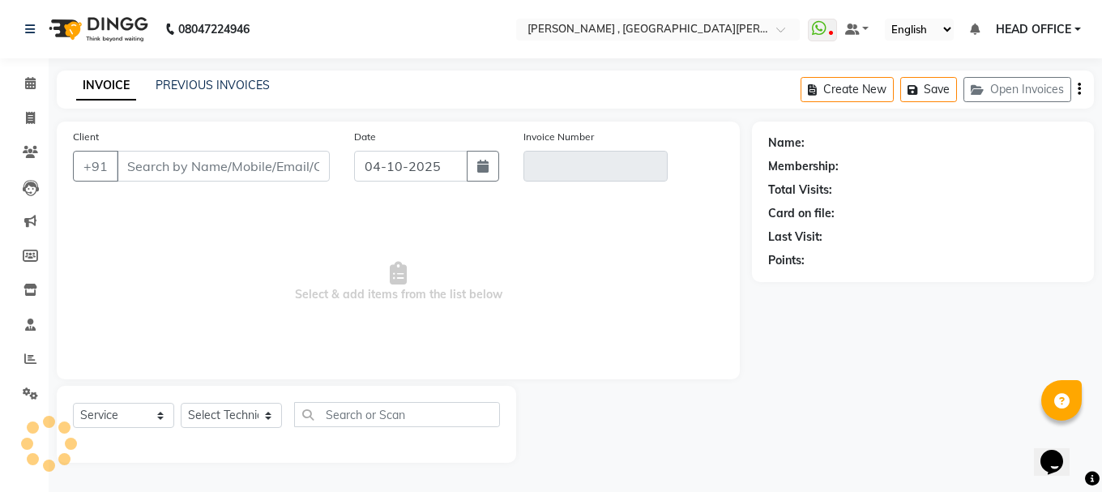
type input "7011182666"
type input "V/2025-26/0968"
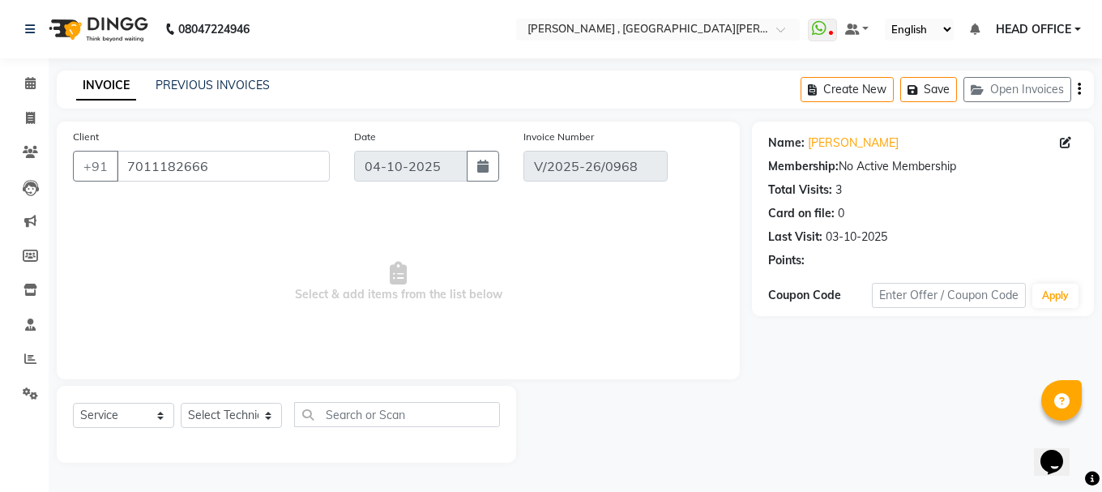
type input "03-10-2025"
select select "select"
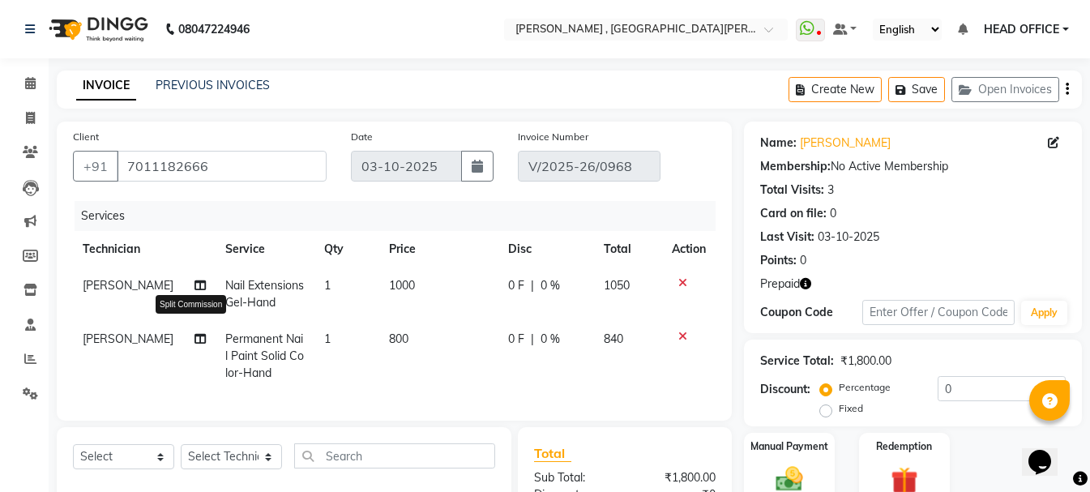
click at [194, 342] on icon at bounding box center [199, 338] width 11 height 11
select select "40727"
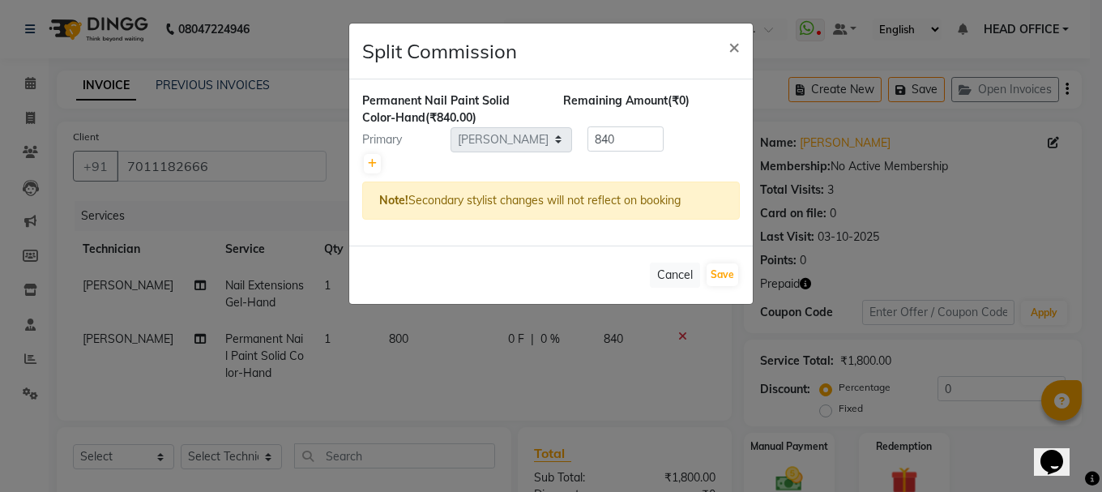
click at [154, 343] on ngb-modal-window "Split Commission × Permanent Nail Paint Solid Color-Hand (₹840.00) Remaining Am…" at bounding box center [551, 246] width 1102 height 492
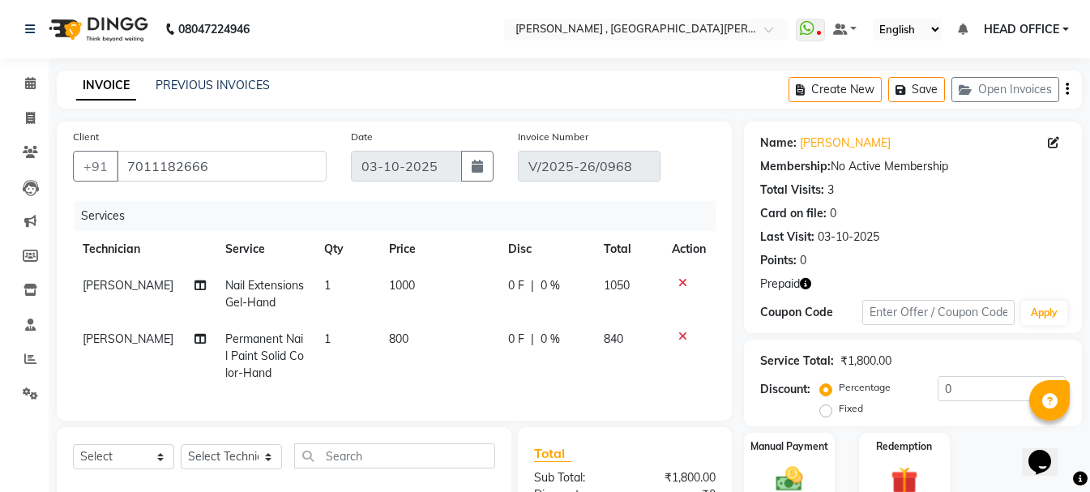
click at [141, 333] on span "[PERSON_NAME]" at bounding box center [128, 338] width 91 height 15
select select "40727"
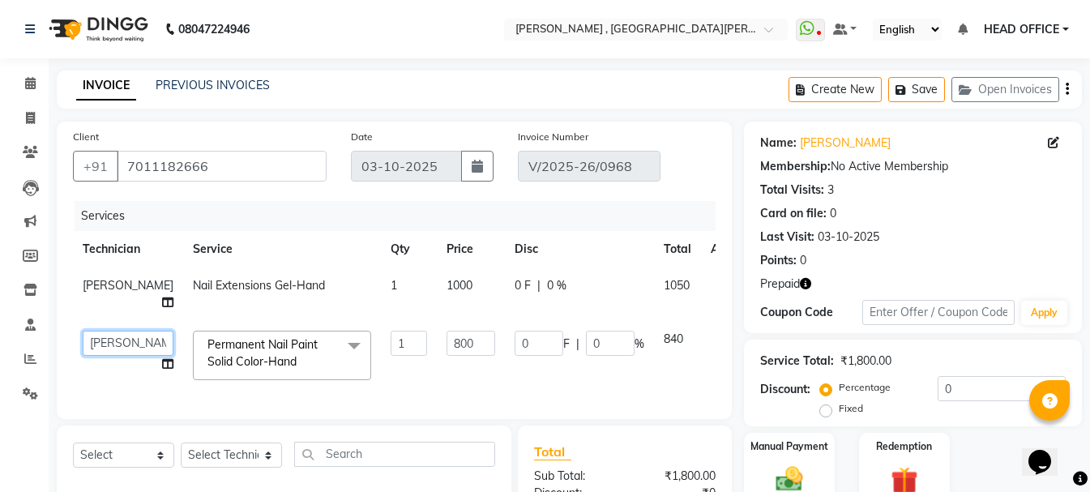
click at [129, 356] on select "aakash Manager Nargis Neha Nagarwal rohit Sky" at bounding box center [128, 343] width 91 height 25
select select "79955"
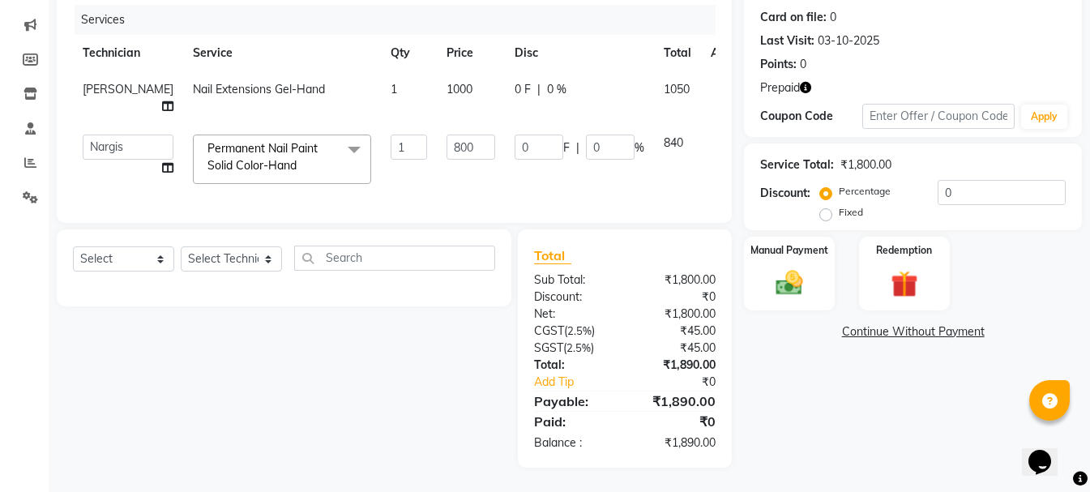
scroll to position [225, 0]
click at [305, 349] on div "Select Service Product Membership Package Voucher Prepaid Gift Card Select Tech…" at bounding box center [278, 348] width 467 height 238
click at [707, 365] on div "₹1,890.00" at bounding box center [676, 365] width 103 height 17
drag, startPoint x: 148, startPoint y: 190, endPoint x: 385, endPoint y: 212, distance: 237.7
click at [378, 212] on div "Client +91 7011182666 Date 03-10-2025 Invoice Number V/2025-26/0968 Services Te…" at bounding box center [394, 73] width 675 height 297
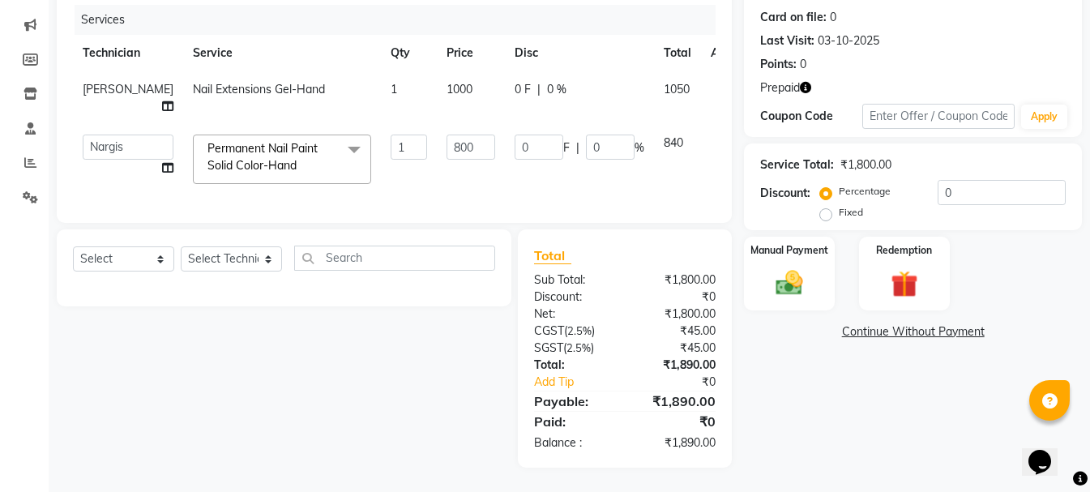
click at [575, 215] on div "Client +91 7011182666 Date 03-10-2025 Invoice Number V/2025-26/0968 Services Te…" at bounding box center [394, 73] width 675 height 297
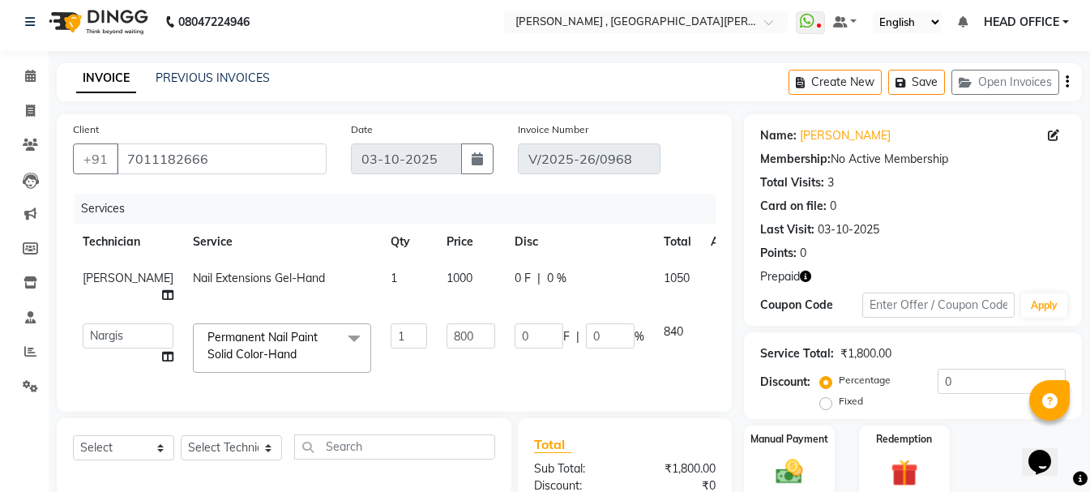
scroll to position [0, 0]
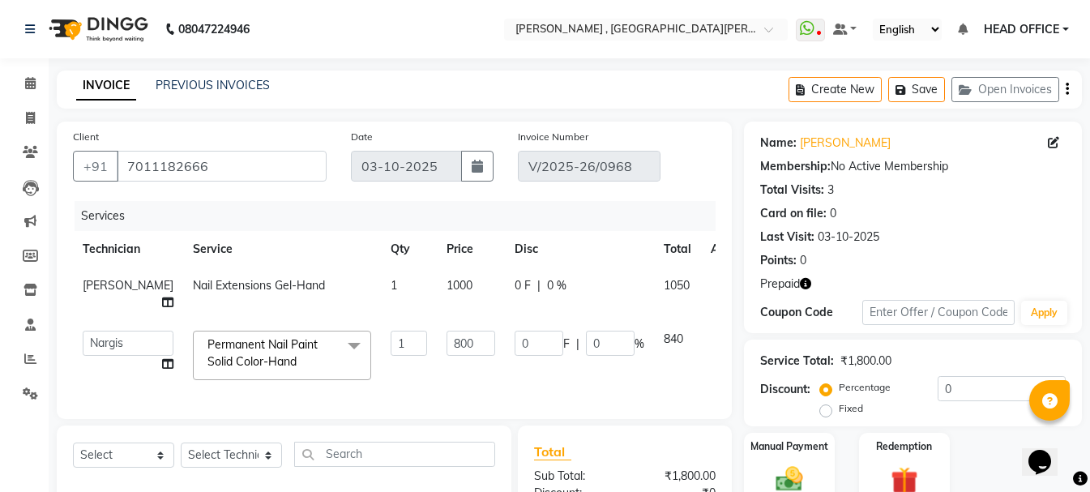
click at [595, 120] on main "INVOICE PREVIOUS INVOICES Create New Save Open Invoices Client +91 7011182666 D…" at bounding box center [569, 378] width 1041 height 617
click at [130, 356] on select "aakash Manager Nargis Neha Nagarwal rohit Sky" at bounding box center [128, 343] width 91 height 25
select select "40727"
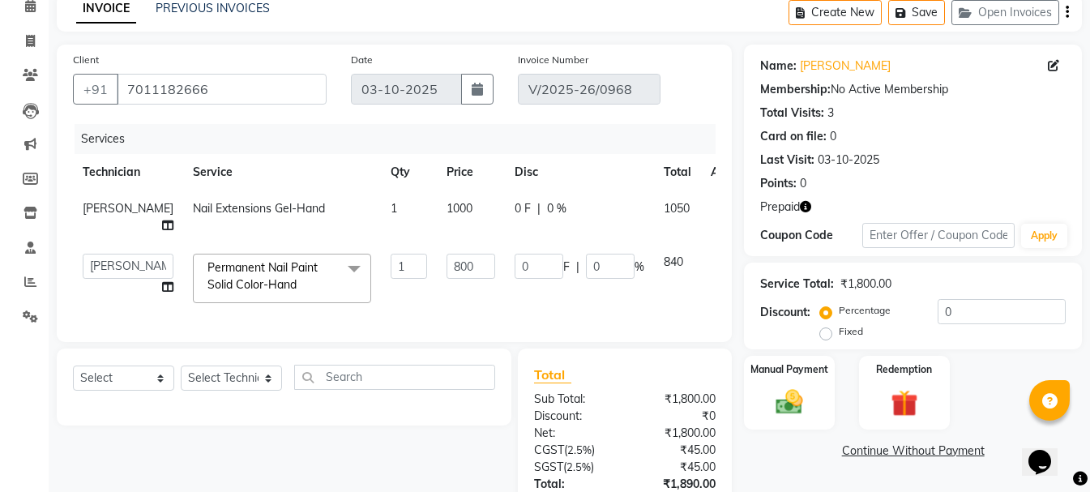
scroll to position [63, 0]
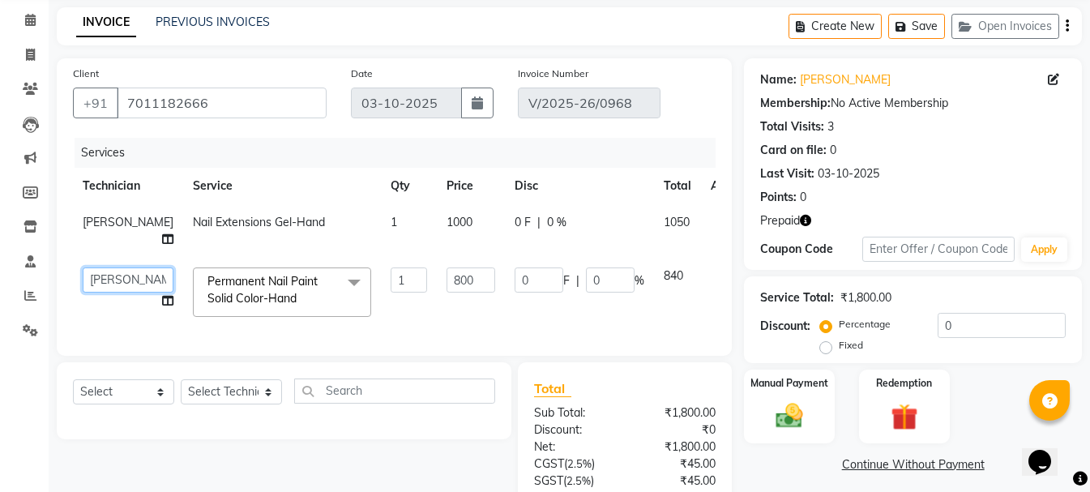
click at [135, 293] on select "aakash Manager Nargis Neha Nagarwal rohit Sky" at bounding box center [128, 279] width 91 height 25
select select "79955"
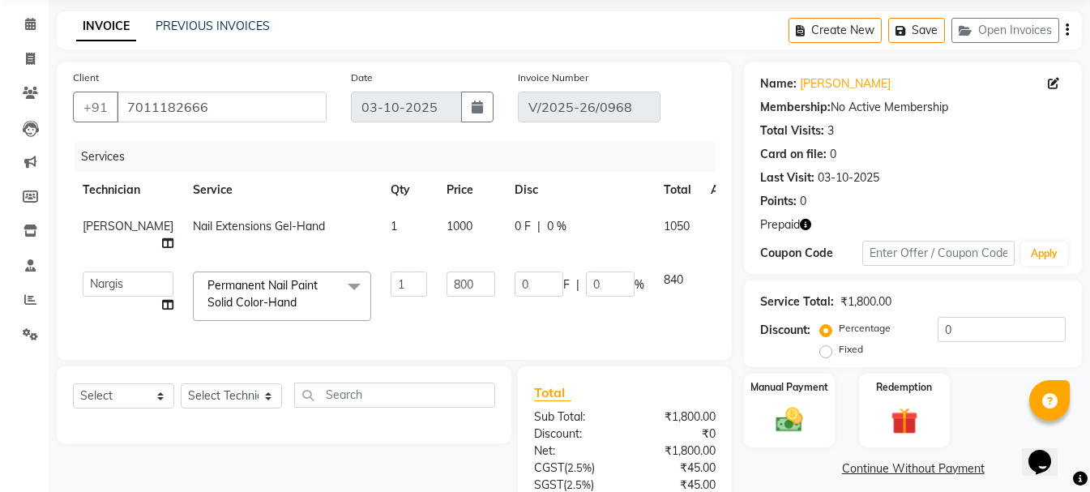
scroll to position [0, 0]
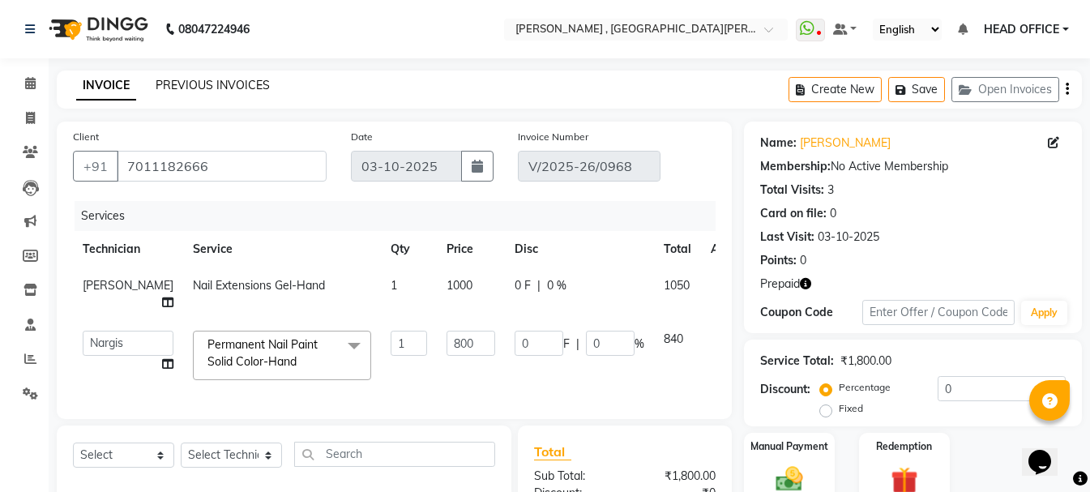
click at [209, 84] on link "PREVIOUS INVOICES" at bounding box center [213, 85] width 114 height 15
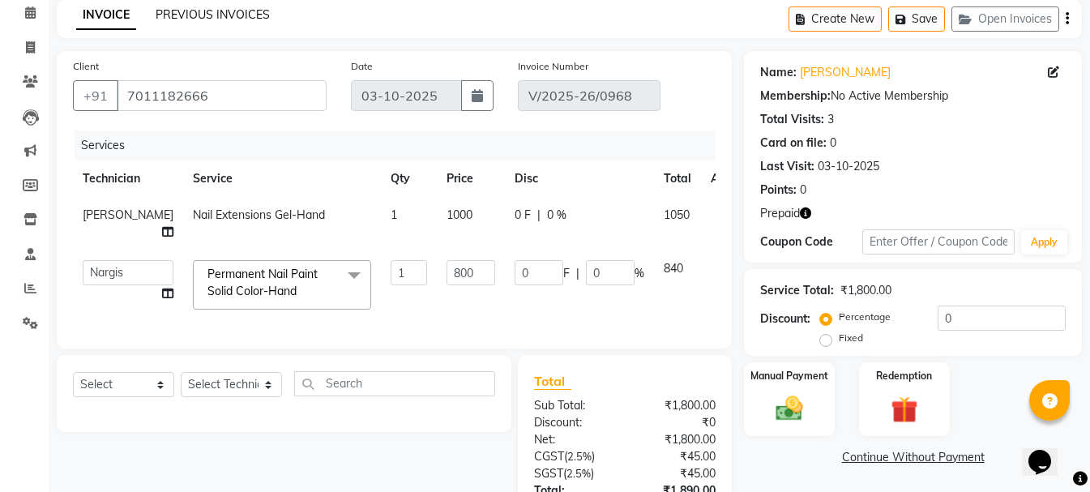
scroll to position [225, 0]
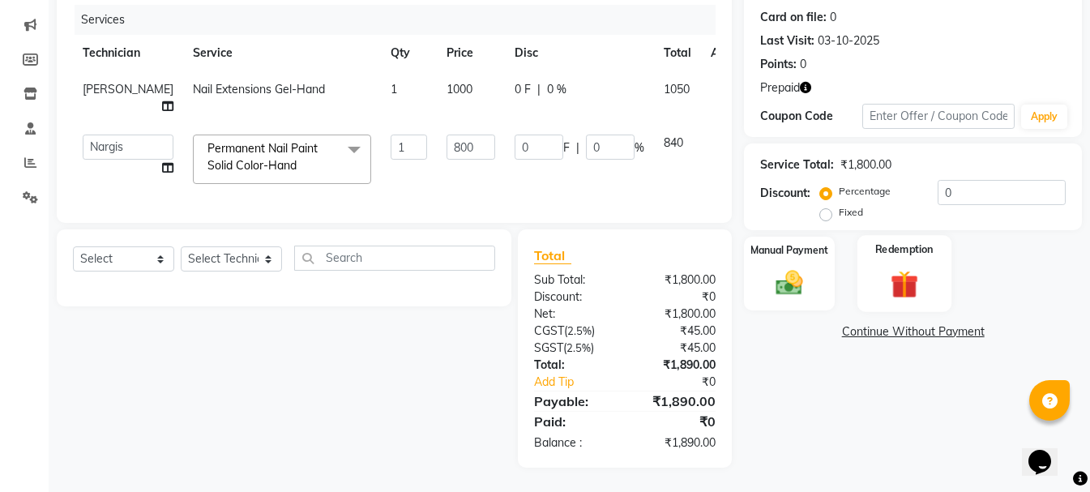
click at [887, 267] on img at bounding box center [904, 284] width 45 height 35
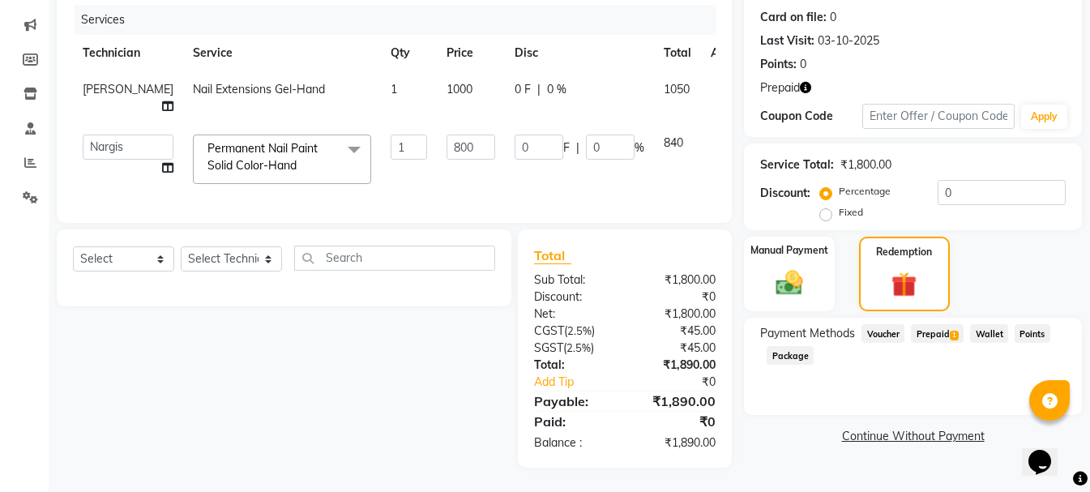
click at [955, 324] on span "Prepaid 1" at bounding box center [937, 333] width 53 height 19
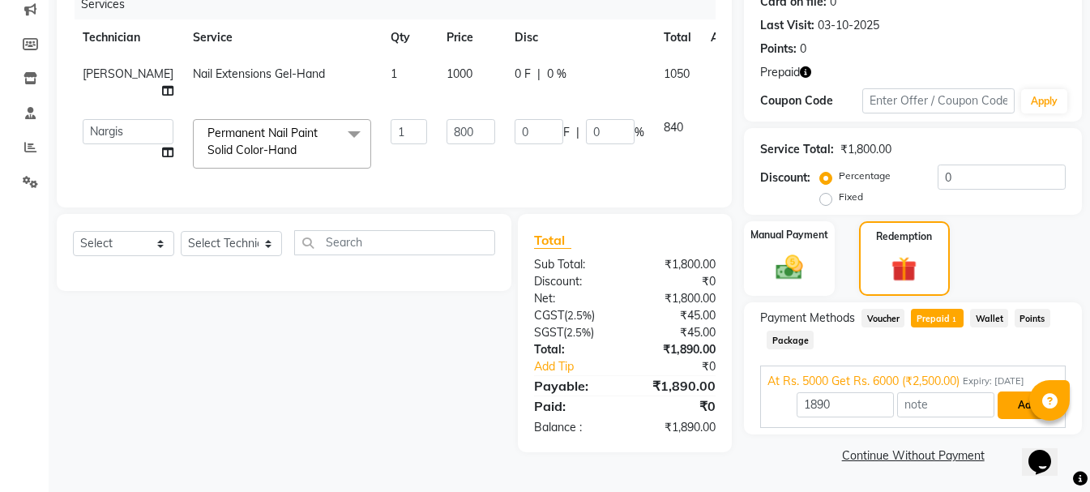
click at [1019, 391] on button "Add" at bounding box center [1026, 405] width 59 height 28
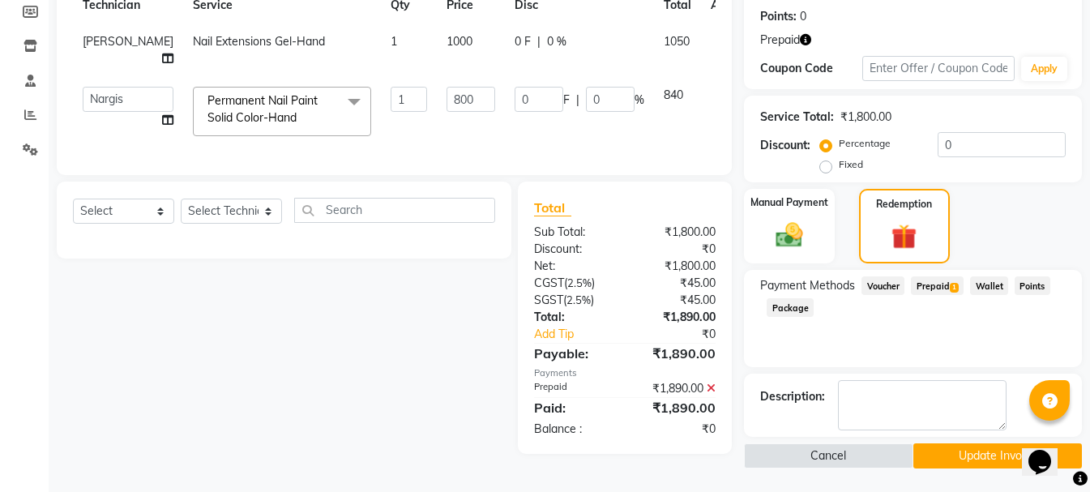
scroll to position [259, 0]
click at [968, 442] on button "Update Invoice" at bounding box center [997, 454] width 169 height 25
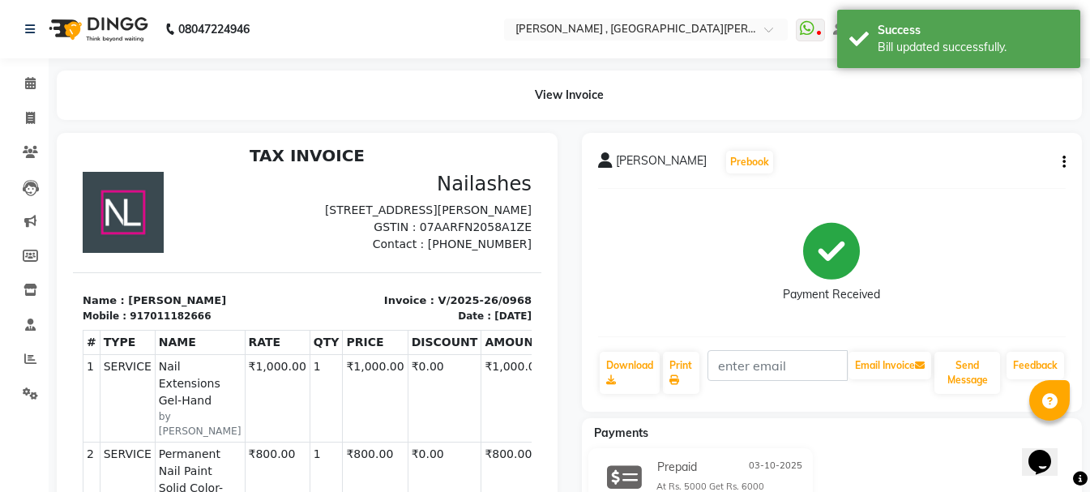
scroll to position [13, 0]
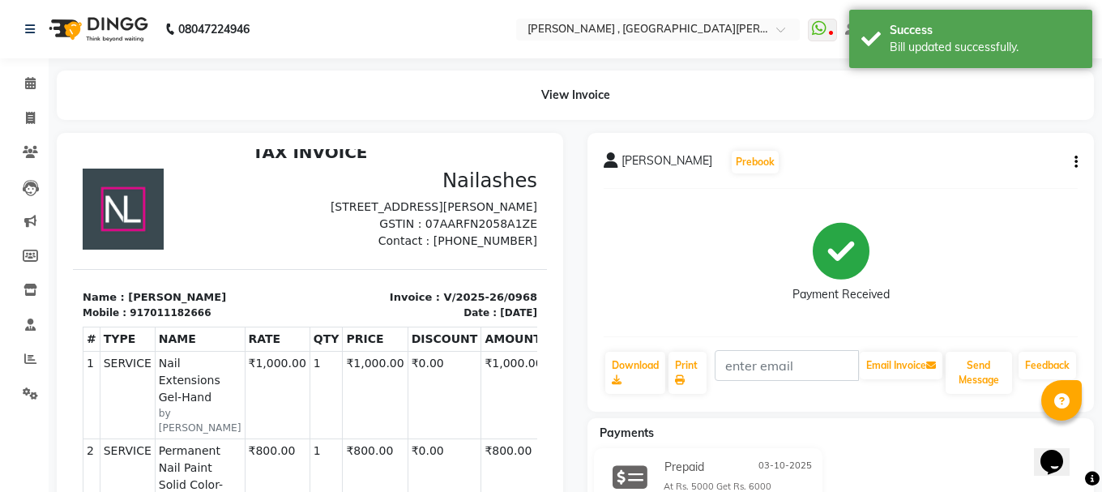
select select "service"
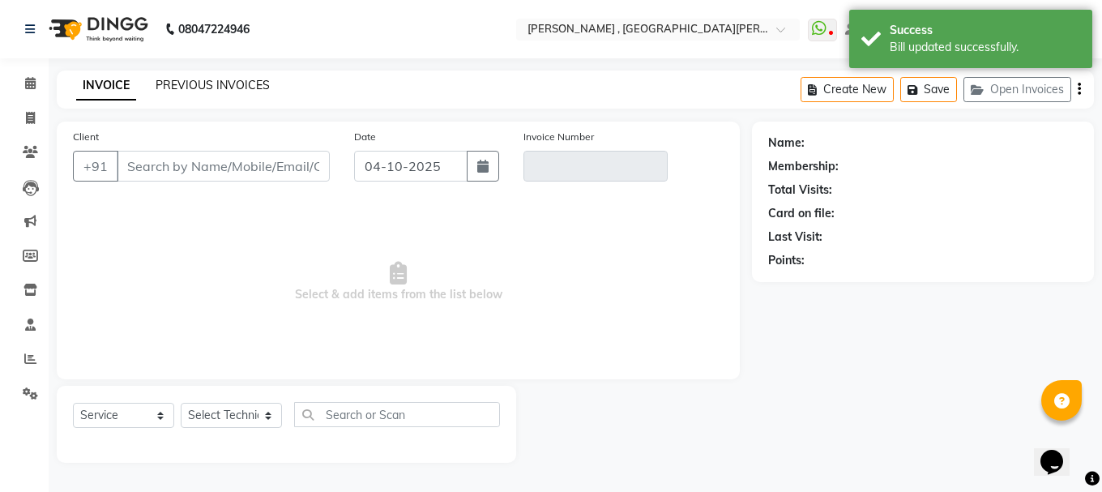
type input "7011182666"
type input "V/2025-26/0968"
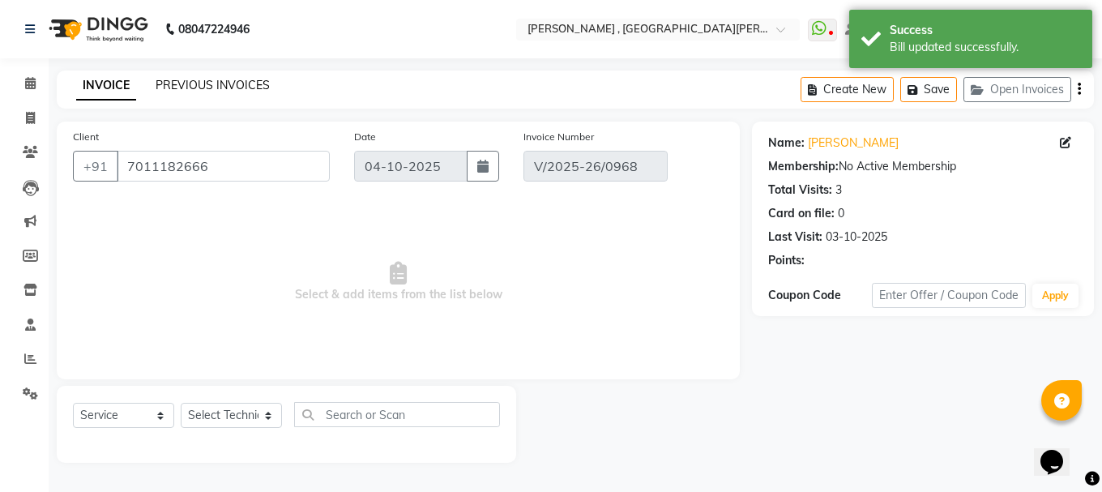
type input "03-10-2025"
select select "select"
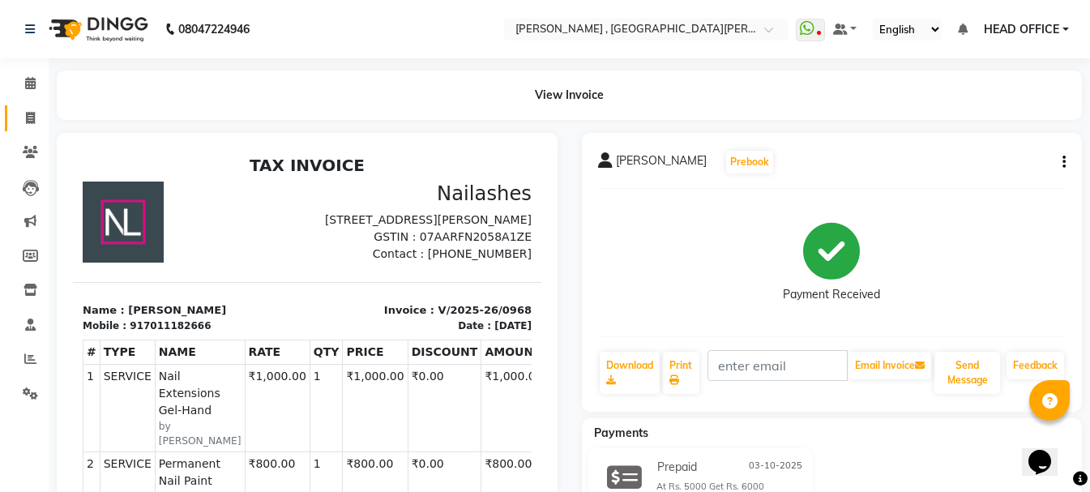
click at [30, 108] on link "Invoice" at bounding box center [24, 118] width 39 height 27
select select "service"
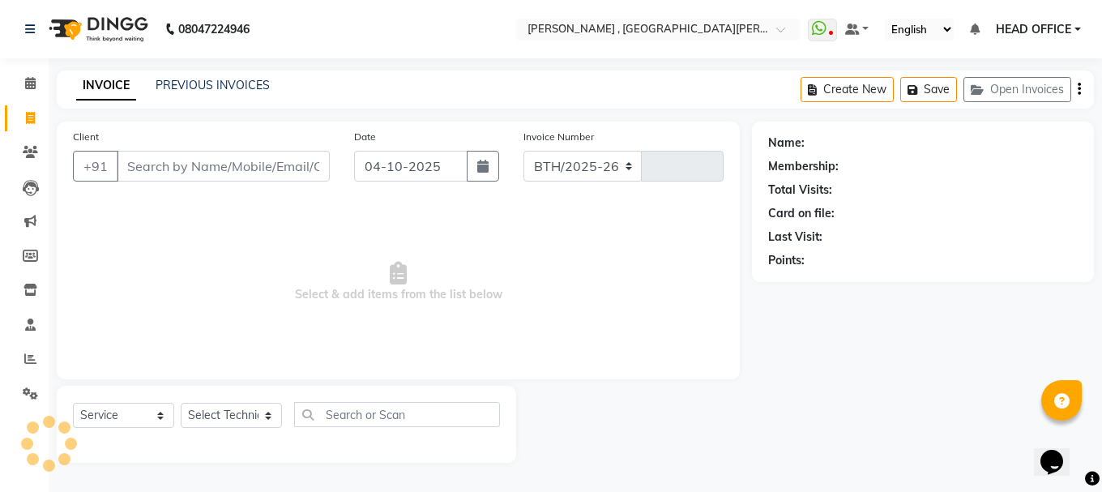
select select "3836"
type input "0970"
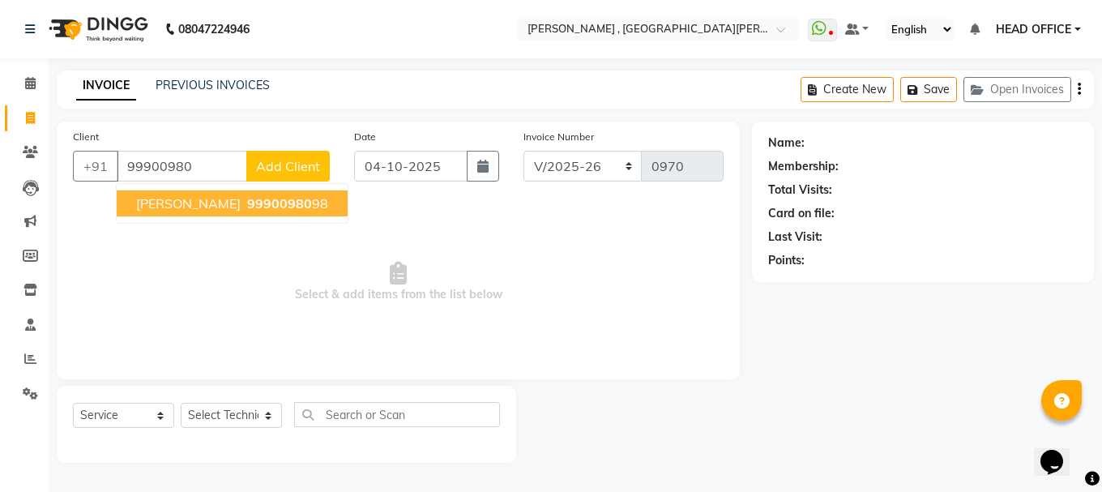
click at [258, 214] on button "Vanshika 99900980 98" at bounding box center [232, 203] width 231 height 26
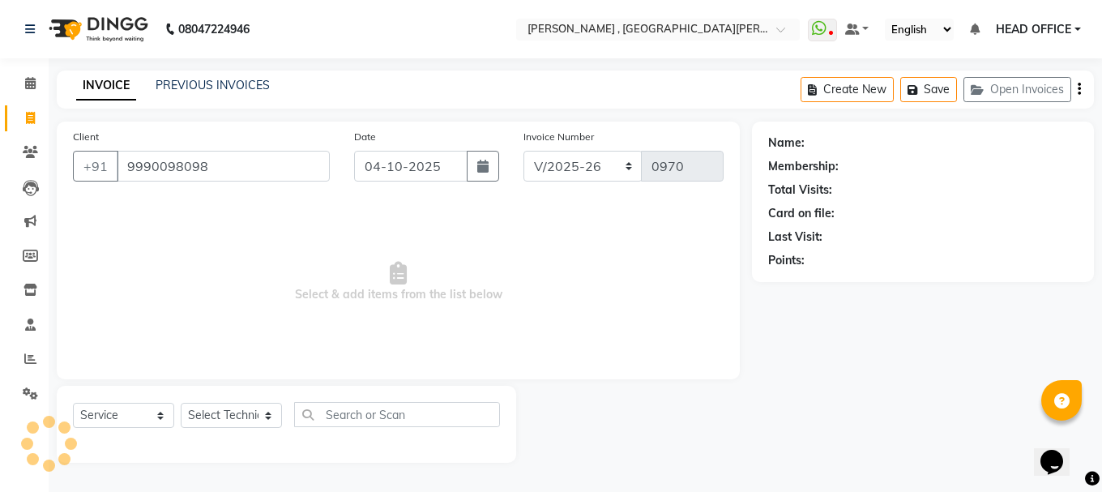
type input "9990098098"
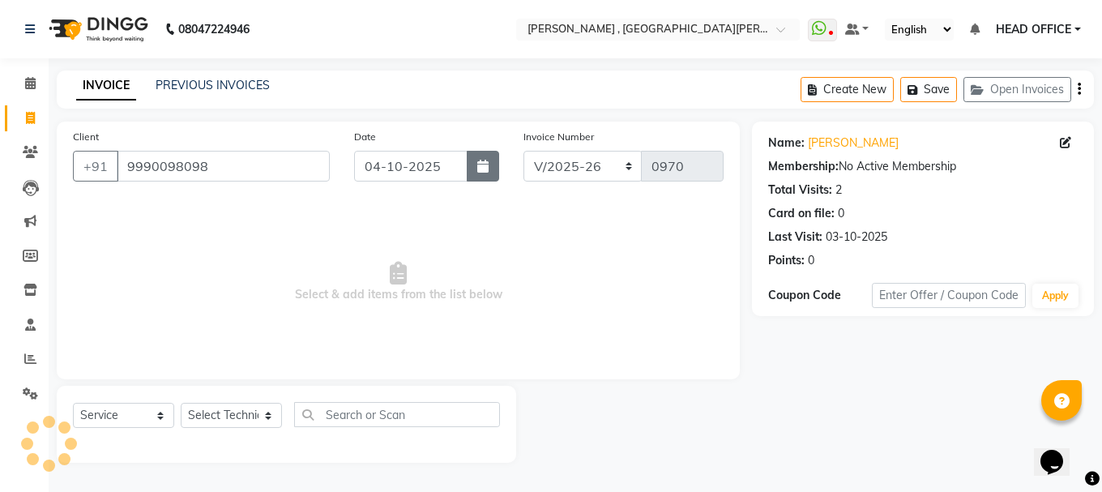
click at [488, 174] on button "button" at bounding box center [483, 166] width 32 height 31
select select "10"
select select "2025"
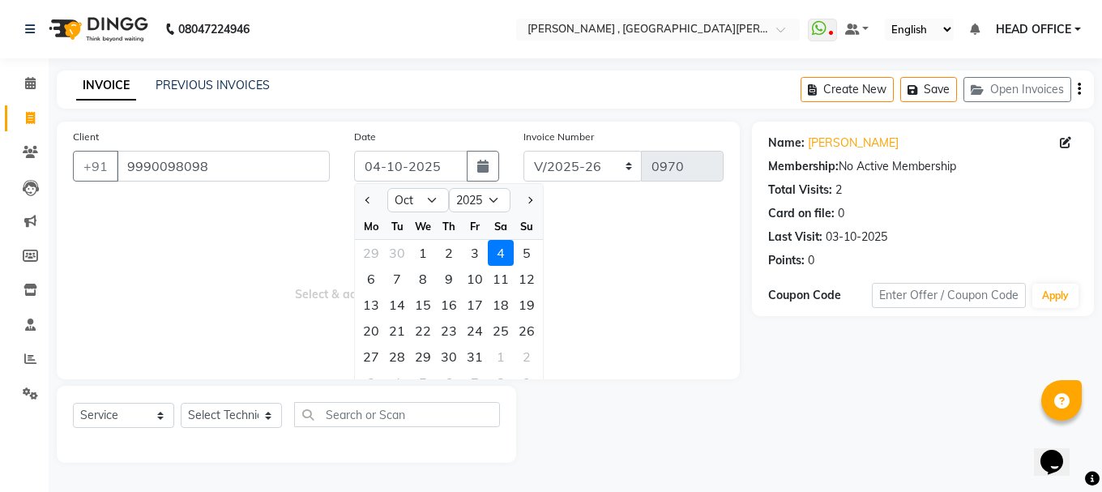
drag, startPoint x: 479, startPoint y: 250, endPoint x: 524, endPoint y: 217, distance: 56.2
click at [478, 250] on div "3" at bounding box center [475, 253] width 26 height 26
type input "03-10-2025"
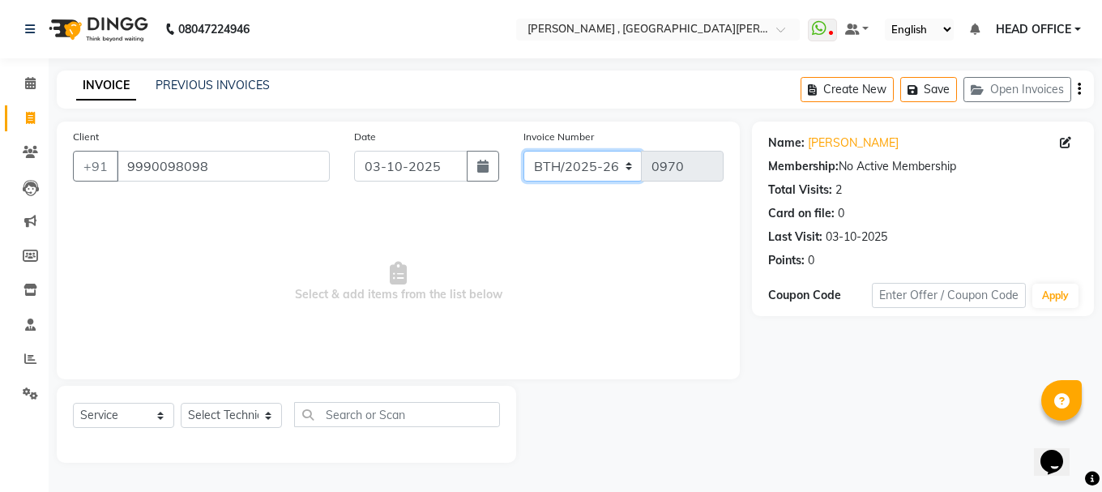
click at [605, 169] on select "BTH/2025-26 RED/2025-26 V/2025 V/2025-26" at bounding box center [582, 166] width 119 height 31
select select "3836"
click at [523, 151] on select "BTH/2025-26 RED/2025-26 V/2025 V/2025-26" at bounding box center [582, 166] width 119 height 31
click at [250, 421] on select "Select Technician aakash Manager Nargis Neha Nagarwal rohit Sky" at bounding box center [231, 415] width 101 height 25
select select "40727"
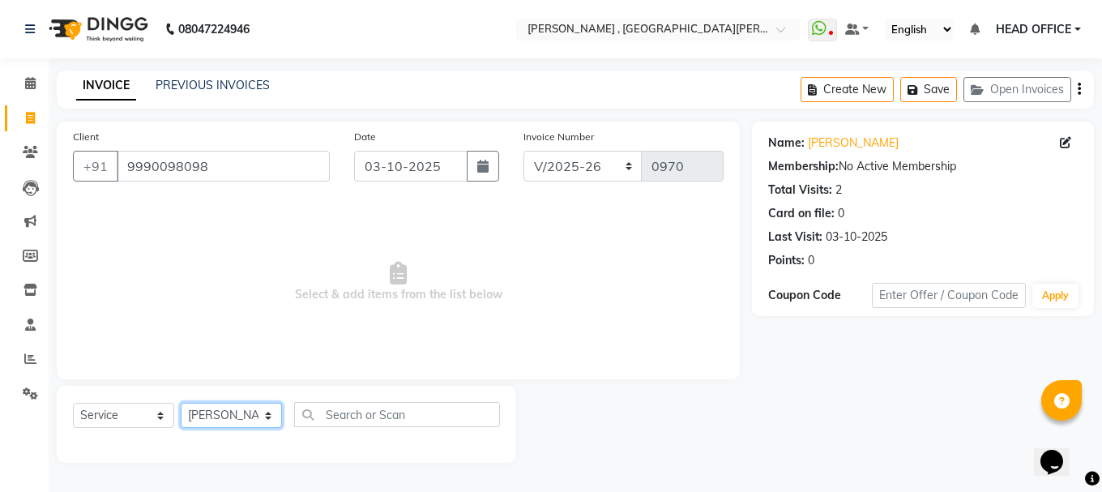
click at [181, 403] on select "Select Technician aakash Manager Nargis Neha Nagarwal rohit Sky" at bounding box center [231, 415] width 101 height 25
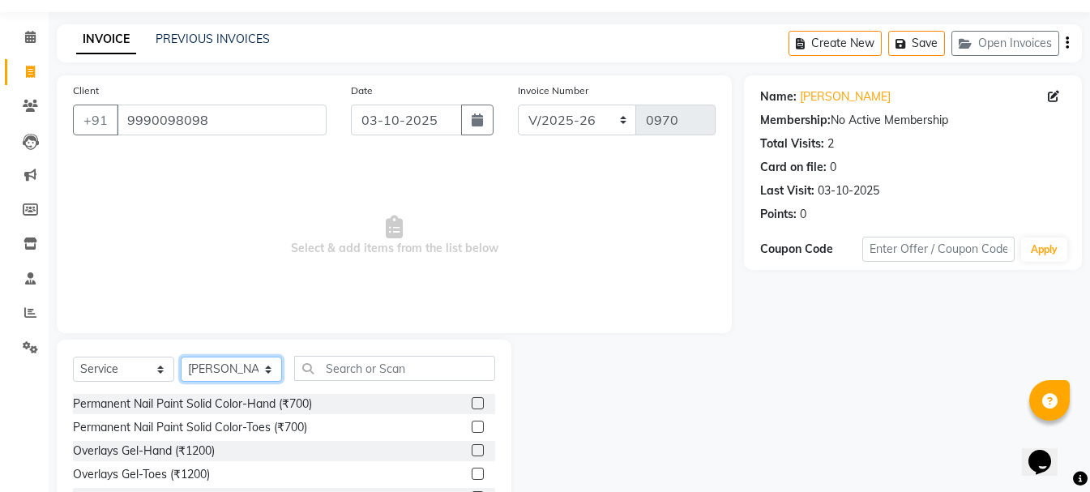
scroll to position [81, 0]
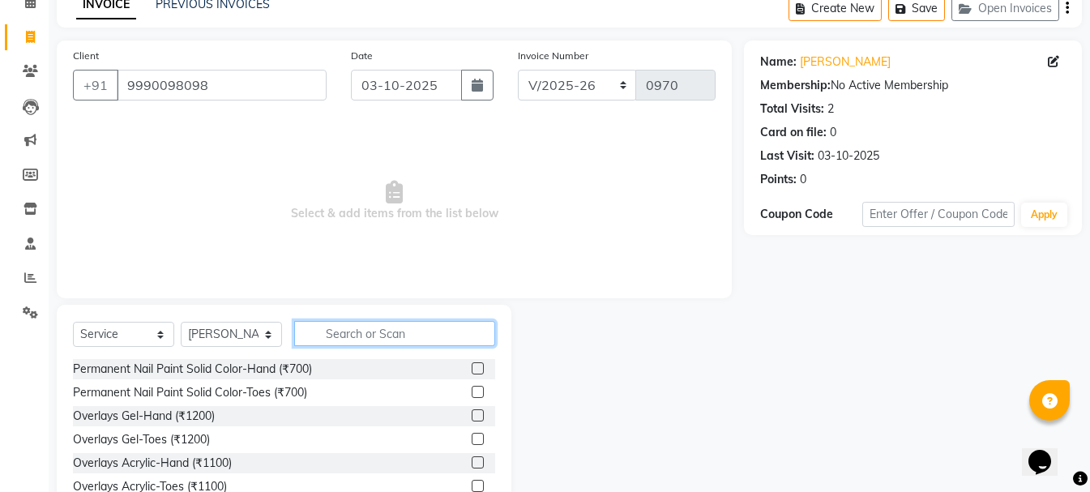
click at [442, 344] on input "text" at bounding box center [394, 333] width 201 height 25
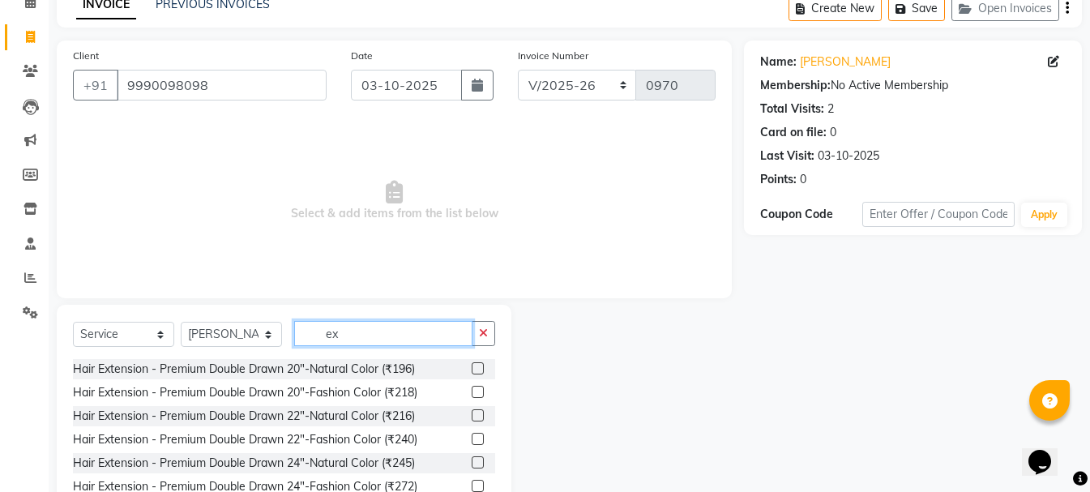
type input "e"
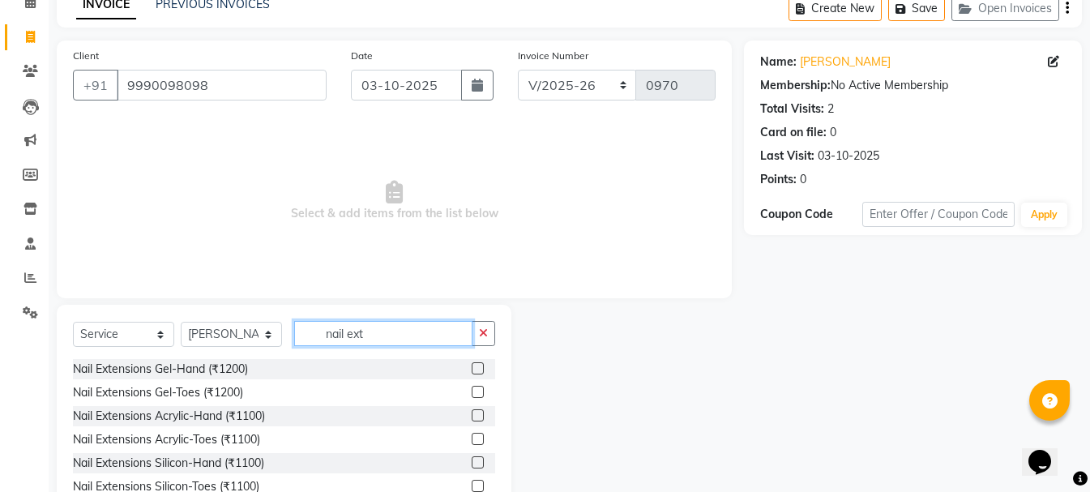
type input "nail ext"
click at [472, 409] on label at bounding box center [478, 415] width 12 height 12
click at [472, 411] on input "checkbox" at bounding box center [477, 416] width 11 height 11
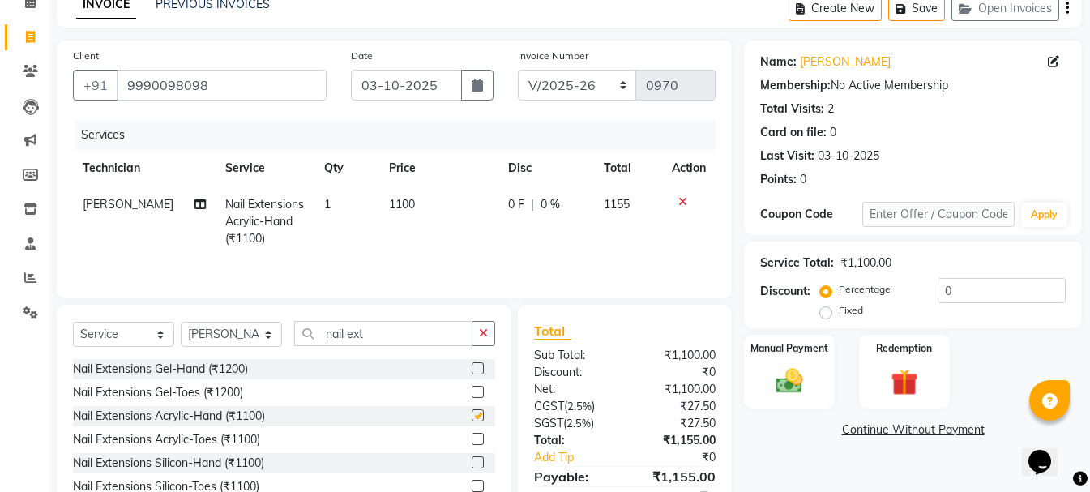
checkbox input "false"
click at [403, 207] on span "1100" at bounding box center [402, 204] width 26 height 15
select select "40727"
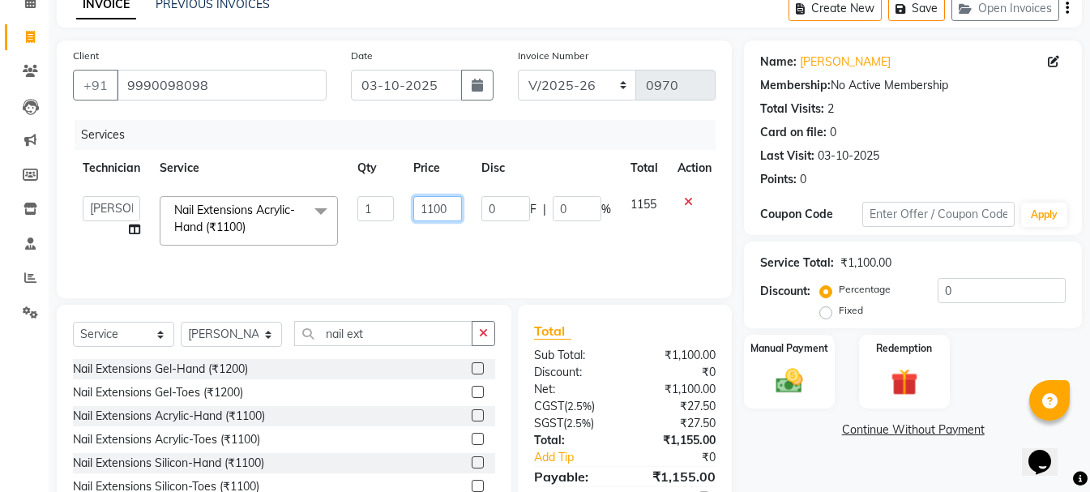
click at [437, 211] on input "1100" at bounding box center [437, 208] width 49 height 25
type input "1000"
click at [450, 233] on td "1000" at bounding box center [438, 220] width 68 height 69
select select "40727"
click at [125, 199] on select "aakash Manager Nargis Neha Nagarwal rohit Sky" at bounding box center [112, 208] width 58 height 25
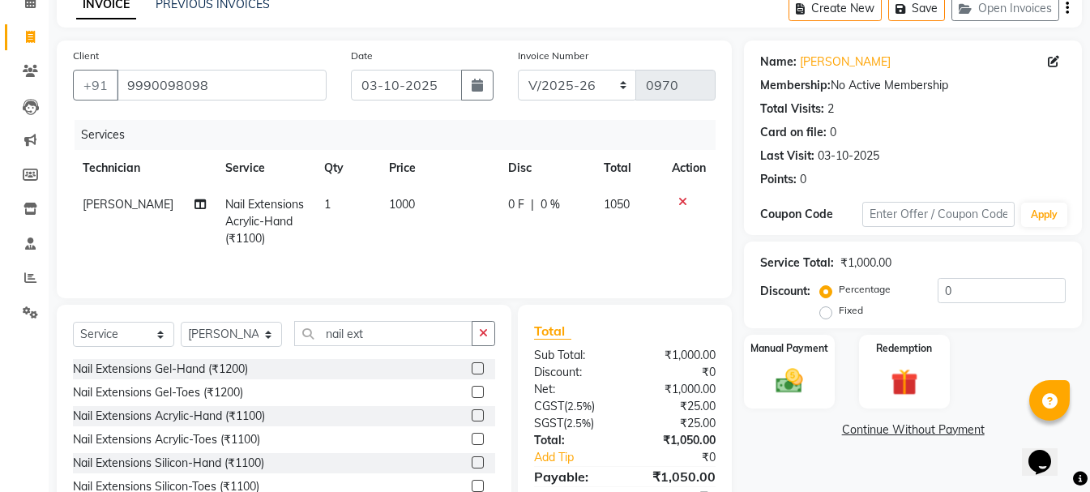
click at [220, 267] on div "Services Technician Service Qty Price Disc Total Action Neha Nagarwal Nail Exte…" at bounding box center [394, 201] width 643 height 162
click at [194, 200] on icon at bounding box center [199, 204] width 11 height 11
select select "40727"
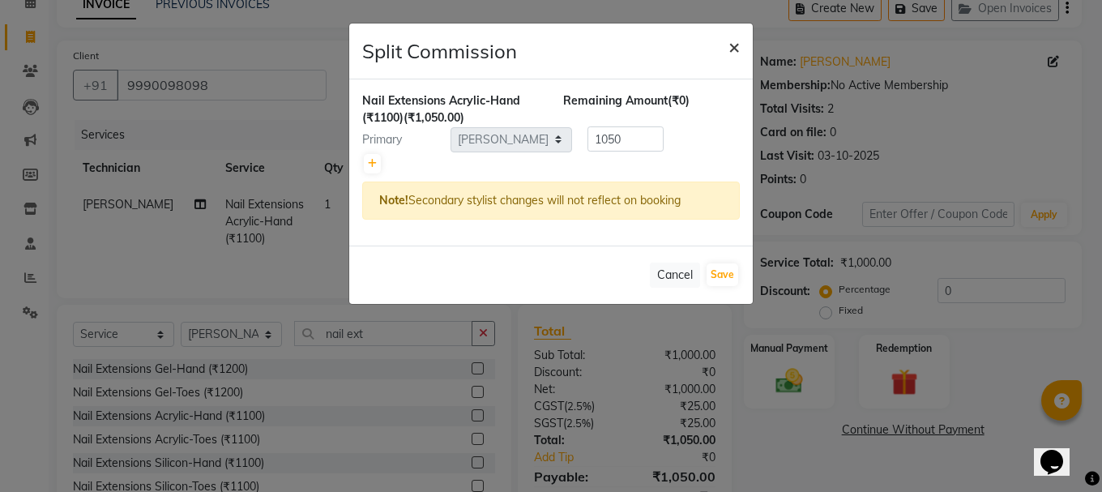
click at [731, 53] on span "×" at bounding box center [733, 46] width 11 height 24
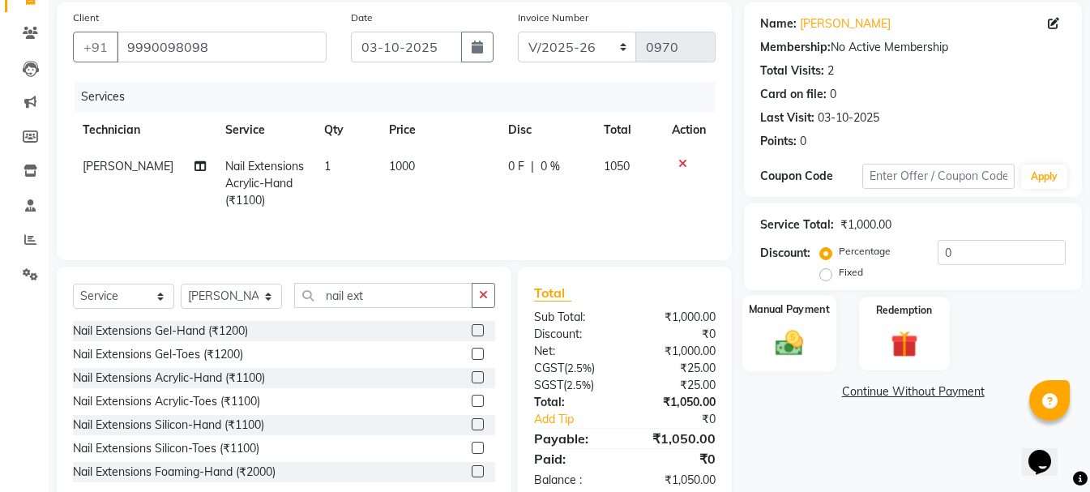
scroll to position [157, 0]
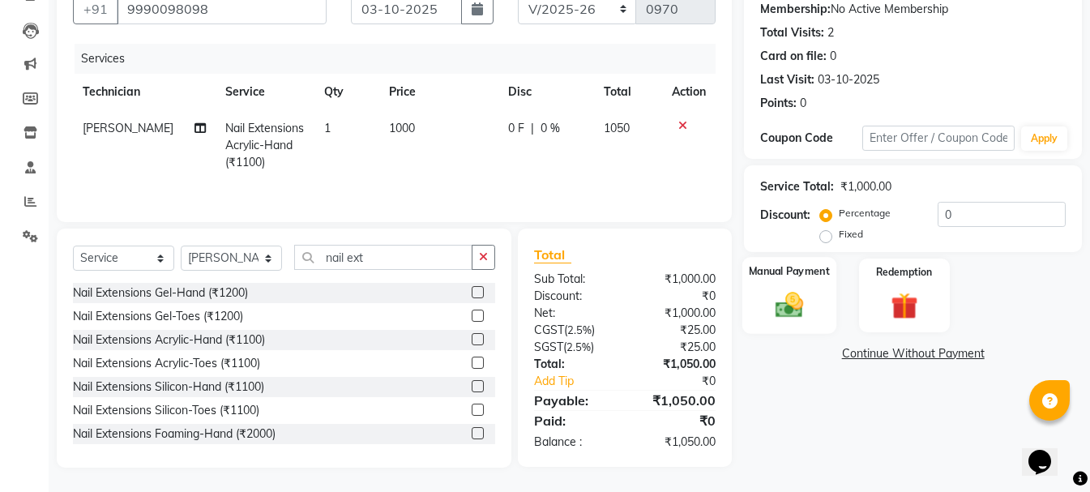
click at [814, 304] on div "Manual Payment" at bounding box center [789, 295] width 94 height 77
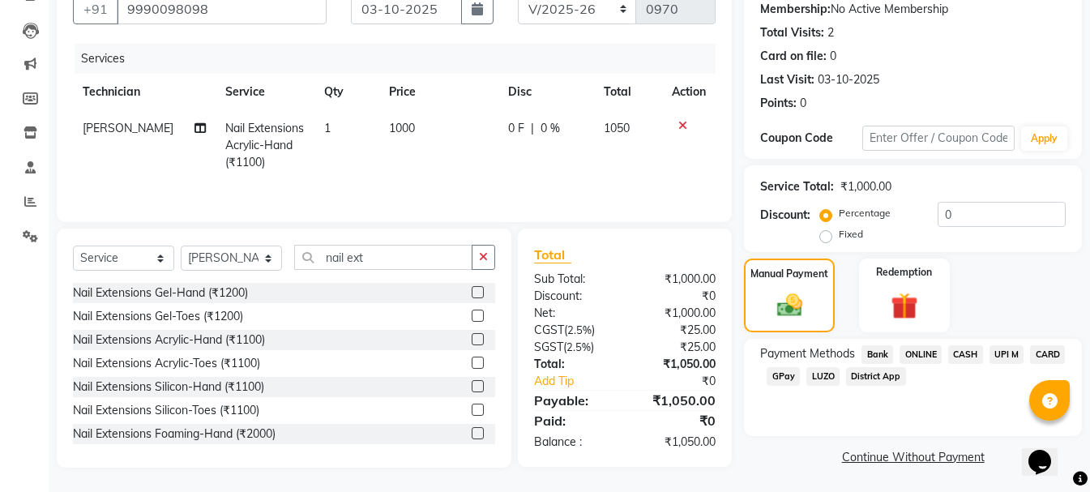
click at [963, 352] on span "CASH" at bounding box center [965, 354] width 35 height 19
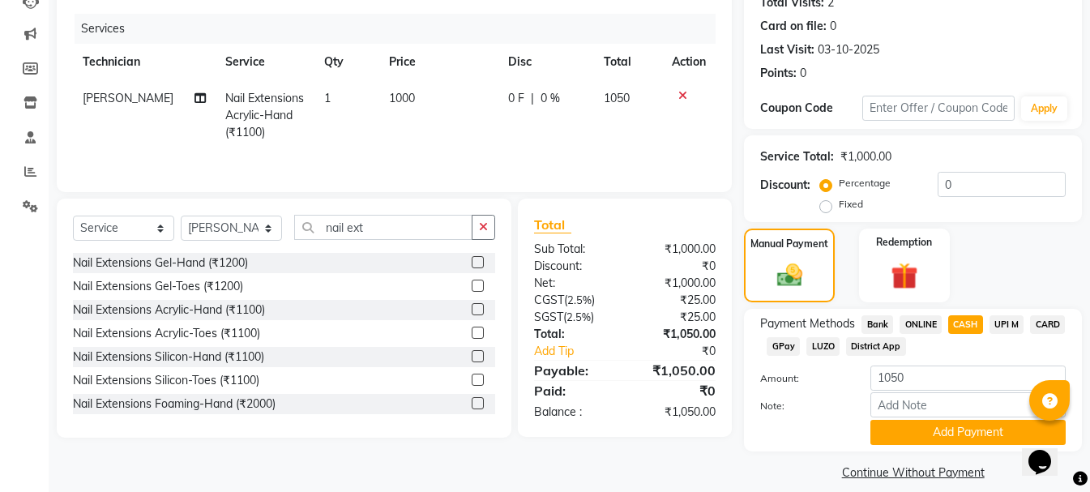
scroll to position [204, 0]
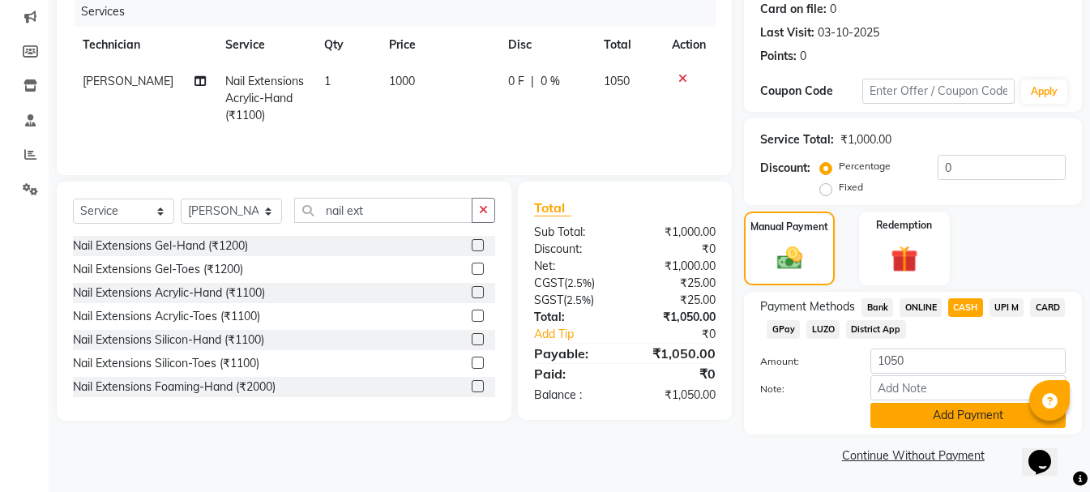
click at [935, 409] on button "Add Payment" at bounding box center [967, 415] width 195 height 25
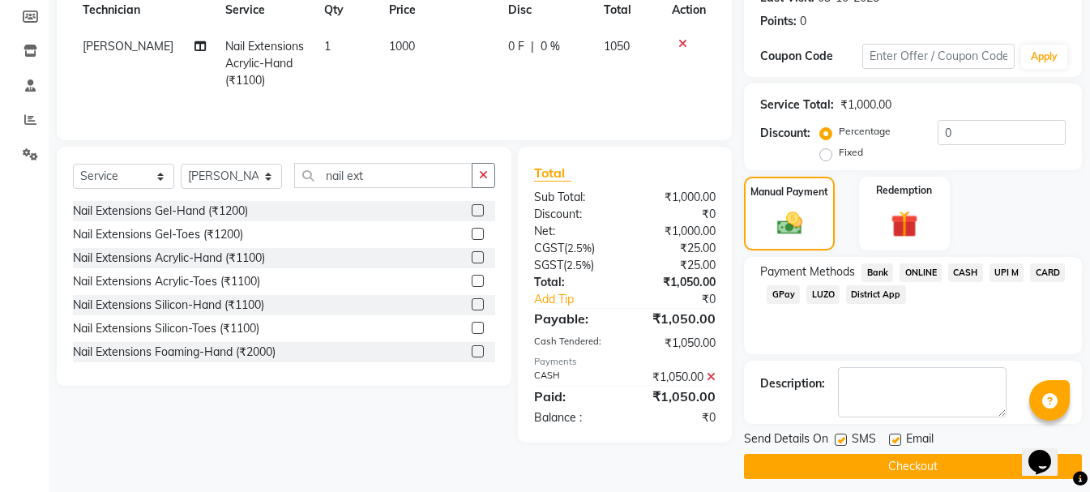
scroll to position [250, 0]
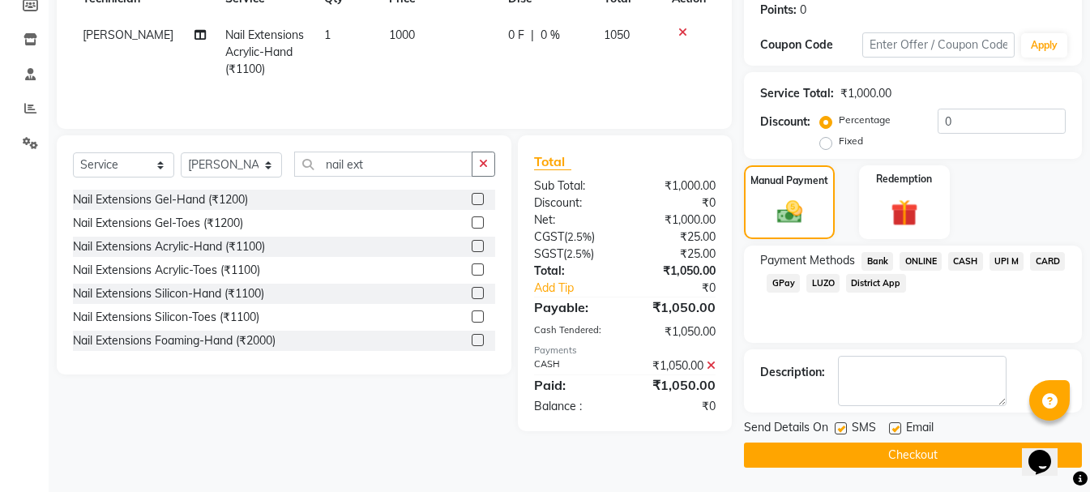
click at [831, 454] on button "Checkout" at bounding box center [913, 454] width 338 height 25
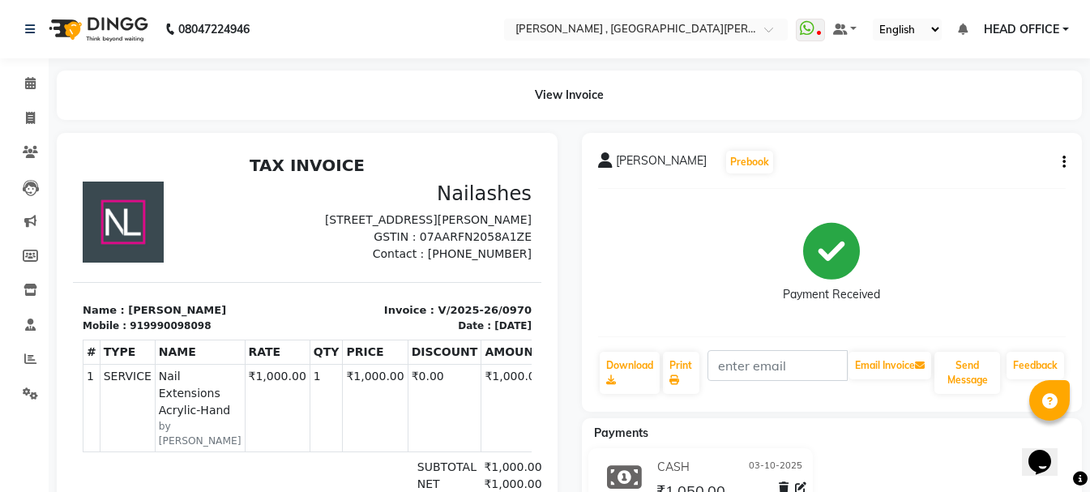
select select "service"
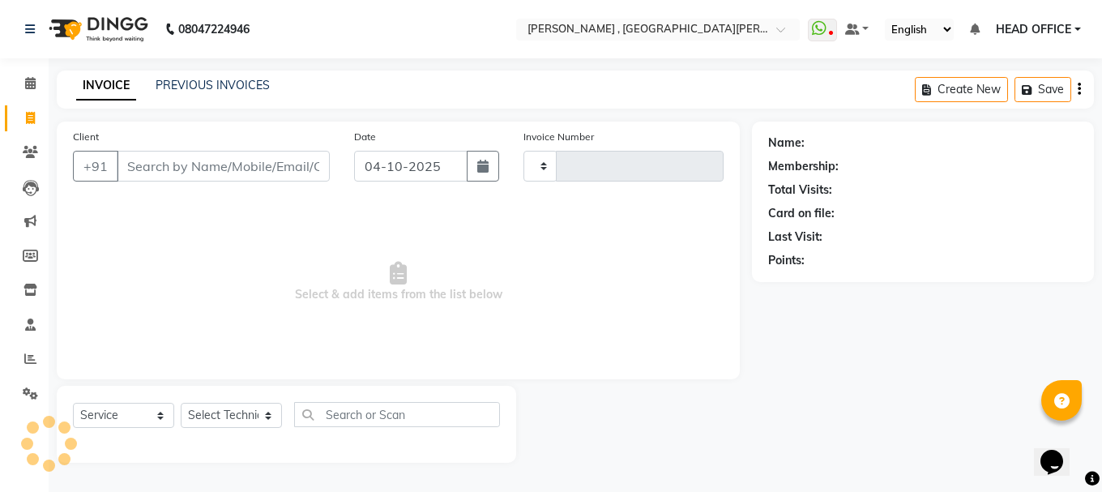
type input "0971"
select select "3836"
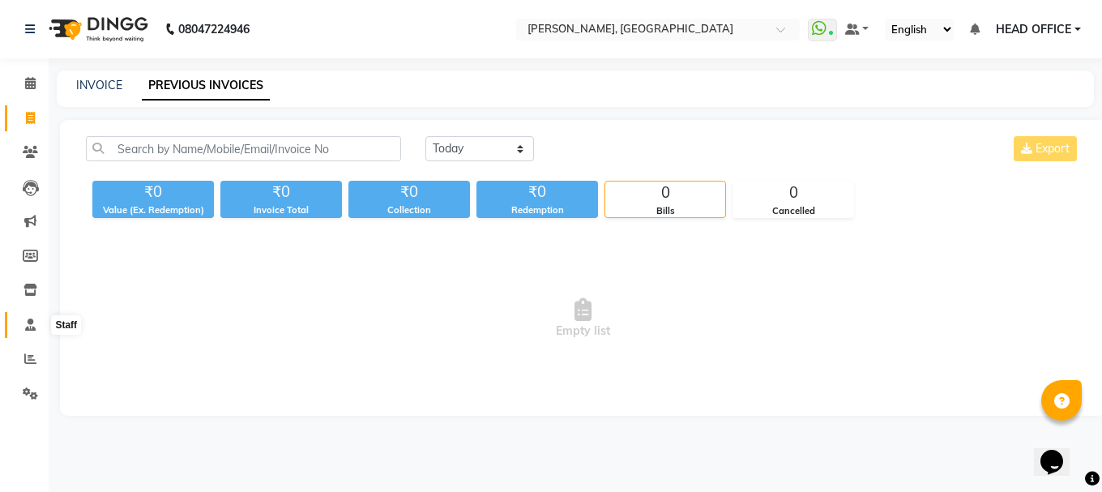
click at [28, 331] on span at bounding box center [30, 325] width 28 height 19
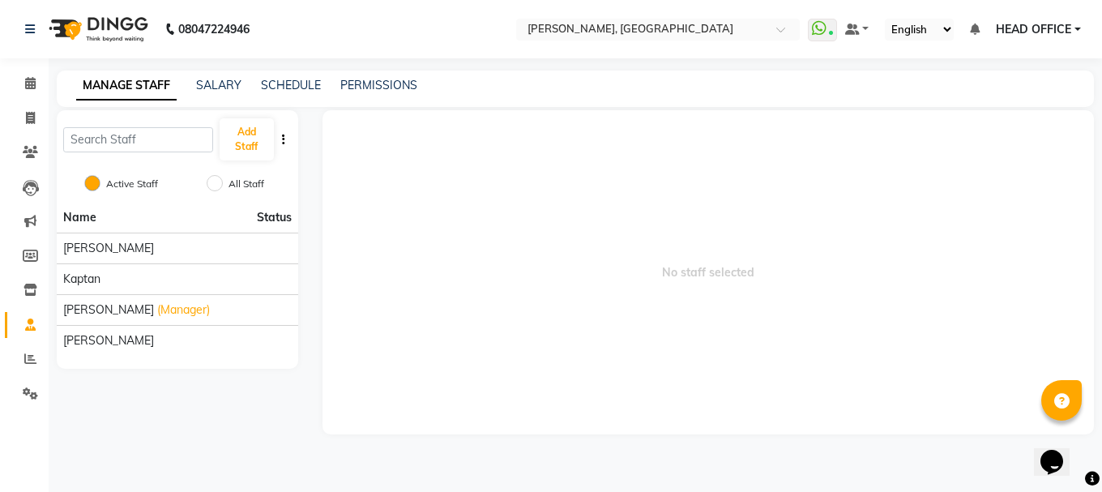
click at [215, 171] on div "Active Staff All Staff" at bounding box center [177, 186] width 241 height 34
click at [217, 180] on input "All Staff" at bounding box center [215, 183] width 16 height 16
radio input "true"
click at [88, 186] on input "Active Staff" at bounding box center [92, 183] width 16 height 16
radio input "true"
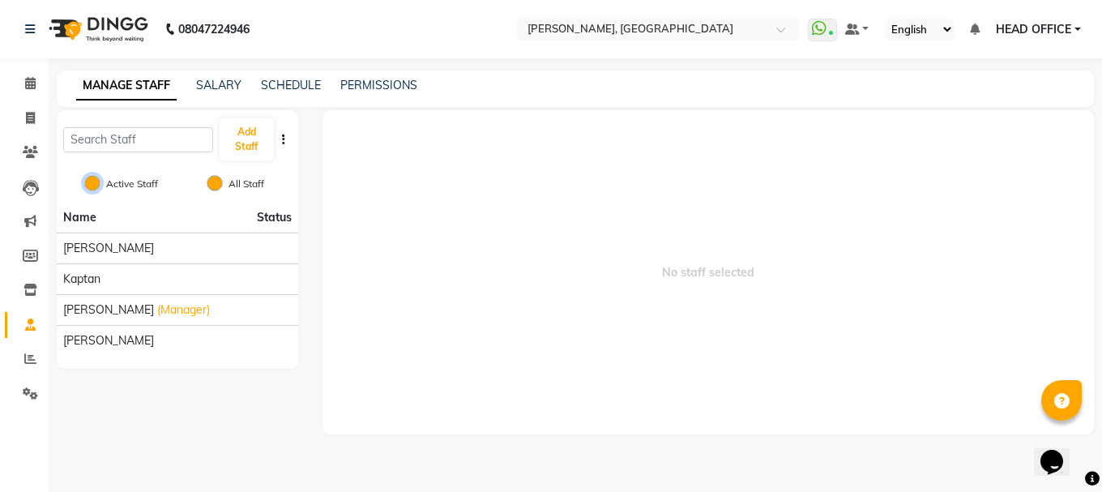
radio input "false"
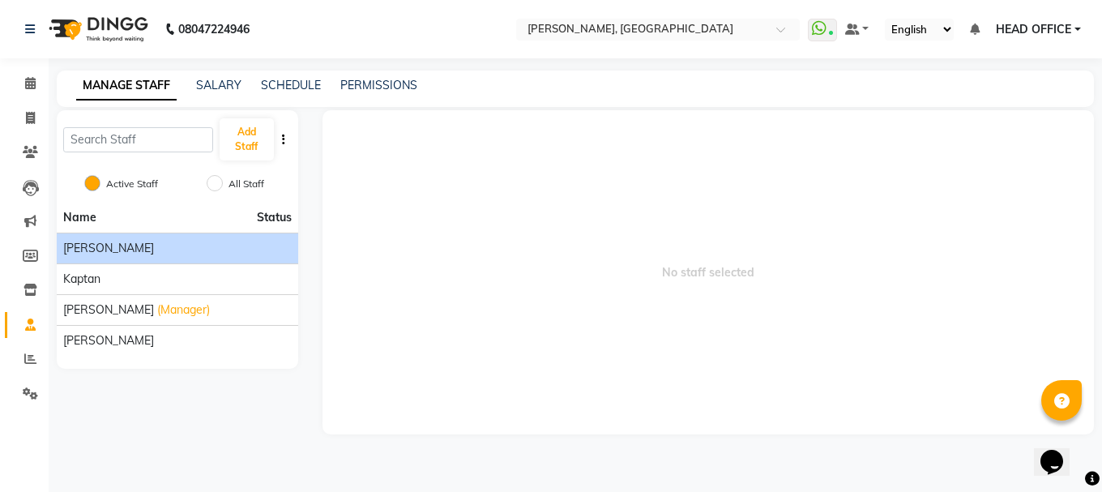
click at [124, 241] on div "[PERSON_NAME]" at bounding box center [177, 248] width 228 height 17
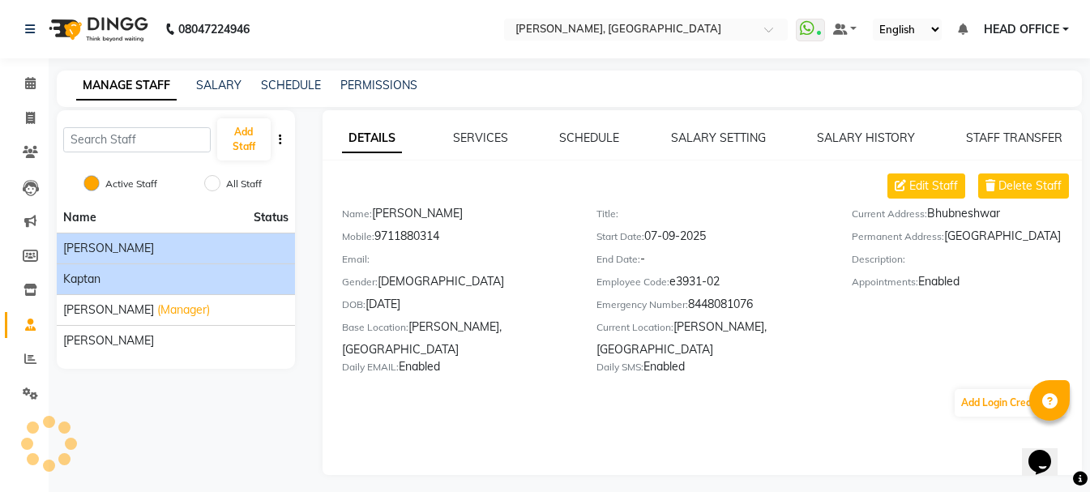
click at [118, 265] on li "kaptan" at bounding box center [176, 278] width 238 height 31
click at [118, 278] on div "kaptan" at bounding box center [175, 279] width 225 height 17
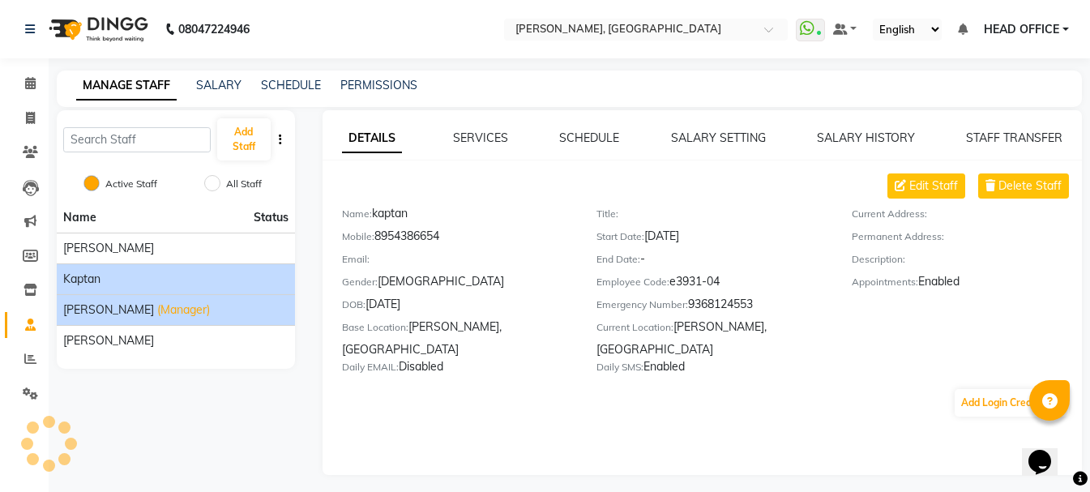
click at [135, 313] on span "Khushi Agarwal" at bounding box center [108, 309] width 91 height 17
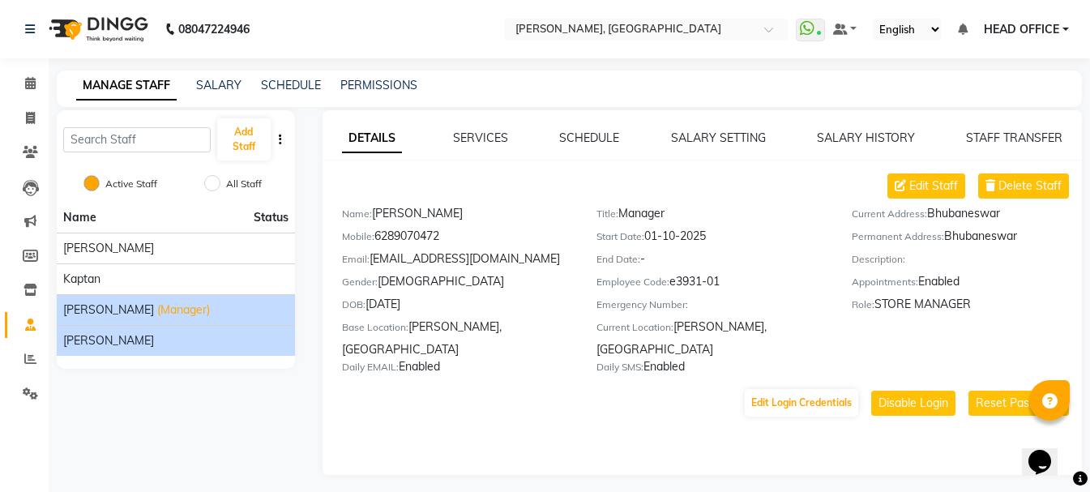
click at [143, 340] on div "Rupali Behera" at bounding box center [175, 340] width 225 height 17
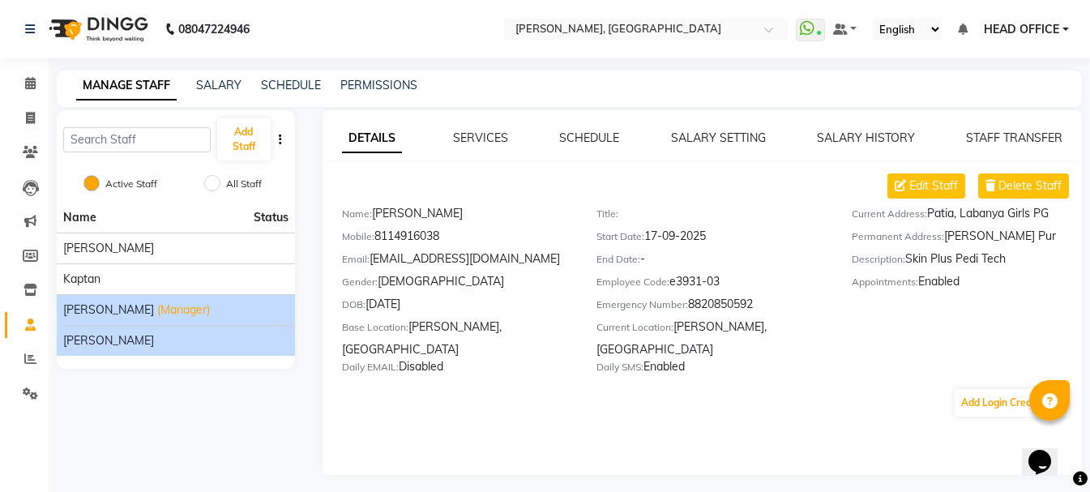
click at [125, 317] on span "Khushi Agarwal" at bounding box center [108, 309] width 91 height 17
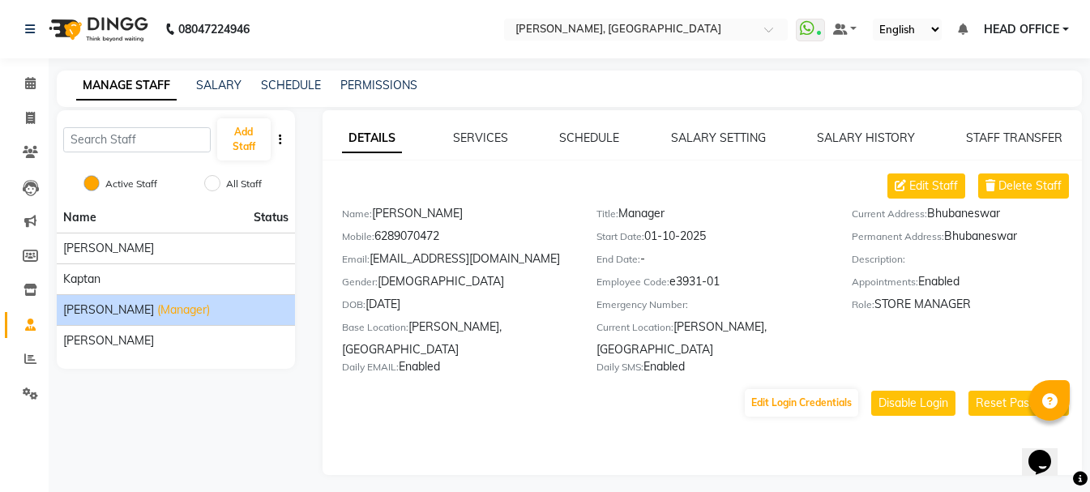
click at [446, 429] on div "DETAILS SERVICES SCHEDULE SALARY SETTING SALARY HISTORY STAFF TRANSFER Edit Sta…" at bounding box center [701, 292] width 759 height 365
click at [772, 400] on button "Edit Login Credentials" at bounding box center [801, 403] width 113 height 28
select select "5719"
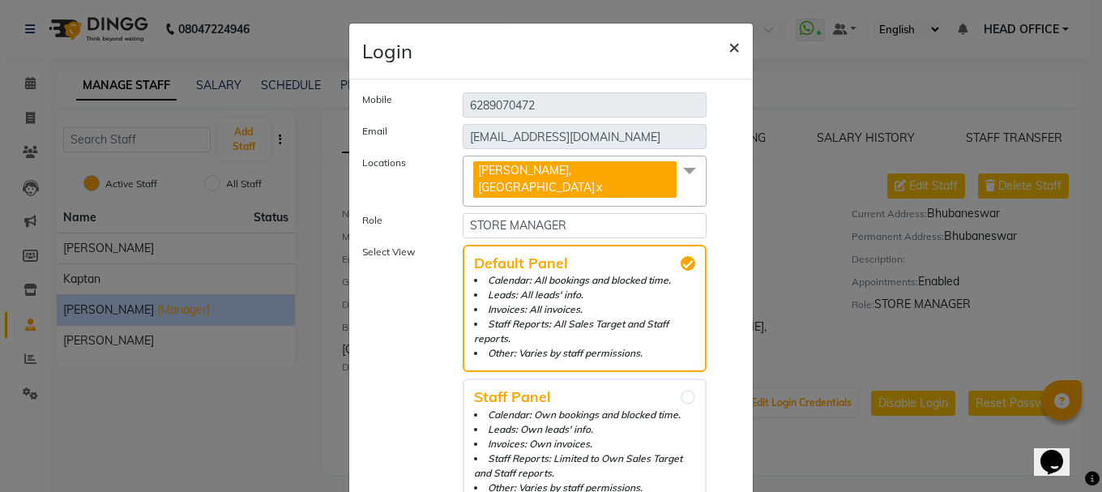
click at [728, 47] on span "×" at bounding box center [733, 46] width 11 height 24
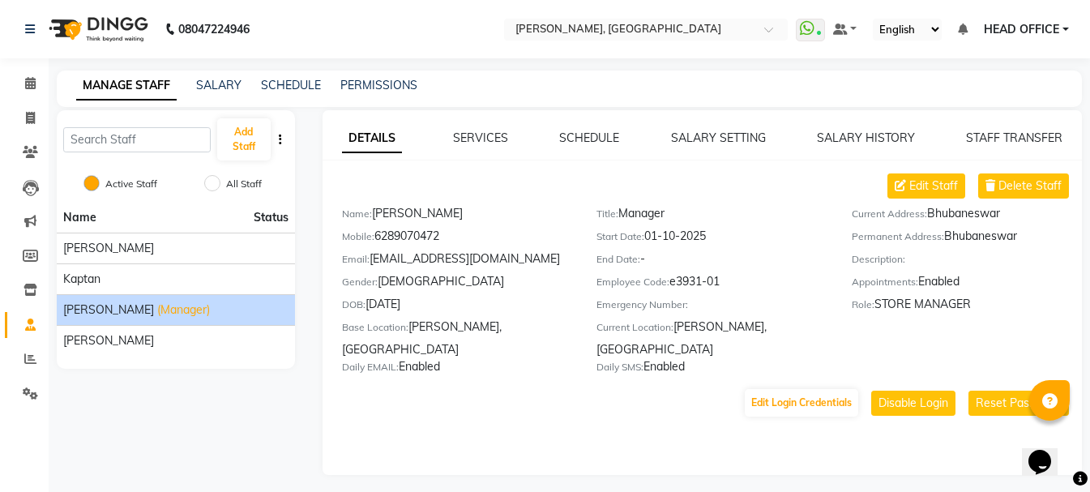
drag, startPoint x: 374, startPoint y: 216, endPoint x: 502, endPoint y: 204, distance: 128.5
click at [502, 204] on div "Edit Staff Delete Staff Name: Khushi Agarwal Mobile: 6289070472 Email: khushiag…" at bounding box center [712, 276] width 740 height 207
click at [498, 361] on div "Daily EMAIL: Enabled" at bounding box center [457, 369] width 230 height 23
drag, startPoint x: 375, startPoint y: 236, endPoint x: 464, endPoint y: 241, distance: 89.3
click at [464, 241] on div "Mobile: 6289070472" at bounding box center [457, 239] width 230 height 23
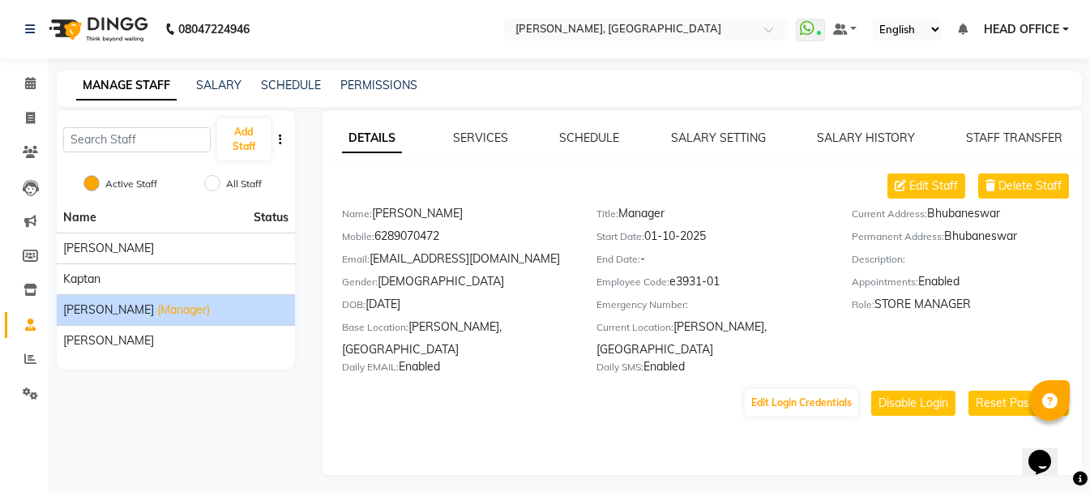
copy div "6289070472"
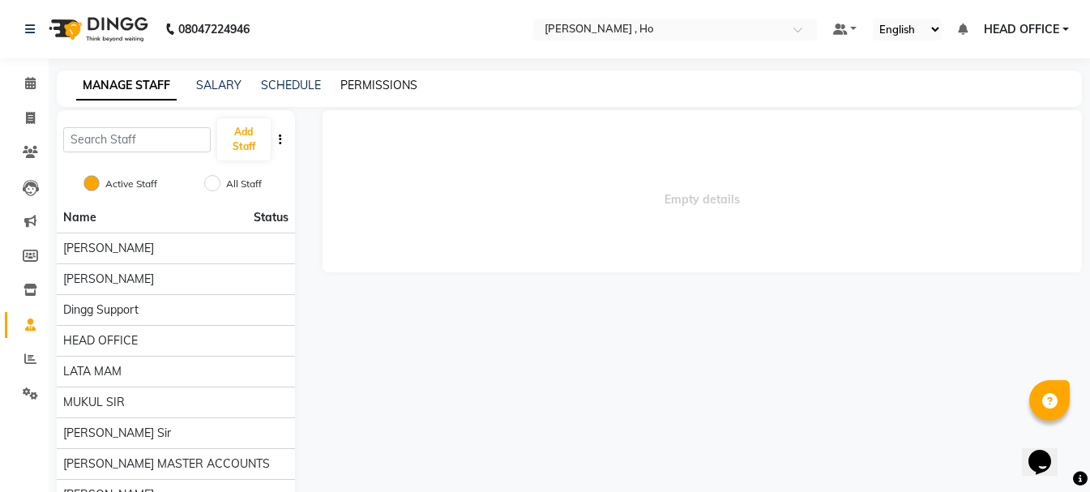
click at [358, 88] on link "PERMISSIONS" at bounding box center [378, 85] width 77 height 15
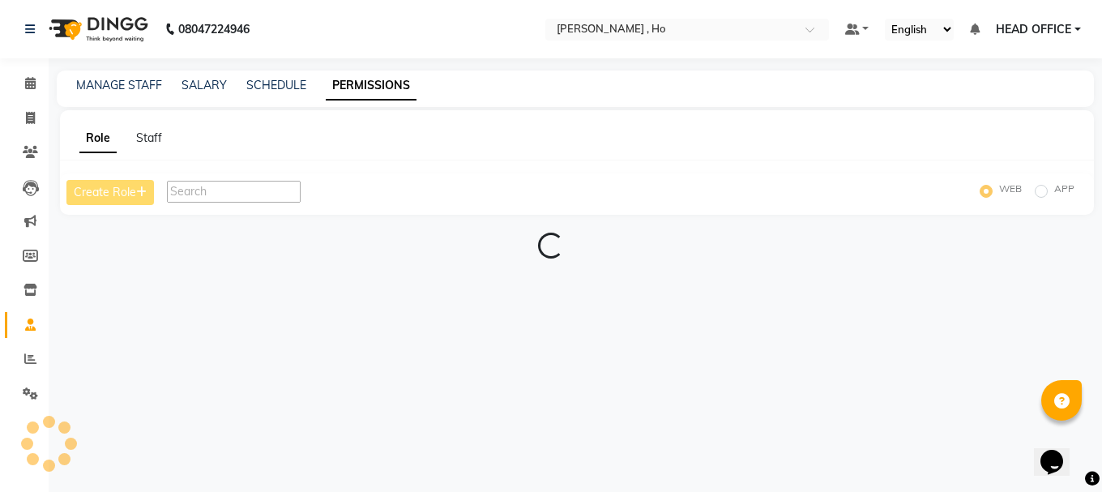
click at [244, 186] on input "text" at bounding box center [234, 192] width 134 height 22
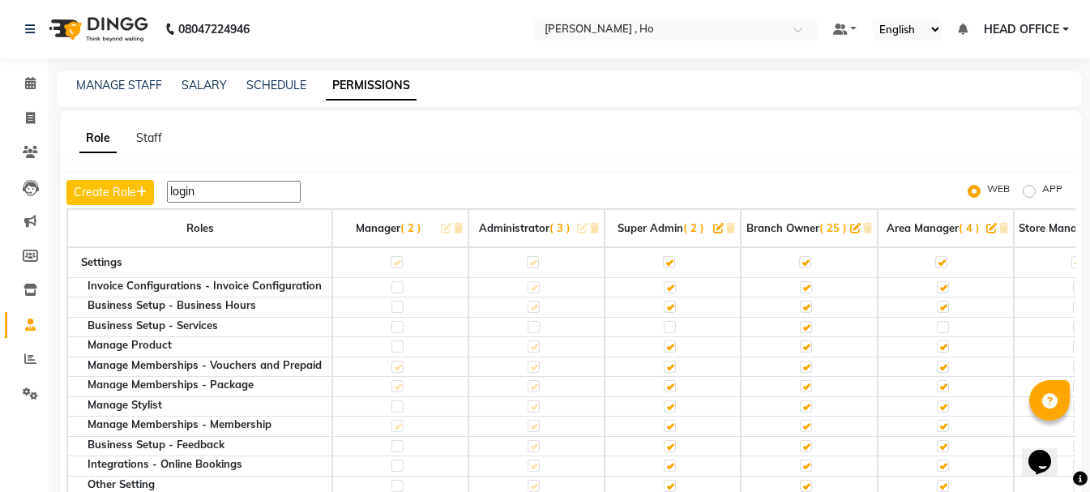
click at [244, 186] on input "login" at bounding box center [234, 192] width 134 height 22
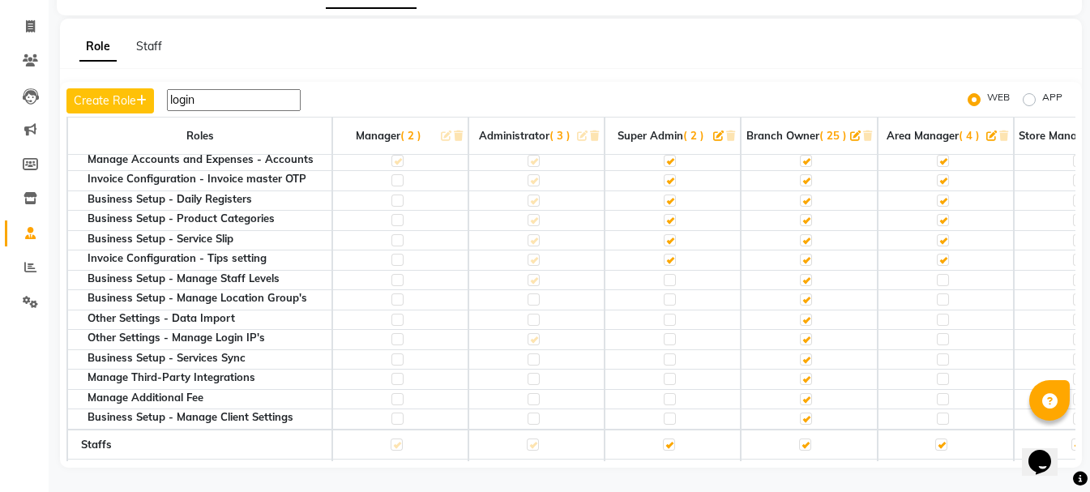
scroll to position [642, 0]
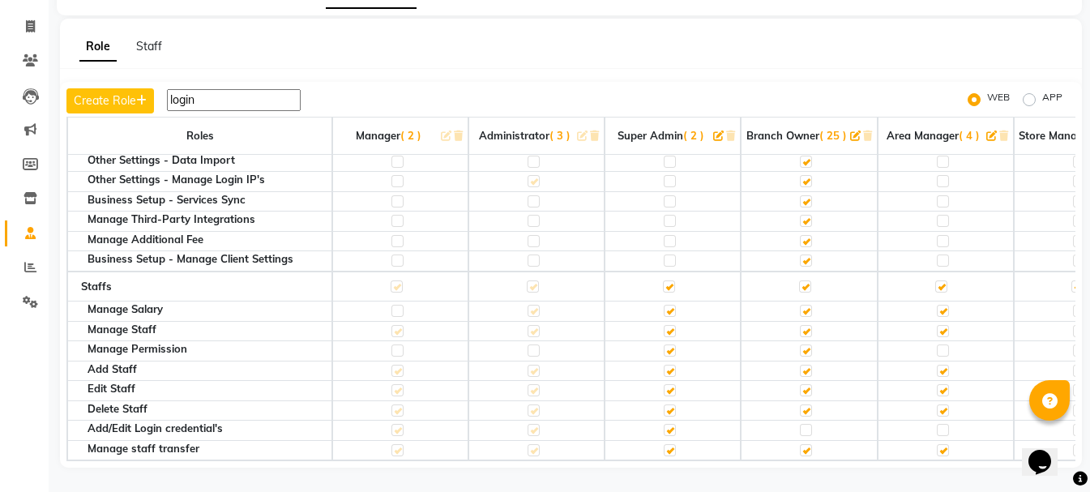
click at [257, 88] on div "Create Role login WEB APP Roles Manager ( 2 ) Administrator ( 3 ) Super Admin (…" at bounding box center [571, 275] width 1022 height 386
click at [256, 94] on input "login" at bounding box center [234, 100] width 134 height 22
click at [256, 95] on input "login" at bounding box center [234, 100] width 134 height 22
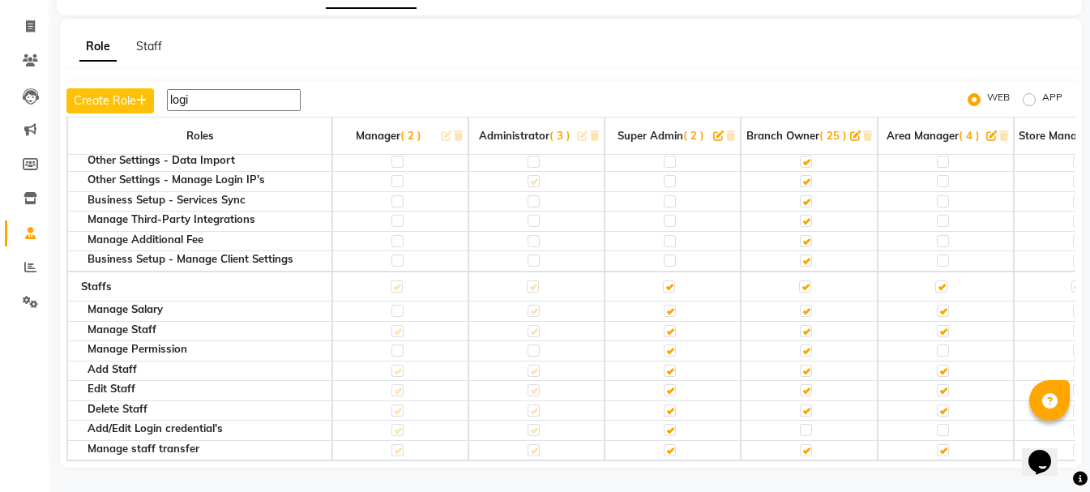
click at [266, 98] on input "logi" at bounding box center [234, 100] width 134 height 22
drag, startPoint x: 266, startPoint y: 98, endPoint x: 189, endPoint y: 92, distance: 77.2
click at [189, 92] on input "logi" at bounding box center [234, 100] width 134 height 22
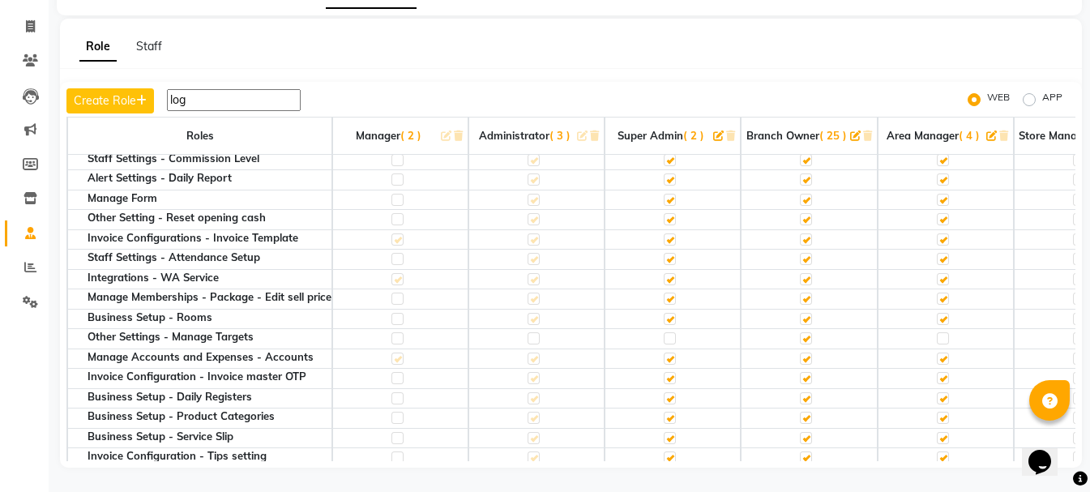
scroll to position [1010, 0]
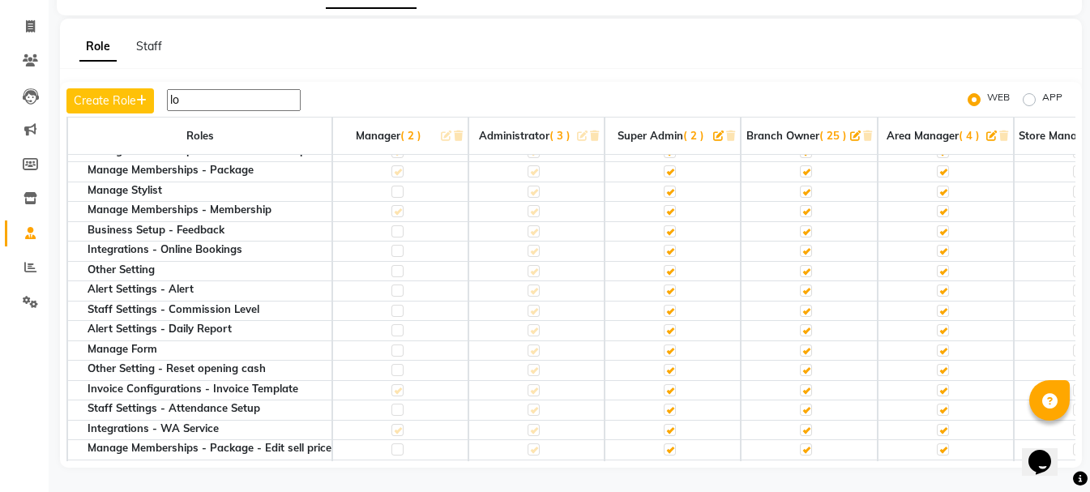
type input "l"
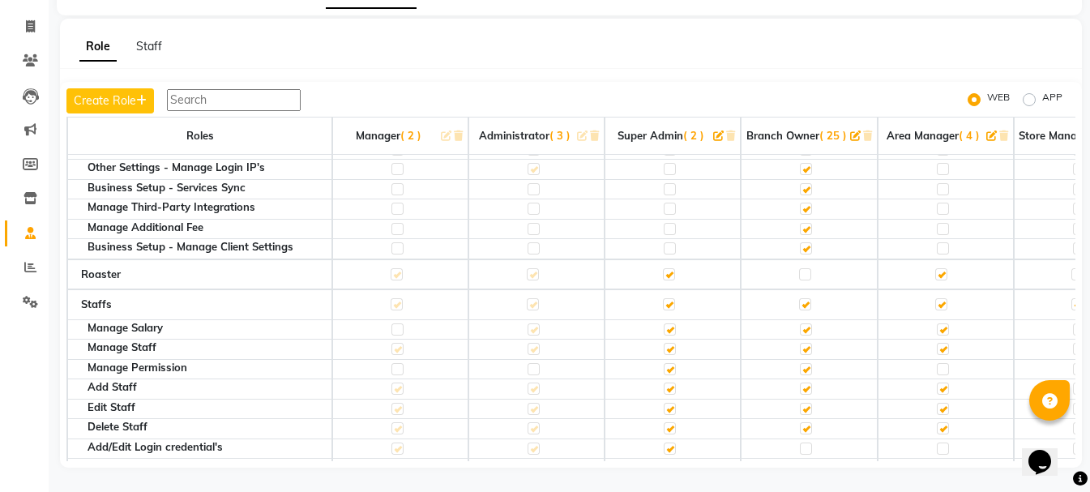
click at [188, 92] on input "text" at bounding box center [234, 100] width 134 height 22
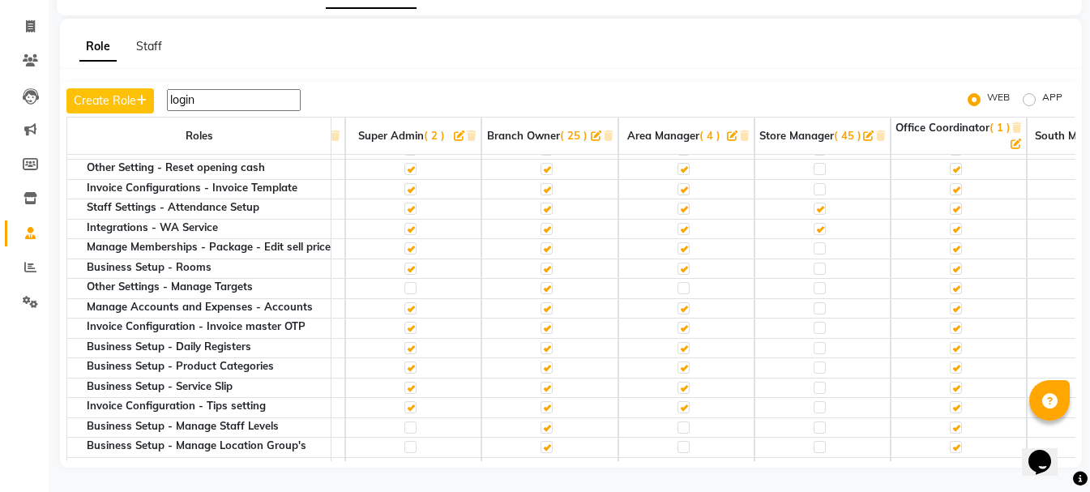
scroll to position [405, 259]
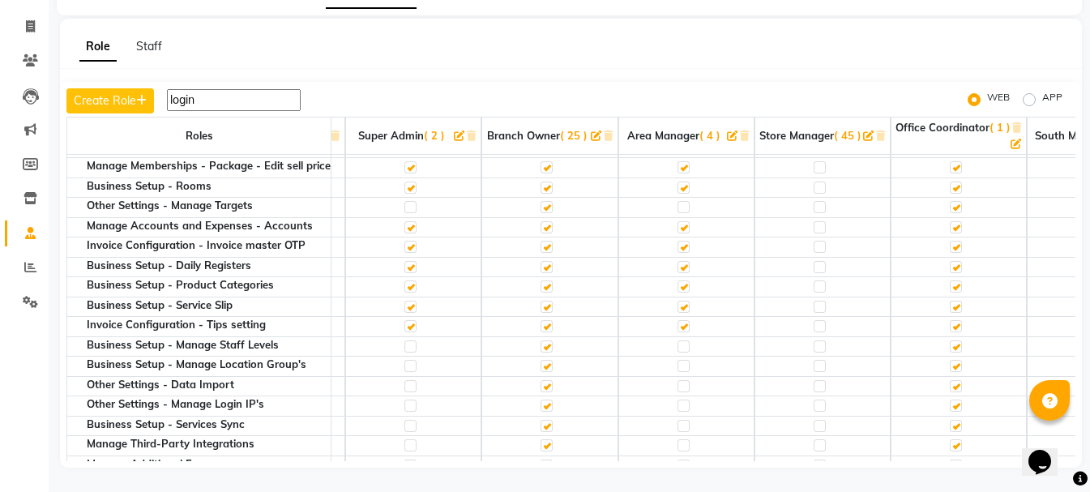
click at [209, 97] on input "login" at bounding box center [234, 100] width 134 height 22
type input "l"
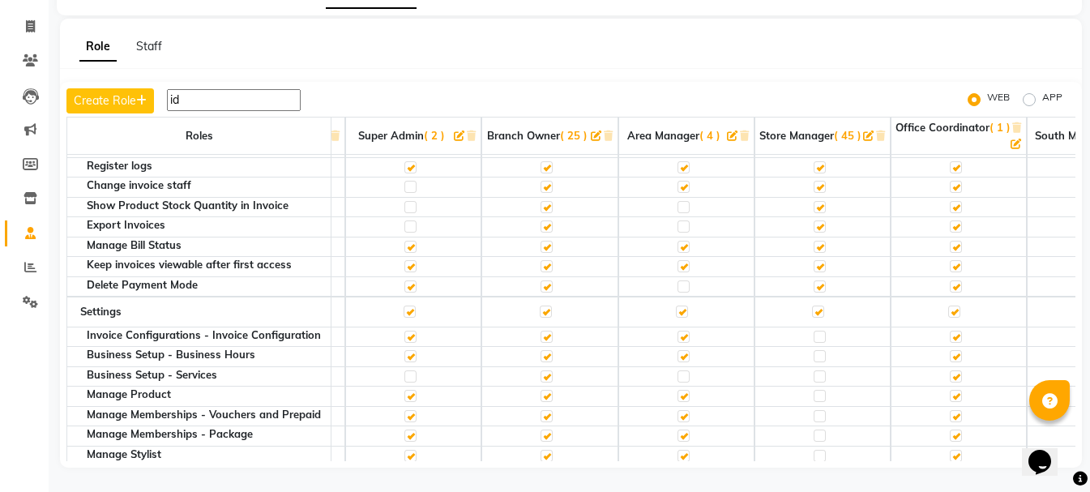
scroll to position [1490, 259]
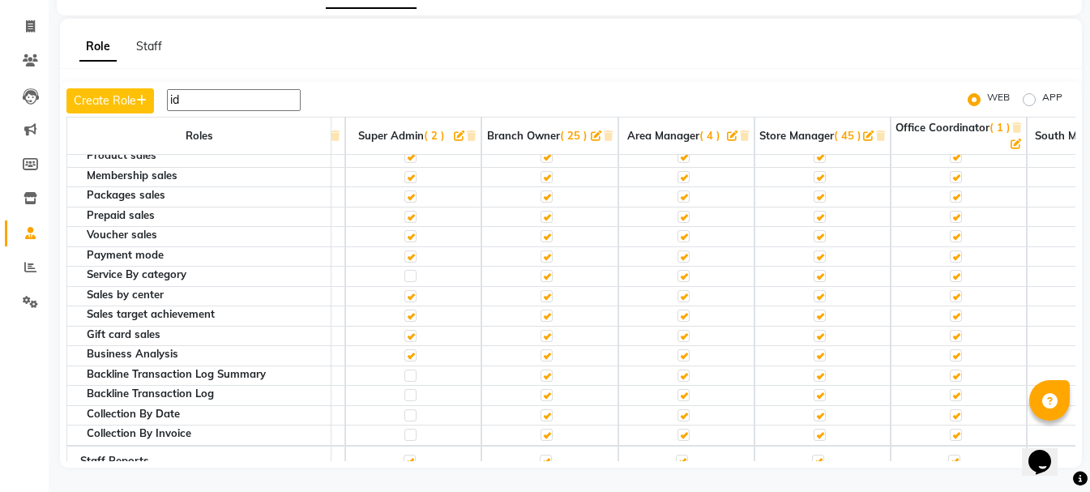
type input "i"
type input "g"
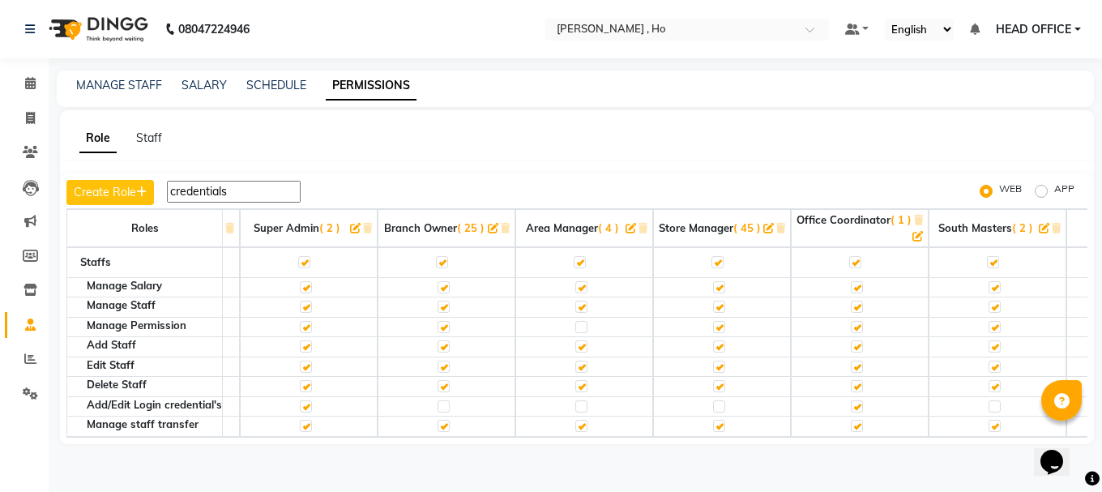
scroll to position [0, 0]
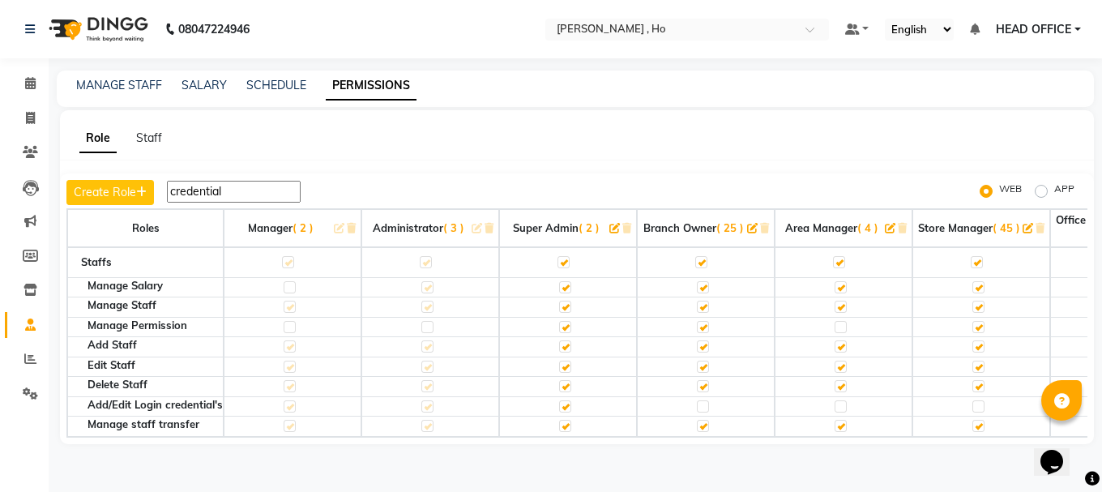
type input "credential"
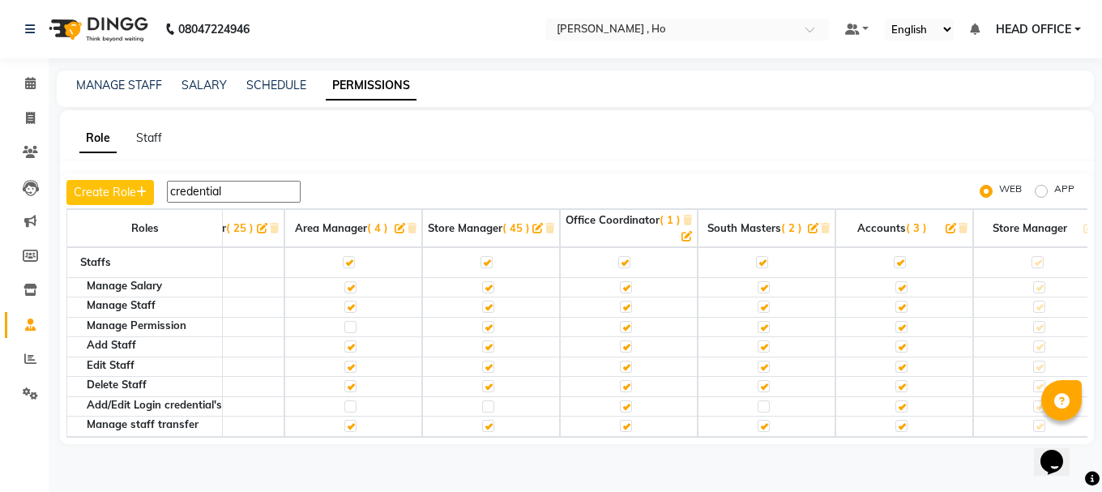
scroll to position [0, 514]
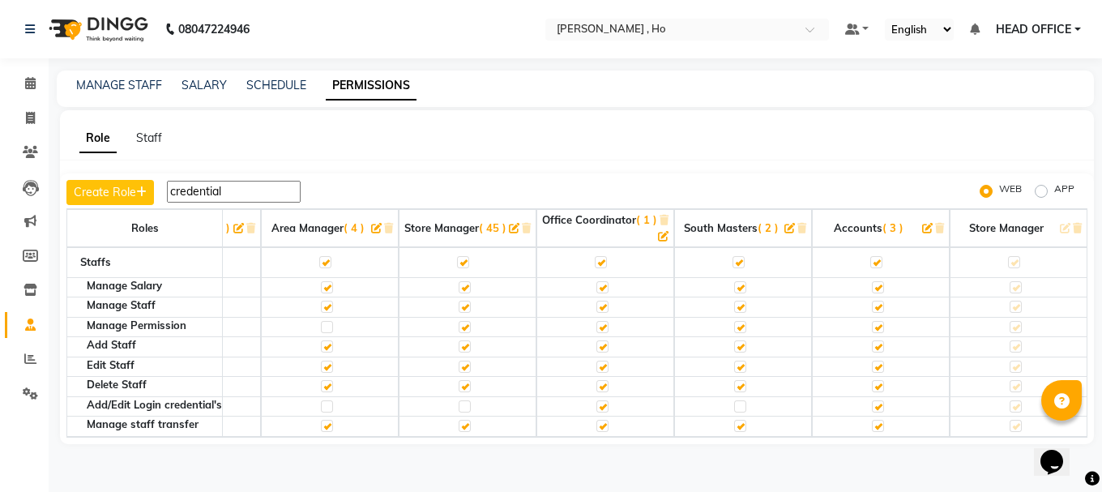
click at [878, 405] on label at bounding box center [878, 406] width 12 height 12
click at [878, 405] on input "checkbox" at bounding box center [877, 406] width 11 height 11
checkbox input "false"
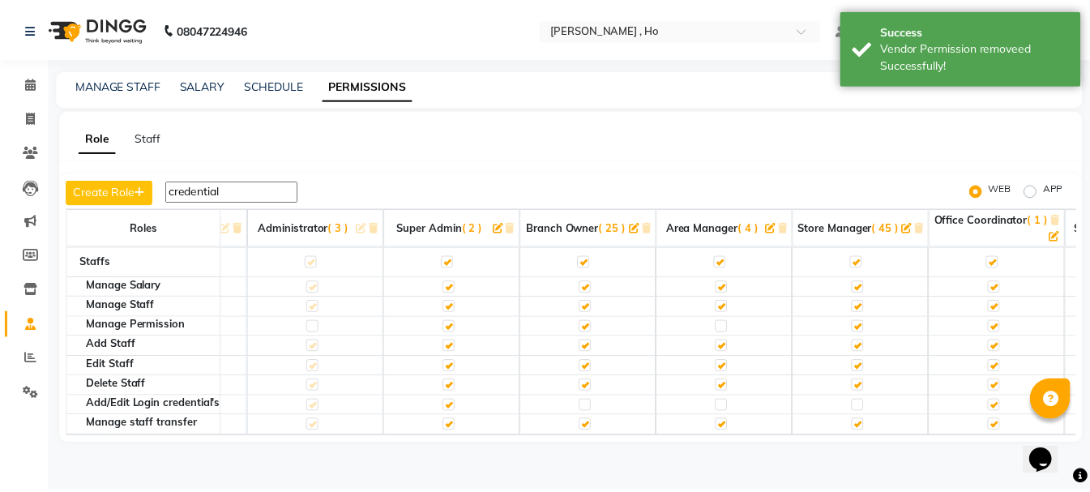
scroll to position [0, 0]
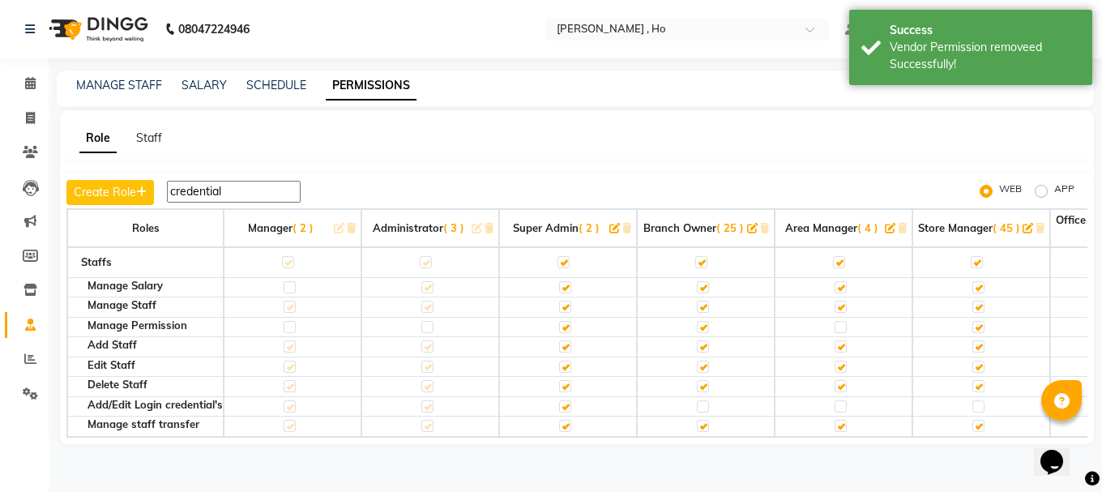
click at [462, 230] on span "( 3 )" at bounding box center [453, 227] width 21 height 13
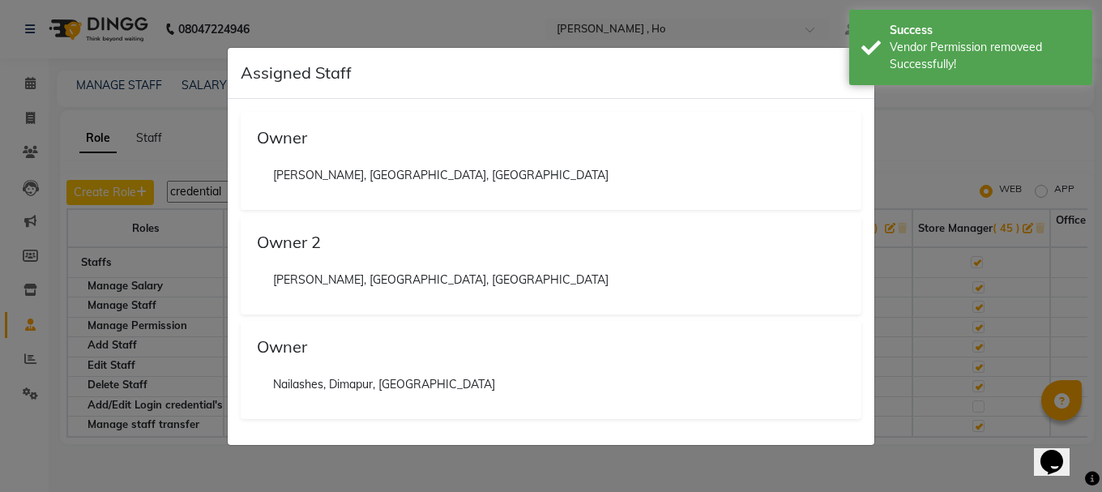
click at [786, 61] on div "Assigned Staff ×" at bounding box center [551, 73] width 647 height 51
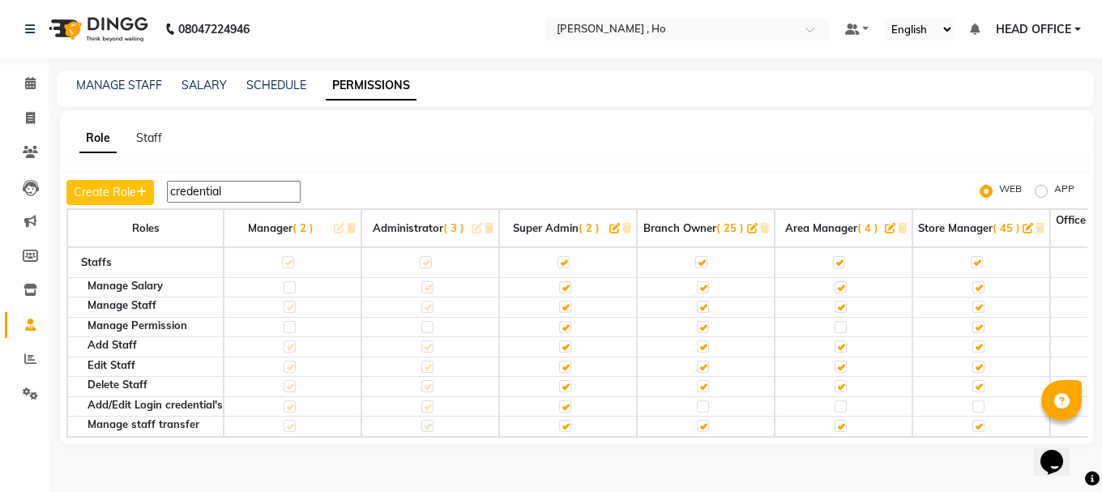
click at [332, 221] on th "Manager ( 2 )" at bounding box center [293, 228] width 138 height 38
click at [296, 228] on span "( 2 )" at bounding box center [303, 227] width 21 height 13
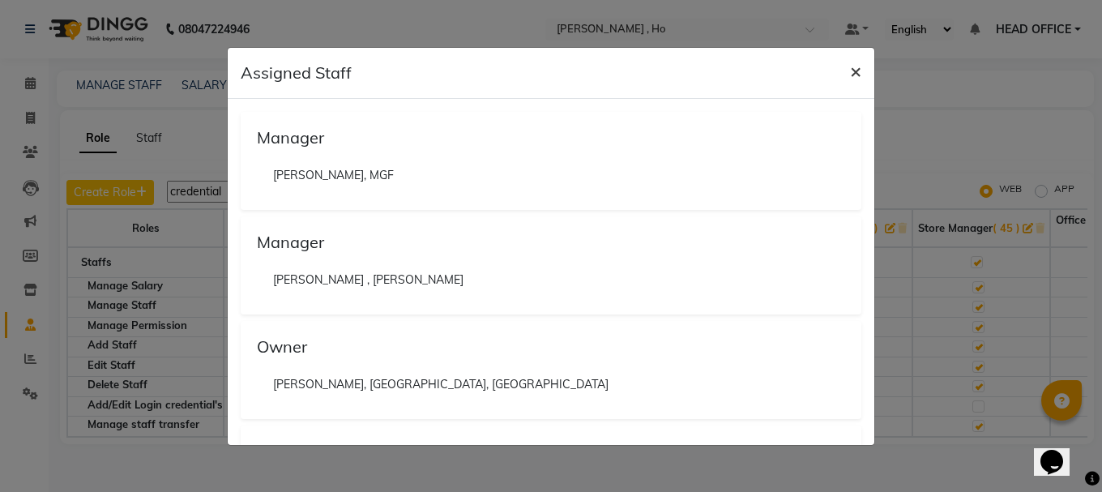
click at [856, 69] on span "×" at bounding box center [855, 70] width 11 height 24
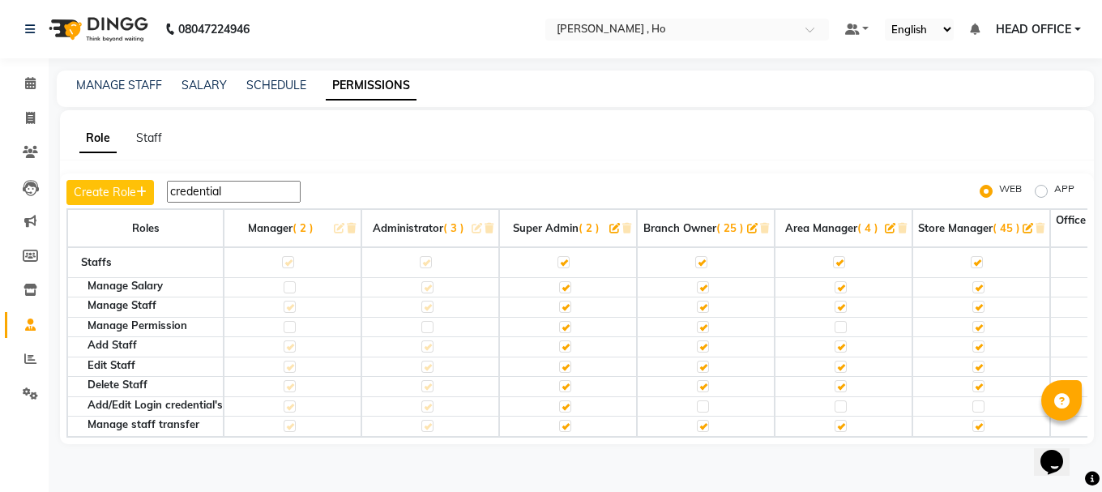
click at [244, 187] on input "credential" at bounding box center [234, 192] width 134 height 22
type input "c"
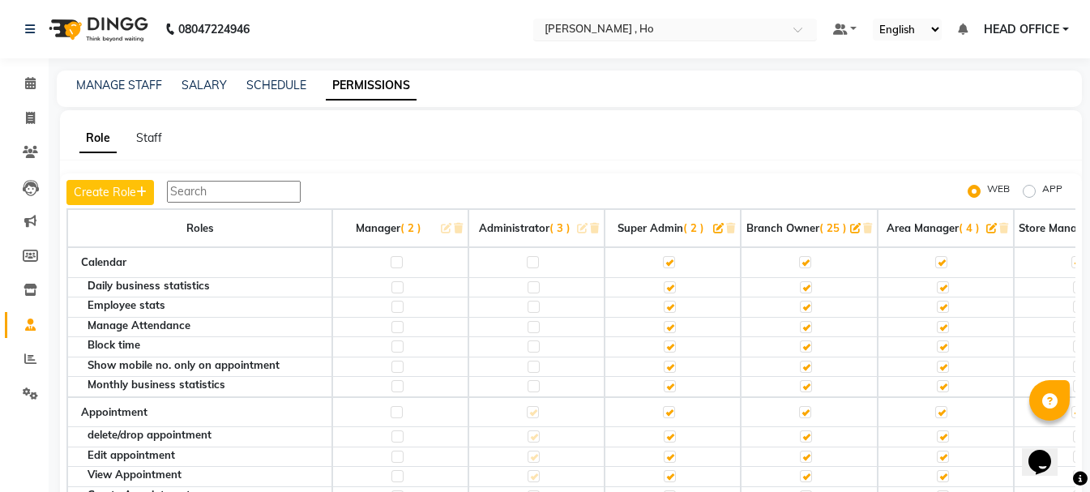
click at [638, 32] on input "text" at bounding box center [658, 31] width 235 height 16
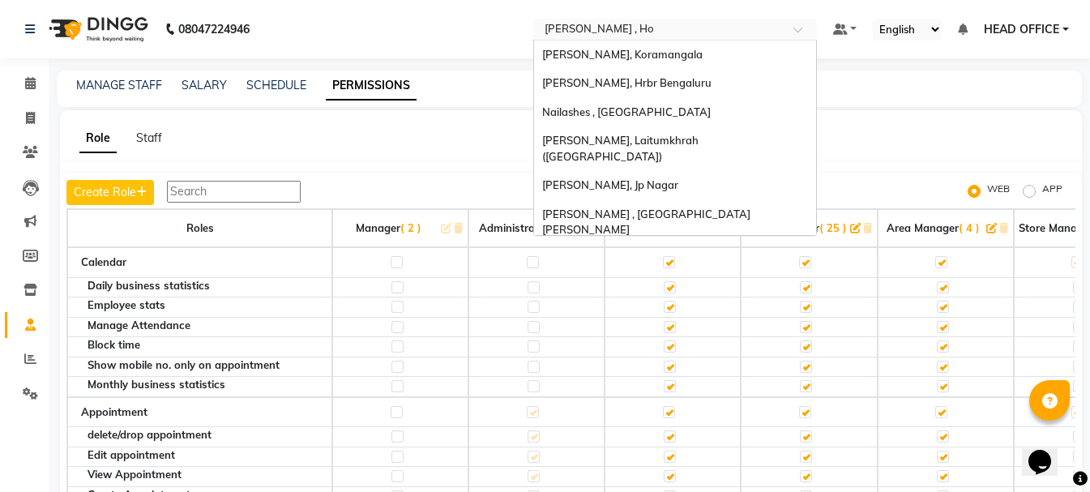
scroll to position [460, 0]
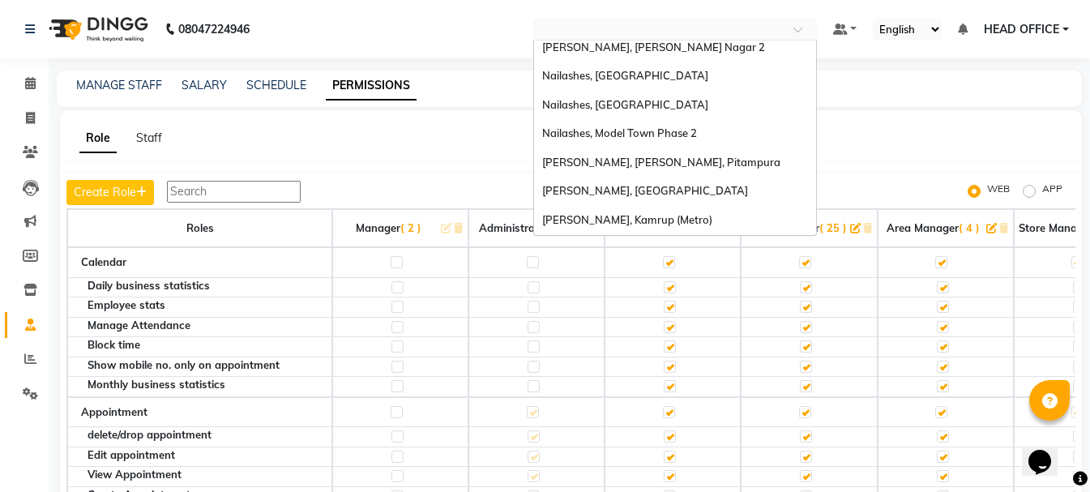
type input "p"
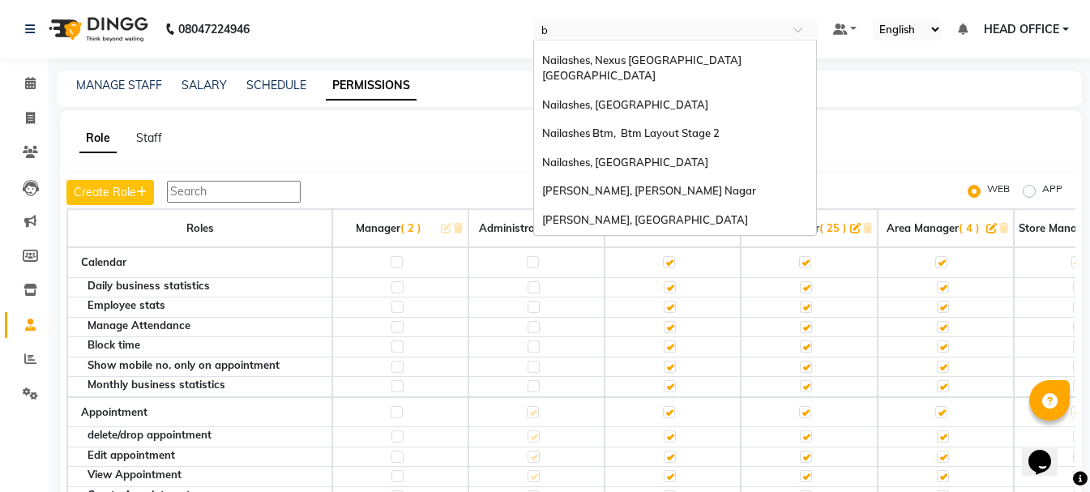
scroll to position [0, 0]
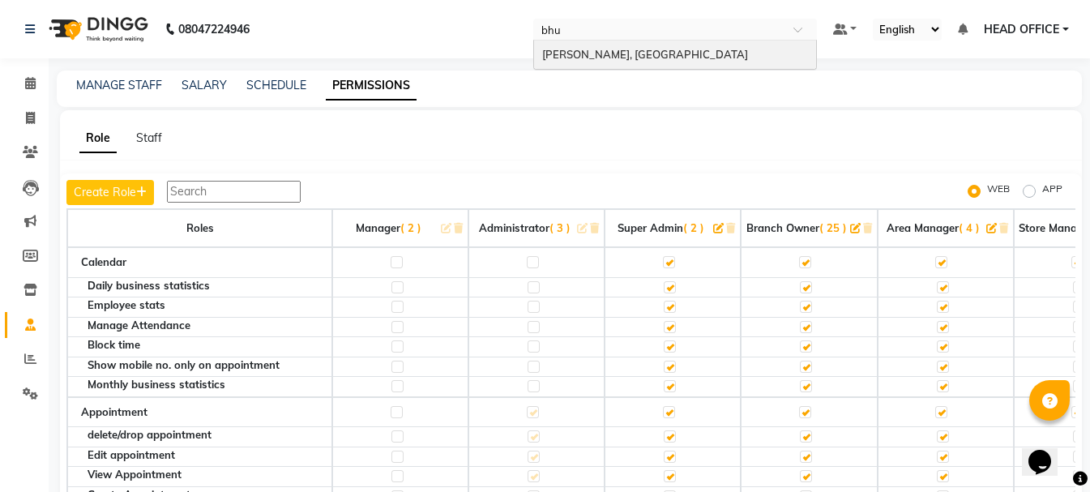
type input "bhub"
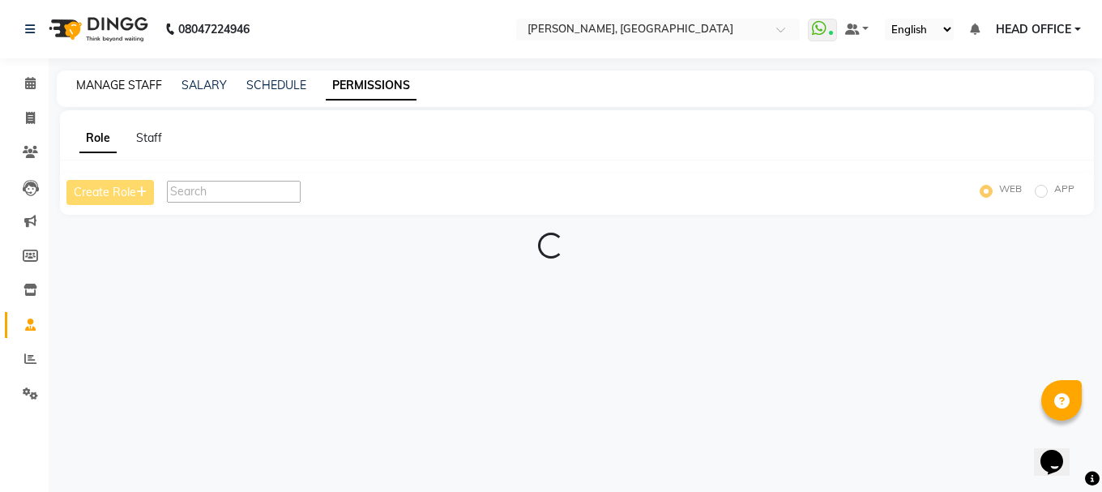
click at [122, 79] on link "MANAGE STAFF" at bounding box center [119, 85] width 86 height 15
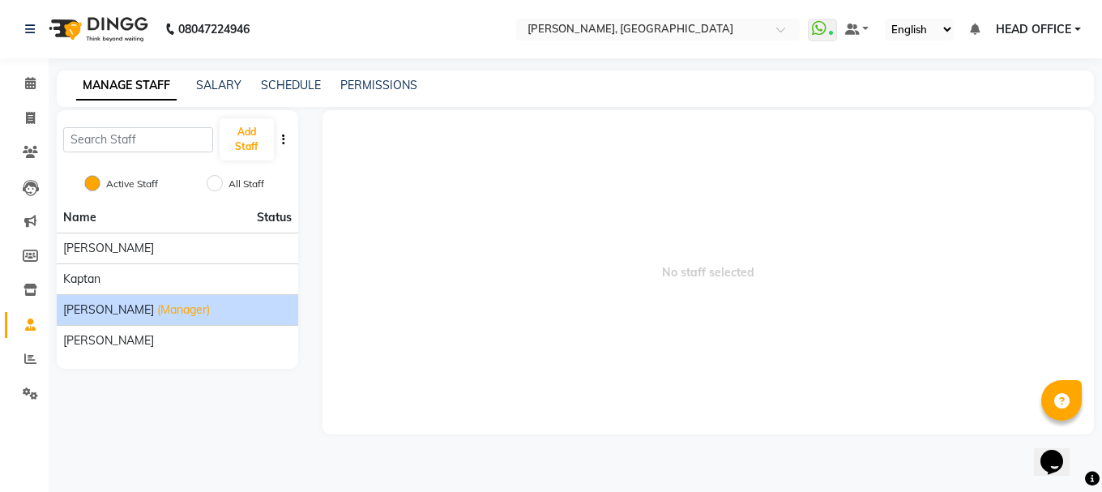
click at [186, 310] on span "(Manager)" at bounding box center [183, 309] width 53 height 17
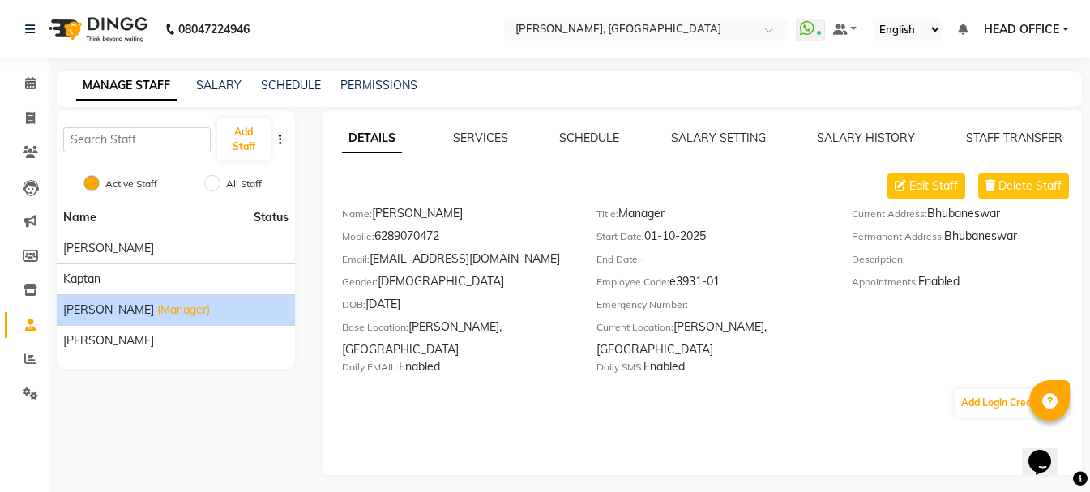
drag, startPoint x: 720, startPoint y: 379, endPoint x: 352, endPoint y: 206, distance: 407.4
click at [352, 206] on div "Name: [PERSON_NAME] Mobile: [PHONE_NUMBER] Email: [EMAIL_ADDRESS][DOMAIN_NAME] …" at bounding box center [712, 293] width 764 height 176
click at [870, 438] on div "DETAILS SERVICES SCHEDULE SALARY SETTING SALARY HISTORY STAFF TRANSFER Edit Sta…" at bounding box center [701, 292] width 759 height 365
drag, startPoint x: 1006, startPoint y: 283, endPoint x: 328, endPoint y: 197, distance: 682.8
click at [328, 197] on div "Edit Staff Delete Staff Name: [PERSON_NAME] Mobile: [PHONE_NUMBER] Email: [EMAI…" at bounding box center [701, 295] width 759 height 245
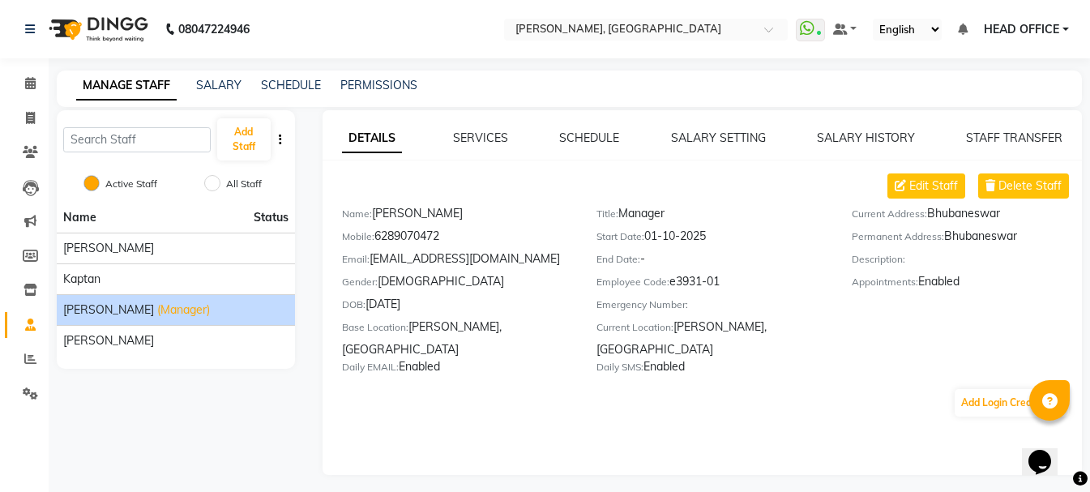
click at [485, 395] on div "Add Login Credentials" at bounding box center [701, 402] width 759 height 31
drag, startPoint x: 1014, startPoint y: 280, endPoint x: 337, endPoint y: 214, distance: 679.8
click at [337, 214] on div "Name: [PERSON_NAME] Mobile: [PHONE_NUMBER] Email: [EMAIL_ADDRESS][DOMAIN_NAME] …" at bounding box center [712, 293] width 764 height 176
click at [569, 393] on div "Add Login Credentials" at bounding box center [701, 402] width 759 height 31
click at [1026, 190] on span "Delete Staff" at bounding box center [1029, 185] width 63 height 17
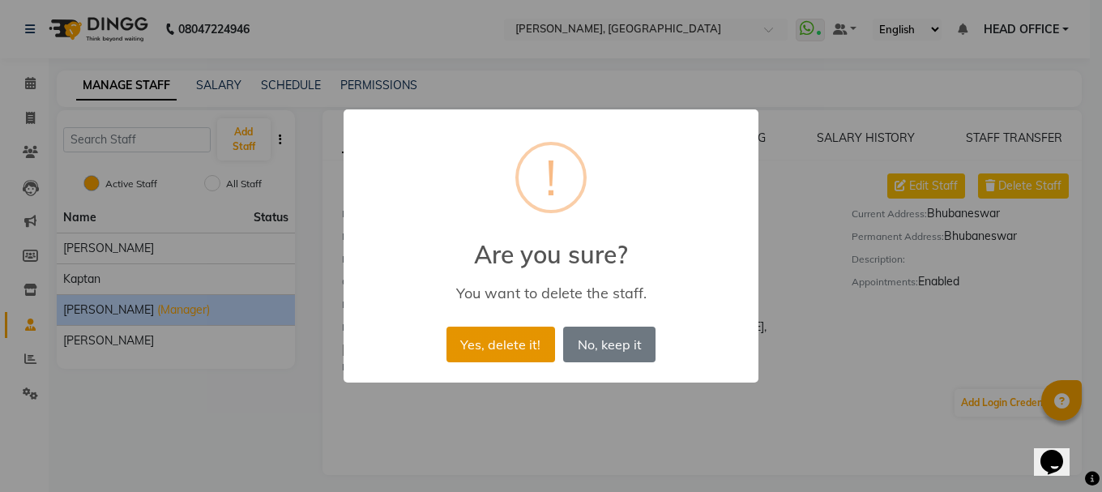
click at [528, 356] on button "Yes, delete it!" at bounding box center [500, 345] width 109 height 36
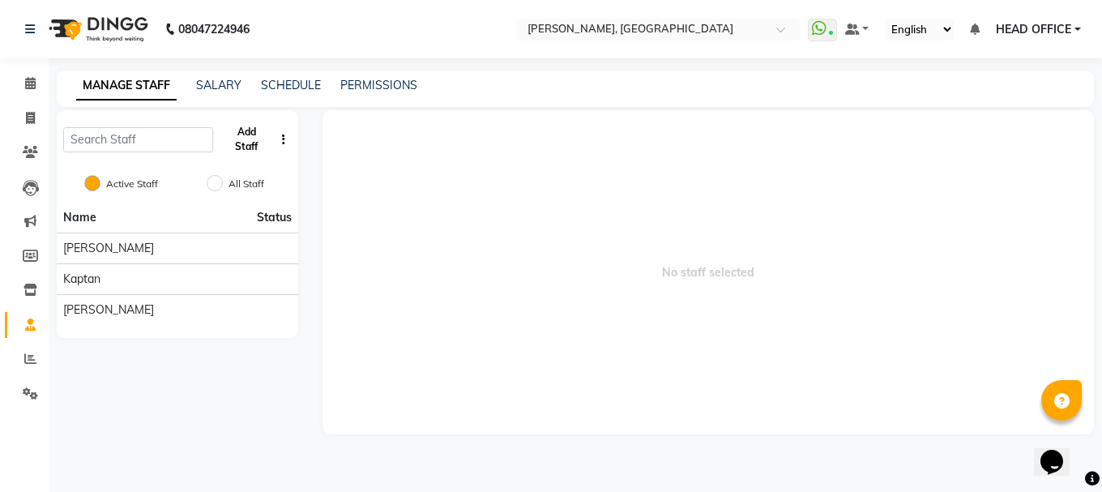
click at [237, 143] on button "Add Staff" at bounding box center [246, 139] width 53 height 42
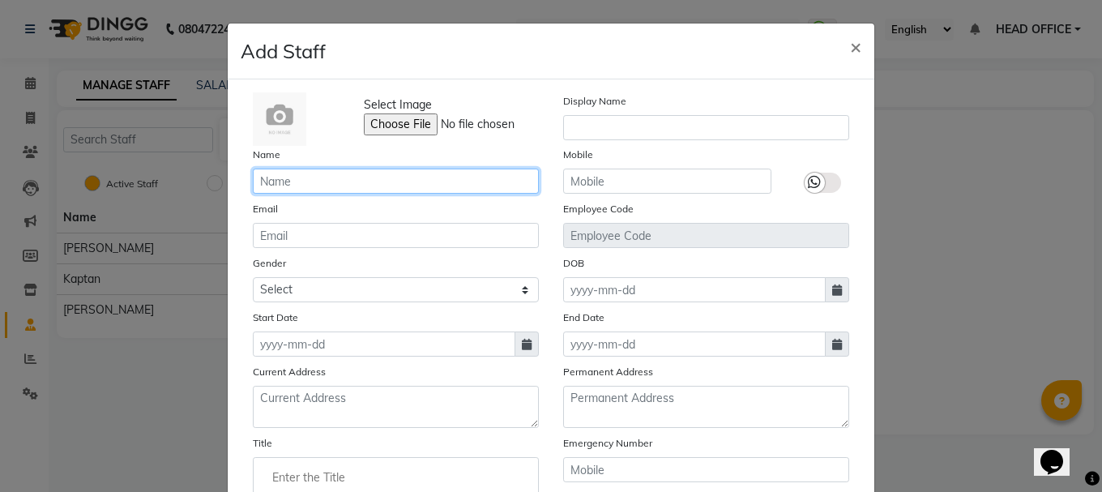
click at [428, 178] on input "text" at bounding box center [396, 181] width 286 height 25
type input "Manager"
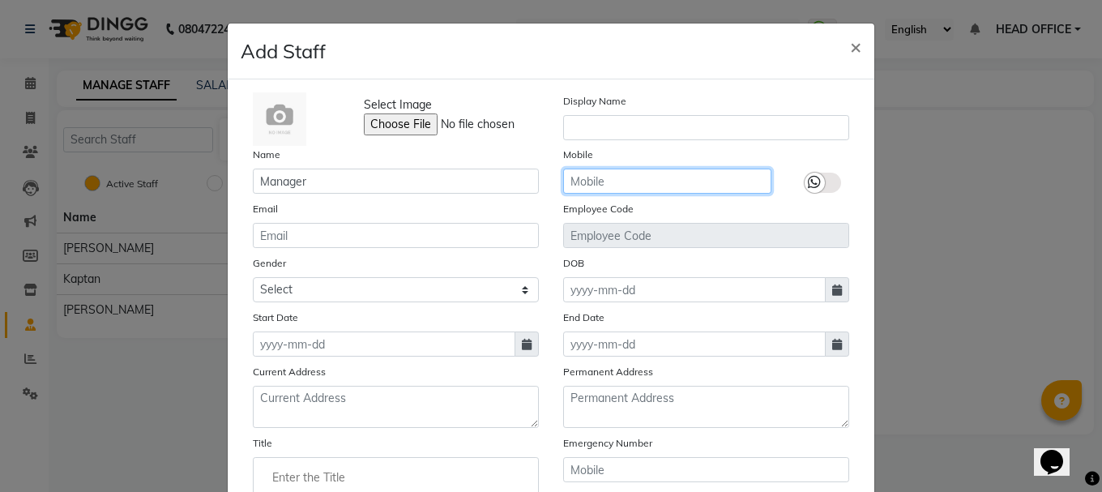
click at [635, 175] on input "text" at bounding box center [667, 181] width 208 height 25
paste input "7077710900"
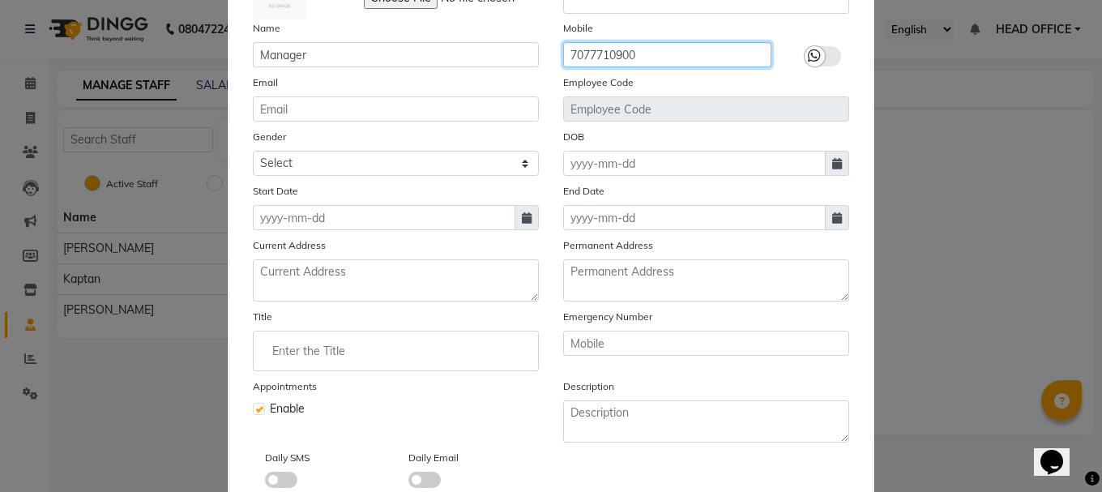
scroll to position [162, 0]
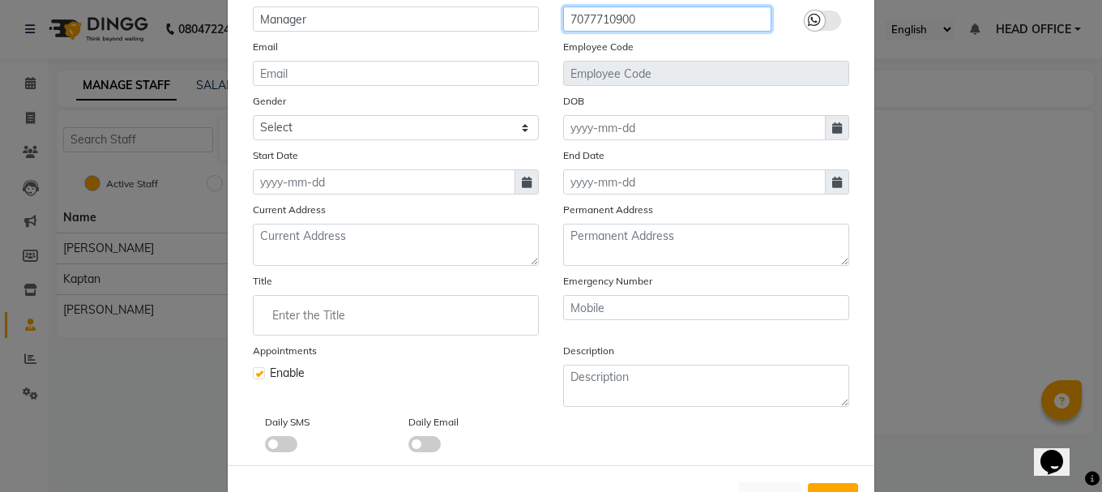
type input "7077710900"
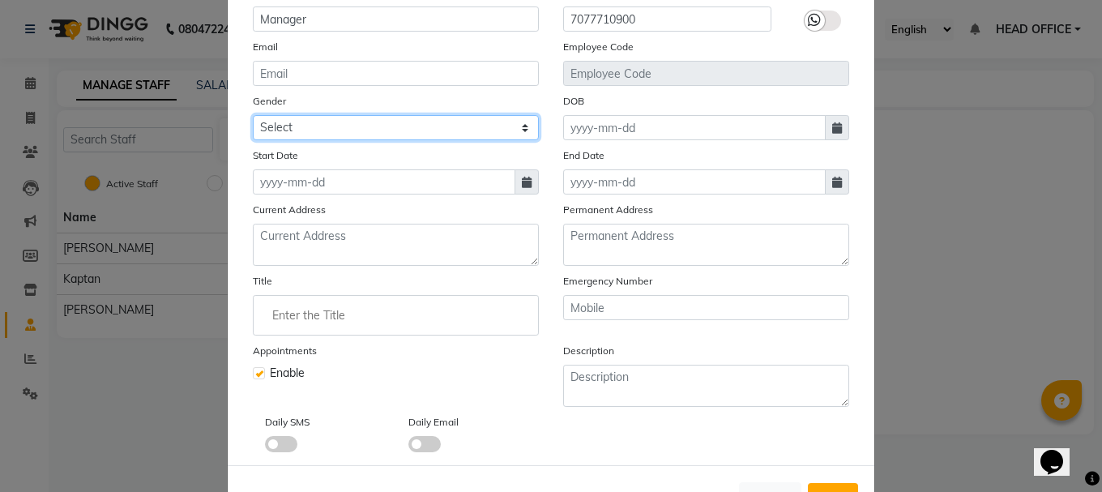
click at [470, 123] on select "Select [DEMOGRAPHIC_DATA] [DEMOGRAPHIC_DATA] Other Prefer Not To Say" at bounding box center [396, 127] width 286 height 25
select select "prefer_not_to_say"
click at [253, 115] on select "Select [DEMOGRAPHIC_DATA] [DEMOGRAPHIC_DATA] Other Prefer Not To Say" at bounding box center [396, 127] width 286 height 25
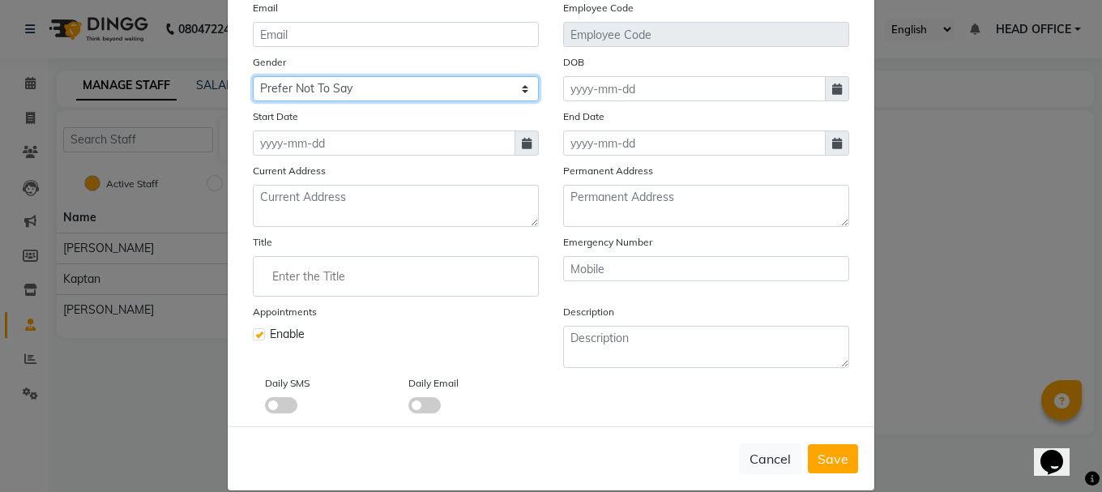
scroll to position [223, 0]
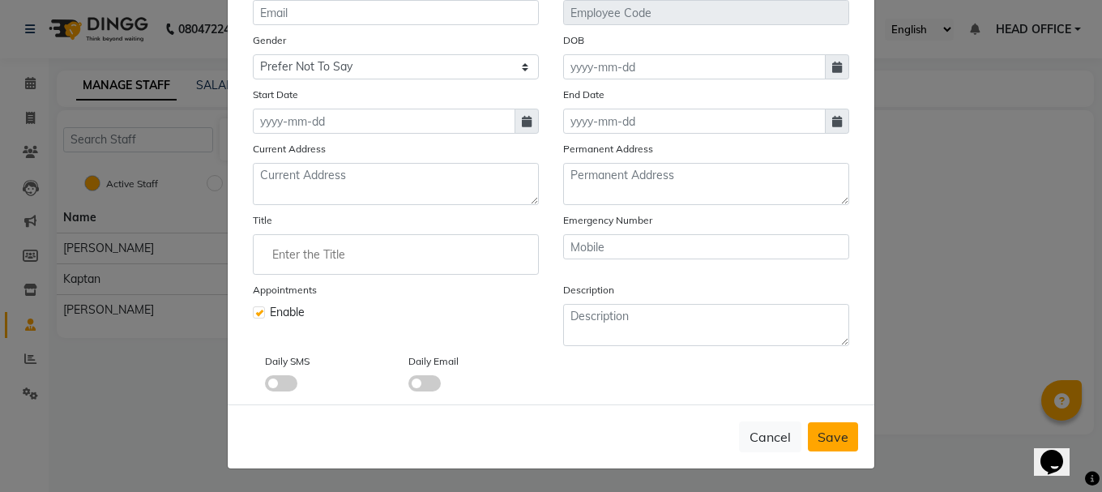
click at [819, 437] on span "Save" at bounding box center [833, 437] width 31 height 16
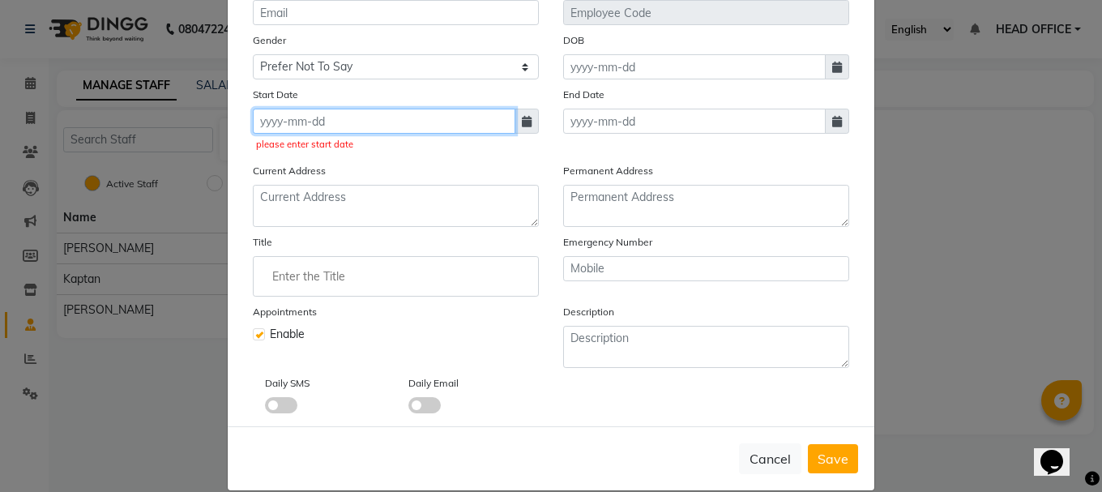
click at [317, 123] on input at bounding box center [384, 121] width 263 height 25
select select "10"
select select "2025"
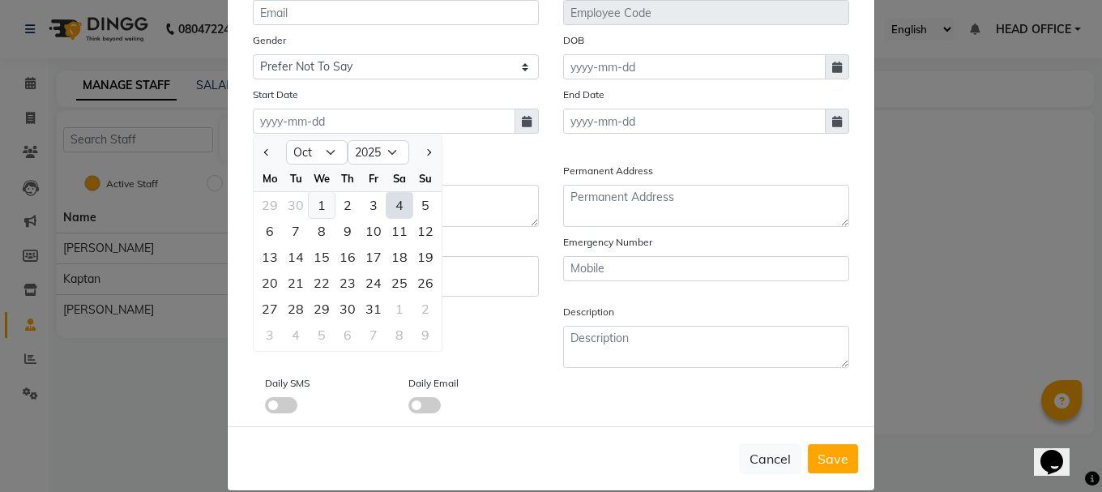
click at [312, 201] on div "1" at bounding box center [322, 205] width 26 height 26
type input "01-10-2025"
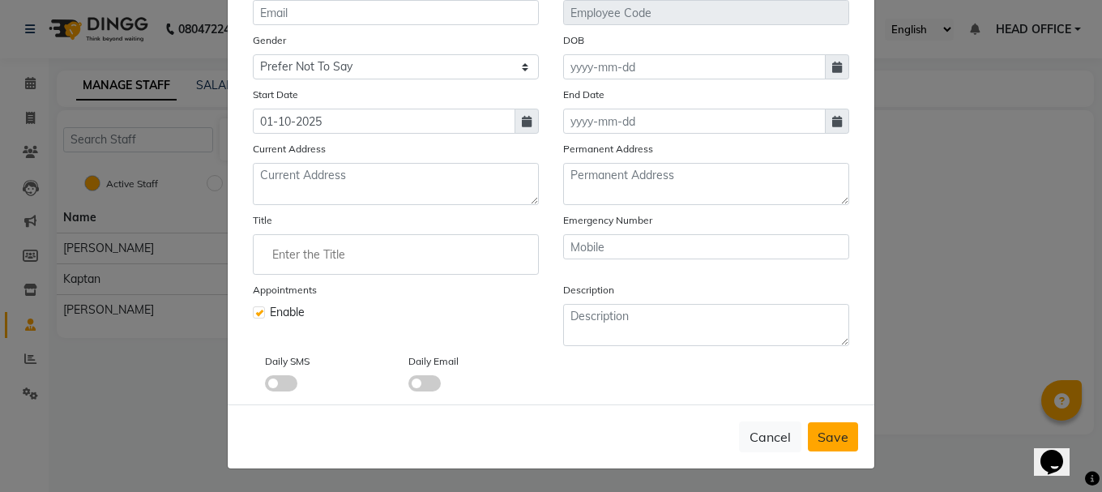
click at [846, 442] on button "Save" at bounding box center [833, 436] width 50 height 29
select select
checkbox input "false"
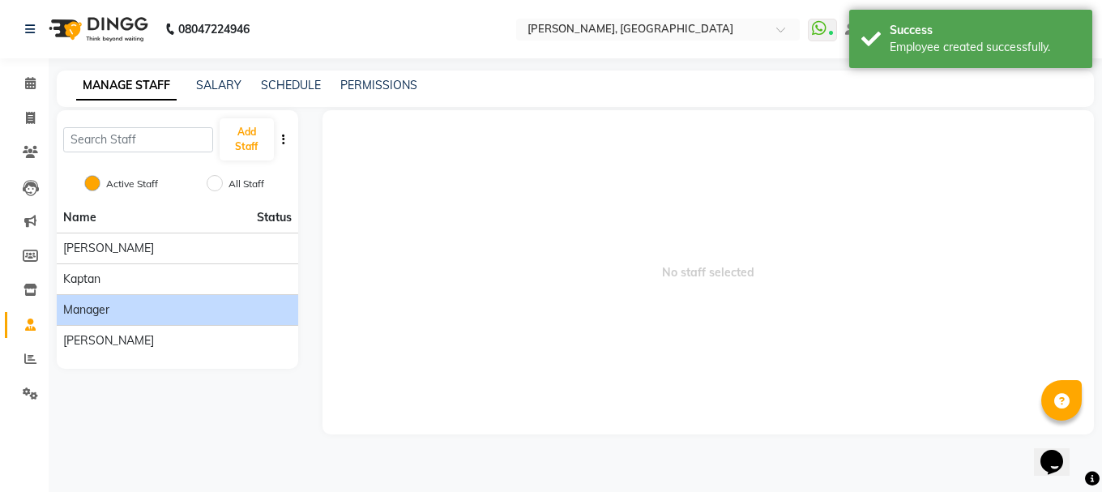
click at [178, 316] on div "Manager" at bounding box center [177, 309] width 228 height 17
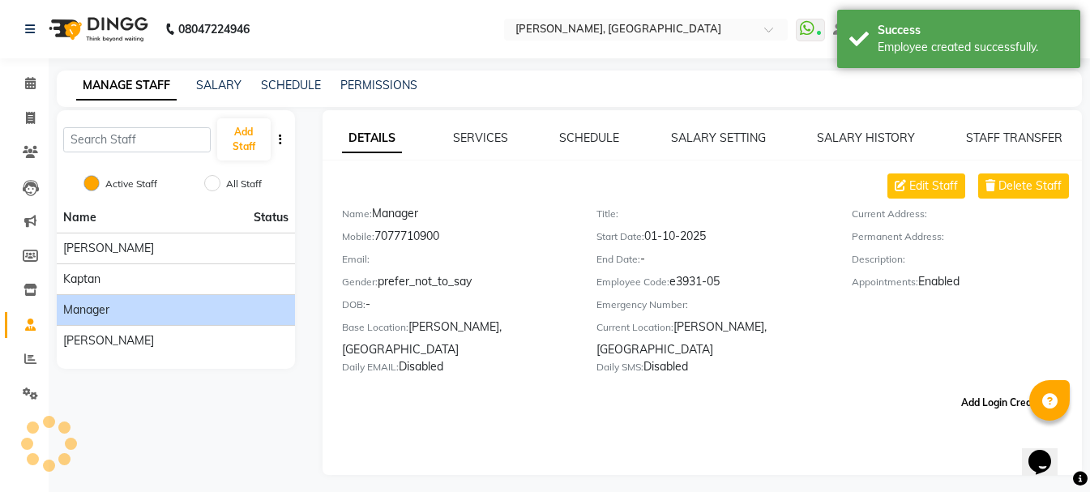
click at [975, 399] on button "Add Login Credentials" at bounding box center [1012, 403] width 114 height 28
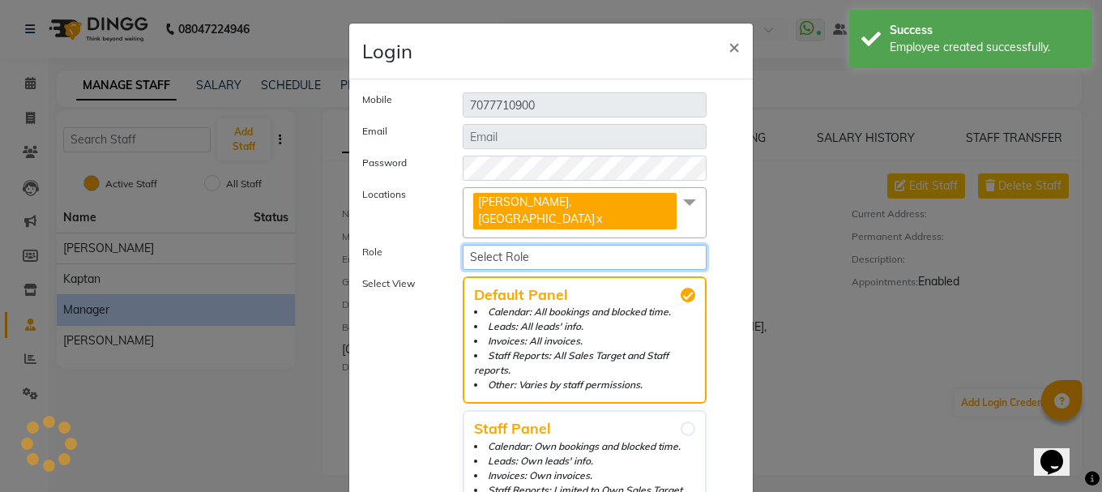
click at [544, 245] on select "Select Role" at bounding box center [585, 257] width 244 height 25
select select "5719"
click at [463, 245] on select "Select Role Manager Administrator SUPER ADMIN BRANCH OWNER Area manager STORE M…" at bounding box center [585, 257] width 244 height 25
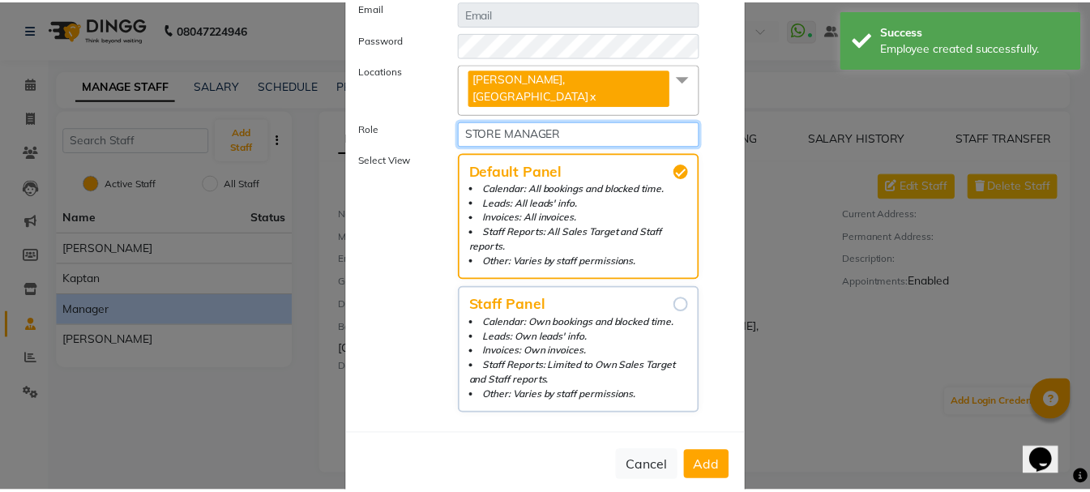
scroll to position [139, 0]
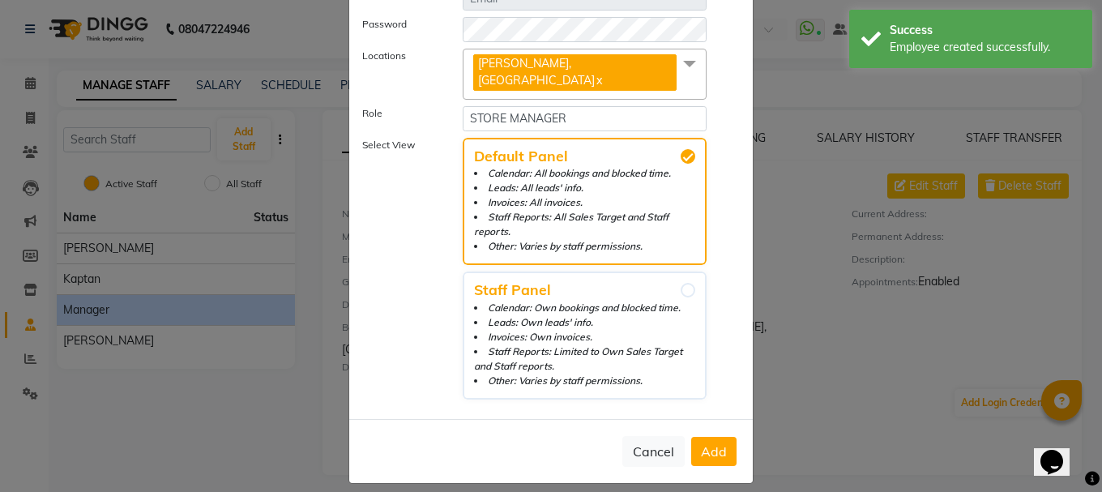
click at [707, 443] on span "Add" at bounding box center [714, 451] width 26 height 16
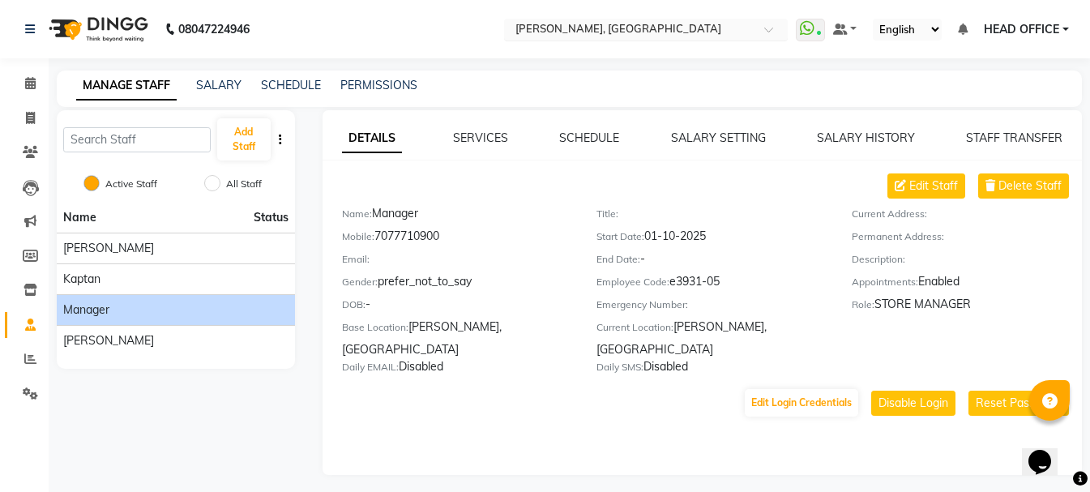
click at [560, 30] on input "text" at bounding box center [629, 31] width 235 height 16
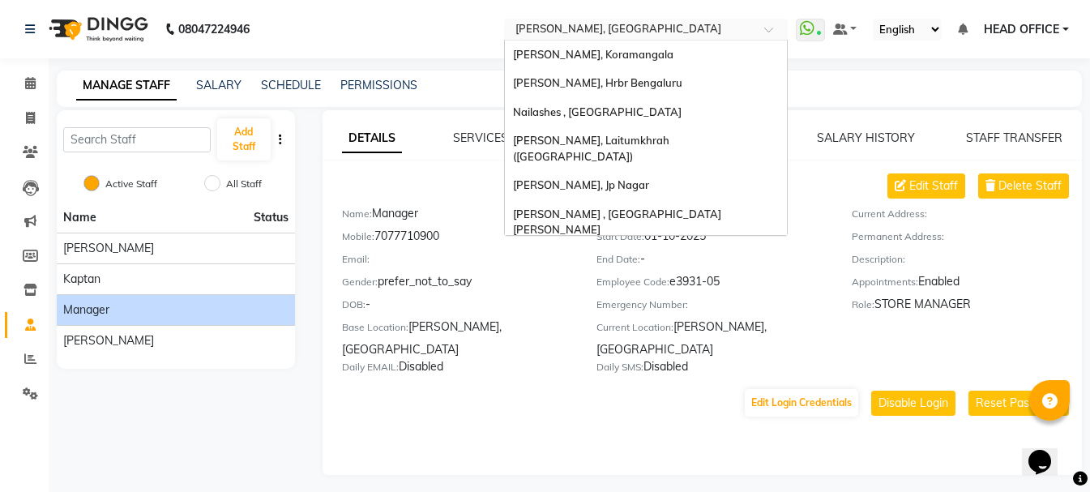
scroll to position [1186, 0]
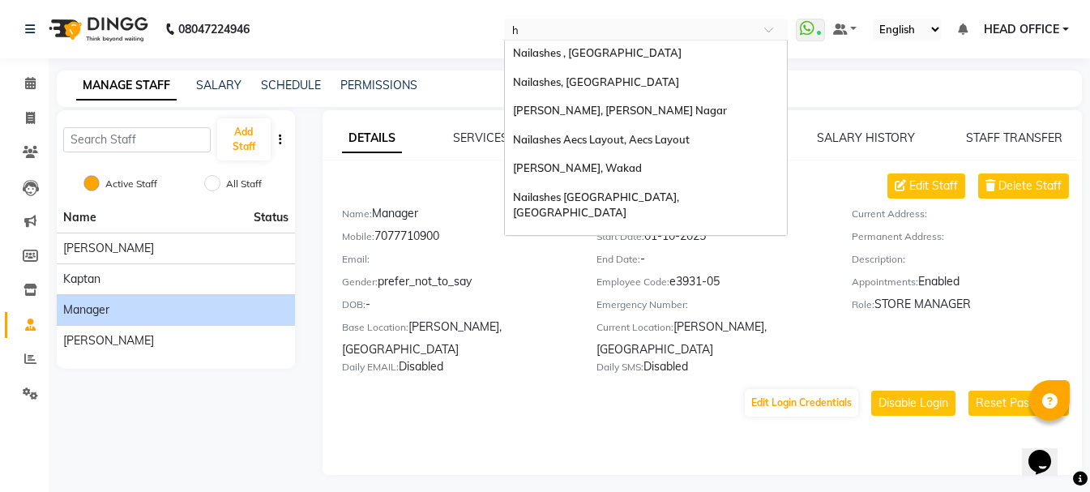
type input "ho"
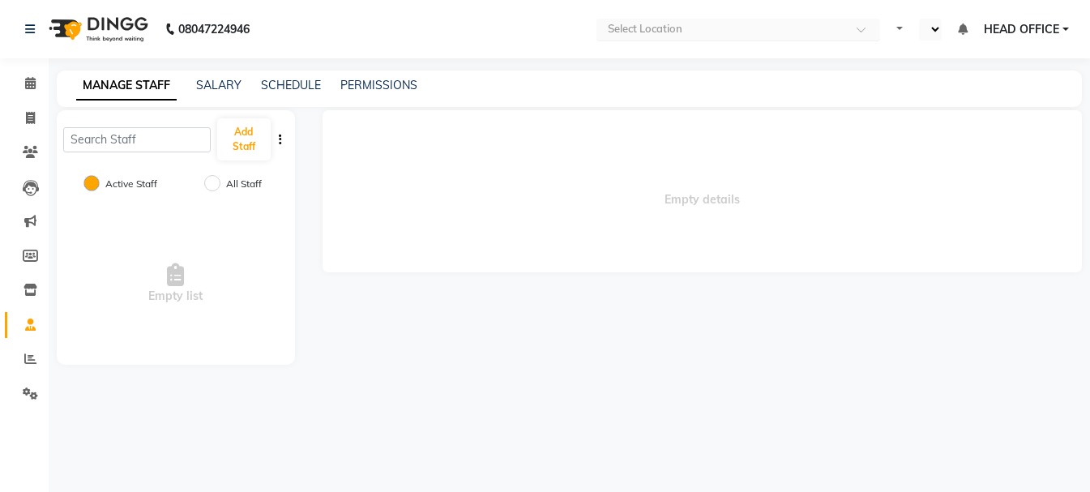
select select "en"
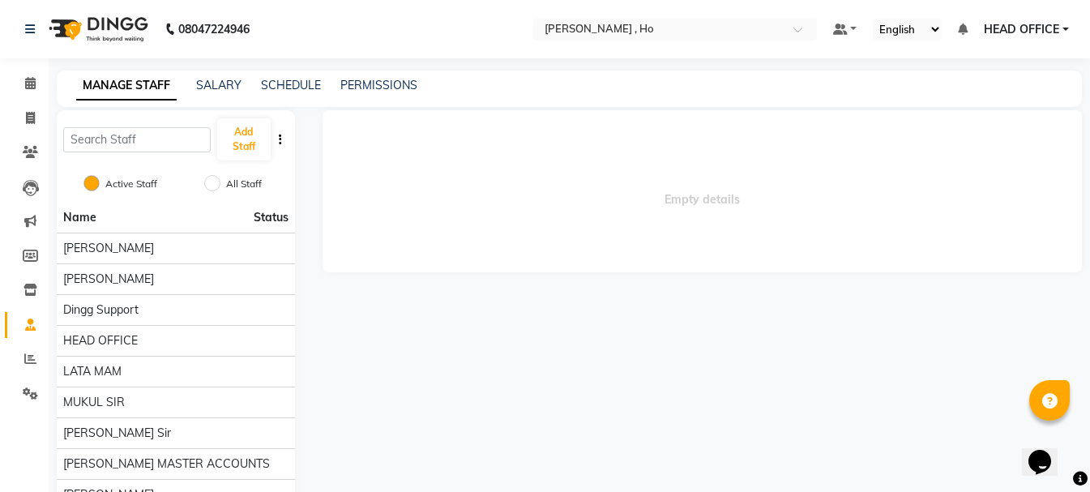
click at [1012, 32] on span "HEAD OFFICE" at bounding box center [1021, 29] width 75 height 17
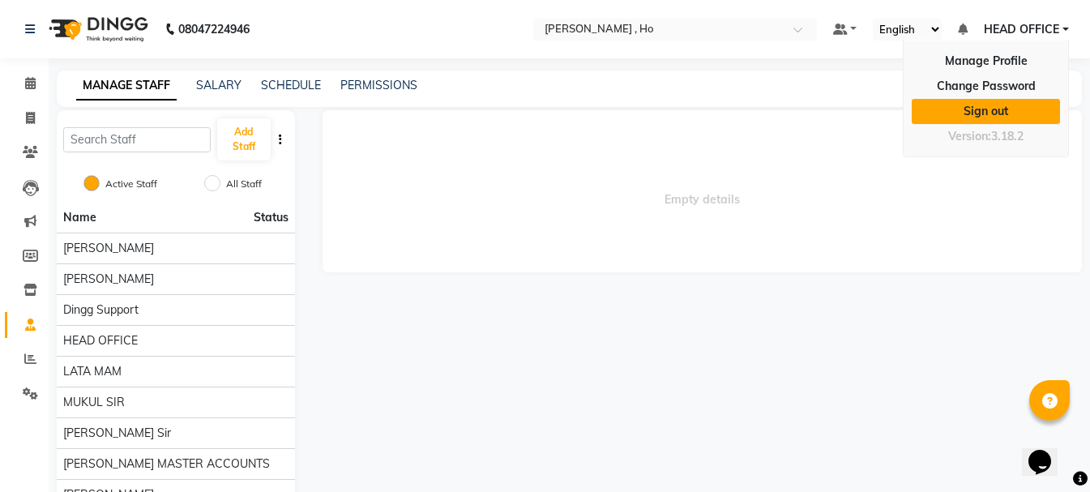
click at [979, 116] on link "Sign out" at bounding box center [986, 111] width 148 height 25
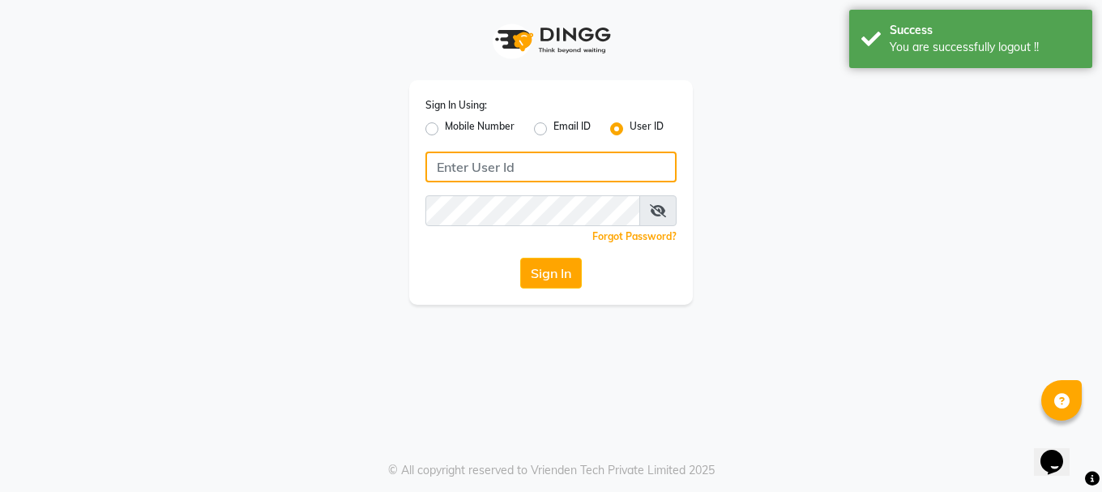
type input "9289115244"
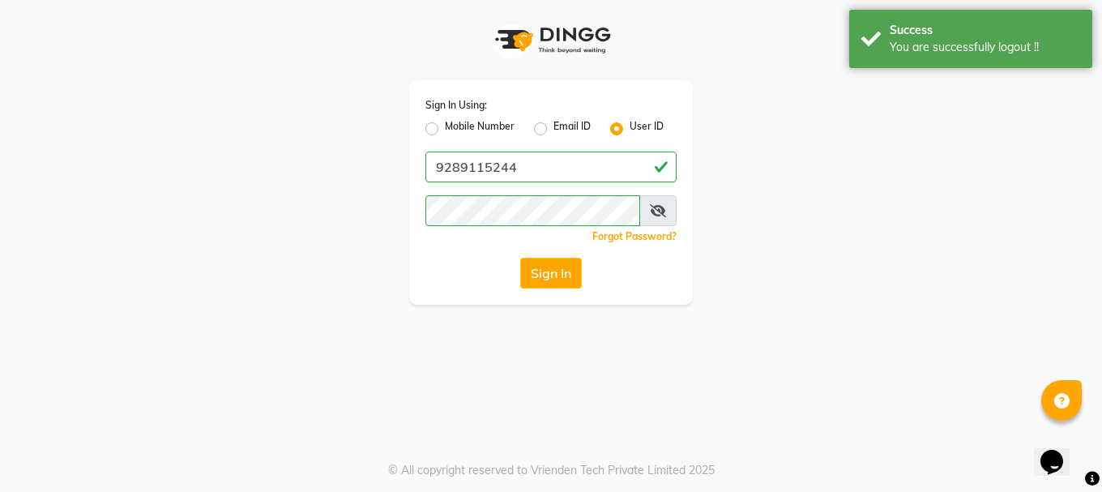
click at [433, 122] on div "Mobile Number" at bounding box center [469, 128] width 89 height 19
click at [431, 139] on div "Sign In Using: Mobile Number Email ID User ID 9289115244 Remember me Forgot Pas…" at bounding box center [551, 192] width 284 height 224
click at [445, 133] on label "Mobile Number" at bounding box center [480, 128] width 70 height 19
click at [445, 130] on input "Mobile Number" at bounding box center [450, 124] width 11 height 11
radio input "true"
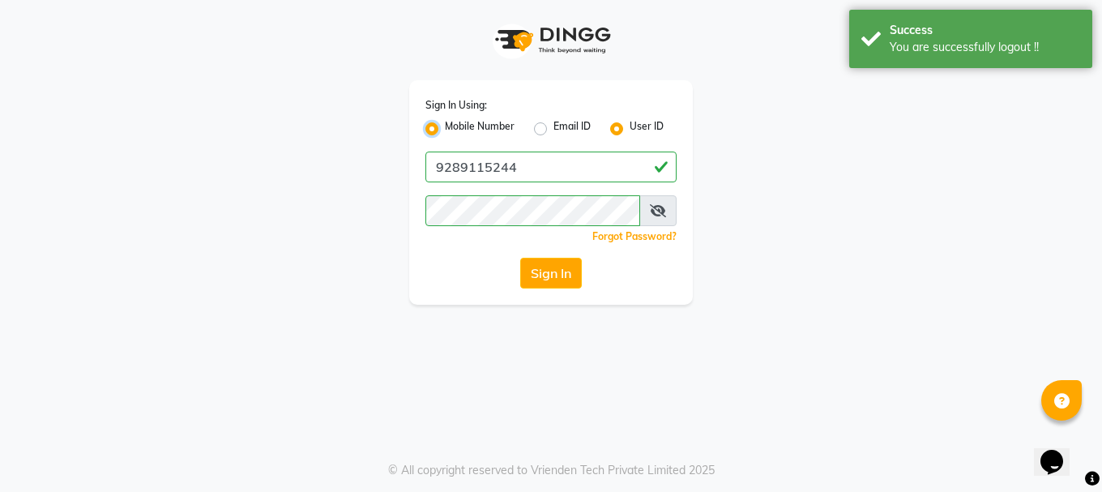
radio input "false"
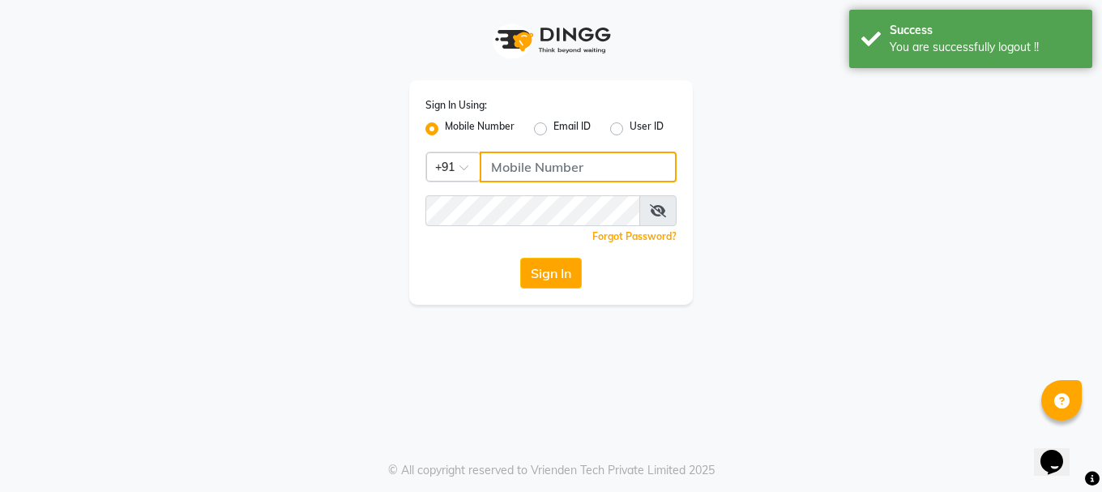
click at [502, 166] on input "Username" at bounding box center [578, 167] width 197 height 31
paste input "7077710900"
type input "7077710900"
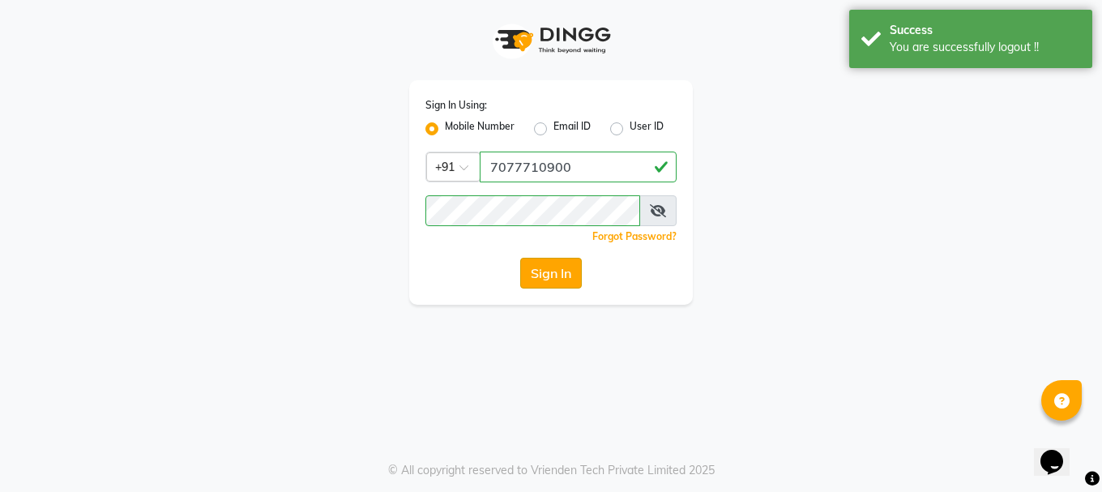
click at [539, 270] on button "Sign In" at bounding box center [551, 273] width 62 height 31
